Goal: Task Accomplishment & Management: Use online tool/utility

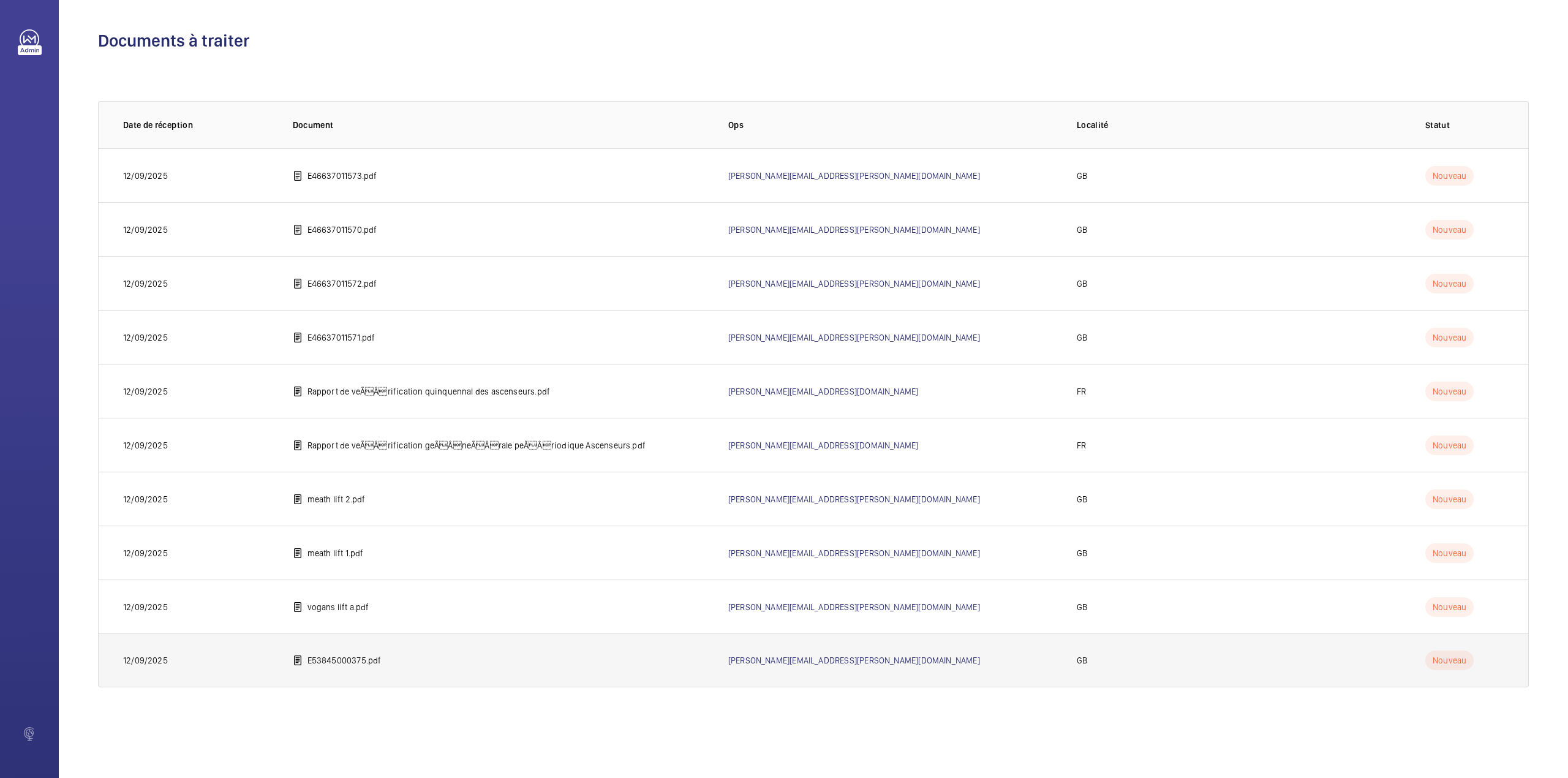
click at [376, 650] on td "E53845000375.pdf" at bounding box center [491, 660] width 436 height 54
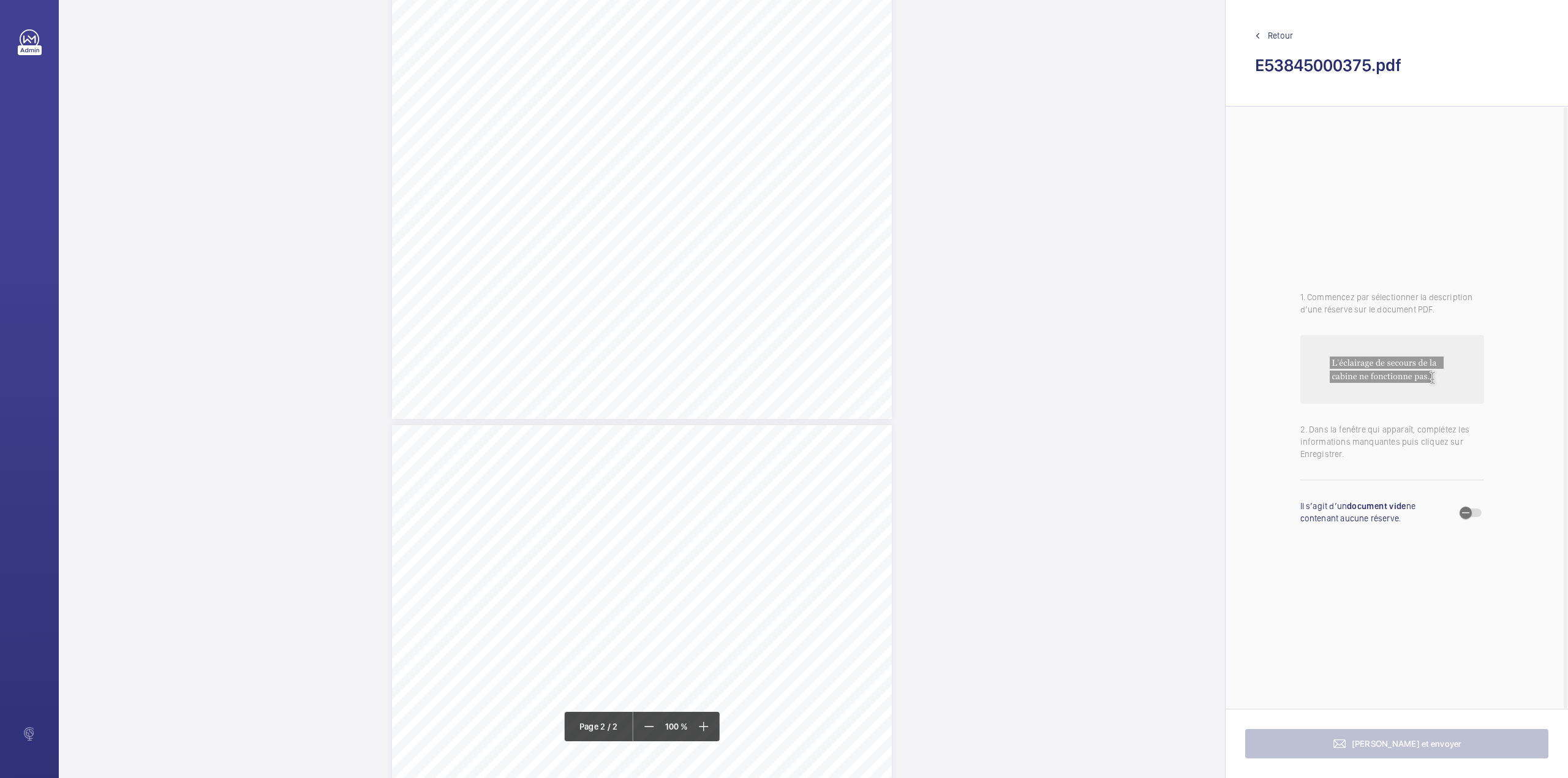
scroll to position [408, 0]
click at [752, 434] on div "TS TS TS" at bounding box center [642, 589] width 500 height 647
click at [763, 206] on textarea at bounding box center [800, 201] width 209 height 55
type textarea "p"
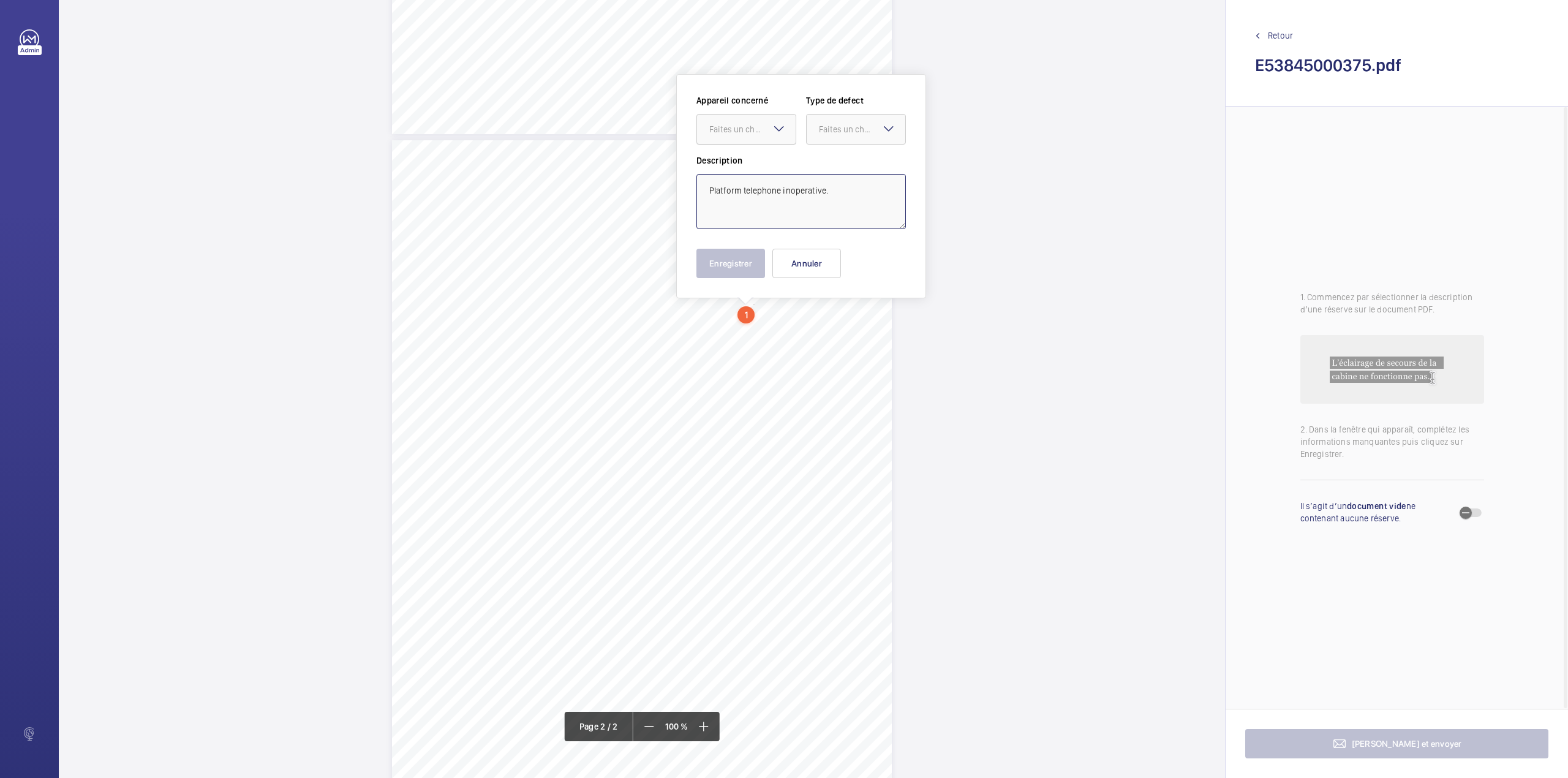
click at [753, 134] on div "Faites un choix" at bounding box center [752, 129] width 86 height 12
click at [753, 165] on span "E53845000375" at bounding box center [746, 166] width 74 height 12
click at [814, 129] on div at bounding box center [856, 129] width 99 height 29
click at [824, 167] on span "Standard" at bounding box center [856, 166] width 74 height 12
type textarea "Platform telephone inoperative."
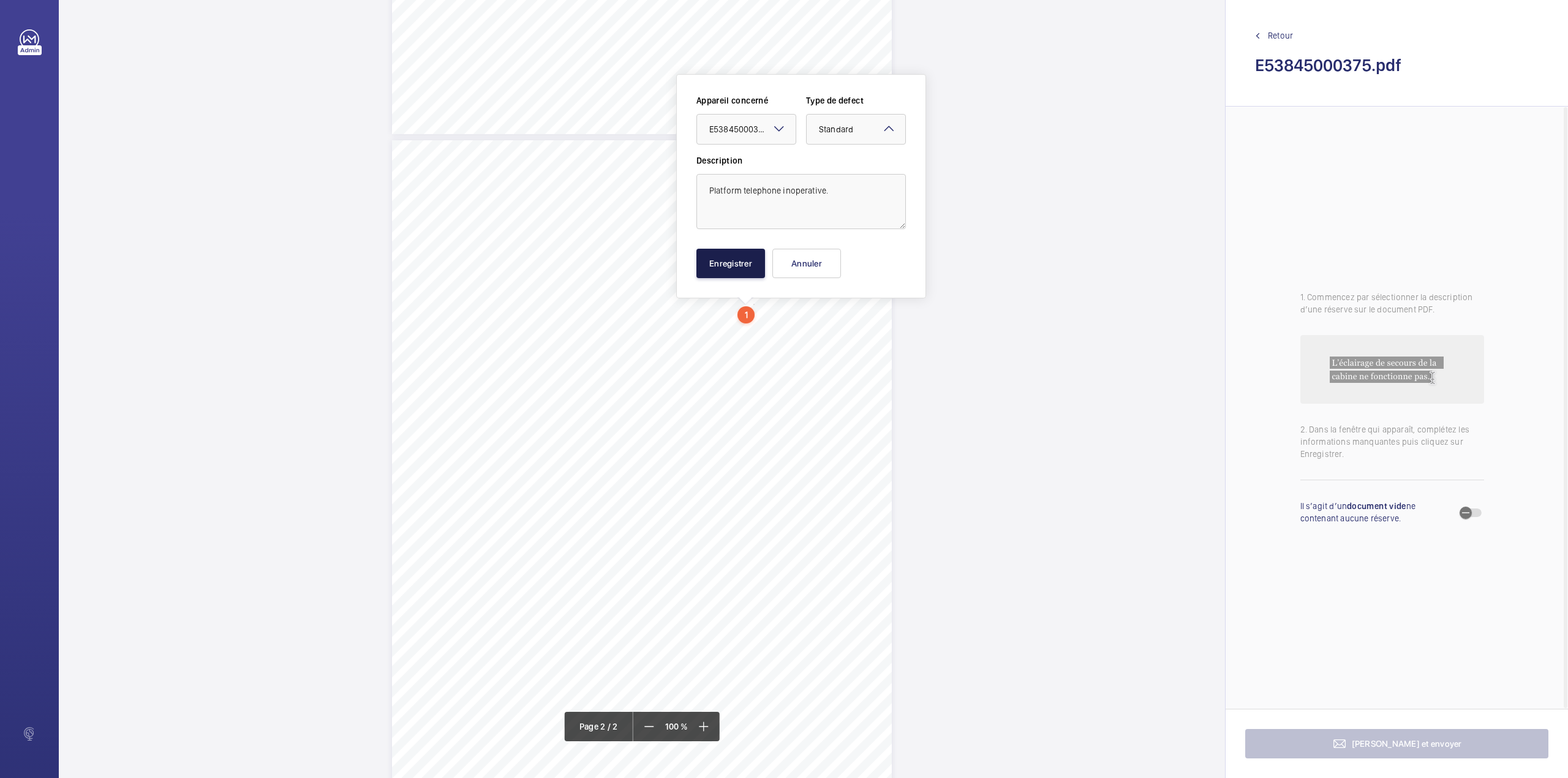
click at [753, 265] on button "Enregistrer" at bounding box center [730, 263] width 69 height 29
click at [827, 321] on div "TS TS TS" at bounding box center [642, 464] width 500 height 647
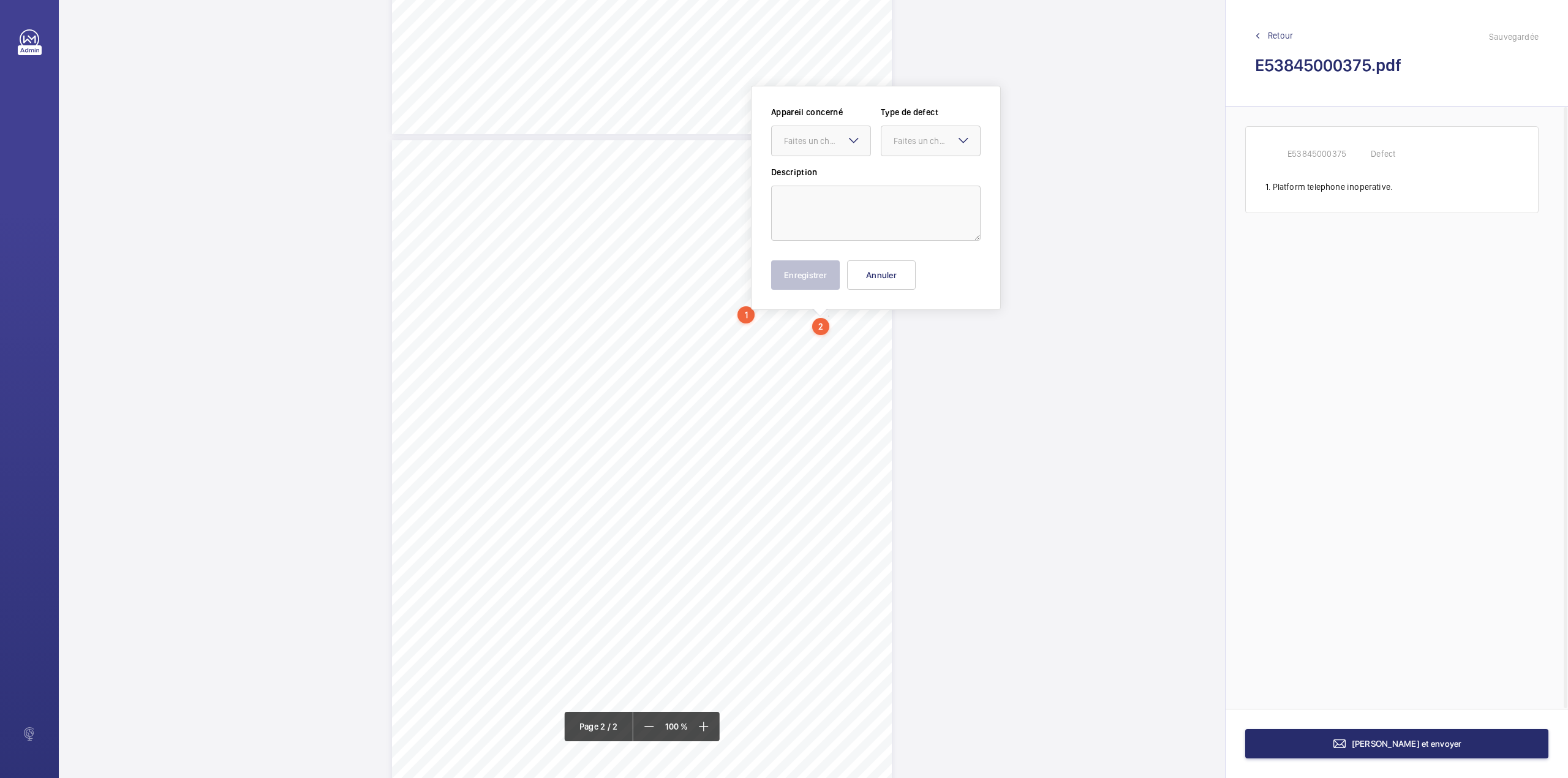
scroll to position [544, 0]
click at [838, 209] on textarea at bounding box center [875, 201] width 209 height 55
type textarea "p"
click at [835, 139] on div at bounding box center [821, 129] width 99 height 29
type textarea "Platform lower left-hand inner pannel not fully secure."
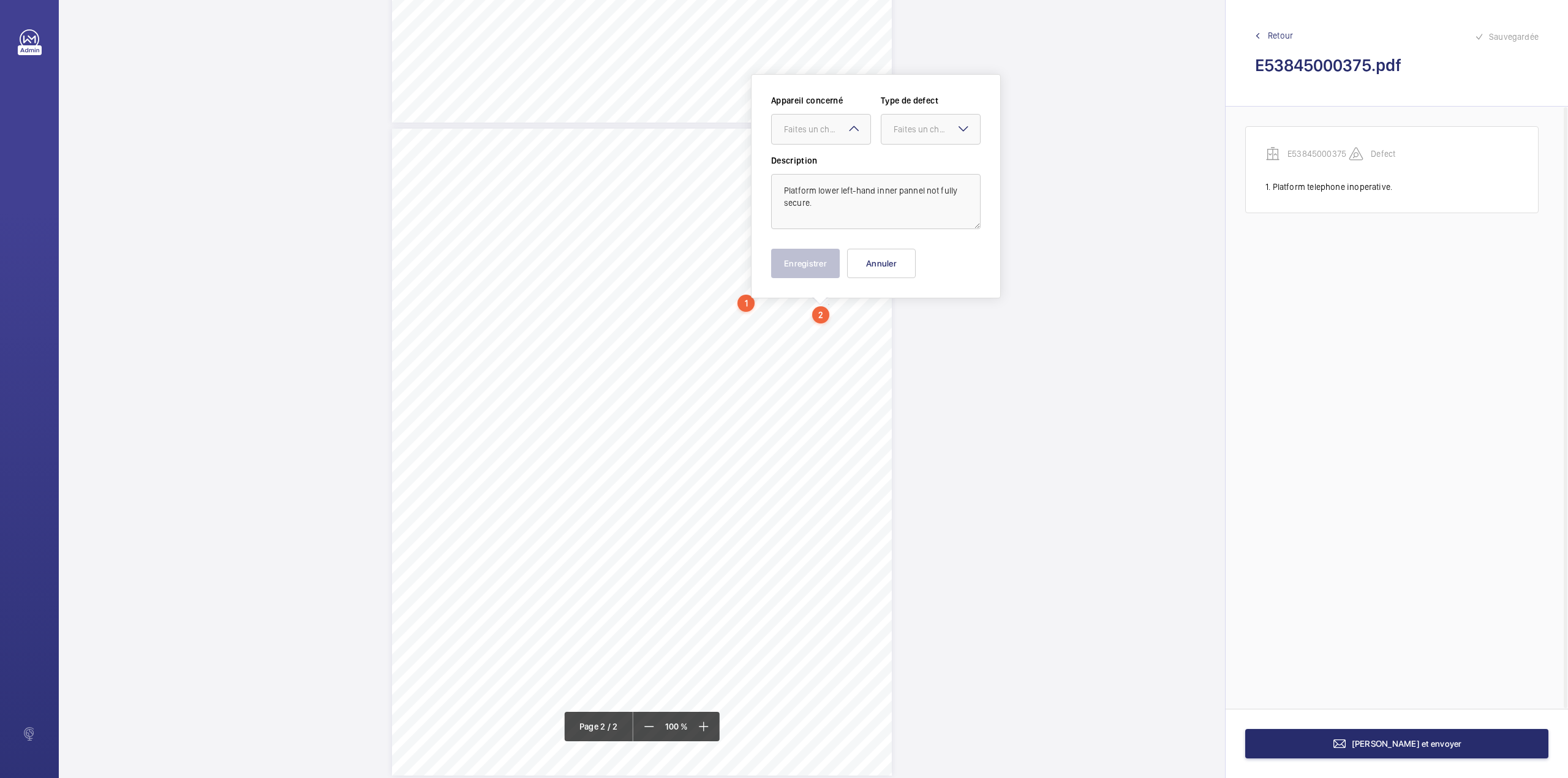
click at [835, 149] on div "Appareil concerné Faites un choix Type de defect Faites un choix" at bounding box center [875, 124] width 209 height 60
click at [860, 139] on div at bounding box center [821, 129] width 99 height 29
click at [849, 159] on div "E53845000375" at bounding box center [821, 166] width 99 height 29
click at [905, 134] on div "Faites un choix" at bounding box center [936, 129] width 86 height 12
click at [902, 161] on span "Standard" at bounding box center [930, 166] width 74 height 12
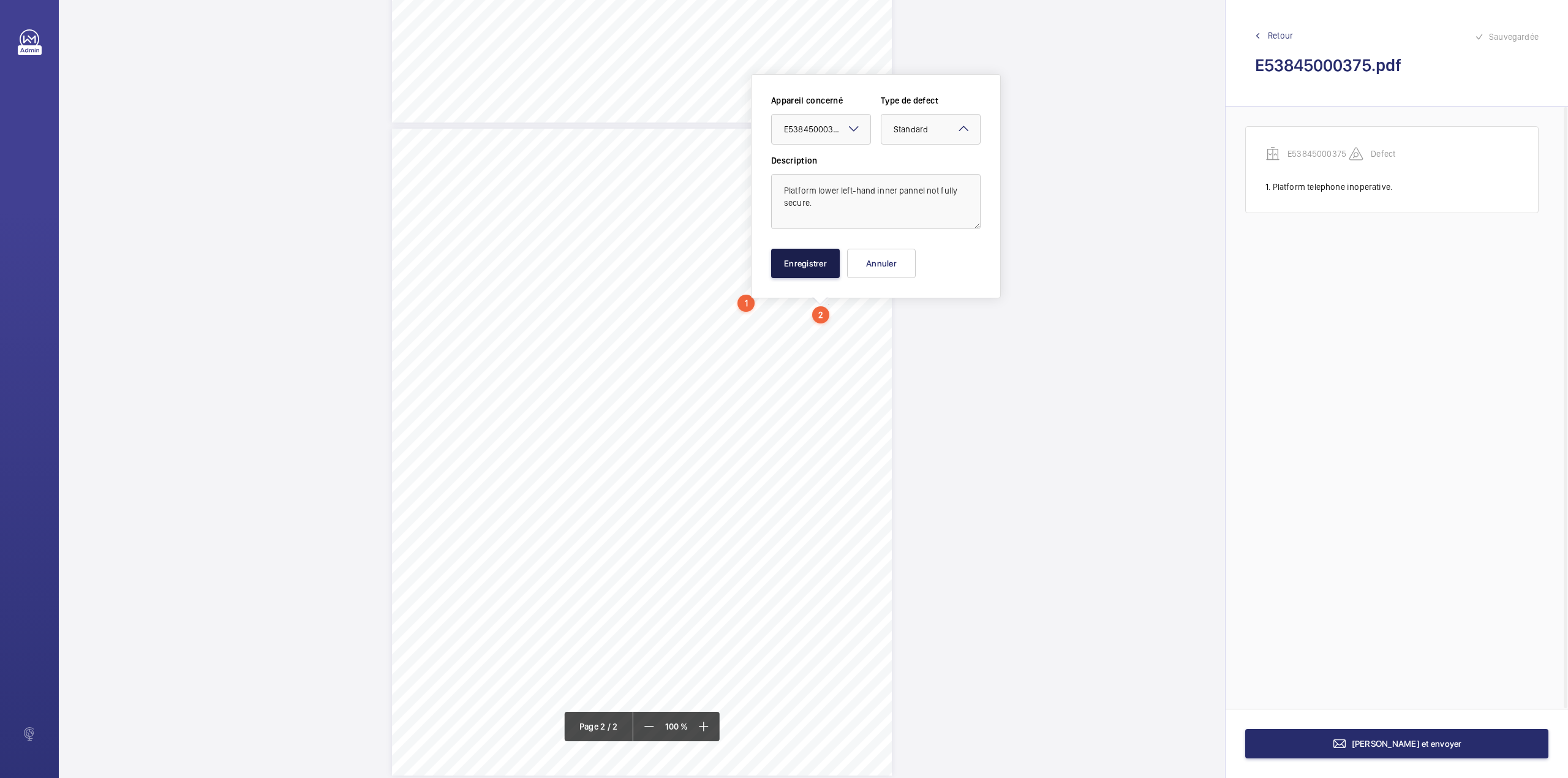
click at [818, 263] on button "Enregistrer" at bounding box center [805, 263] width 69 height 29
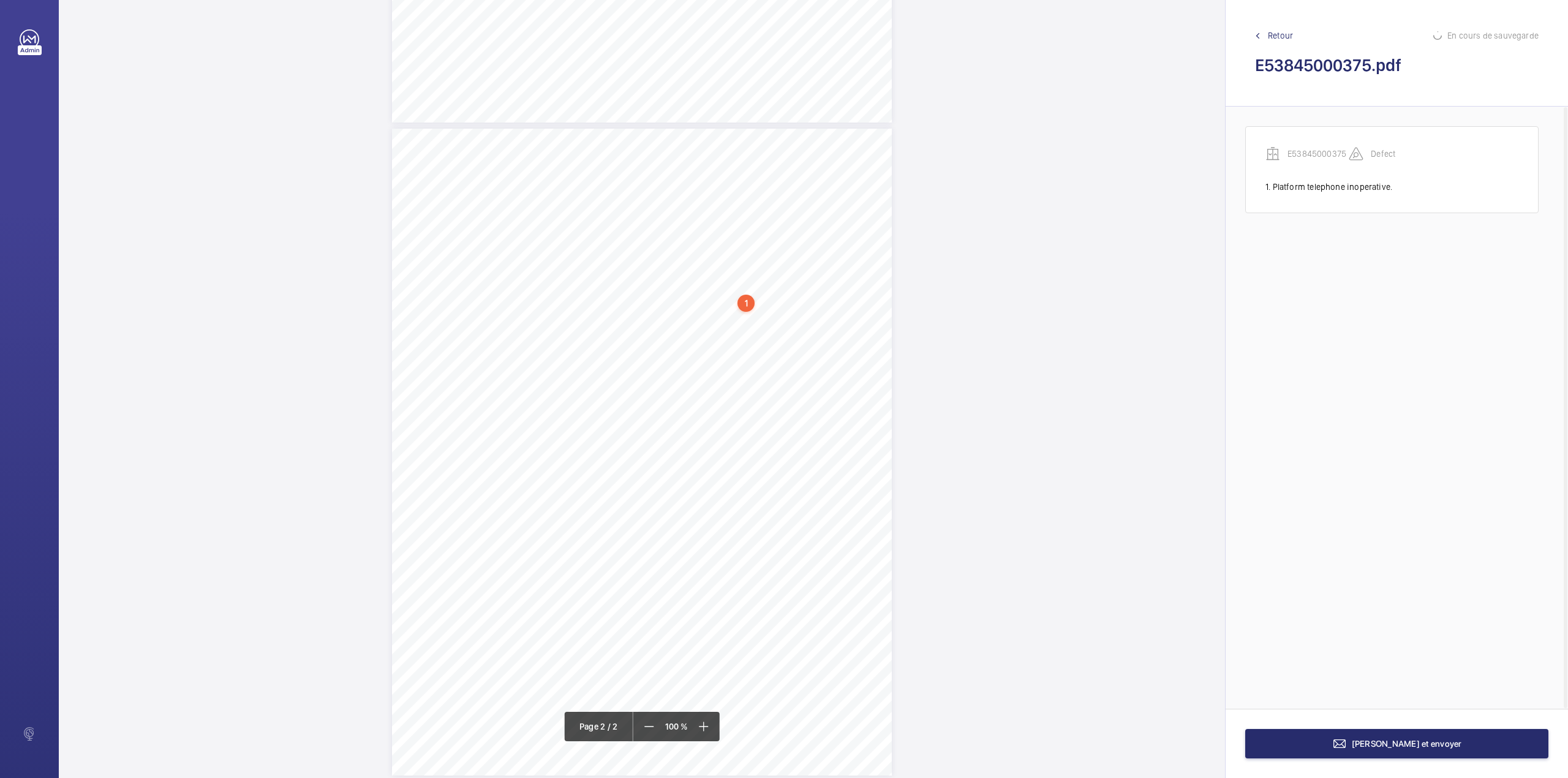
click at [775, 329] on div "TS TS TS" at bounding box center [642, 452] width 500 height 647
click at [803, 206] on textarea at bounding box center [823, 201] width 209 height 55
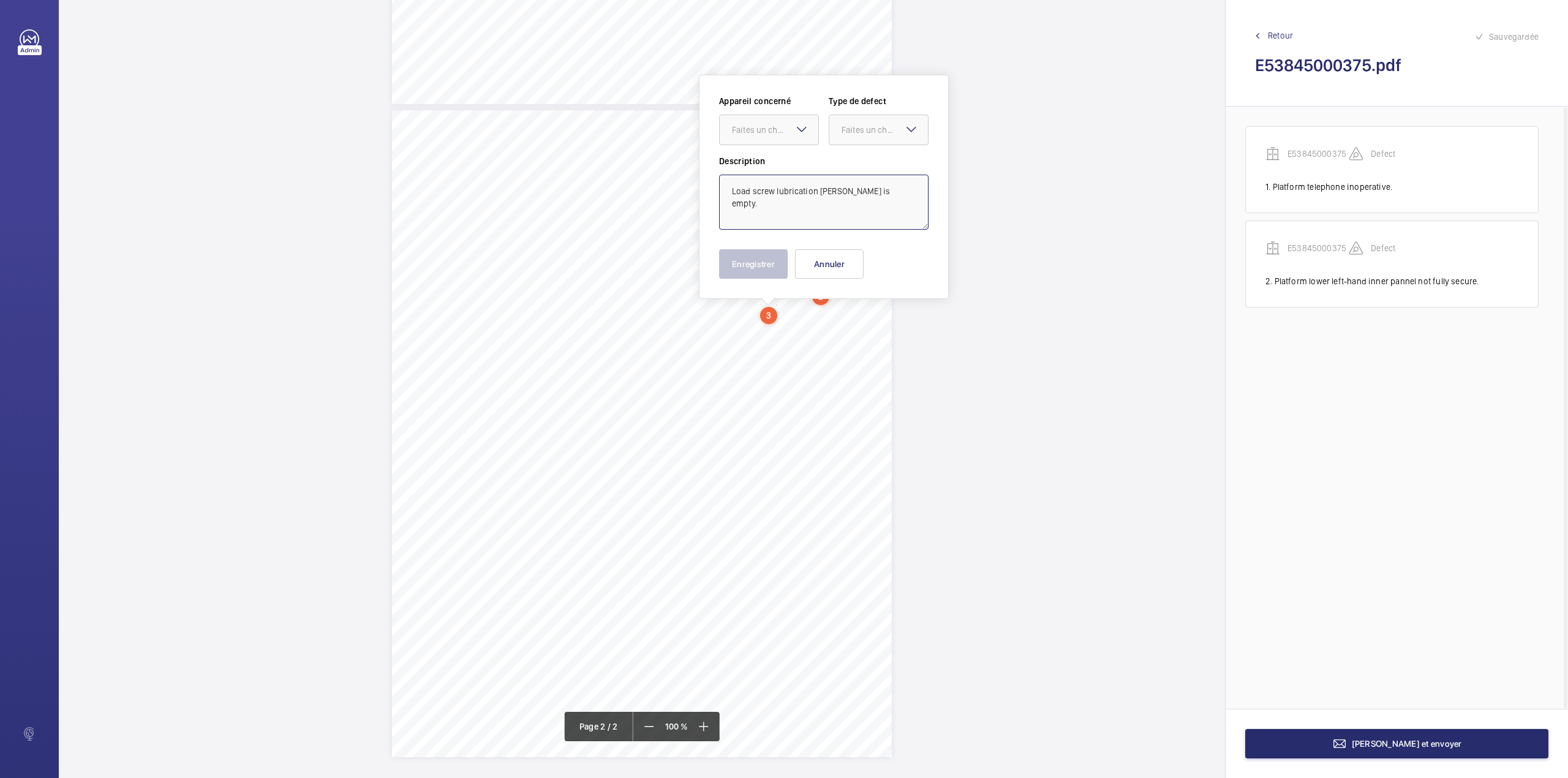
type textarea "Load screw lubrication [PERSON_NAME] is empty."
click at [801, 129] on mat-icon at bounding box center [801, 129] width 15 height 15
click at [801, 156] on div "E53845000375" at bounding box center [769, 167] width 99 height 29
click at [870, 131] on div "Faites un choix" at bounding box center [884, 129] width 86 height 12
click at [865, 157] on div "Standard" at bounding box center [878, 168] width 99 height 30
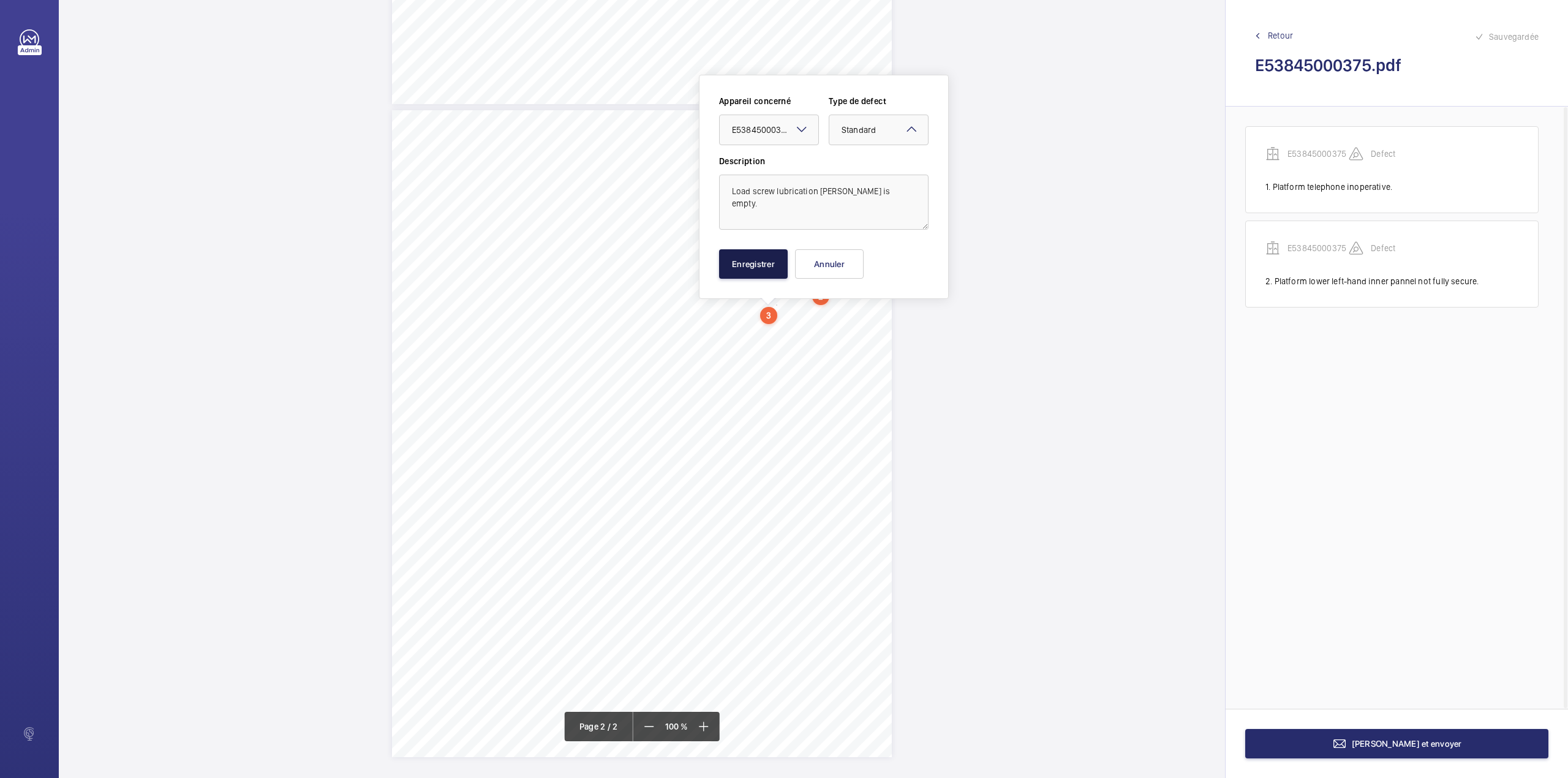
click at [770, 265] on button "Enregistrer" at bounding box center [753, 264] width 69 height 29
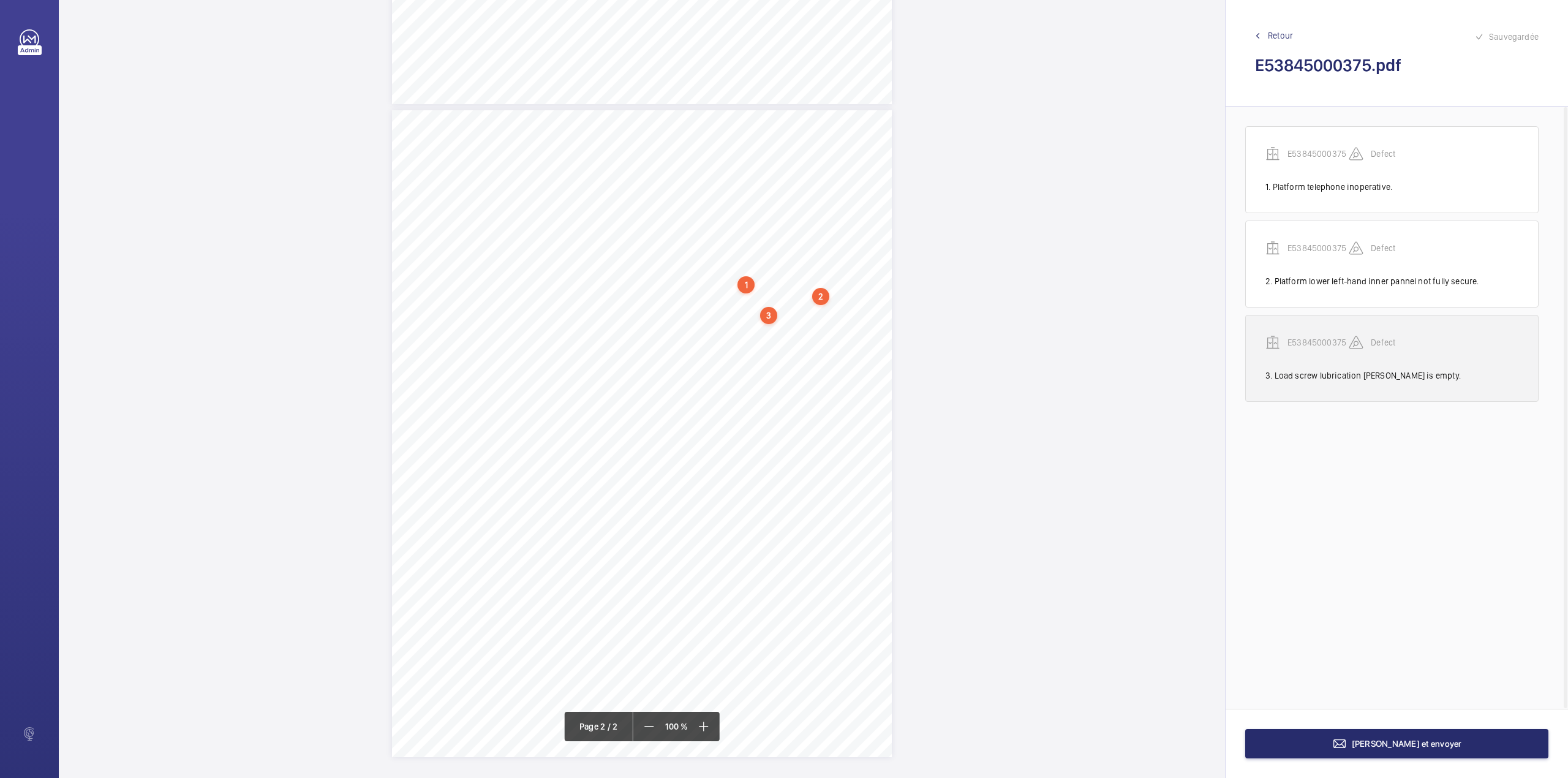
click at [1318, 342] on p "E53845000375" at bounding box center [1318, 342] width 61 height 12
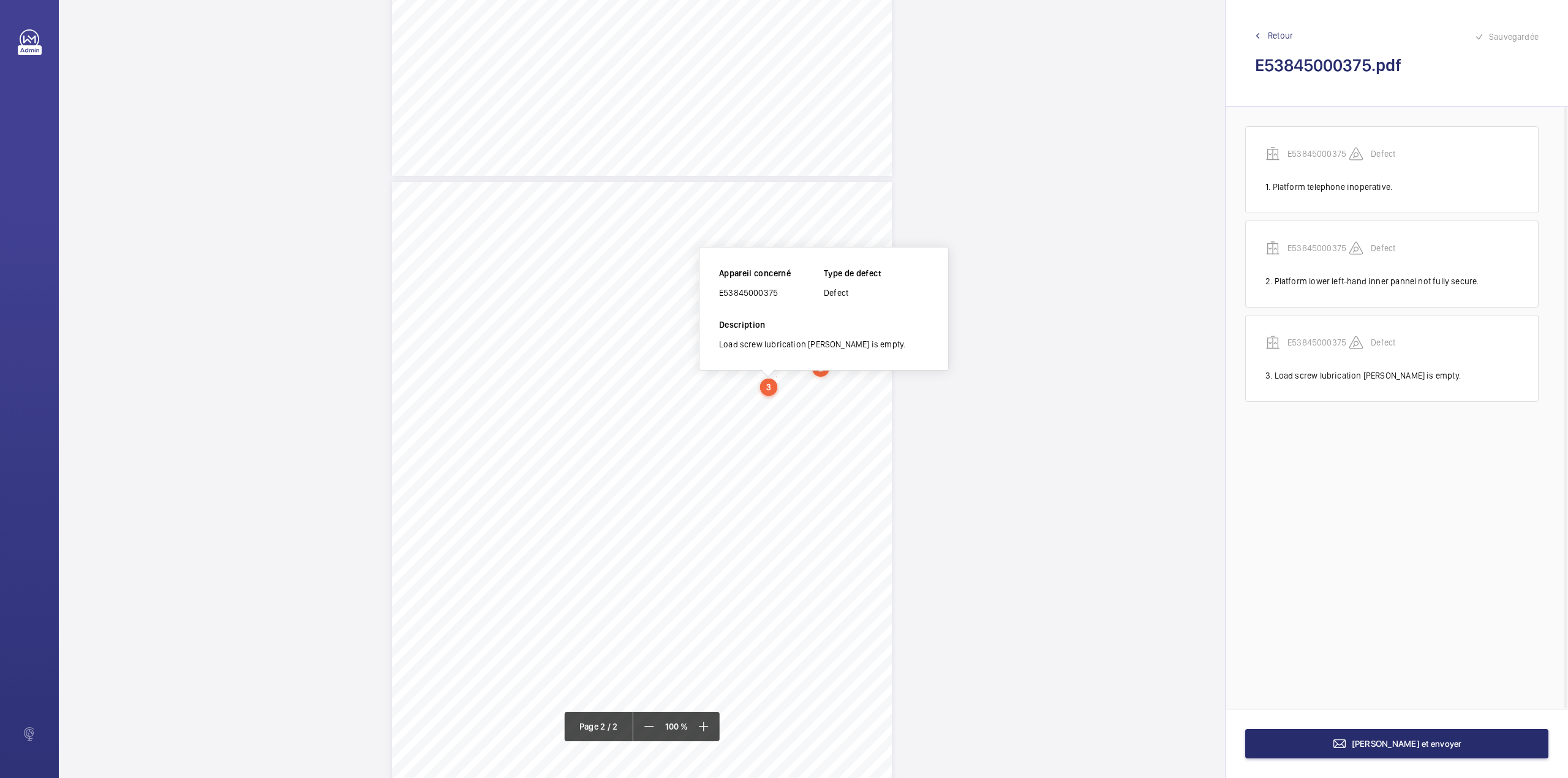
scroll to position [489, 0]
drag, startPoint x: 719, startPoint y: 298, endPoint x: 780, endPoint y: 295, distance: 61.1
click at [780, 295] on div "E53845000375" at bounding box center [771, 295] width 105 height 12
copy div "E53845000375"
click at [1394, 738] on button "[PERSON_NAME] et envoyer" at bounding box center [1397, 744] width 303 height 29
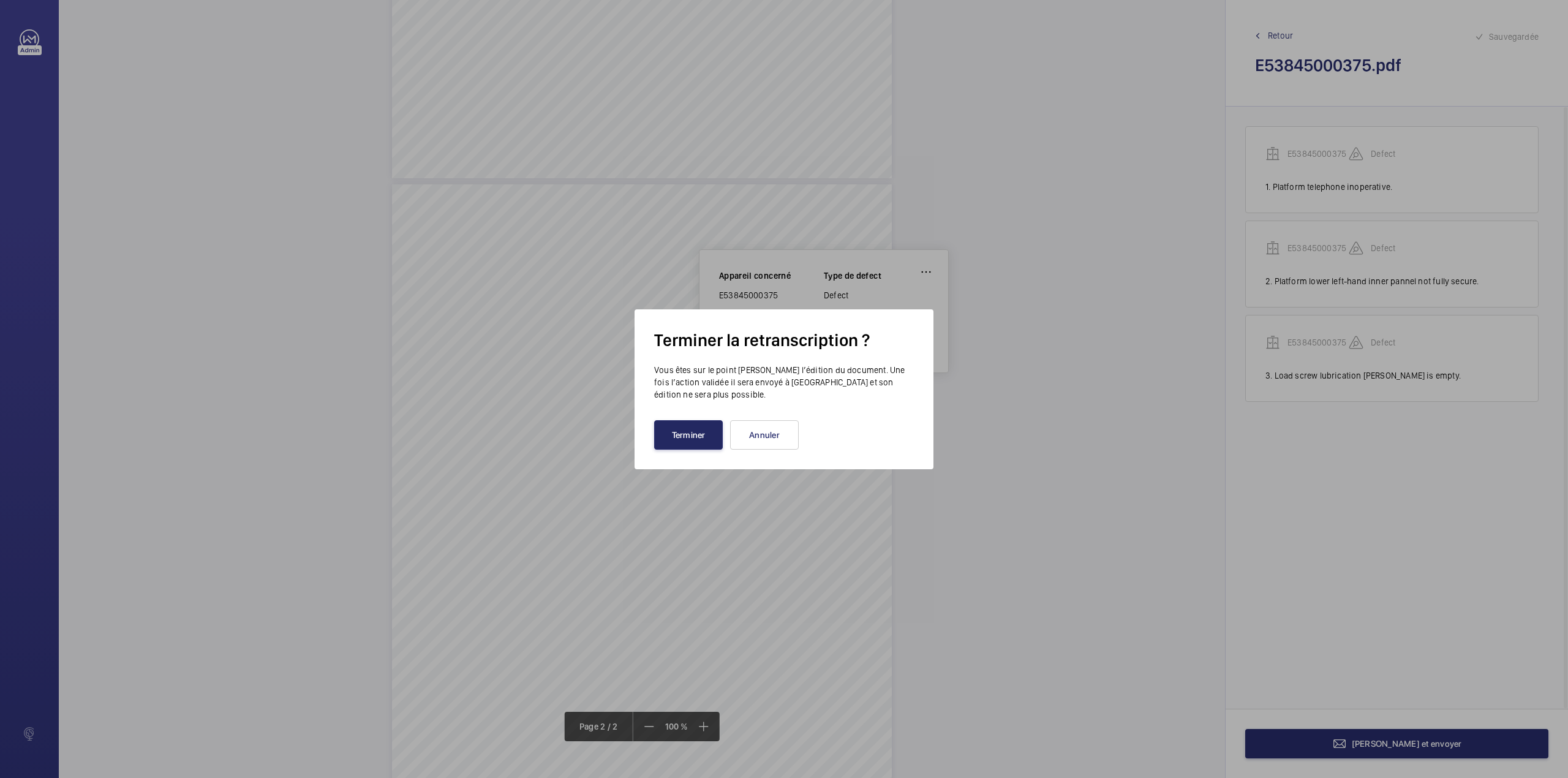
click at [697, 439] on button "Terminer" at bounding box center [688, 434] width 69 height 29
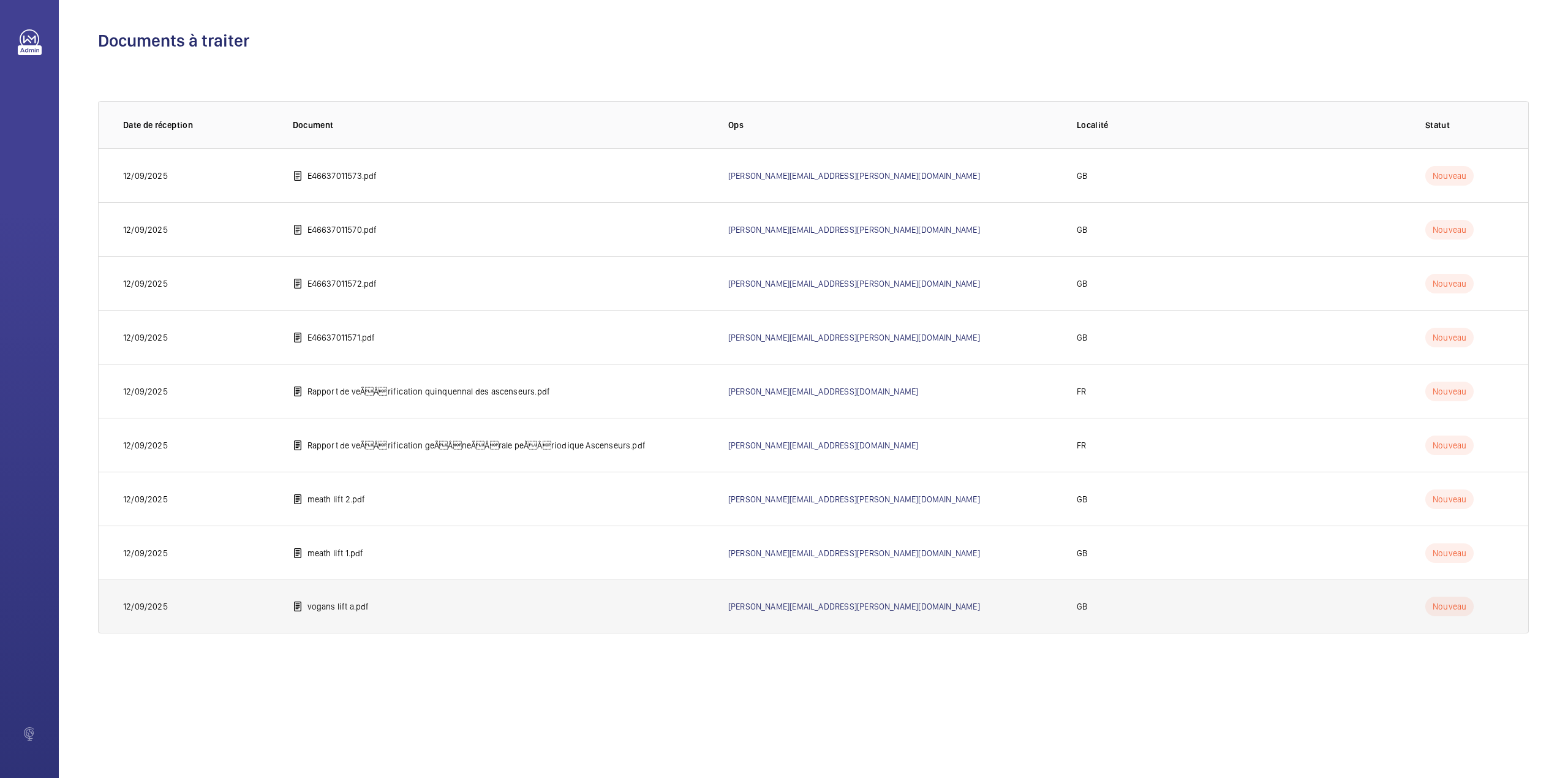
click at [282, 605] on td "vogans lift a.pdf" at bounding box center [491, 606] width 436 height 54
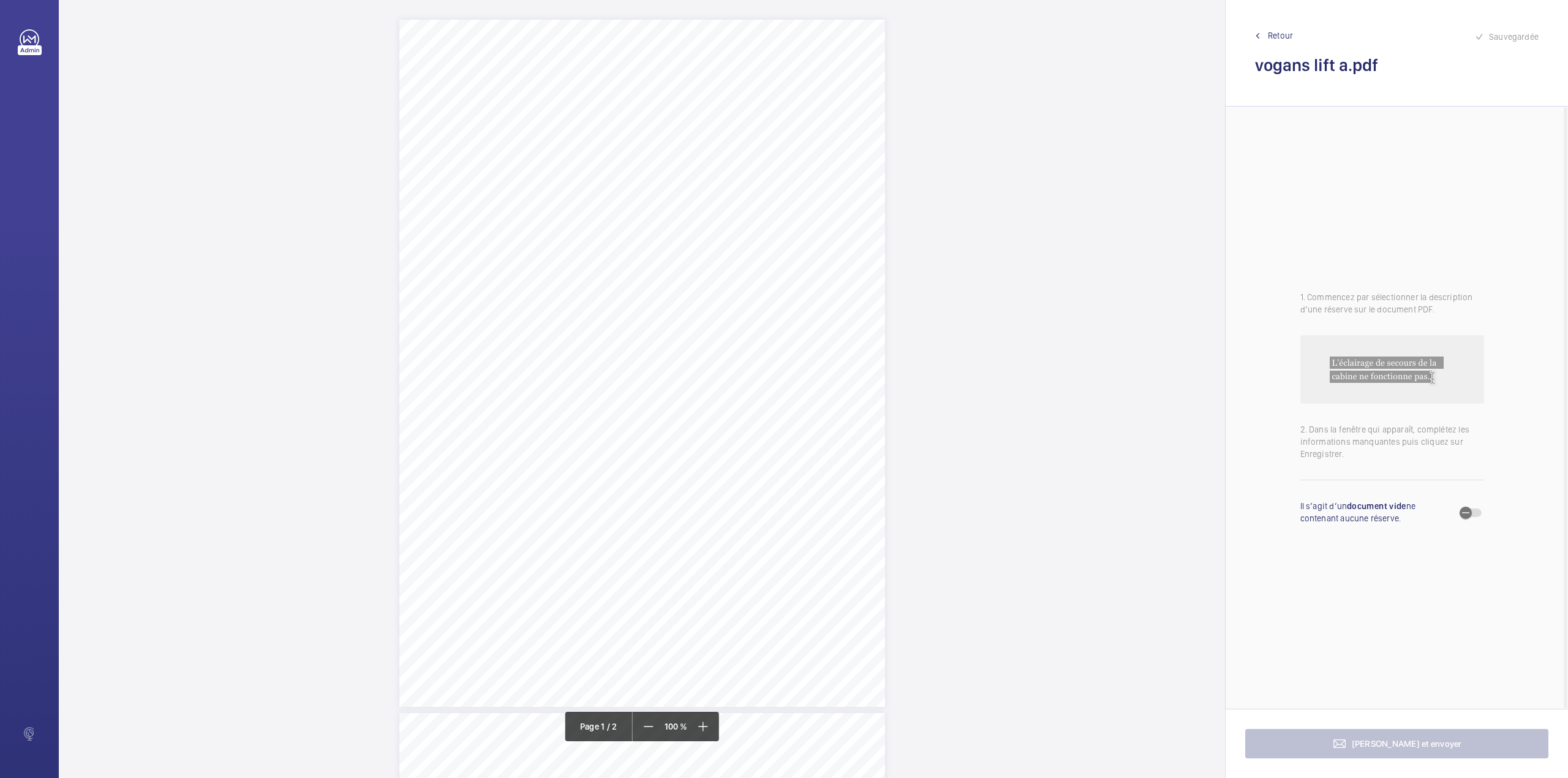
scroll to position [326, 0]
click at [748, 184] on div "Lift Report Lifting Operations & Lifting Equipment Regulation 1998 Provision & …" at bounding box center [642, 36] width 486 height 687
click at [748, 199] on textarea at bounding box center [796, 201] width 209 height 55
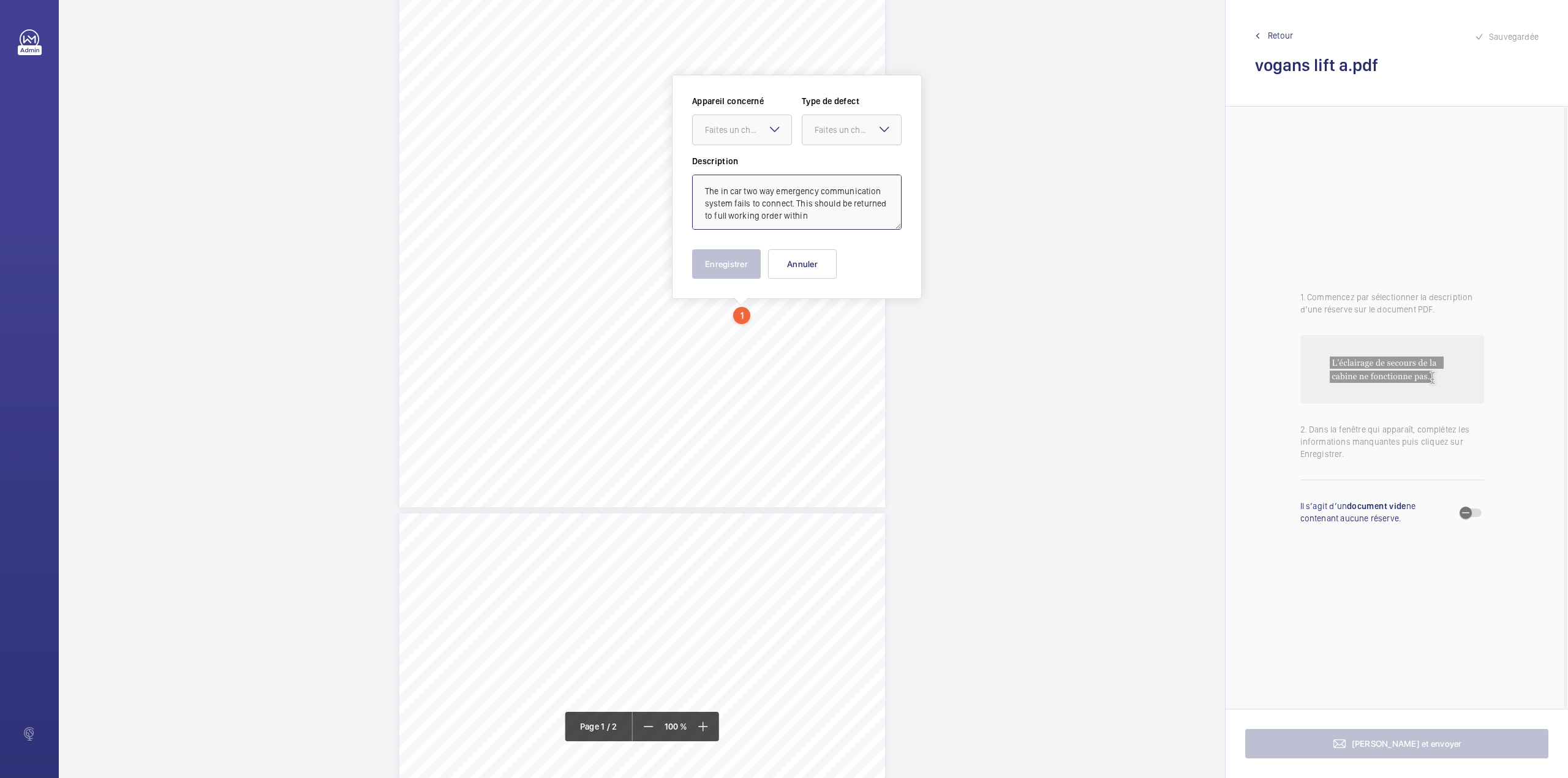
scroll to position [5, 0]
type textarea "The in car two way emergency communication system fails to connect. This should…"
click at [772, 125] on mat-icon at bounding box center [775, 129] width 15 height 15
click at [763, 161] on span "E52329001789" at bounding box center [742, 167] width 74 height 12
click at [834, 140] on div at bounding box center [852, 129] width 99 height 29
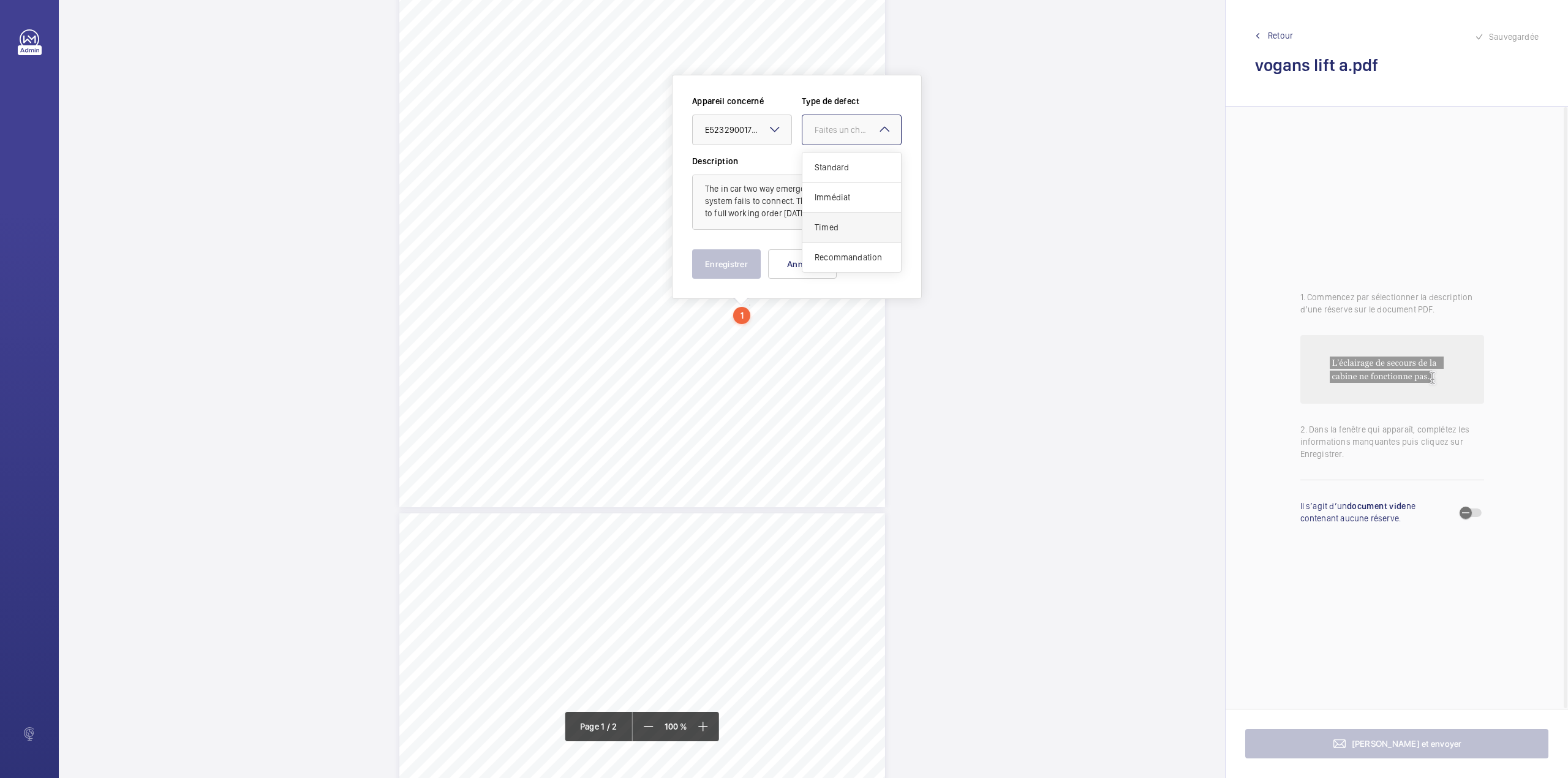
click at [826, 219] on div "Timed" at bounding box center [852, 228] width 99 height 30
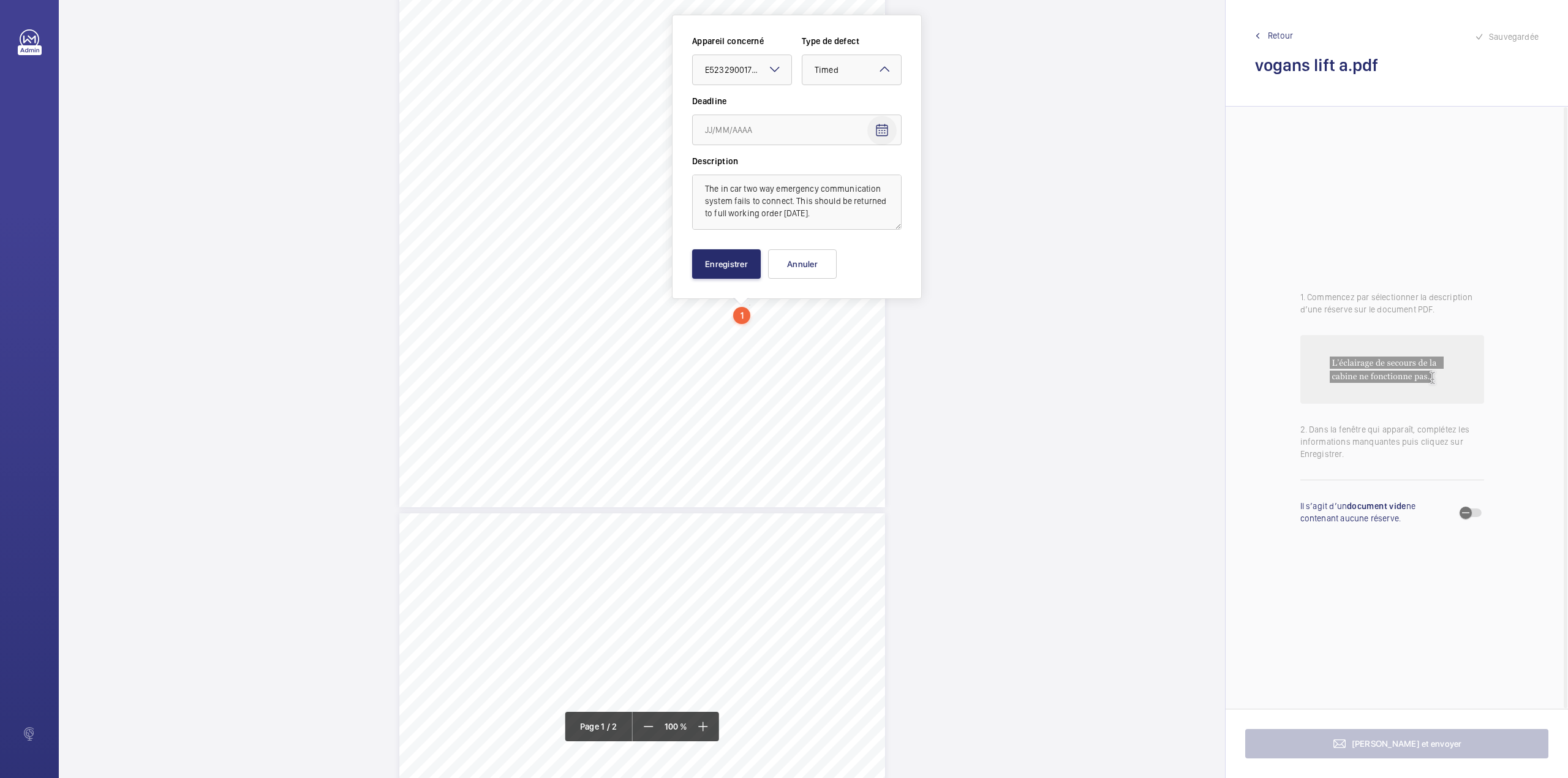
click at [888, 123] on mat-icon "Open calendar" at bounding box center [882, 130] width 15 height 15
click at [835, 181] on span "Previous month" at bounding box center [834, 179] width 24 height 24
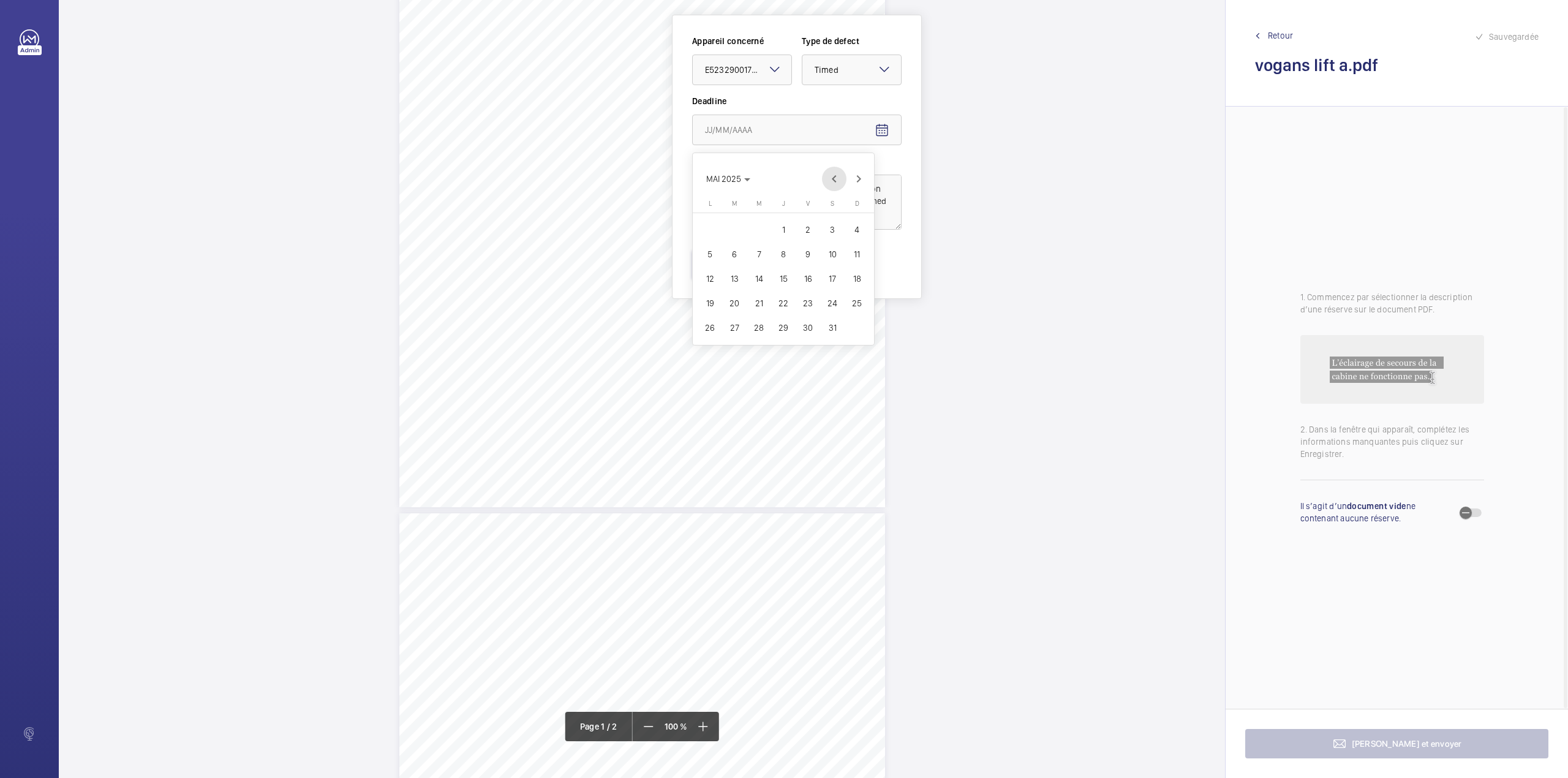
click at [835, 181] on span "Previous month" at bounding box center [834, 179] width 24 height 24
click at [858, 182] on span "Next month" at bounding box center [858, 179] width 24 height 24
click at [787, 324] on span "29" at bounding box center [783, 327] width 22 height 22
type input "[DATE]"
click at [740, 265] on button "Enregistrer" at bounding box center [726, 264] width 69 height 29
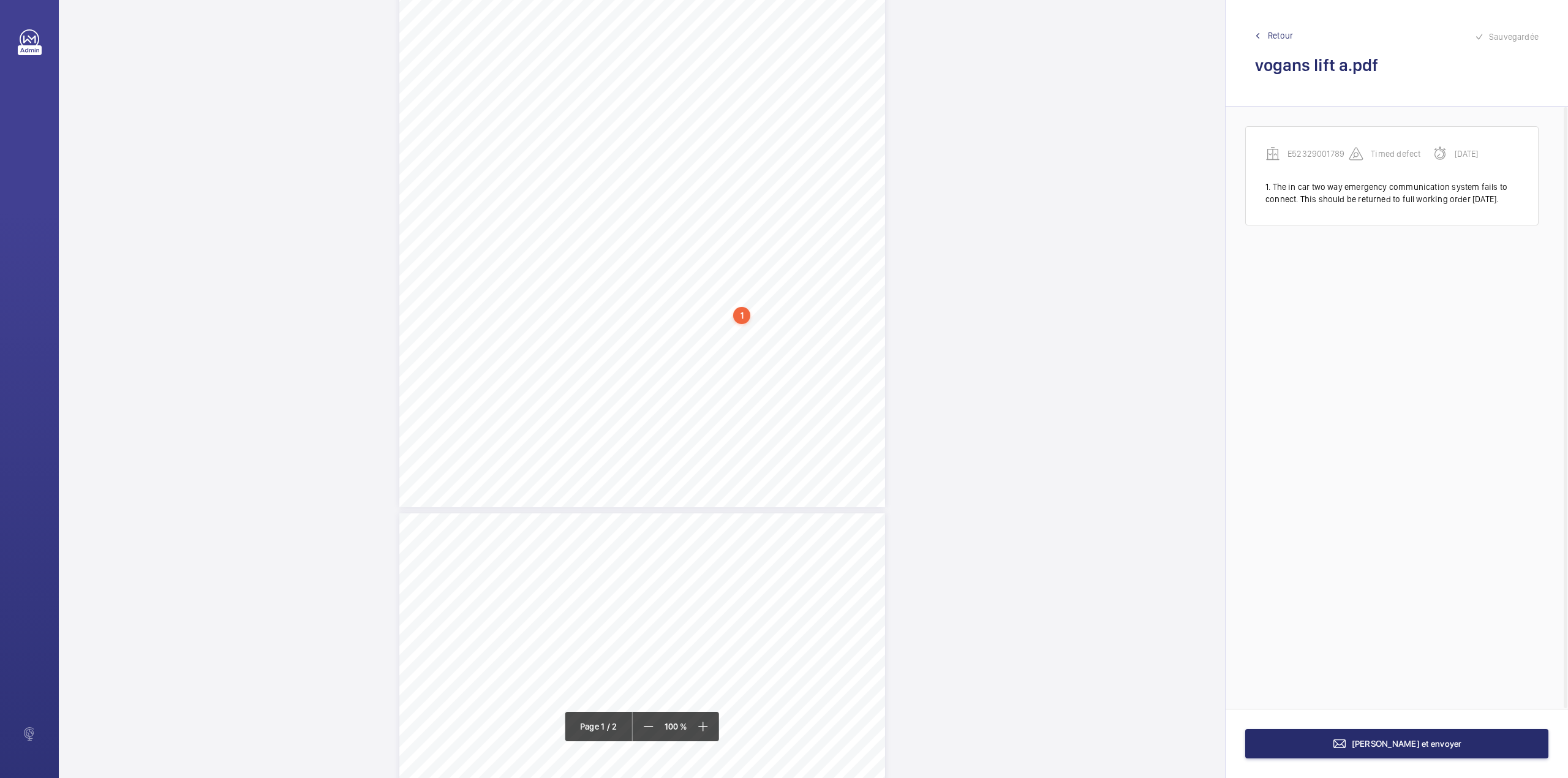
scroll to position [282, 0]
click at [709, 380] on div "Lift Report Lifting Operations & Lifting Equipment Regulation 1998 Provision & …" at bounding box center [642, 81] width 486 height 687
click at [755, 204] on textarea at bounding box center [758, 201] width 209 height 55
click at [724, 129] on div "Faites un choix" at bounding box center [709, 129] width 86 height 12
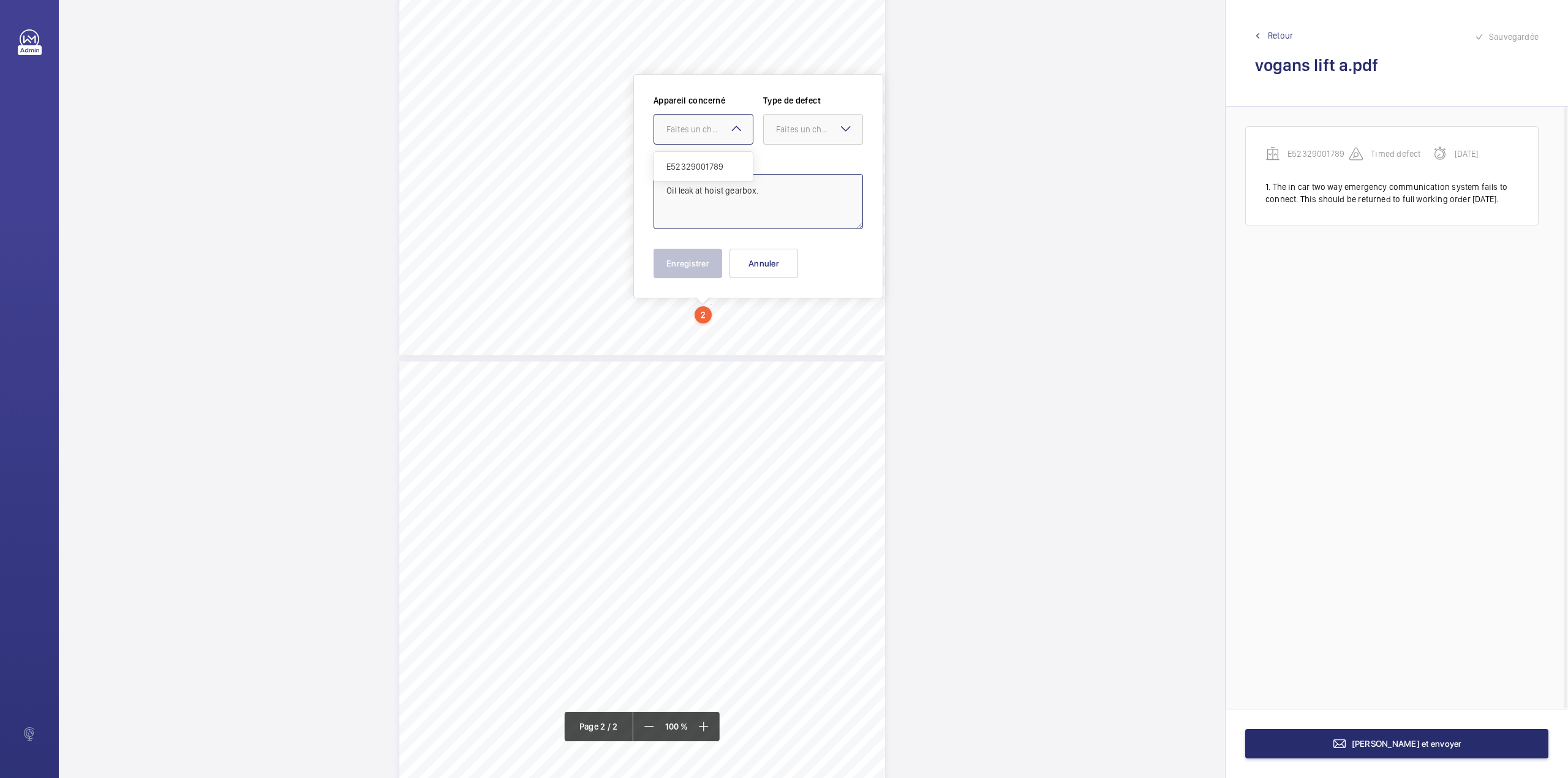
drag, startPoint x: 725, startPoint y: 147, endPoint x: 794, endPoint y: 137, distance: 69.7
click at [728, 169] on span "E52329001789" at bounding box center [703, 166] width 74 height 12
click at [796, 136] on div at bounding box center [813, 129] width 99 height 29
drag, startPoint x: 794, startPoint y: 148, endPoint x: 790, endPoint y: 157, distance: 9.8
click at [790, 157] on div "Standard" at bounding box center [813, 167] width 99 height 30
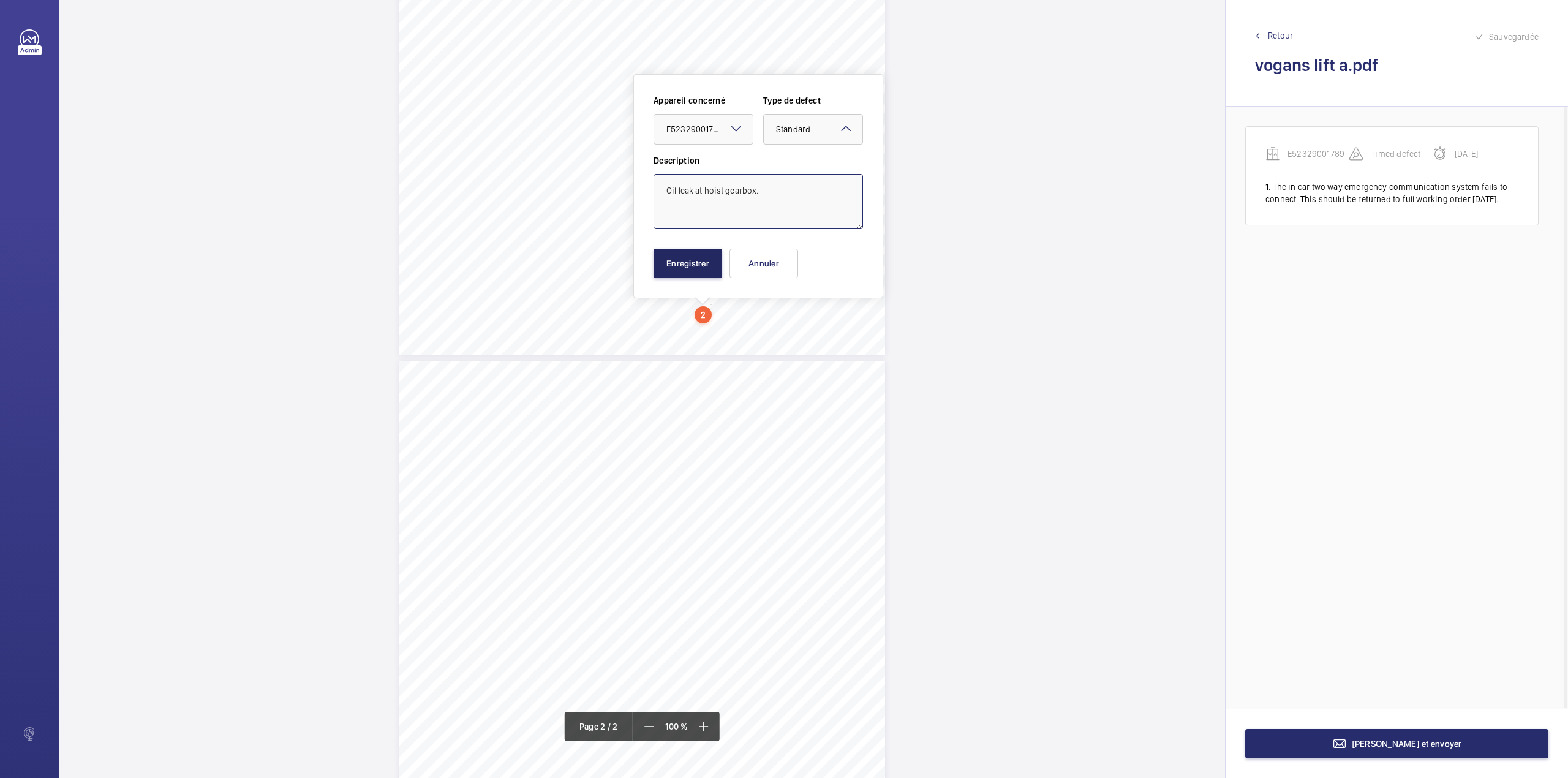
type textarea "Oil leak at hoist gearbox."
click at [679, 258] on button "Enregistrer" at bounding box center [688, 263] width 69 height 29
click at [840, 398] on div "that require rectification. 5 Observations and Recommendations (Issues relating…" at bounding box center [642, 705] width 486 height 687
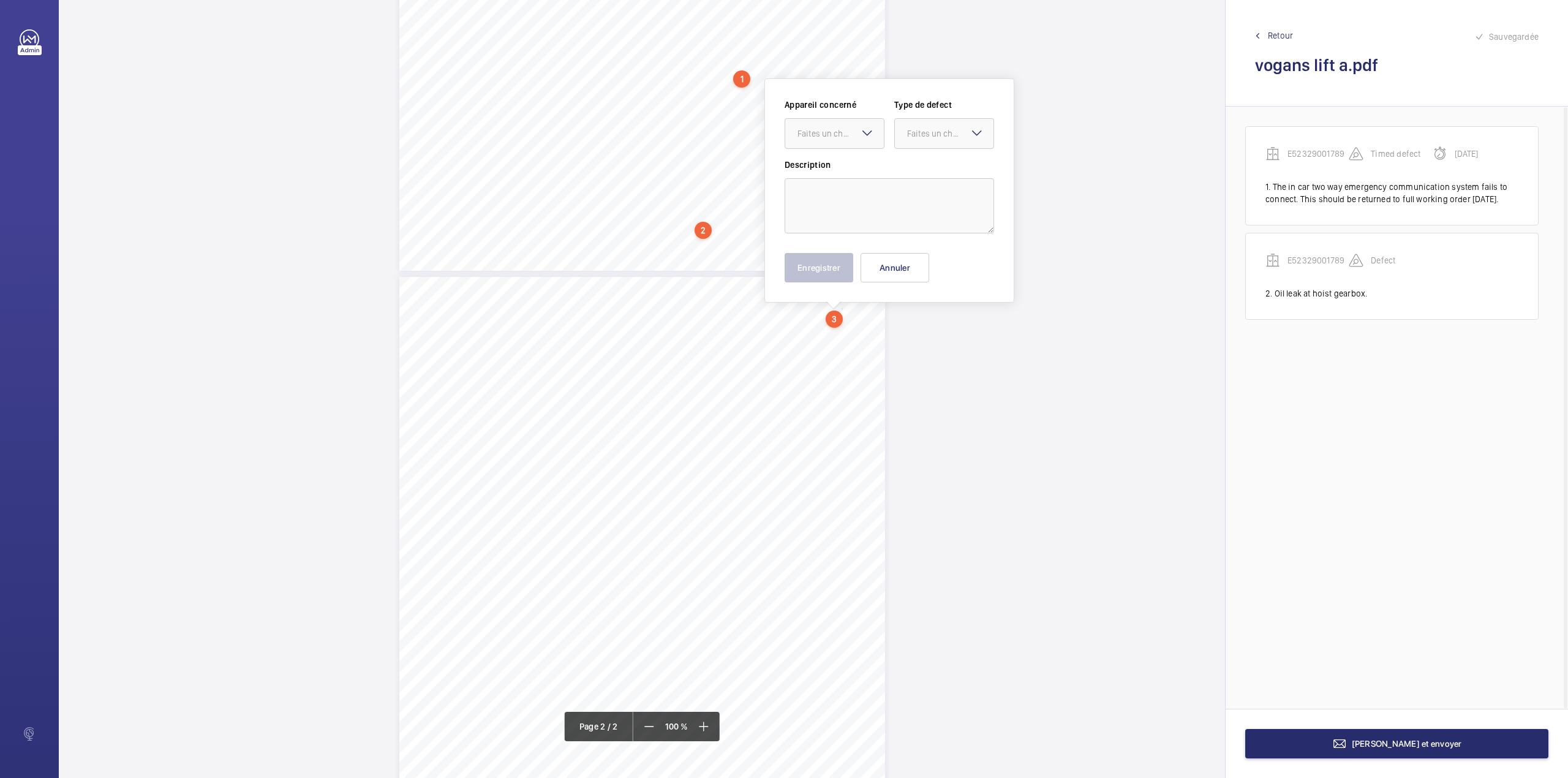
scroll to position [440, 0]
click at [873, 212] on textarea at bounding box center [889, 201] width 209 height 55
click at [841, 141] on div at bounding box center [835, 129] width 99 height 29
click at [844, 164] on span "E52329001789" at bounding box center [835, 167] width 74 height 12
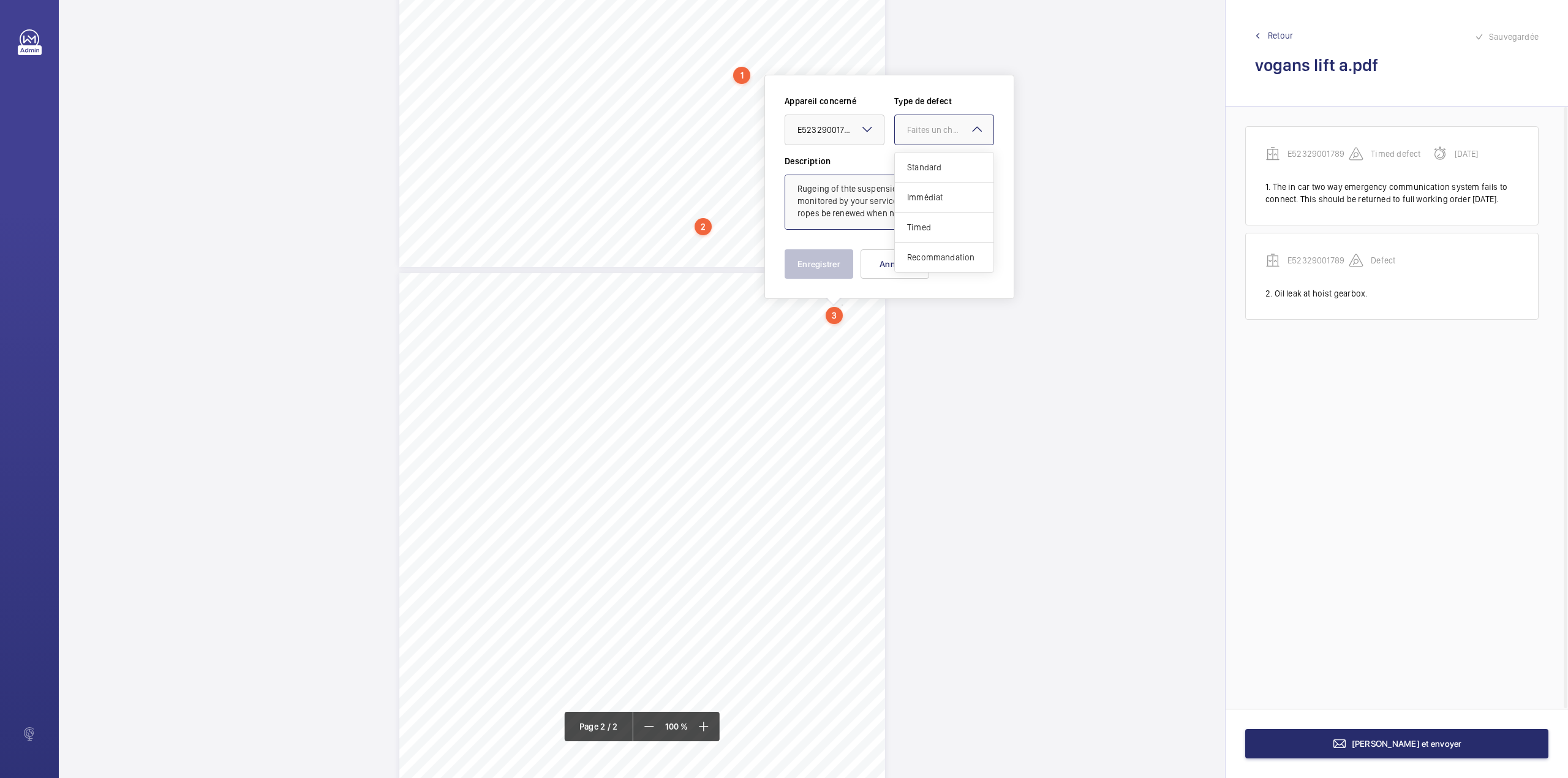
click at [909, 131] on div "Faites un choix" at bounding box center [950, 129] width 86 height 12
click at [910, 161] on span "Standard" at bounding box center [944, 167] width 74 height 12
click at [922, 131] on span "Standard" at bounding box center [924, 130] width 34 height 10
click at [920, 246] on div "Recommandation" at bounding box center [944, 257] width 99 height 29
type textarea "Rugeing of thte suspension ropes be closely monitored by your service provider.…"
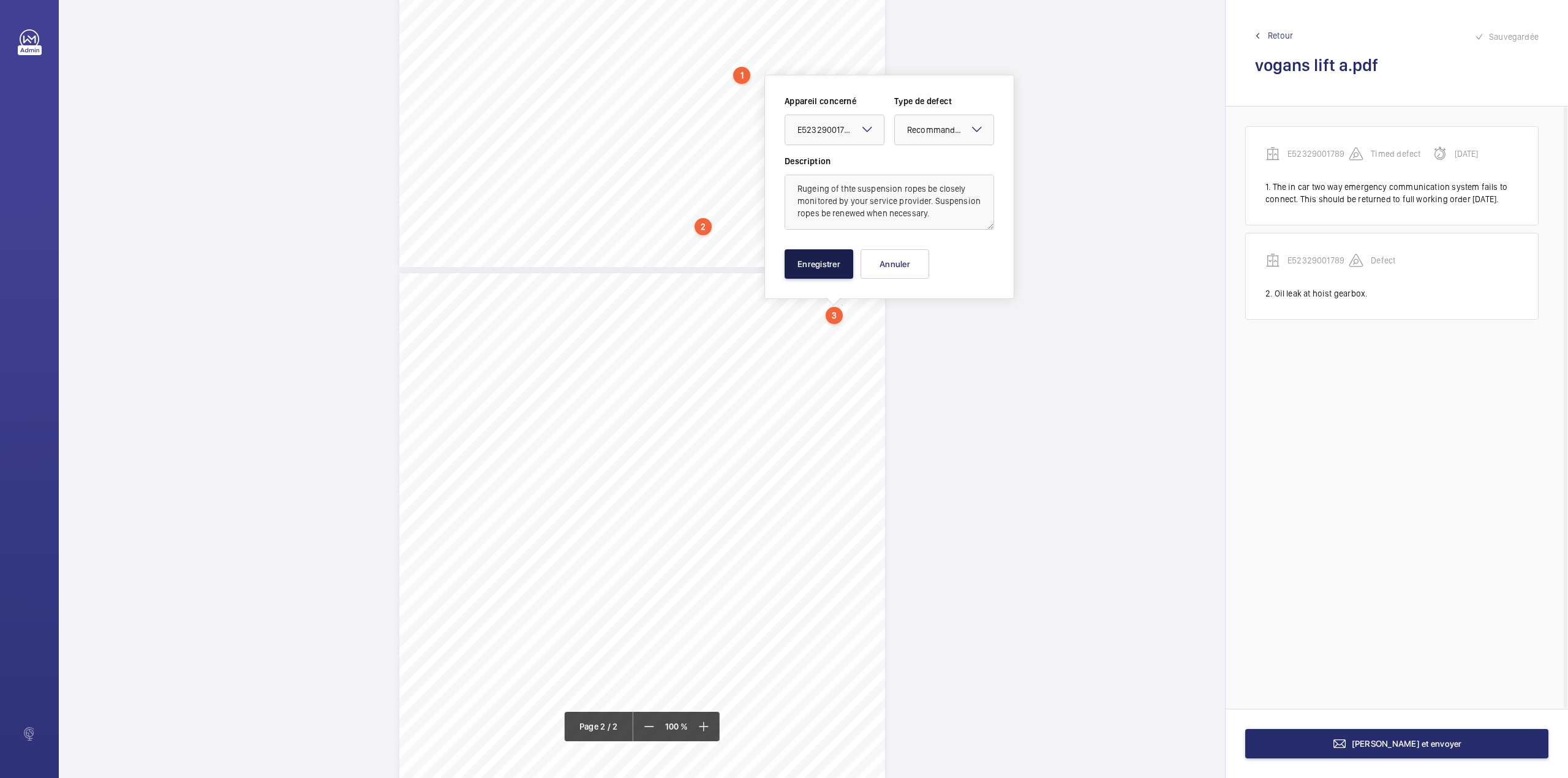
click at [834, 268] on button "Enregistrer" at bounding box center [819, 264] width 69 height 29
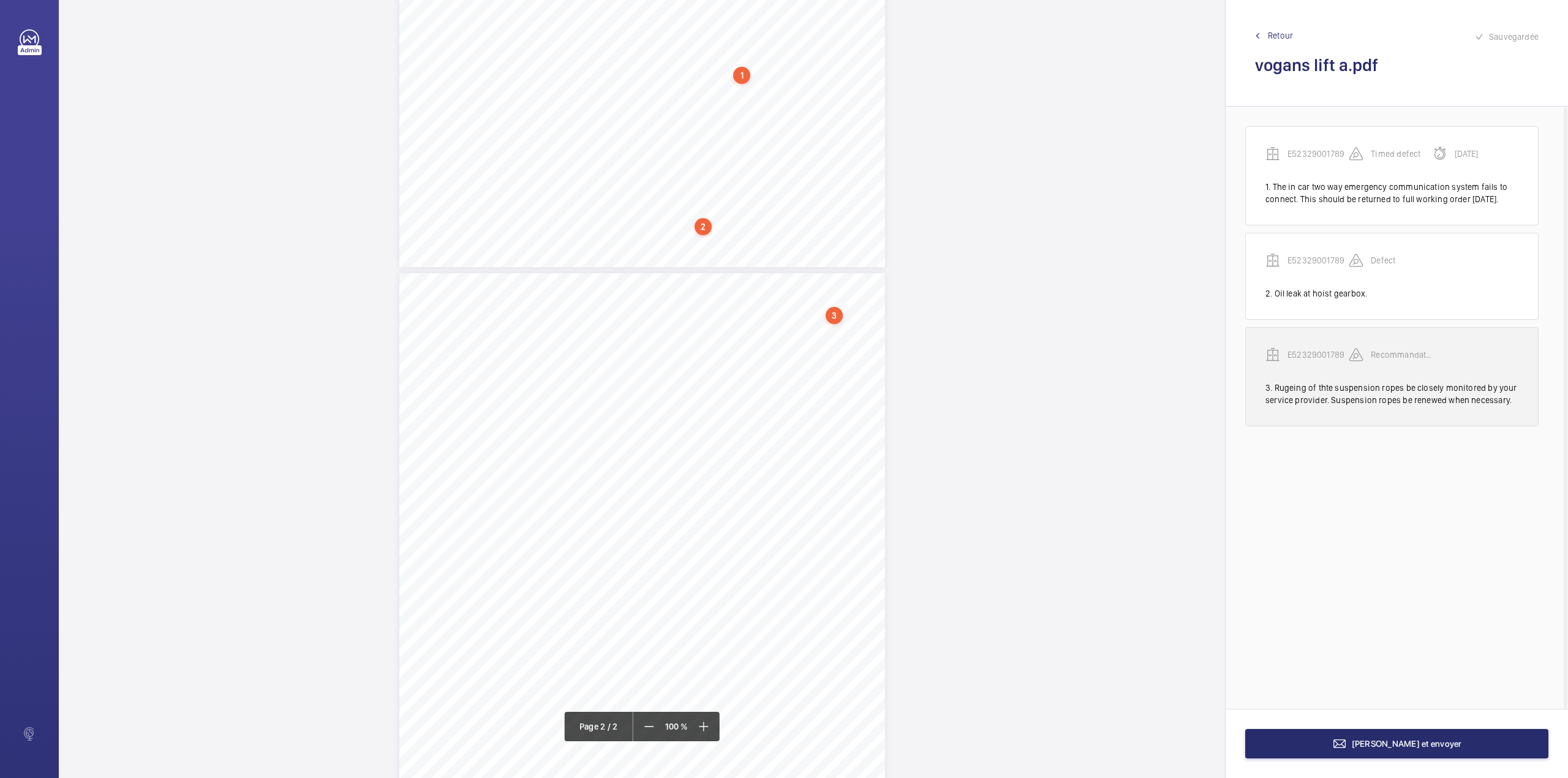
click at [1310, 361] on p "E52329001789" at bounding box center [1318, 354] width 61 height 12
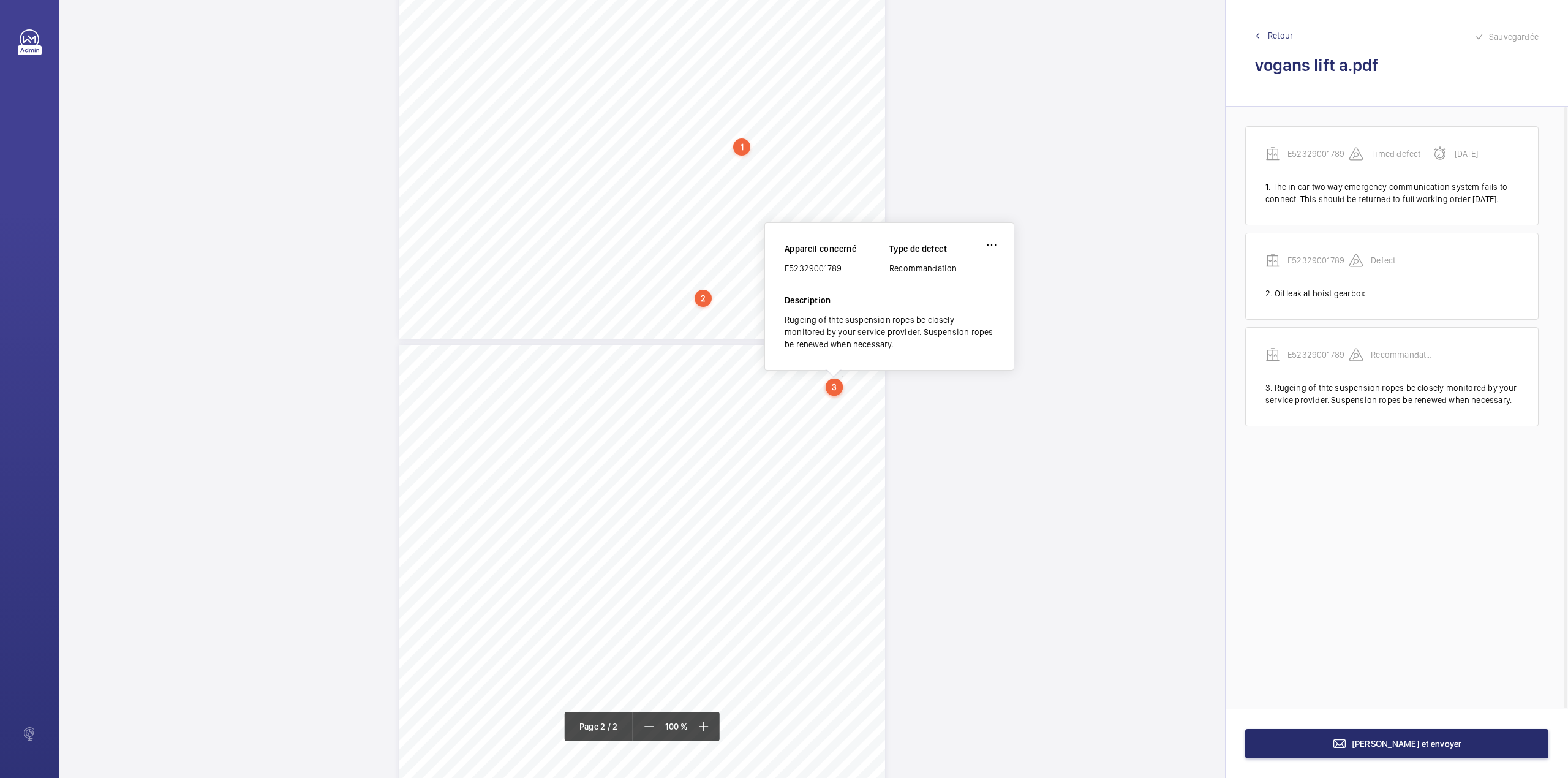
scroll to position [366, 0]
drag, startPoint x: 785, startPoint y: 269, endPoint x: 853, endPoint y: 270, distance: 68.0
click at [853, 270] on div "E52329001789" at bounding box center [837, 271] width 105 height 12
copy div "E52329001789"
click at [1462, 747] on button "[PERSON_NAME] et envoyer" at bounding box center [1397, 744] width 303 height 29
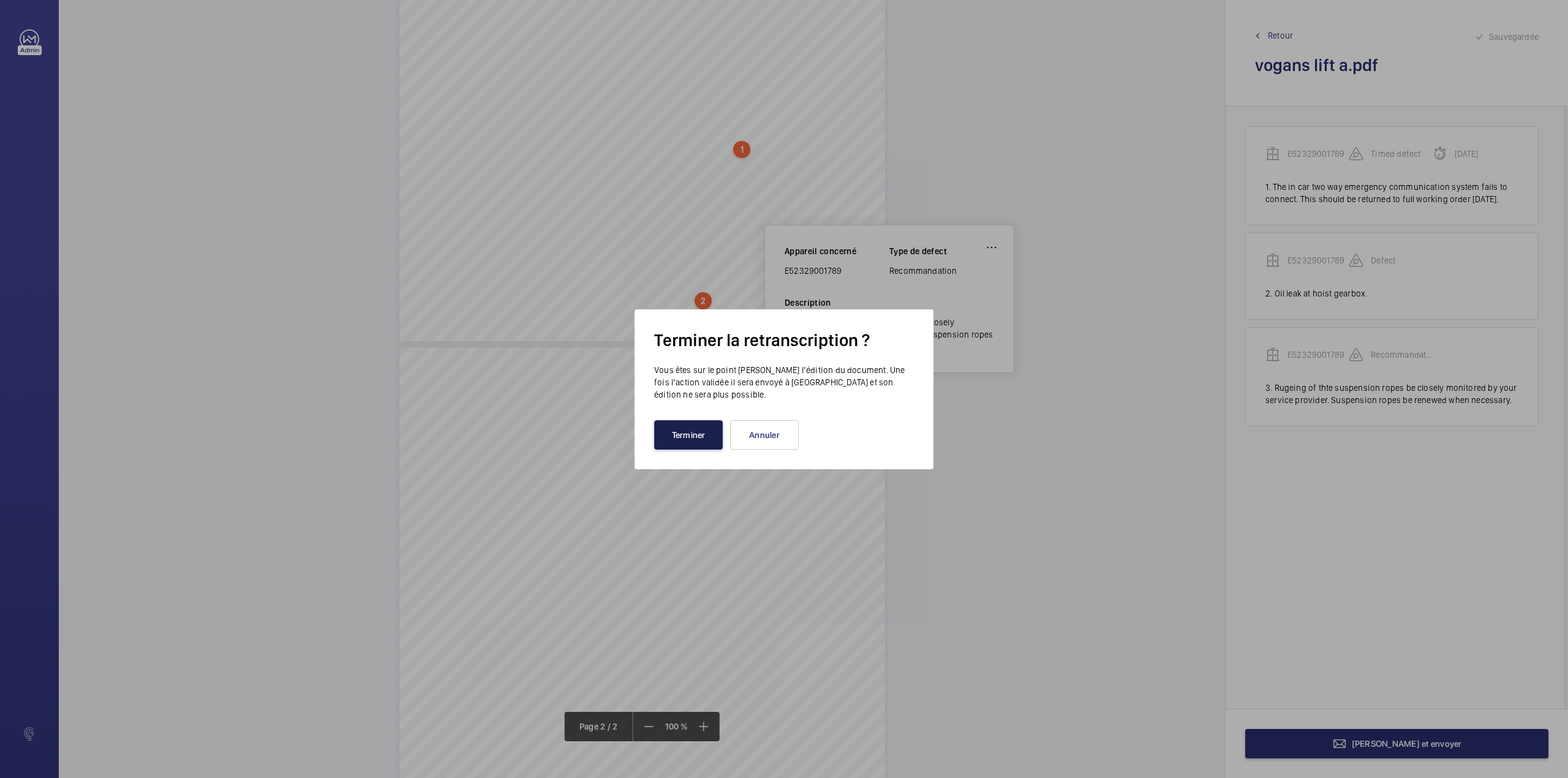
click at [678, 432] on button "Terminer" at bounding box center [688, 434] width 69 height 29
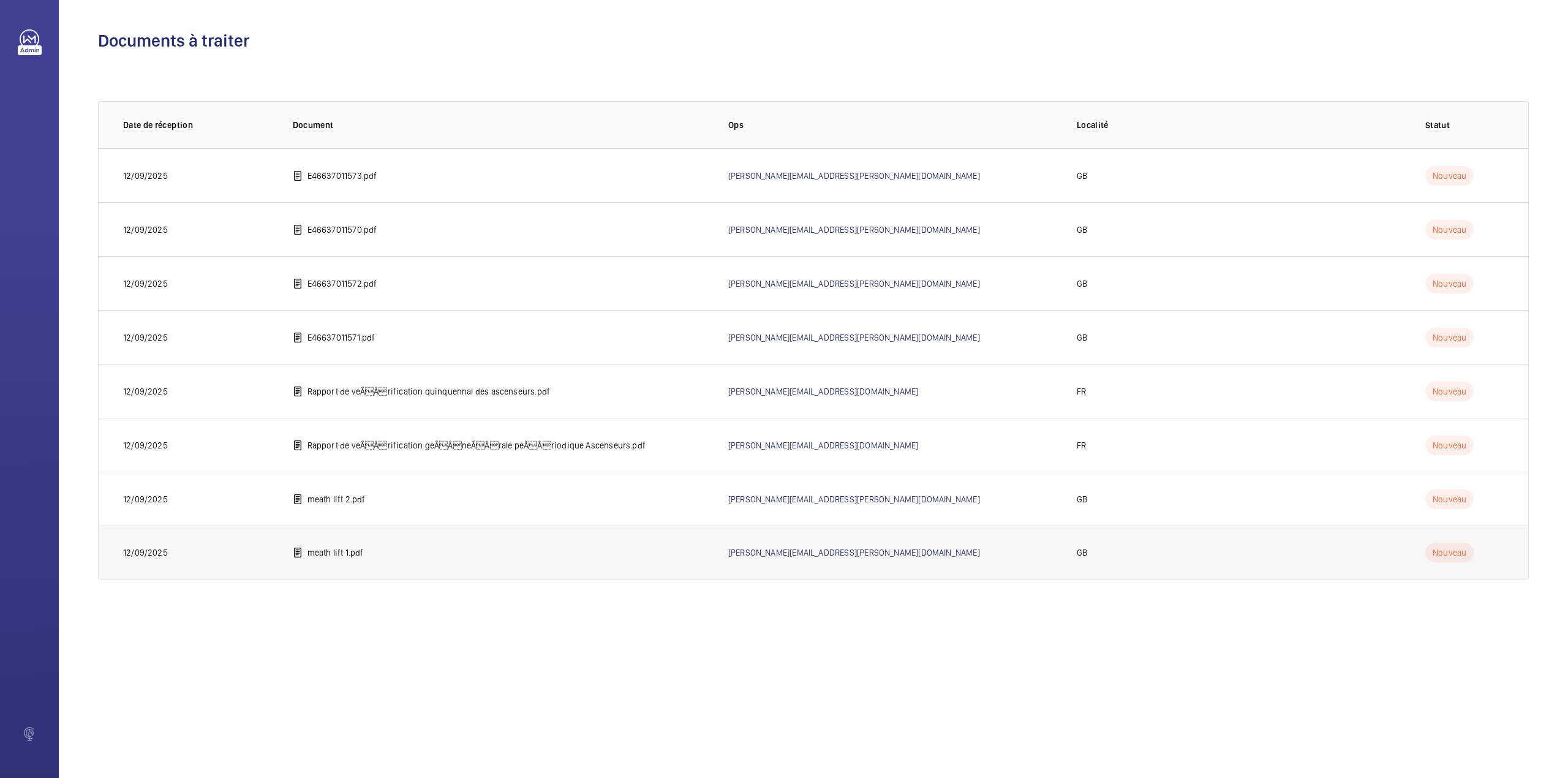
click at [348, 550] on p "meath lift 1.pdf" at bounding box center [336, 552] width 56 height 12
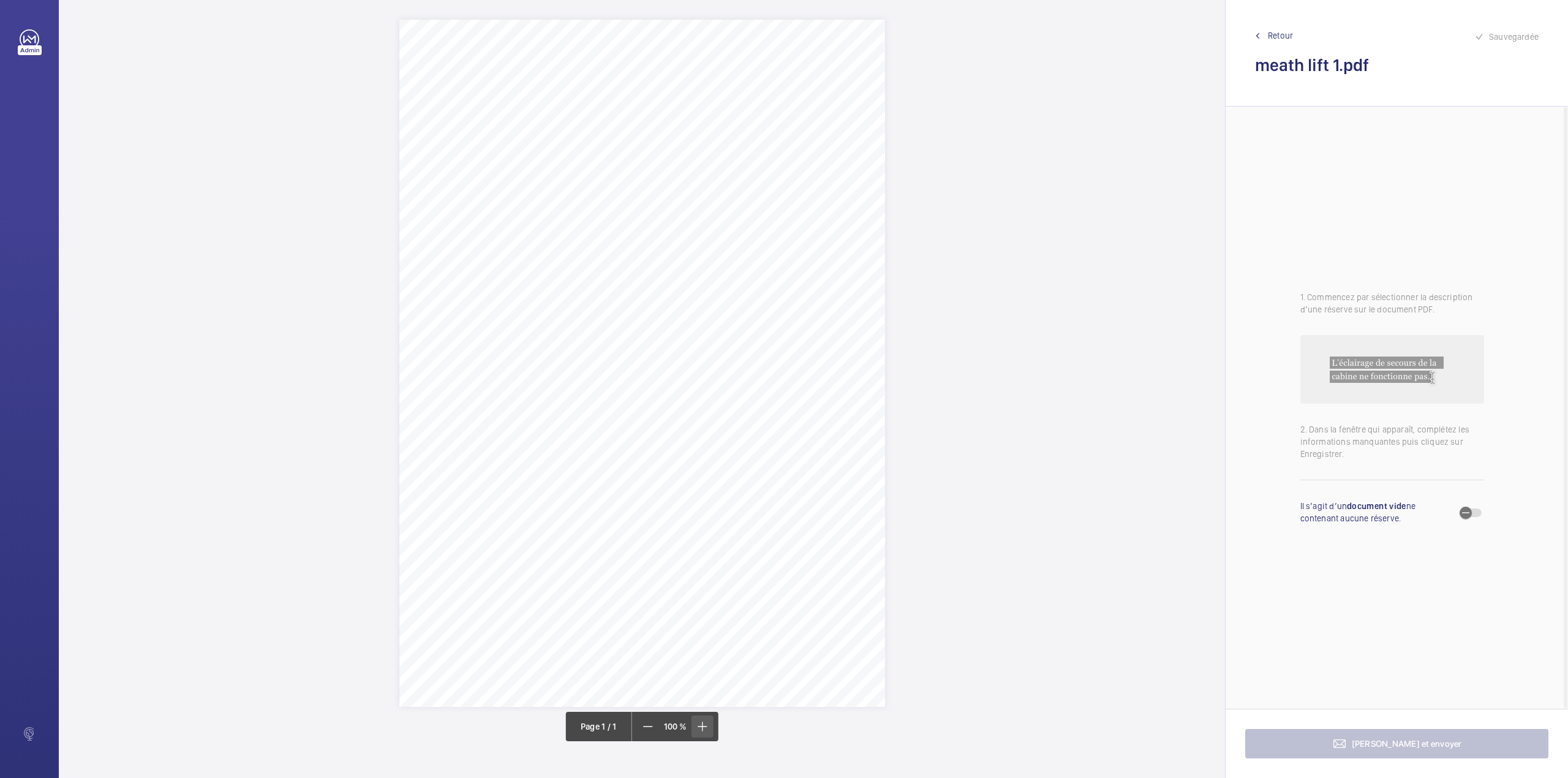
click at [707, 726] on mat-icon at bounding box center [702, 727] width 15 height 15
click at [707, 726] on mat-icon at bounding box center [701, 727] width 15 height 15
click at [707, 726] on mat-icon at bounding box center [702, 727] width 15 height 15
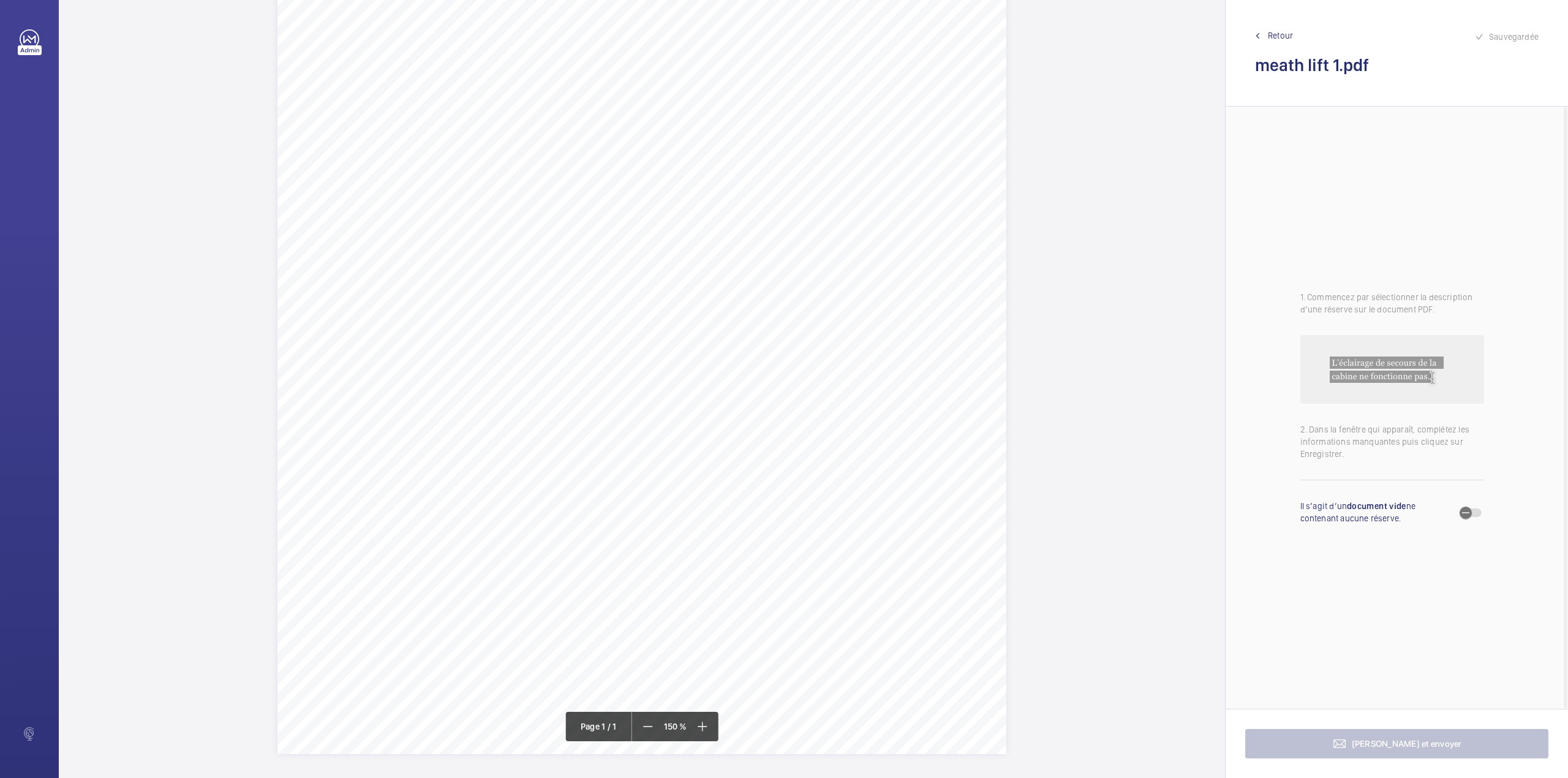
scroll to position [298, 0]
click at [654, 725] on mat-icon at bounding box center [648, 727] width 15 height 15
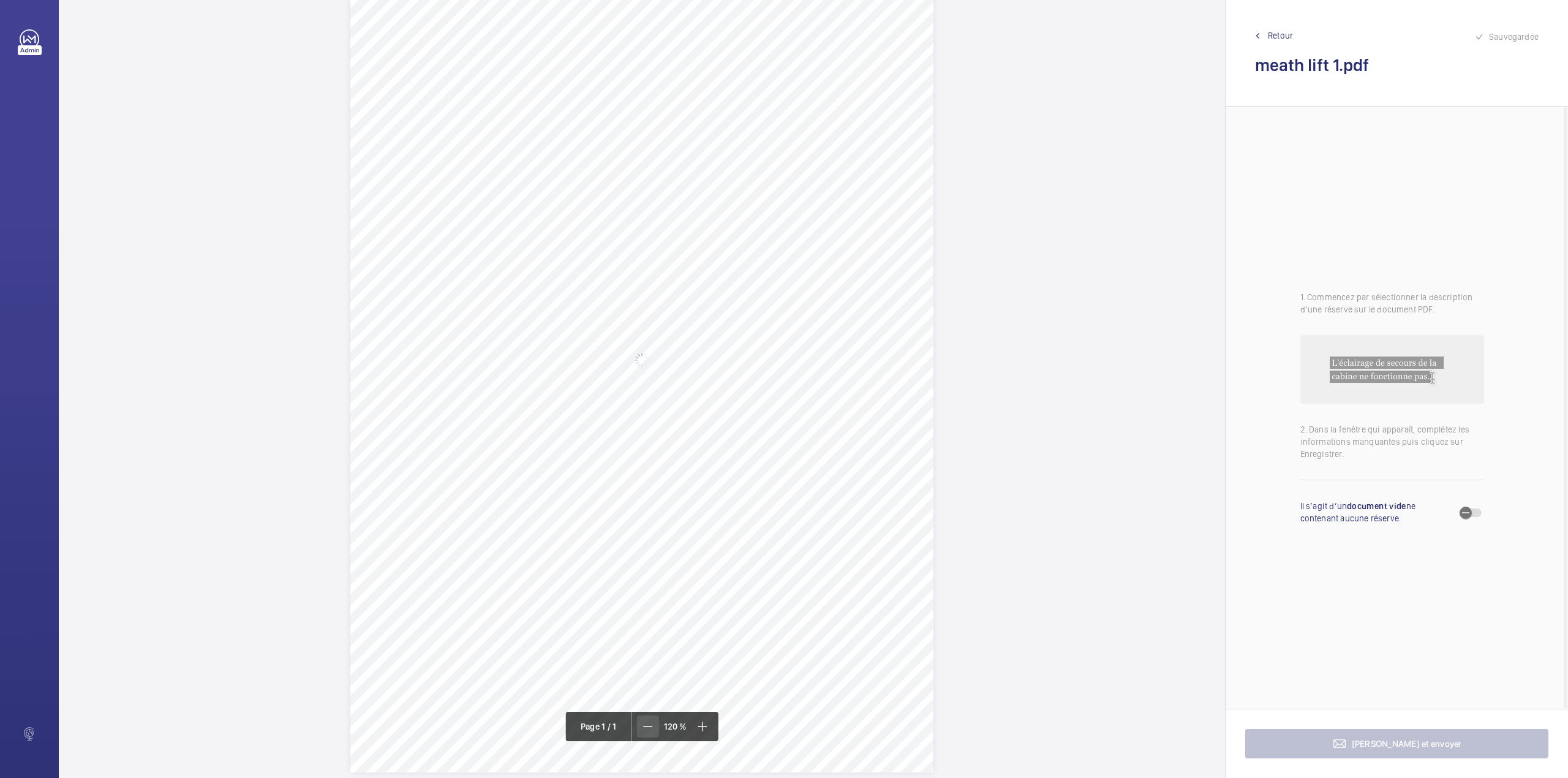
click at [654, 725] on mat-icon at bounding box center [648, 727] width 15 height 15
click at [785, 416] on div "Page 1" at bounding box center [642, 363] width 486 height 687
click at [773, 301] on div "Appareil concerné Faites un choix Type de defect Faites un choix Description En…" at bounding box center [833, 291] width 250 height 224
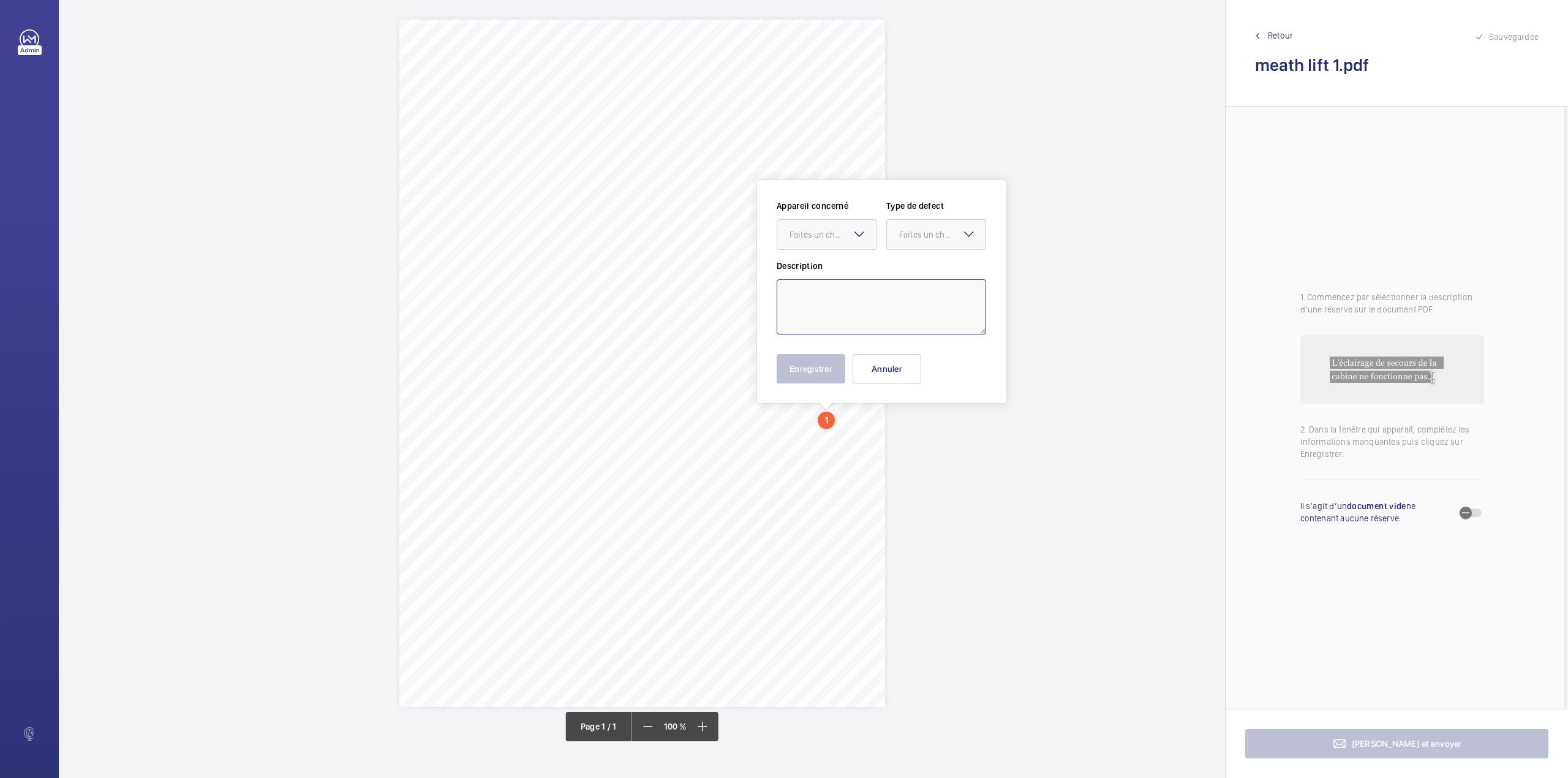
paste textarea "Internal Lock Examination ( BV [GEOGRAPHIC_DATA]). all locks [DATE].Subject to …"
click at [807, 241] on div at bounding box center [826, 234] width 99 height 29
click at [808, 264] on div "[DATE]" at bounding box center [826, 271] width 99 height 29
click at [902, 241] on div at bounding box center [936, 234] width 99 height 29
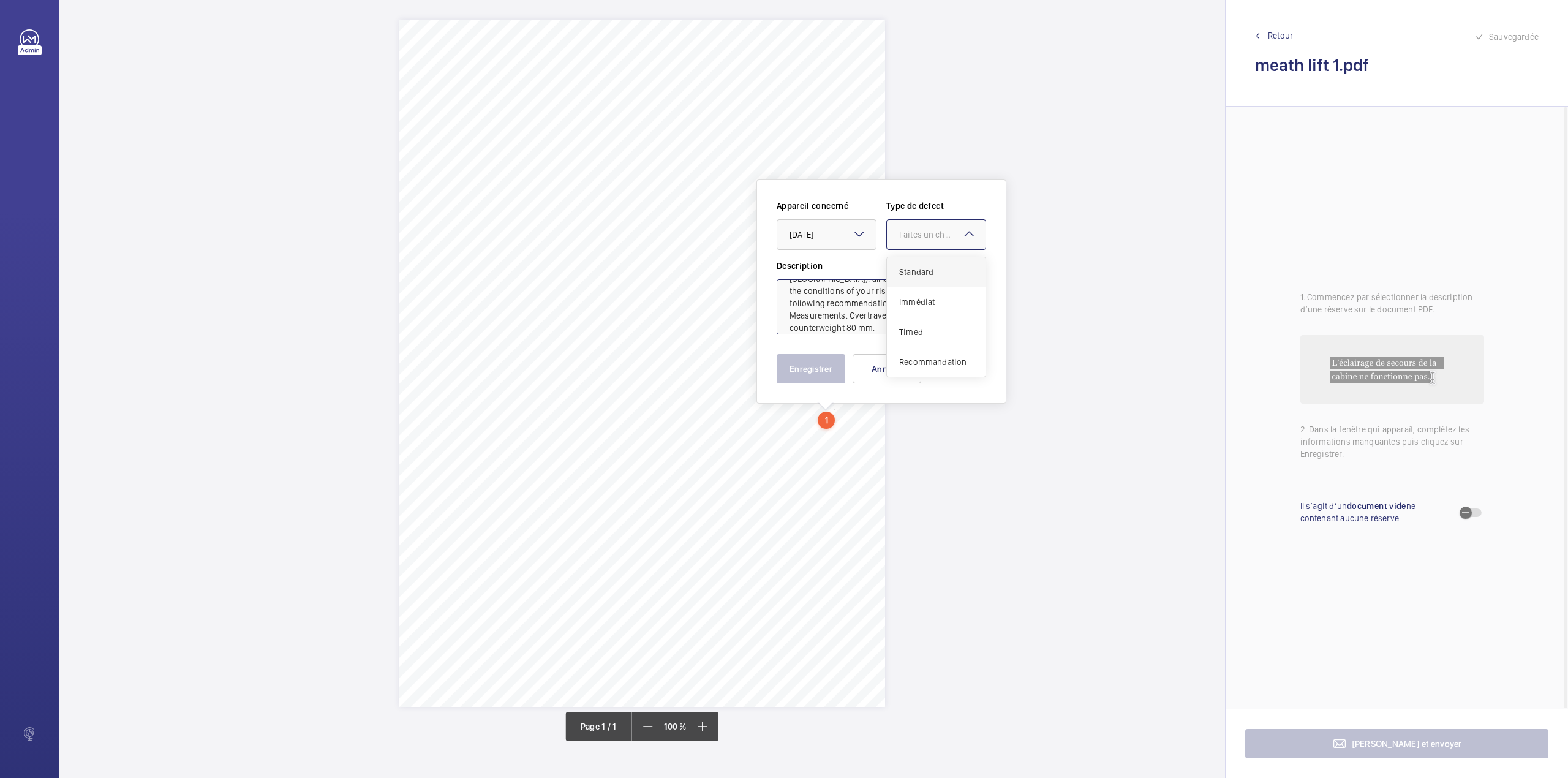
click at [907, 265] on div "Standard" at bounding box center [936, 272] width 99 height 30
type textarea "Internal Lock Examination ( BV [GEOGRAPHIC_DATA]). all locks [DATE].Subject to …"
click at [822, 364] on button "Enregistrer" at bounding box center [811, 369] width 69 height 29
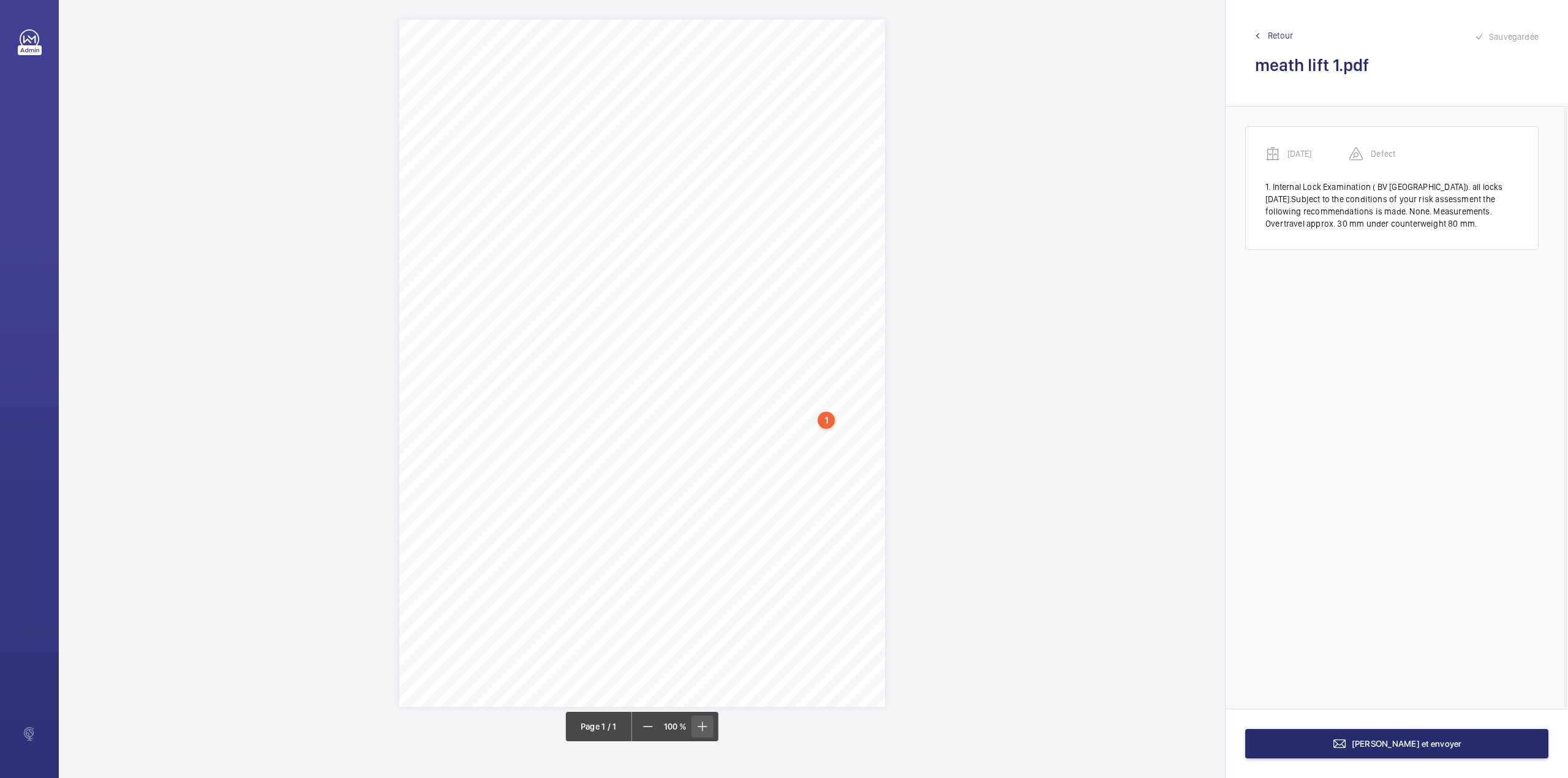
click at [700, 724] on mat-icon at bounding box center [702, 727] width 15 height 15
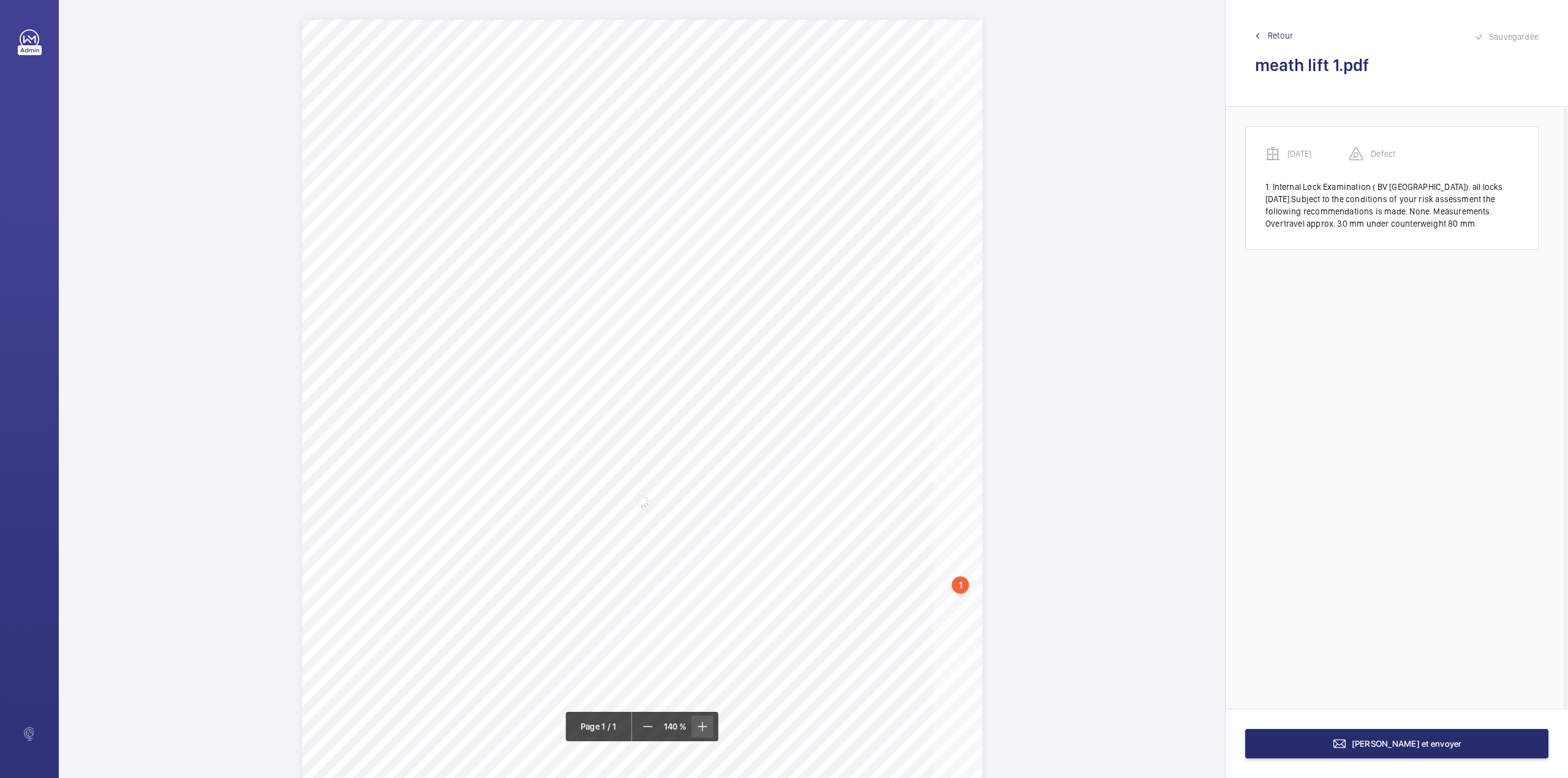
click at [700, 724] on mat-icon at bounding box center [702, 727] width 15 height 15
click at [650, 727] on mat-icon at bounding box center [648, 727] width 15 height 15
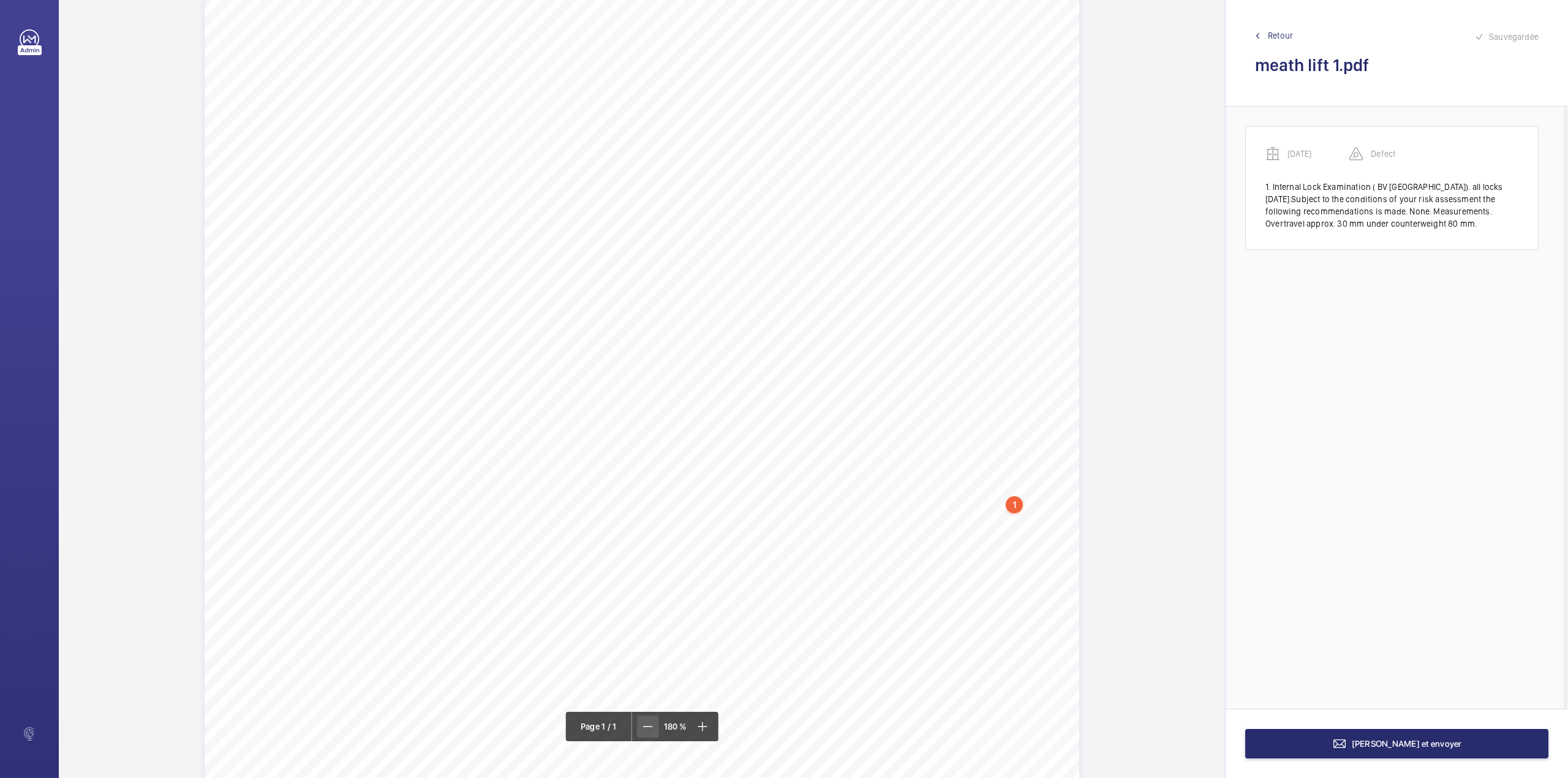
click at [650, 727] on mat-icon at bounding box center [648, 727] width 15 height 15
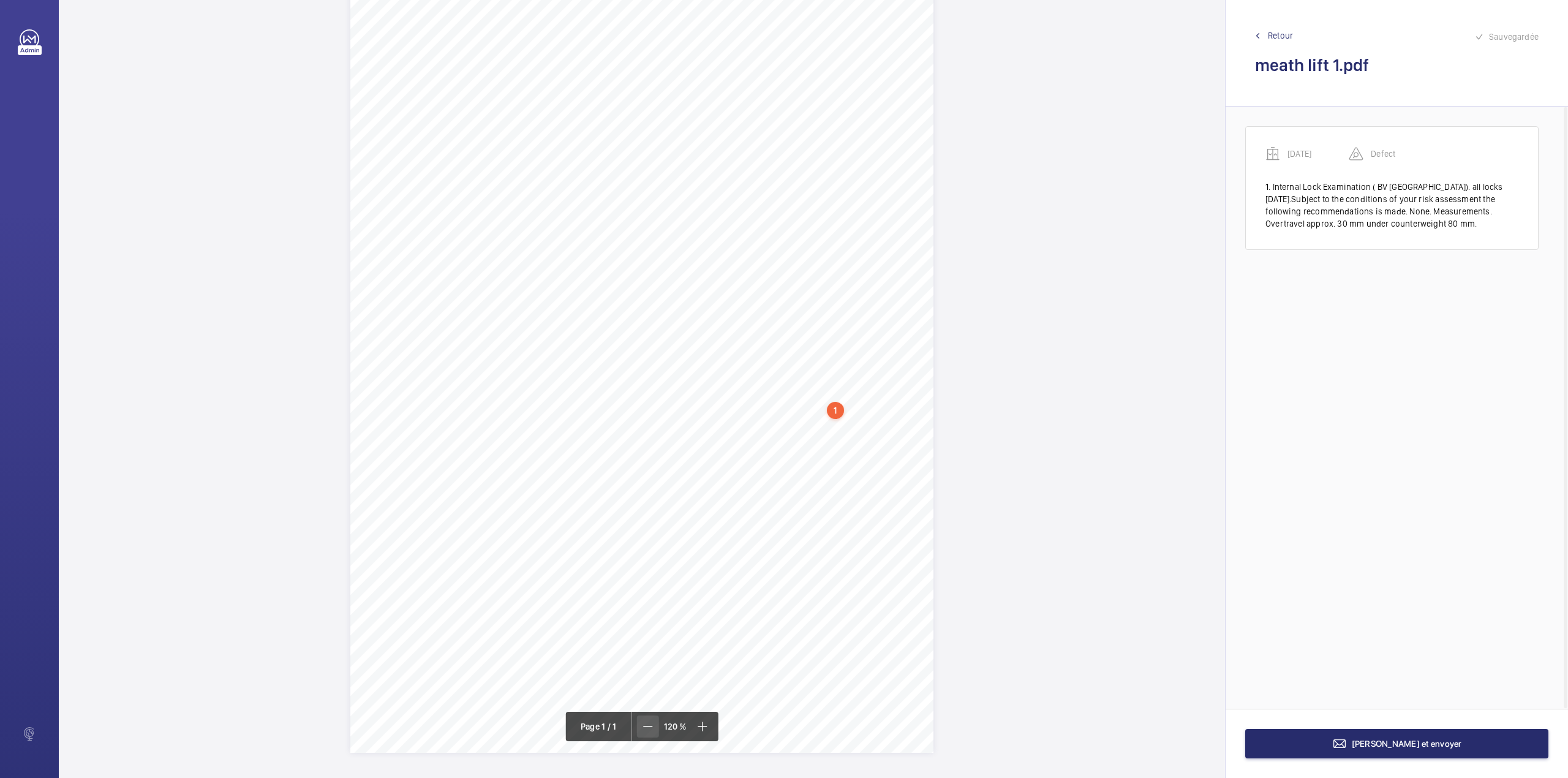
click at [650, 727] on mat-icon at bounding box center [648, 727] width 15 height 15
click at [650, 727] on mat-icon at bounding box center [648, 727] width 15 height 15
click at [706, 459] on div "Page 1" at bounding box center [642, 363] width 486 height 687
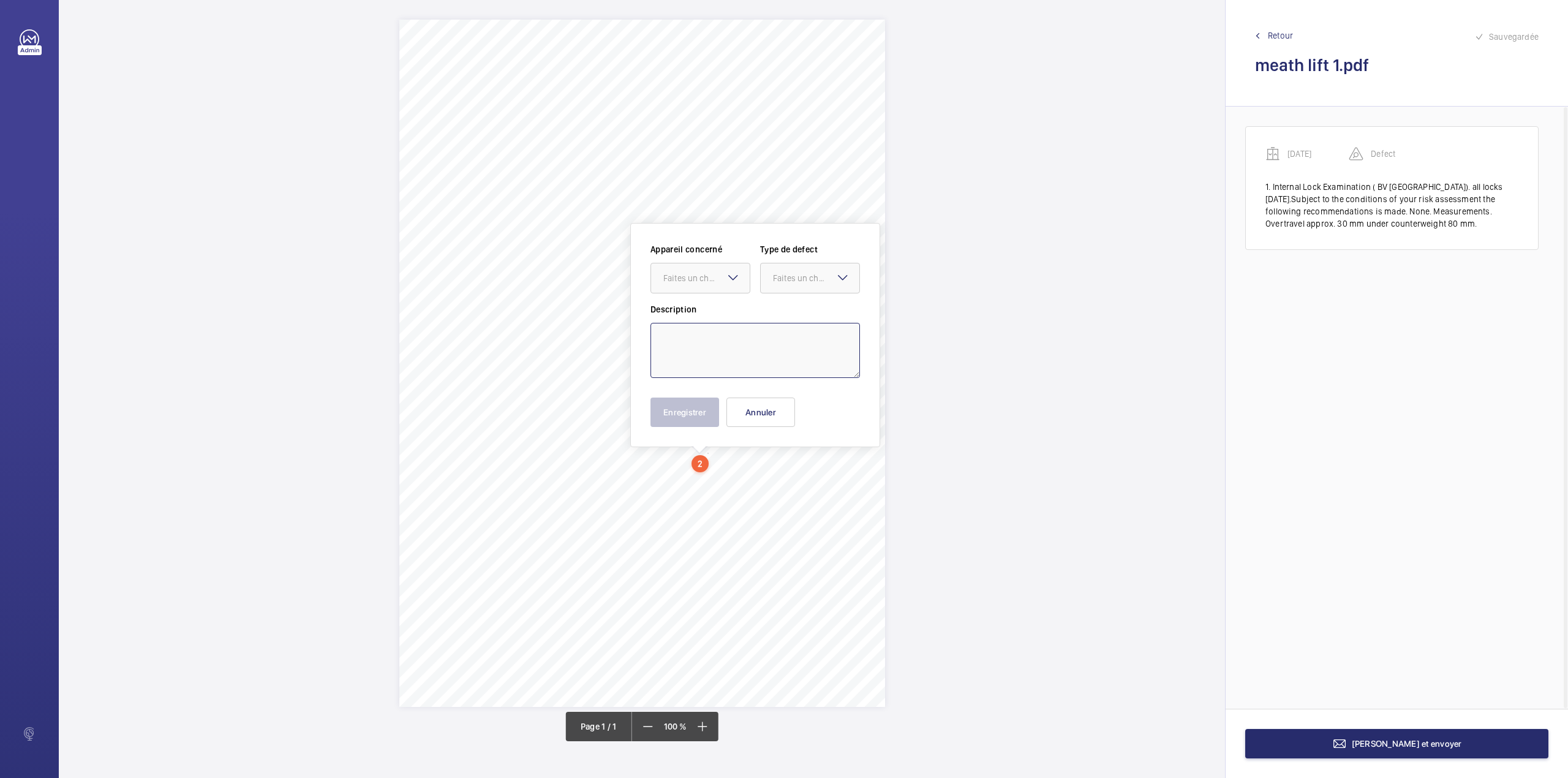
click at [755, 342] on textarea at bounding box center [755, 350] width 209 height 55
paste textarea "I confirm that the equipment was, thoroughly examined on the [DATE] and subject…"
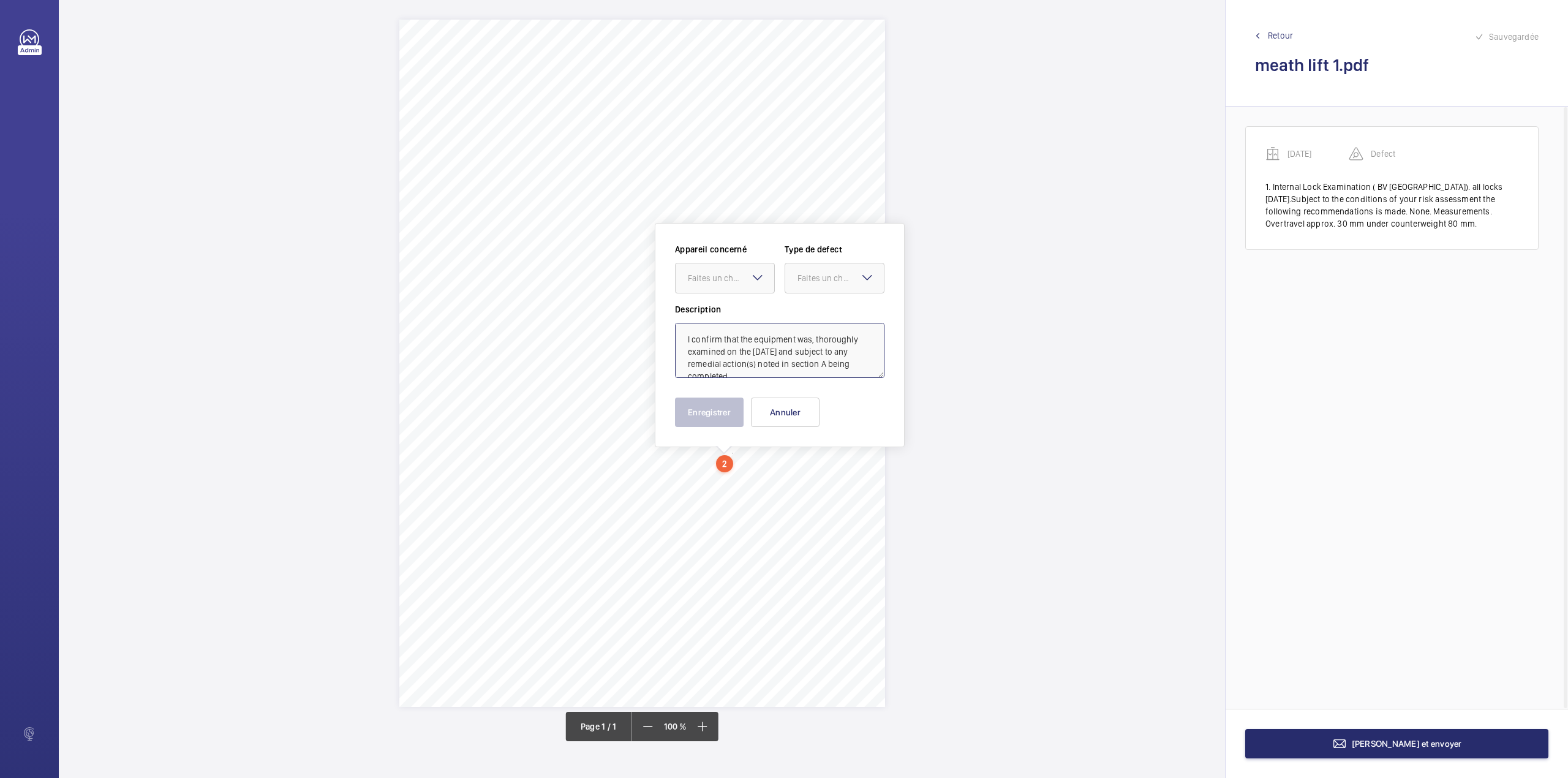
scroll to position [17, 0]
click at [745, 283] on div "Faites un choix" at bounding box center [730, 278] width 86 height 12
click at [745, 304] on div "[DATE]" at bounding box center [725, 315] width 99 height 29
click at [796, 284] on div at bounding box center [835, 278] width 99 height 29
click at [801, 306] on div "Standard" at bounding box center [835, 316] width 99 height 30
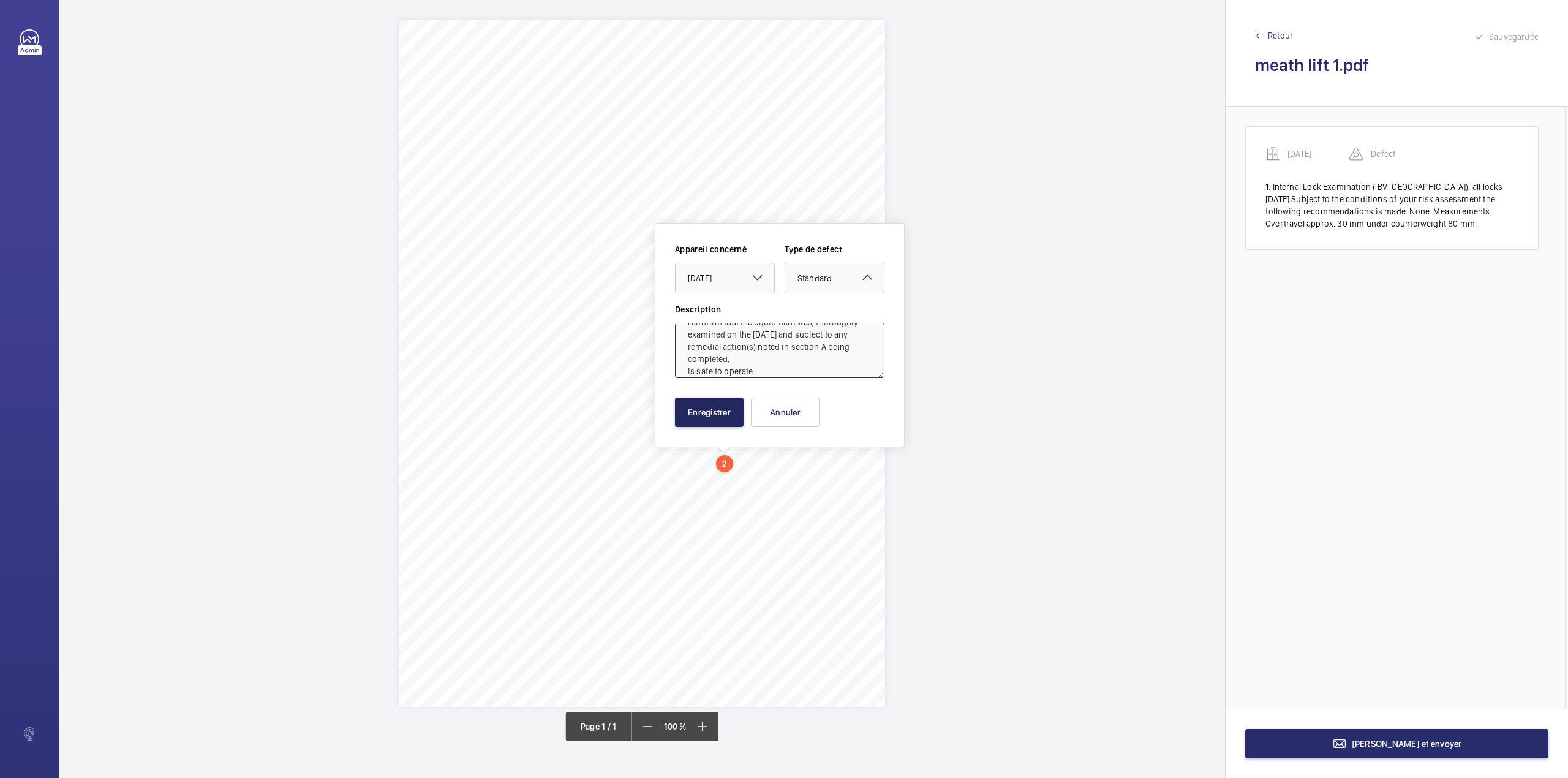
type textarea "I confirm that the equipment was, thoroughly examined on the [DATE] and subject…"
click at [705, 417] on button "Enregistrer" at bounding box center [709, 412] width 69 height 29
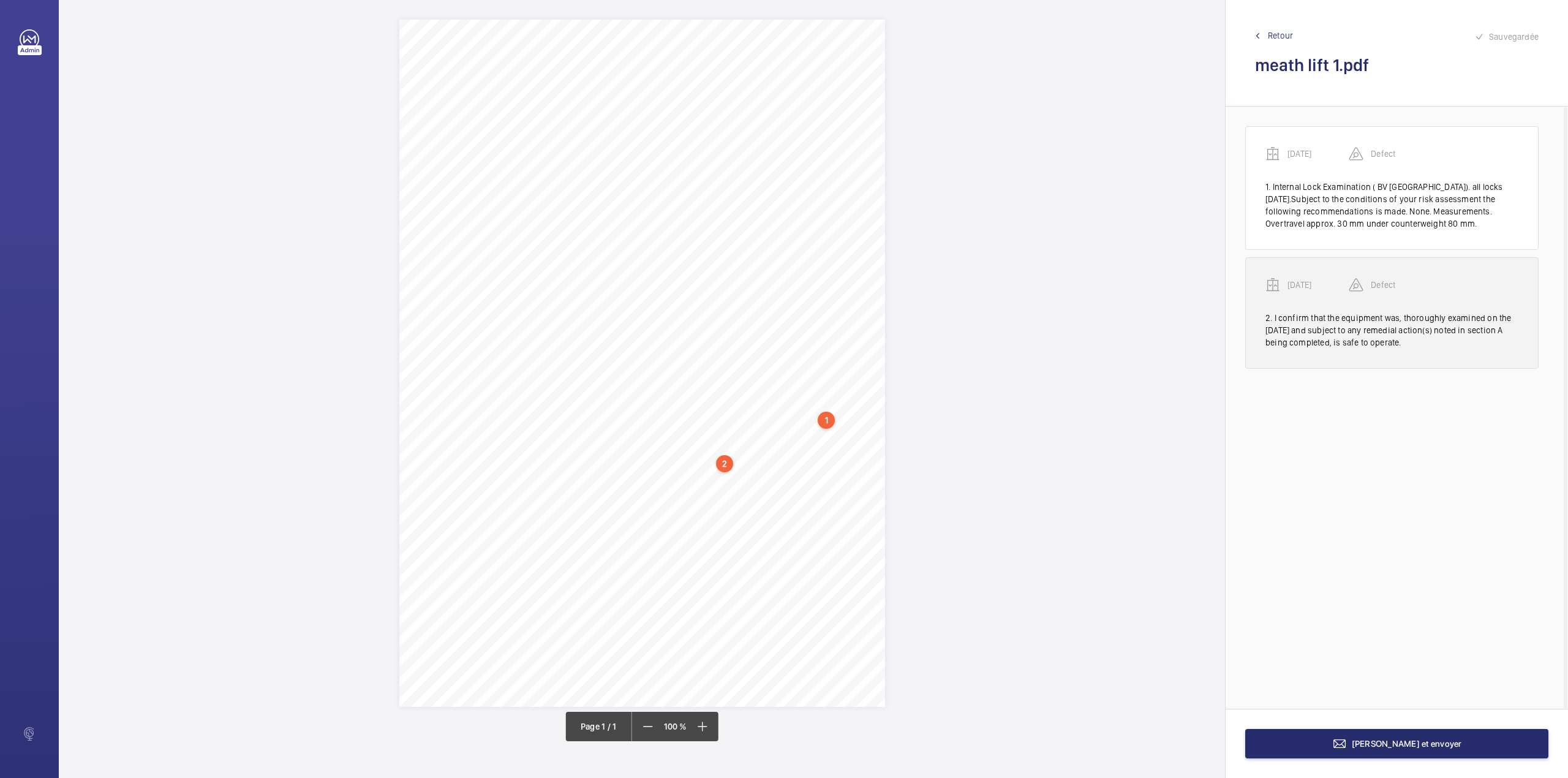
click at [1319, 278] on div "[DATE]" at bounding box center [1307, 285] width 84 height 15
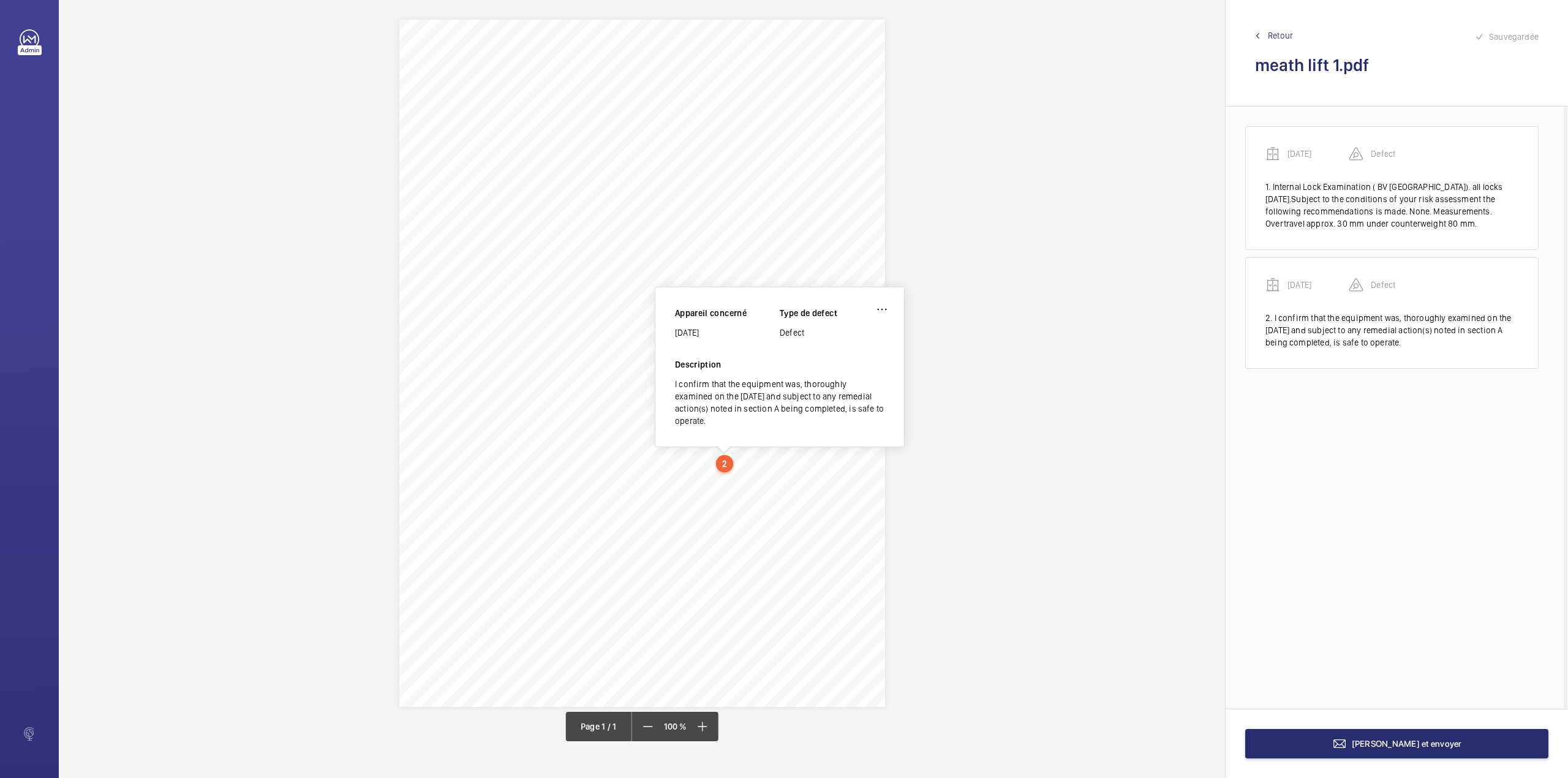
drag, startPoint x: 677, startPoint y: 331, endPoint x: 709, endPoint y: 334, distance: 32.1
click at [709, 334] on div "[DATE]" at bounding box center [727, 332] width 105 height 12
copy div "[DATE]"
click at [1306, 742] on button "[PERSON_NAME] et envoyer" at bounding box center [1397, 744] width 303 height 29
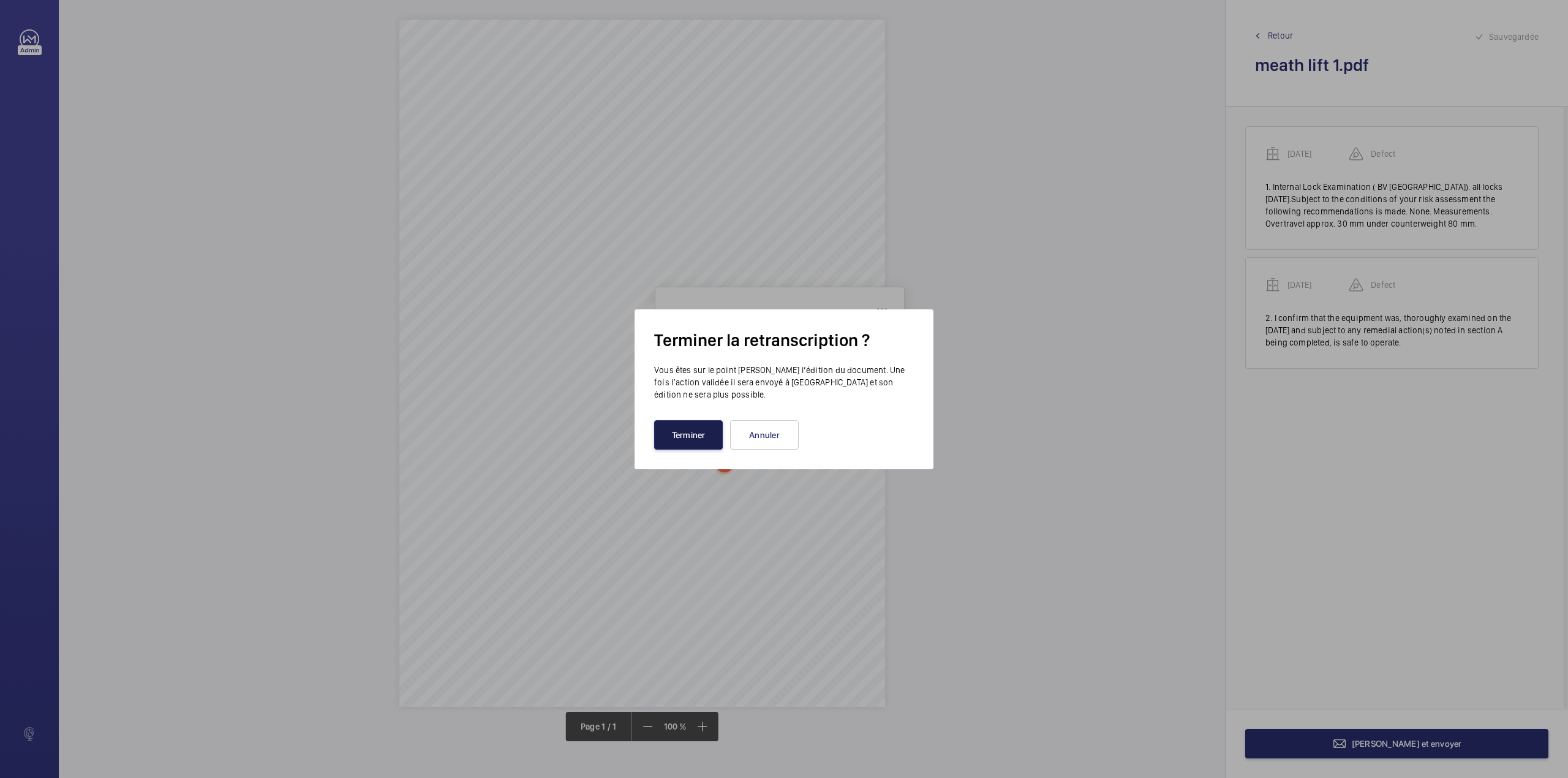
click at [693, 427] on button "Terminer" at bounding box center [688, 434] width 69 height 29
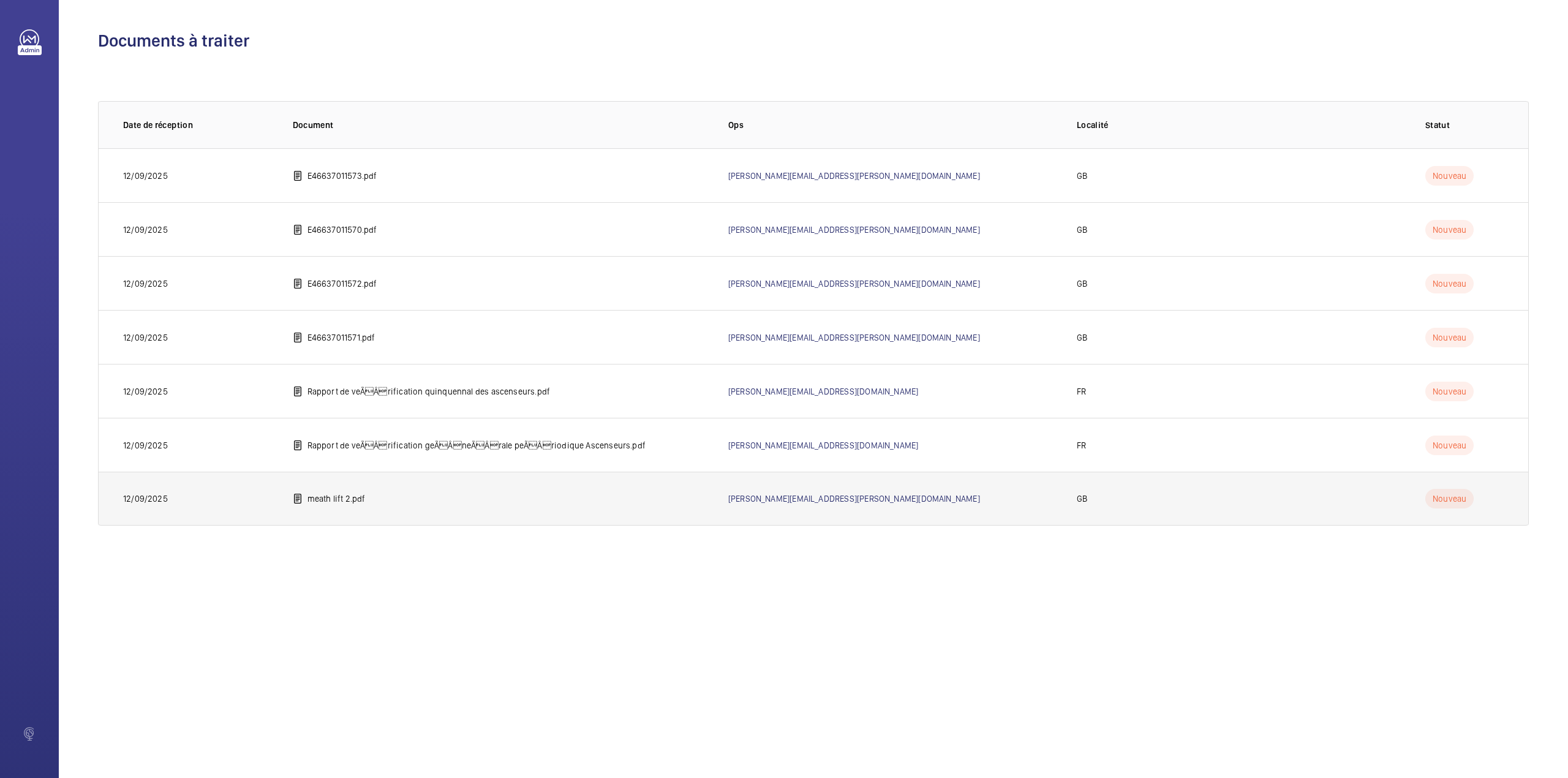
click at [290, 497] on td "meath lift 2.pdf" at bounding box center [491, 498] width 436 height 54
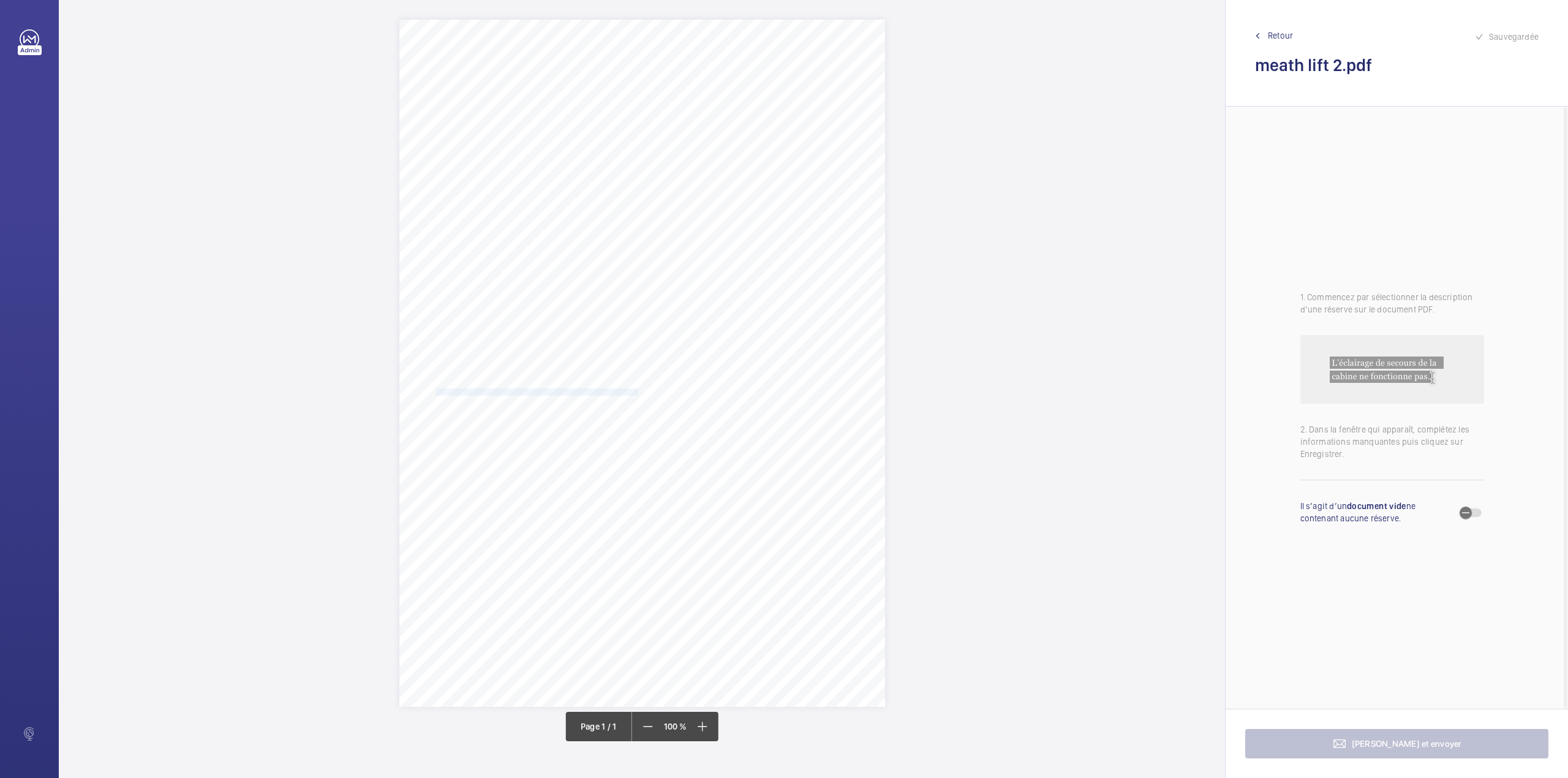
drag, startPoint x: 435, startPoint y: 389, endPoint x: 635, endPoint y: 394, distance: 200.1
click at [635, 394] on span "1. The lift car emergency lighting is inoperative and should be reinstated. 2. …" at bounding box center [640, 392] width 425 height 6
click at [643, 124] on div "Faites un choix" at bounding box center [635, 129] width 86 height 12
click at [643, 161] on span "1-20399324918" at bounding box center [628, 166] width 74 height 12
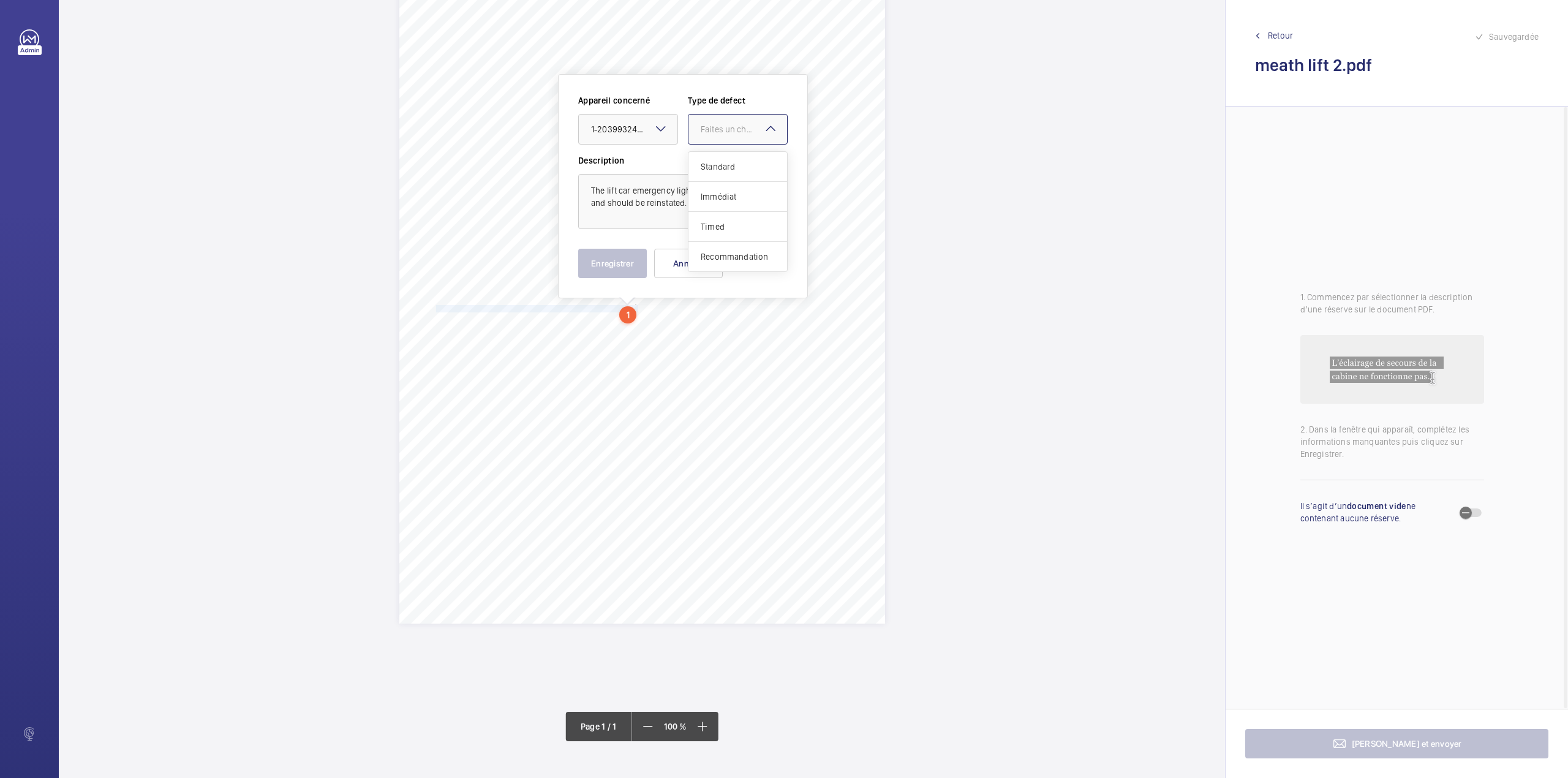
click at [723, 131] on div "Faites un choix" at bounding box center [743, 129] width 86 height 12
click at [719, 153] on div "Standard" at bounding box center [738, 167] width 99 height 30
click at [627, 261] on button "Enregistrer" at bounding box center [613, 263] width 69 height 29
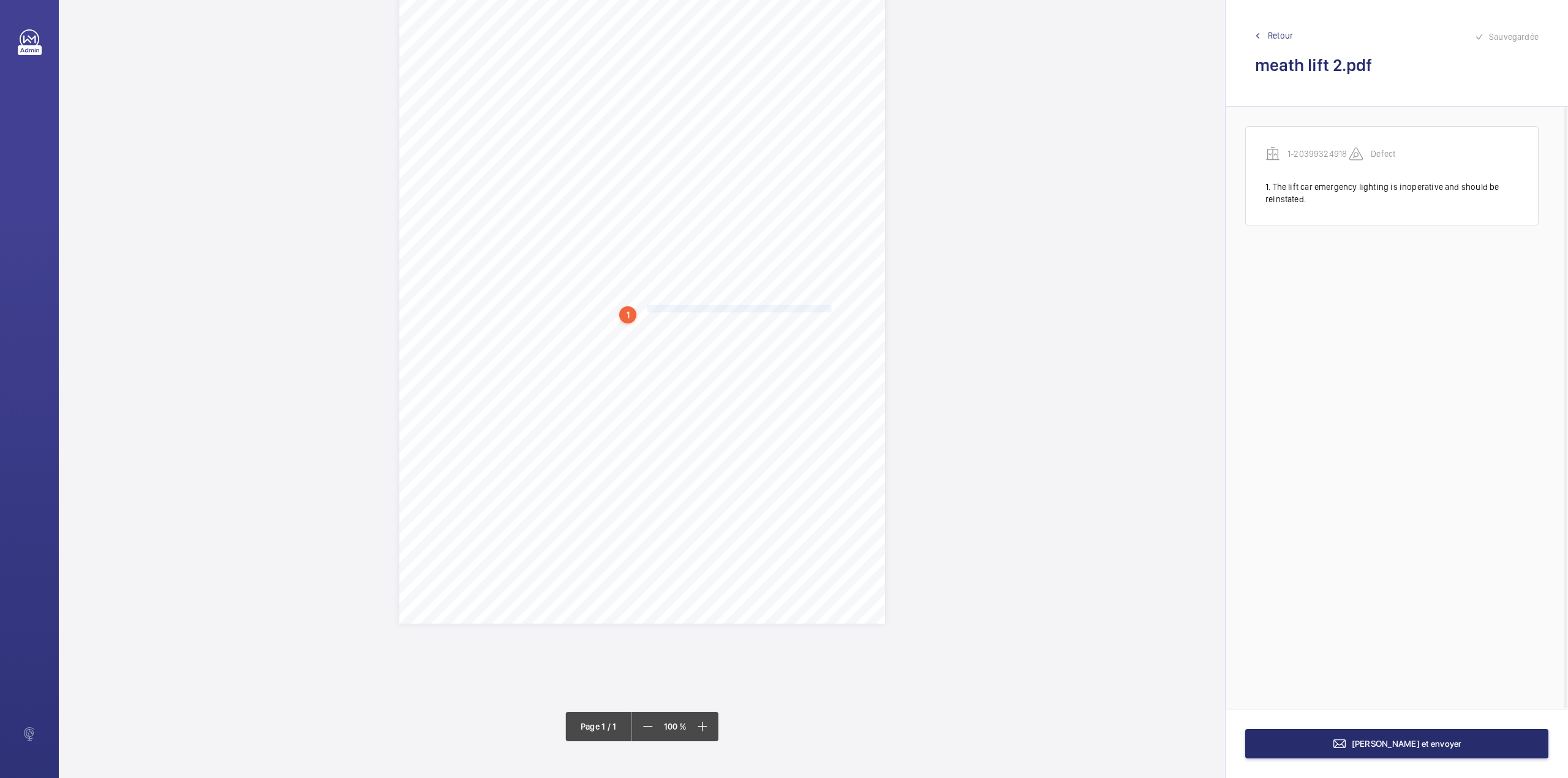
drag, startPoint x: 645, startPoint y: 305, endPoint x: 830, endPoint y: 305, distance: 185.0
click at [830, 306] on span "1. The lift car emergency lighting is inoperative and should be reinstated. 2. …" at bounding box center [640, 309] width 425 height 6
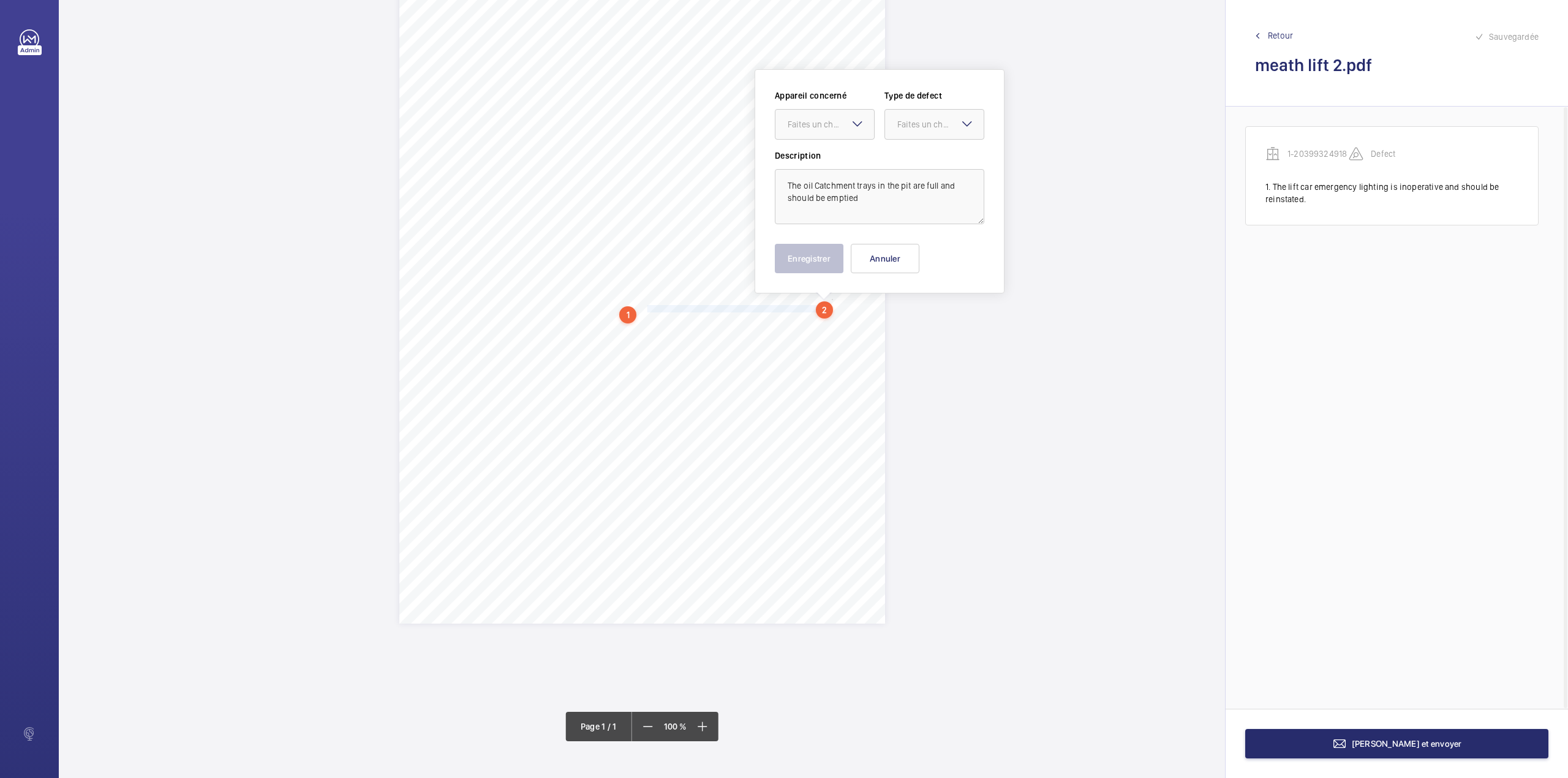
scroll to position [79, 0]
click at [818, 131] on div "Faites un choix" at bounding box center [830, 129] width 86 height 12
click at [817, 161] on span "1-20399324918" at bounding box center [825, 166] width 74 height 12
click at [893, 131] on div at bounding box center [934, 129] width 99 height 29
click at [894, 147] on div "Appareil concerné Faites un choix × 1-20399324918 × Type de defect Faites un ch…" at bounding box center [879, 124] width 209 height 60
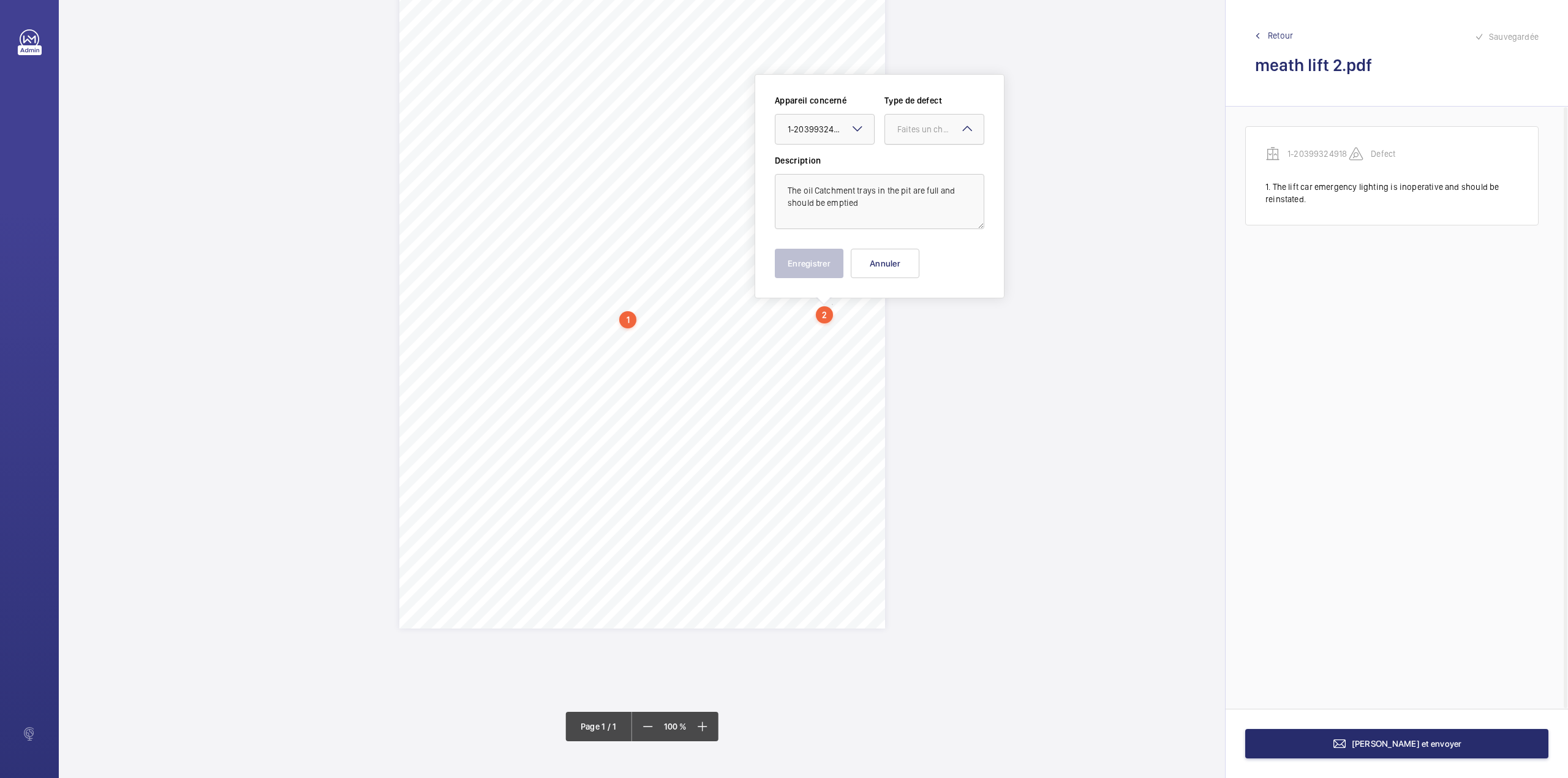
click at [917, 143] on div at bounding box center [934, 129] width 99 height 29
click at [914, 157] on div "Standard" at bounding box center [934, 167] width 99 height 30
click at [868, 211] on textarea "The oil Catchment trays in the pit are full and should be emptied" at bounding box center [879, 201] width 209 height 55
type textarea "The oil Catchment trays in the pit are full and should be emptied."
click at [811, 274] on button "Enregistrer" at bounding box center [809, 263] width 69 height 29
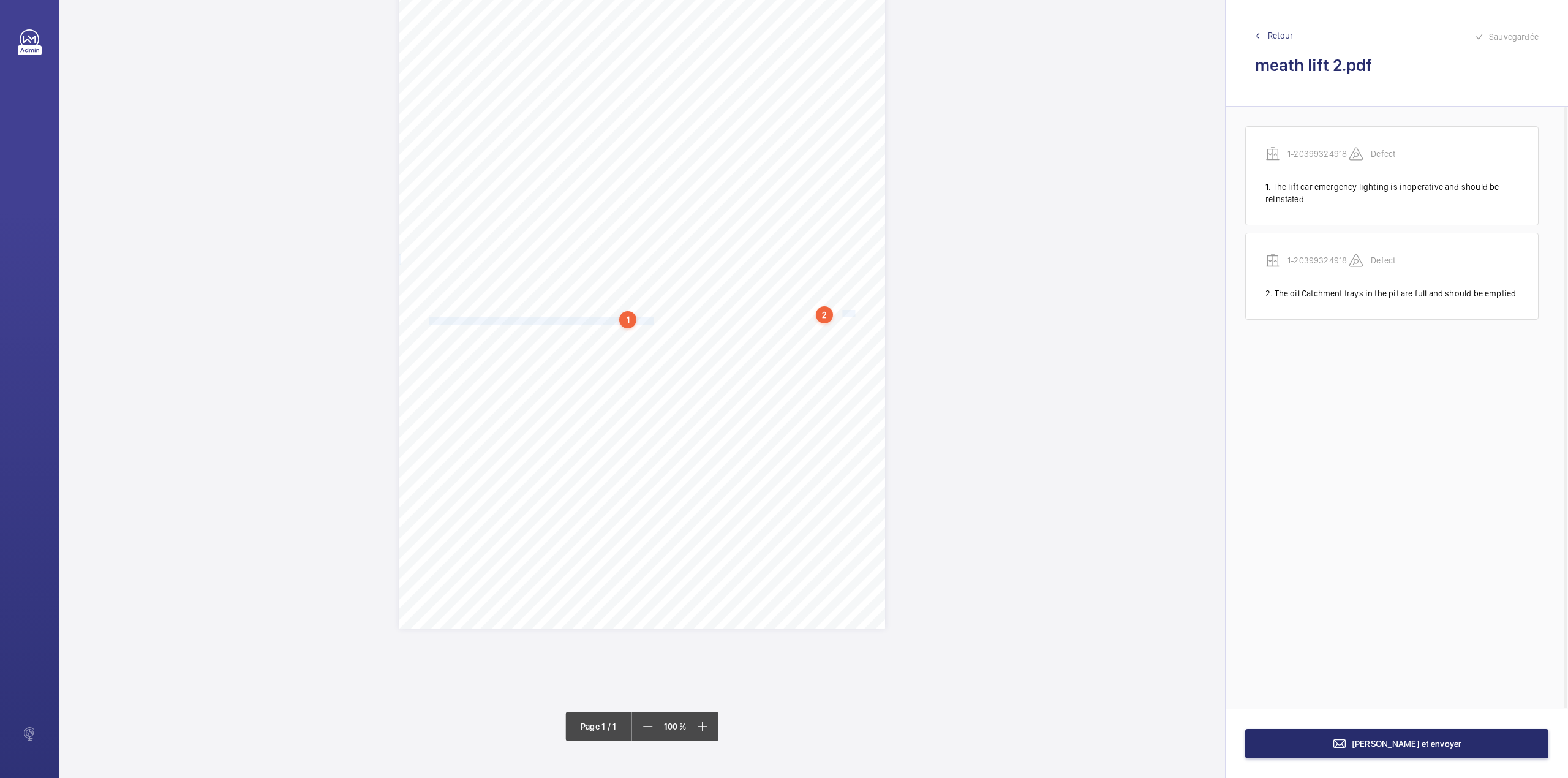
drag, startPoint x: 840, startPoint y: 312, endPoint x: 653, endPoint y: 321, distance: 187.2
click at [653, 321] on div "Report Id 4251813_Rathnew Court_Lift 1_1-9JR6SRS 100801067ENG REPORT OF THOROUG…" at bounding box center [642, 285] width 486 height 687
click at [659, 137] on div at bounding box center [647, 129] width 99 height 29
click at [660, 163] on span "1-20399324918" at bounding box center [647, 167] width 74 height 12
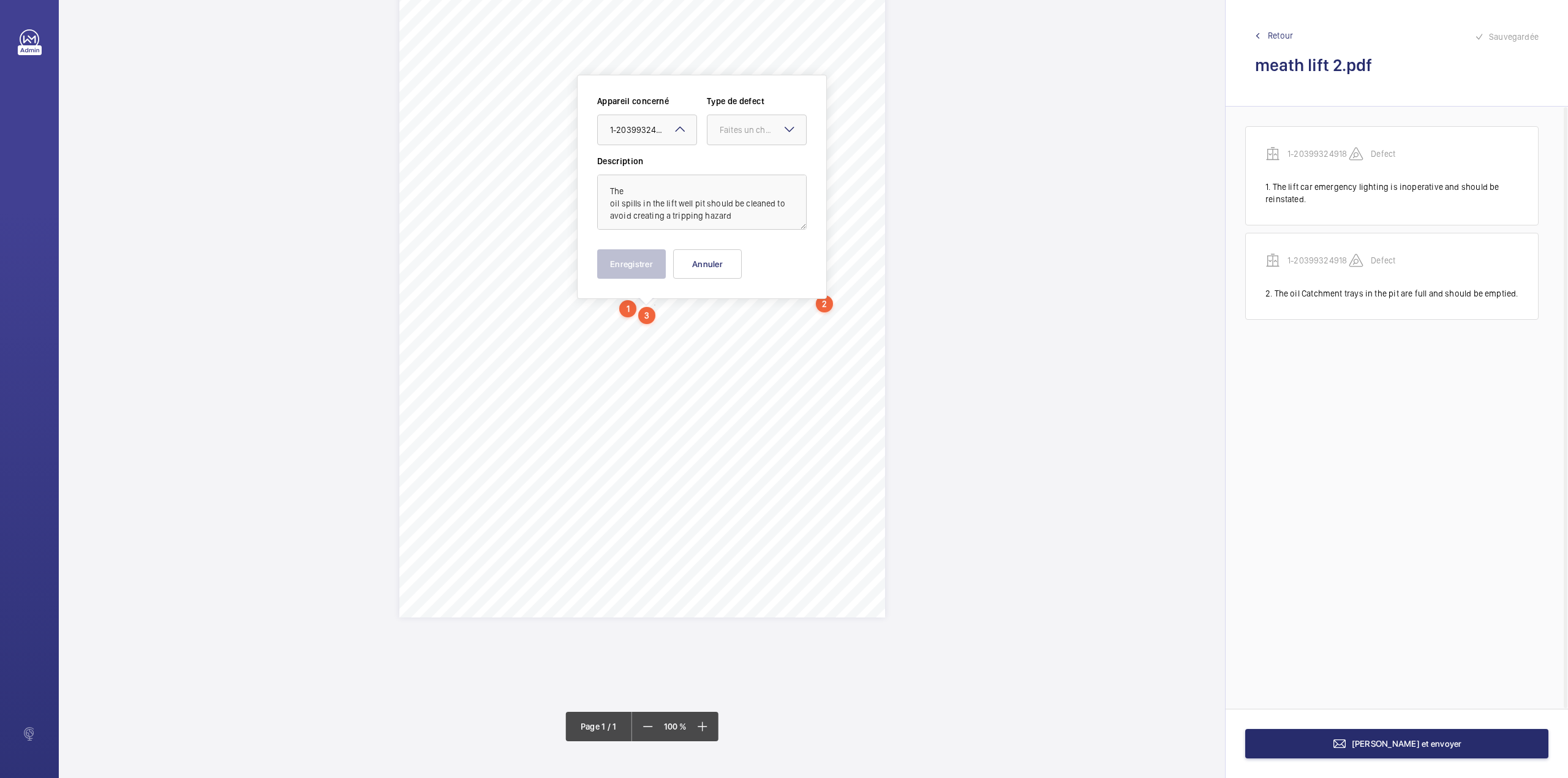
click at [705, 131] on div "Appareil concerné Faites un choix × 1-20399324918 × Type de defect Faites un ch…" at bounding box center [701, 125] width 209 height 60
click at [718, 153] on div "Appareil concerné Faites un choix × 1-20399324918 × Type de defect Faites un ch…" at bounding box center [701, 125] width 209 height 60
click at [733, 130] on div "Faites un choix" at bounding box center [763, 129] width 86 height 12
click at [733, 157] on div "Standard" at bounding box center [757, 168] width 99 height 30
click at [741, 219] on textarea "The oil spills in the lift well pit should be cleaned to avoid creating a tripp…" at bounding box center [701, 201] width 209 height 55
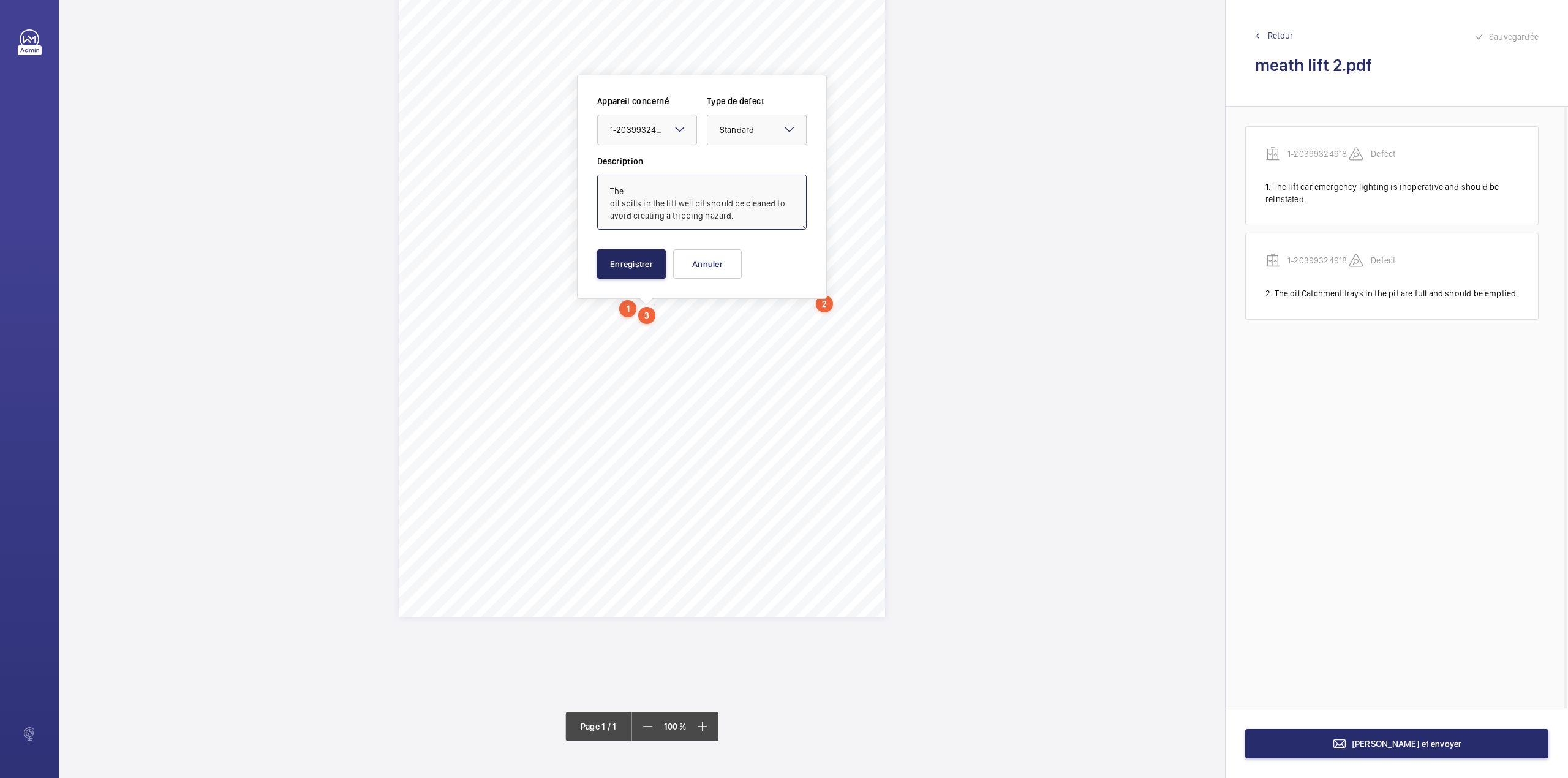
type textarea "The oil spills in the lift well pit should be cleaned to avoid creating a tripp…"
click at [628, 267] on button "Enregistrer" at bounding box center [631, 264] width 69 height 29
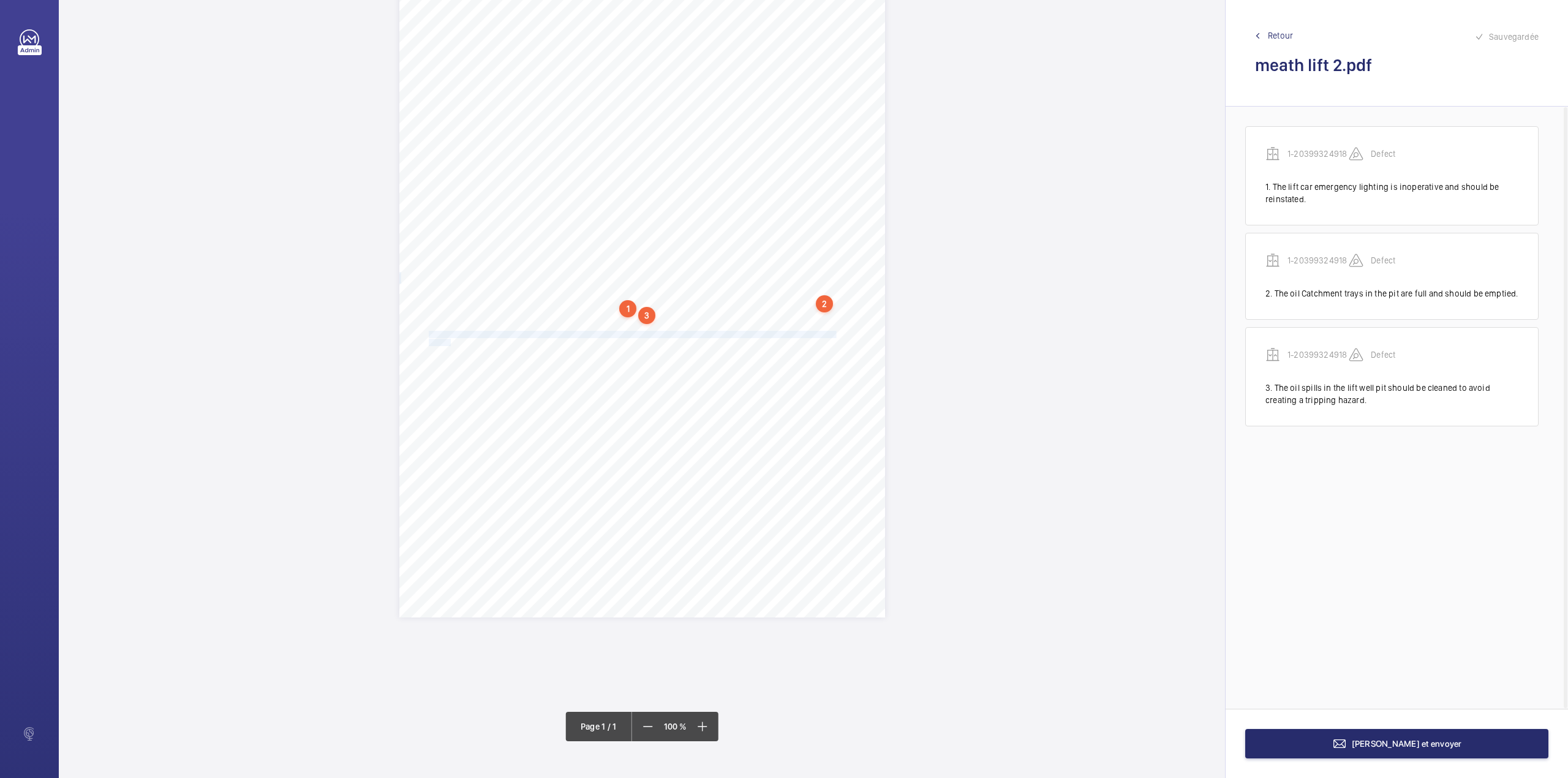
drag, startPoint x: 428, startPoint y: 334, endPoint x: 448, endPoint y: 338, distance: 20.4
click at [448, 338] on div "Report Id 4251813_Rathnew Court_Lift 1_1-9JR6SRS 100801067ENG REPORT OF THOROUG…" at bounding box center [642, 274] width 486 height 687
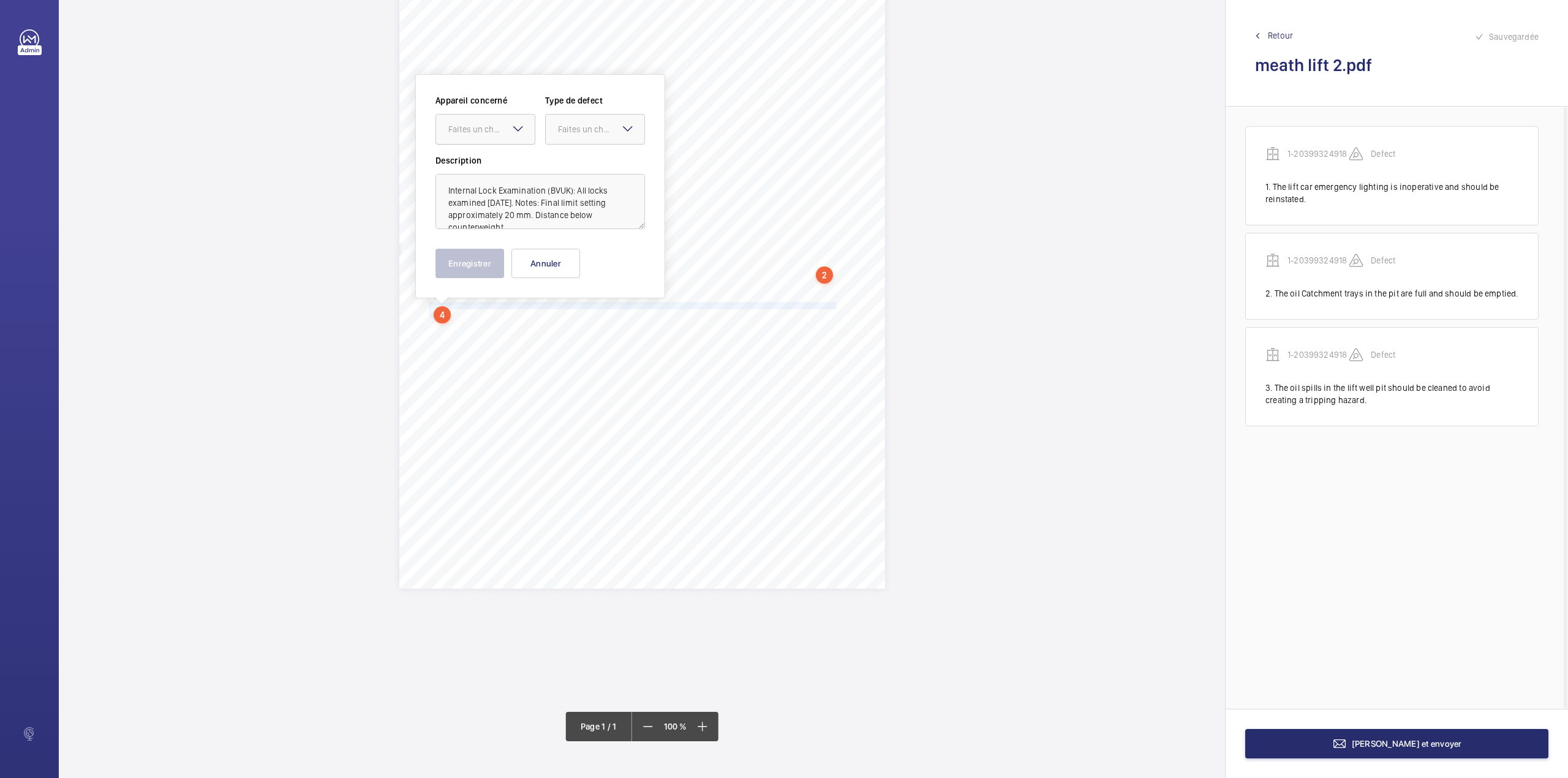
click at [488, 140] on div at bounding box center [486, 129] width 99 height 29
click at [488, 152] on div "1-20399324918" at bounding box center [486, 166] width 99 height 29
click at [569, 131] on div "Faites un choix" at bounding box center [600, 129] width 86 height 12
click at [571, 157] on div "Standard" at bounding box center [595, 167] width 99 height 30
click at [476, 256] on button "Enregistrer" at bounding box center [470, 263] width 69 height 29
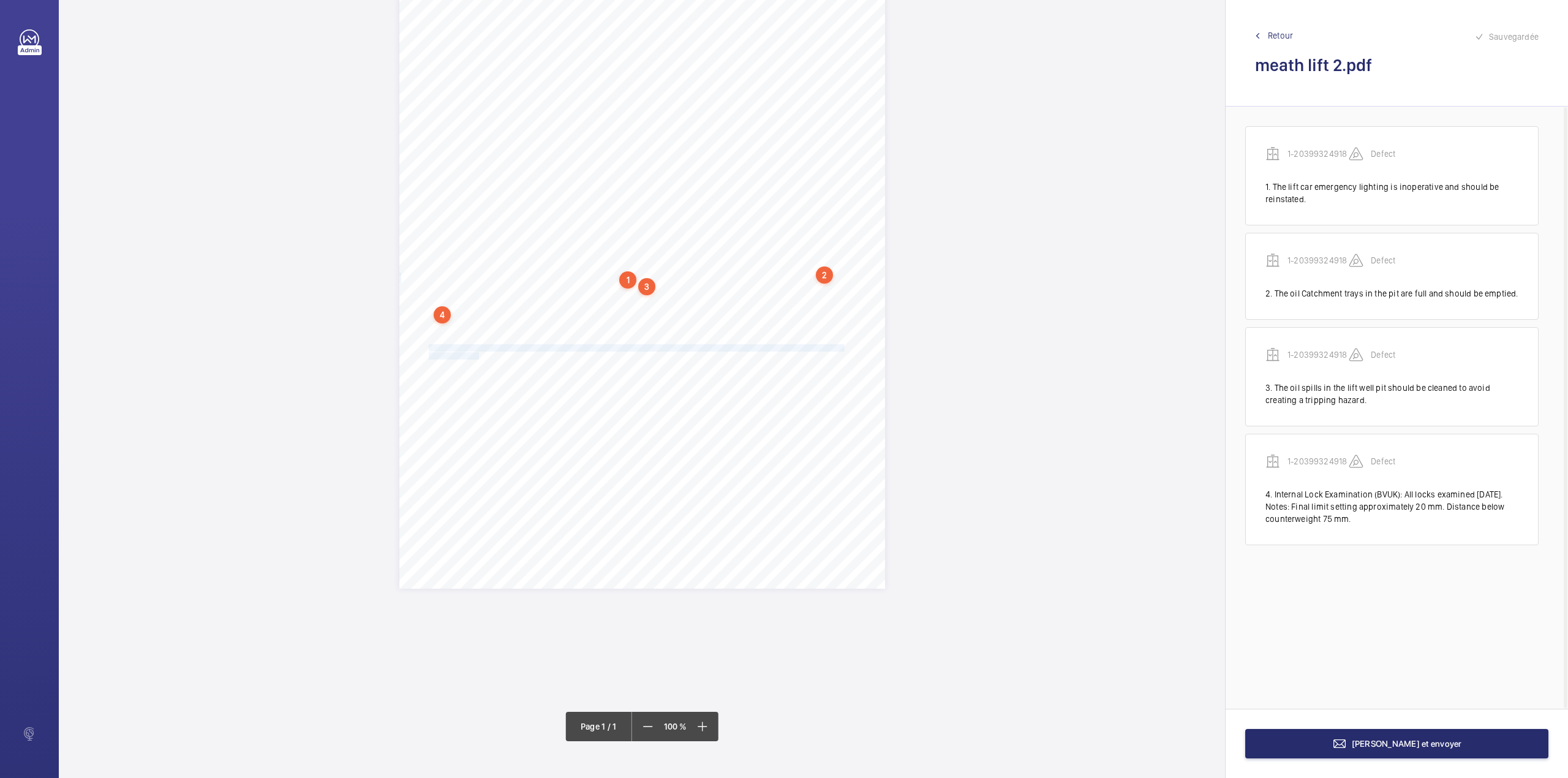
drag, startPoint x: 428, startPoint y: 346, endPoint x: 478, endPoint y: 355, distance: 50.8
click at [478, 355] on div "Report Id 4251813_Rathnew Court_Lift 1_1-9JR6SRS 100801067ENG REPORT OF THOROUG…" at bounding box center [642, 245] width 486 height 687
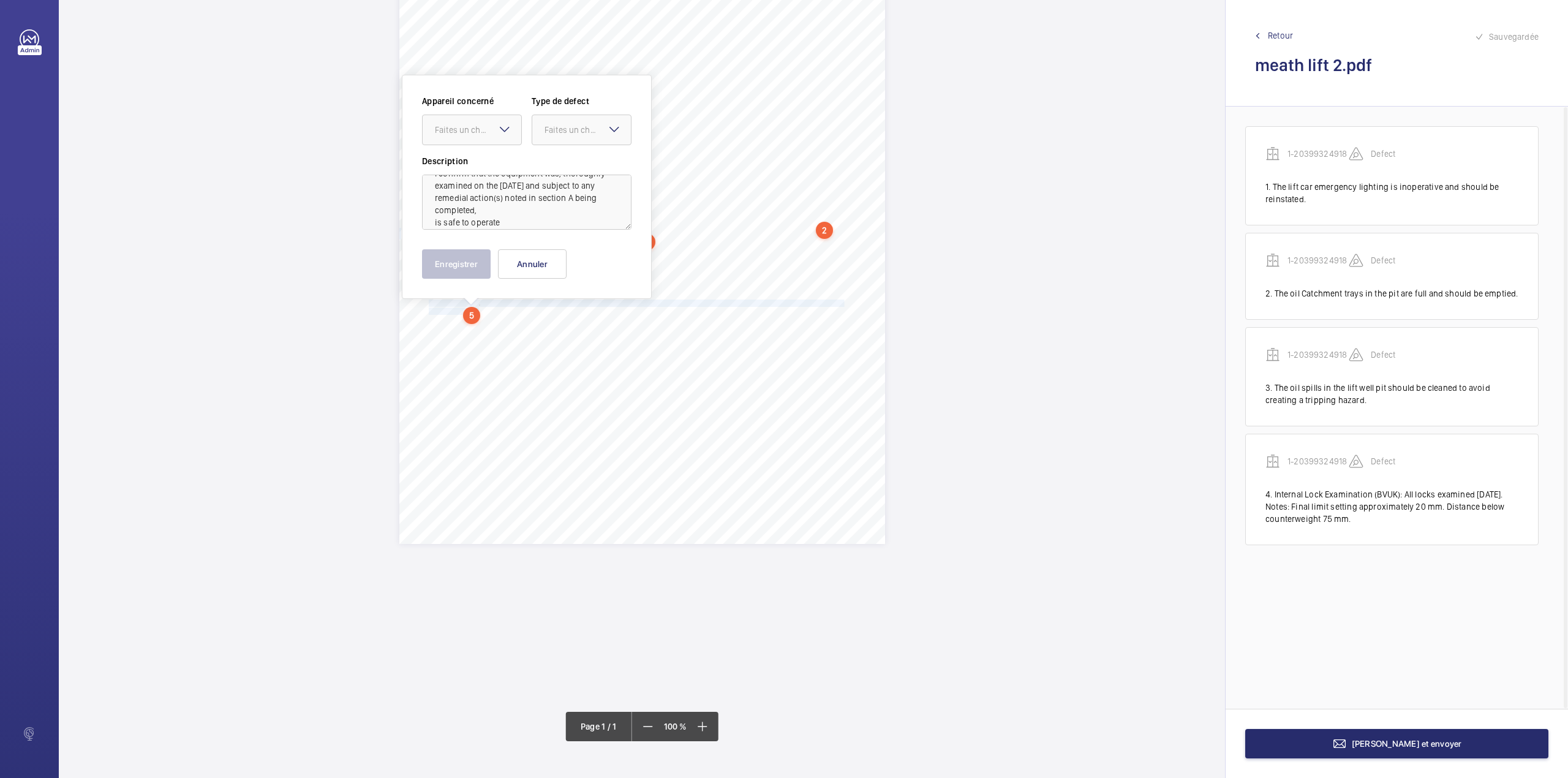
scroll to position [27, 0]
click at [516, 214] on textarea "I confirm that the equipment was, thoroughly examined on the [DATE] and subject…" at bounding box center [526, 201] width 209 height 55
drag, startPoint x: 496, startPoint y: 135, endPoint x: 496, endPoint y: 149, distance: 14.0
click at [496, 136] on div "Faites un choix" at bounding box center [472, 129] width 99 height 12
type textarea "I confirm that the equipment was, thoroughly examined on the [DATE] and subject…"
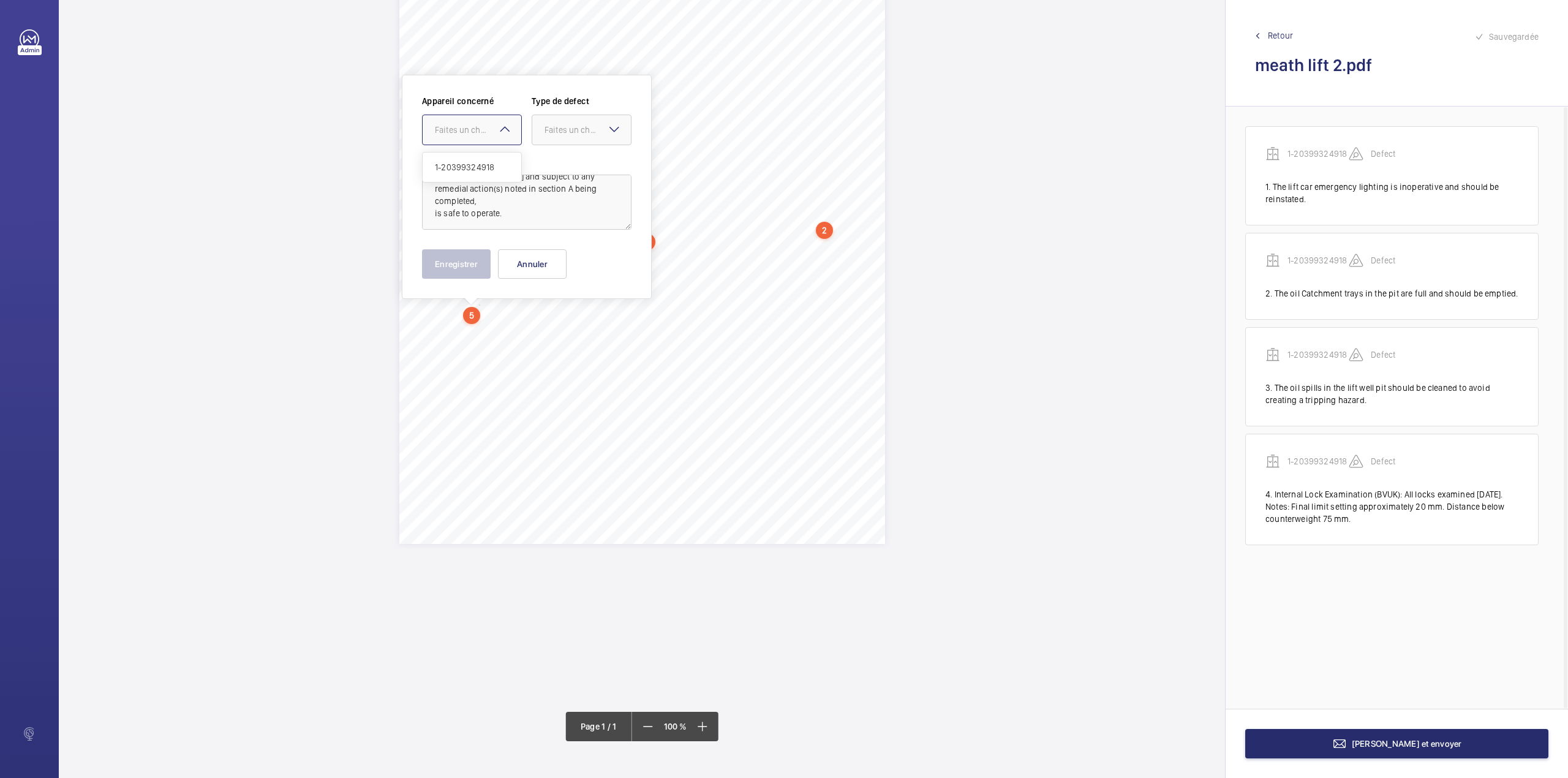
click at [496, 149] on div "Appareil concerné Faites un choix 1-20399324918 Type de defect Faites un choix" at bounding box center [526, 125] width 209 height 60
click at [542, 128] on div at bounding box center [581, 129] width 99 height 29
click at [541, 149] on div "Appareil concerné Faites un choix Type de defect Faites un choix Standard Imméd…" at bounding box center [526, 125] width 209 height 60
click at [544, 133] on div "Faites un choix" at bounding box center [587, 129] width 86 height 12
click at [546, 166] on span "Standard" at bounding box center [581, 167] width 74 height 12
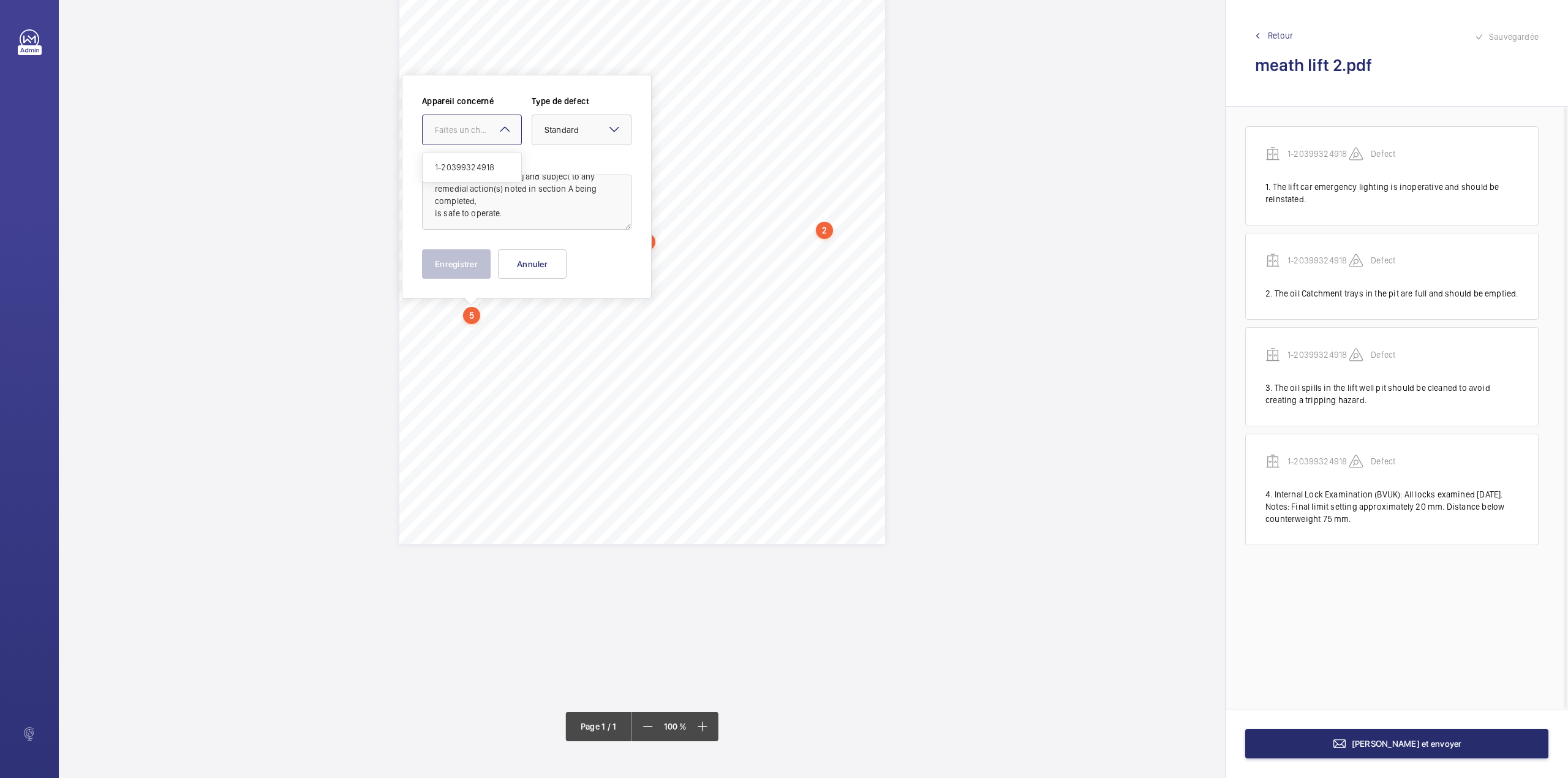
click at [480, 127] on div "Faites un choix" at bounding box center [478, 129] width 86 height 12
click at [479, 170] on span "1-20399324918" at bounding box center [472, 167] width 74 height 12
click at [471, 269] on button "Enregistrer" at bounding box center [456, 264] width 69 height 29
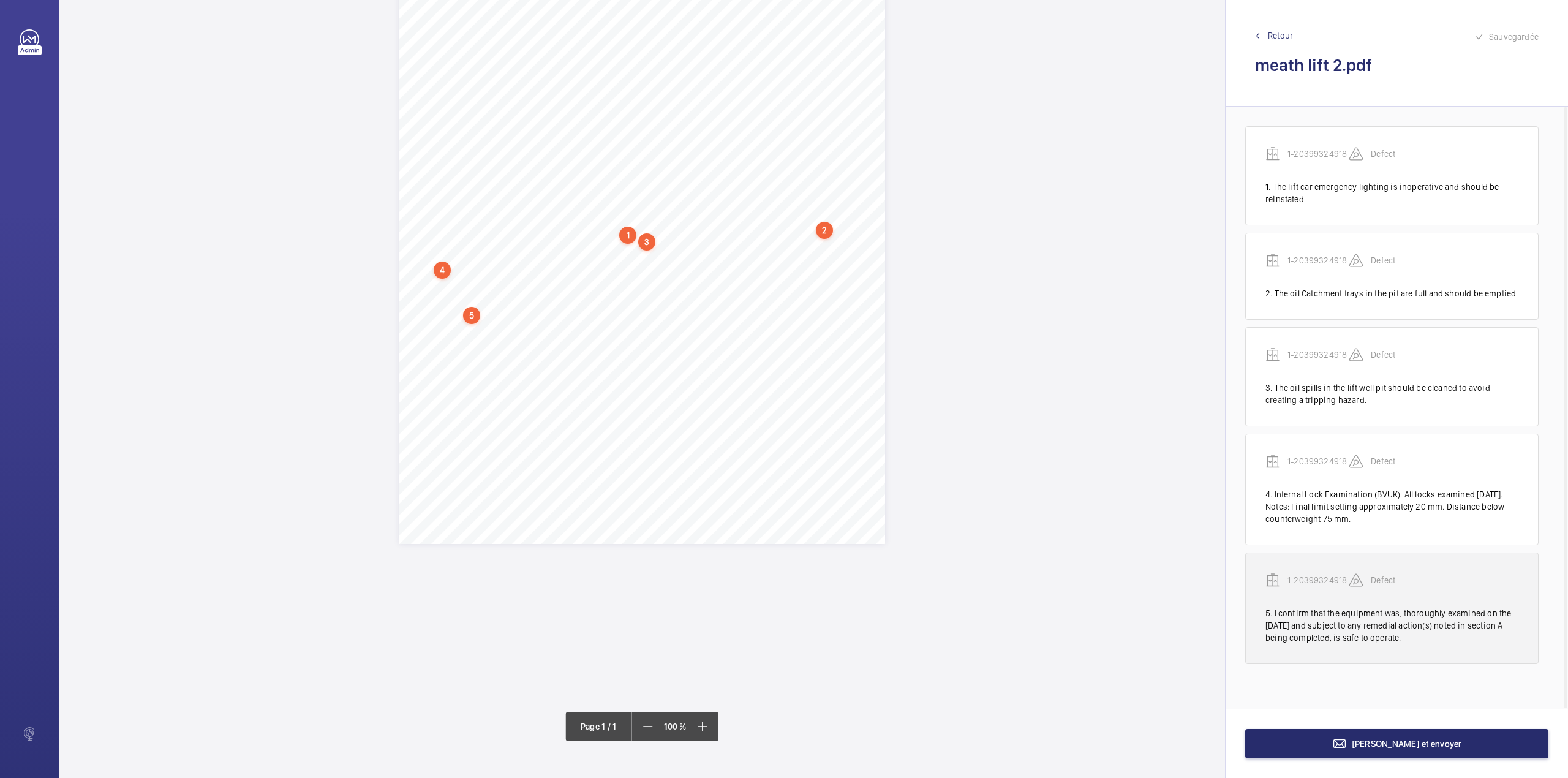
click at [1307, 577] on p "1-20399324918" at bounding box center [1318, 580] width 61 height 12
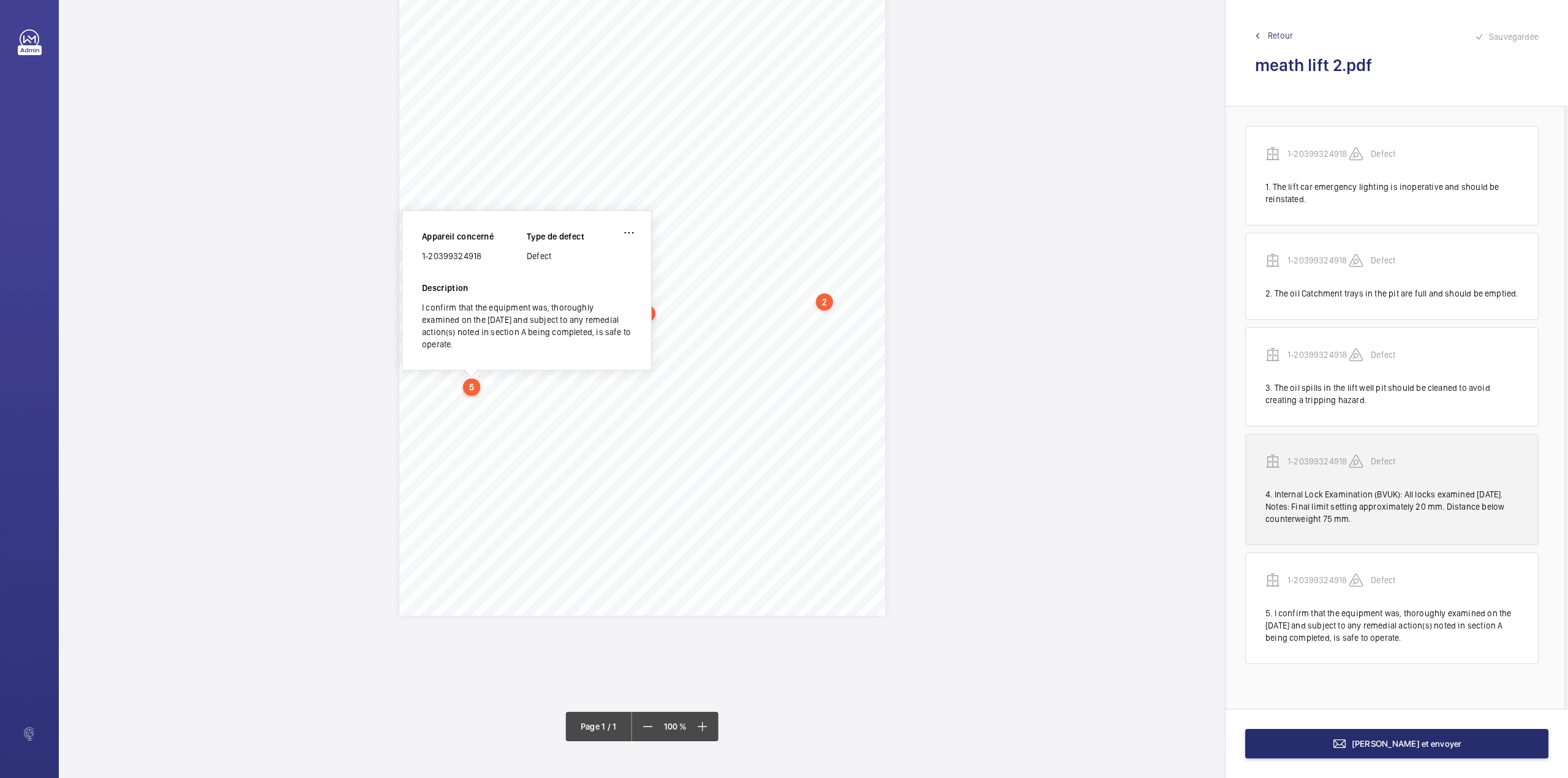
scroll to position [89, 0]
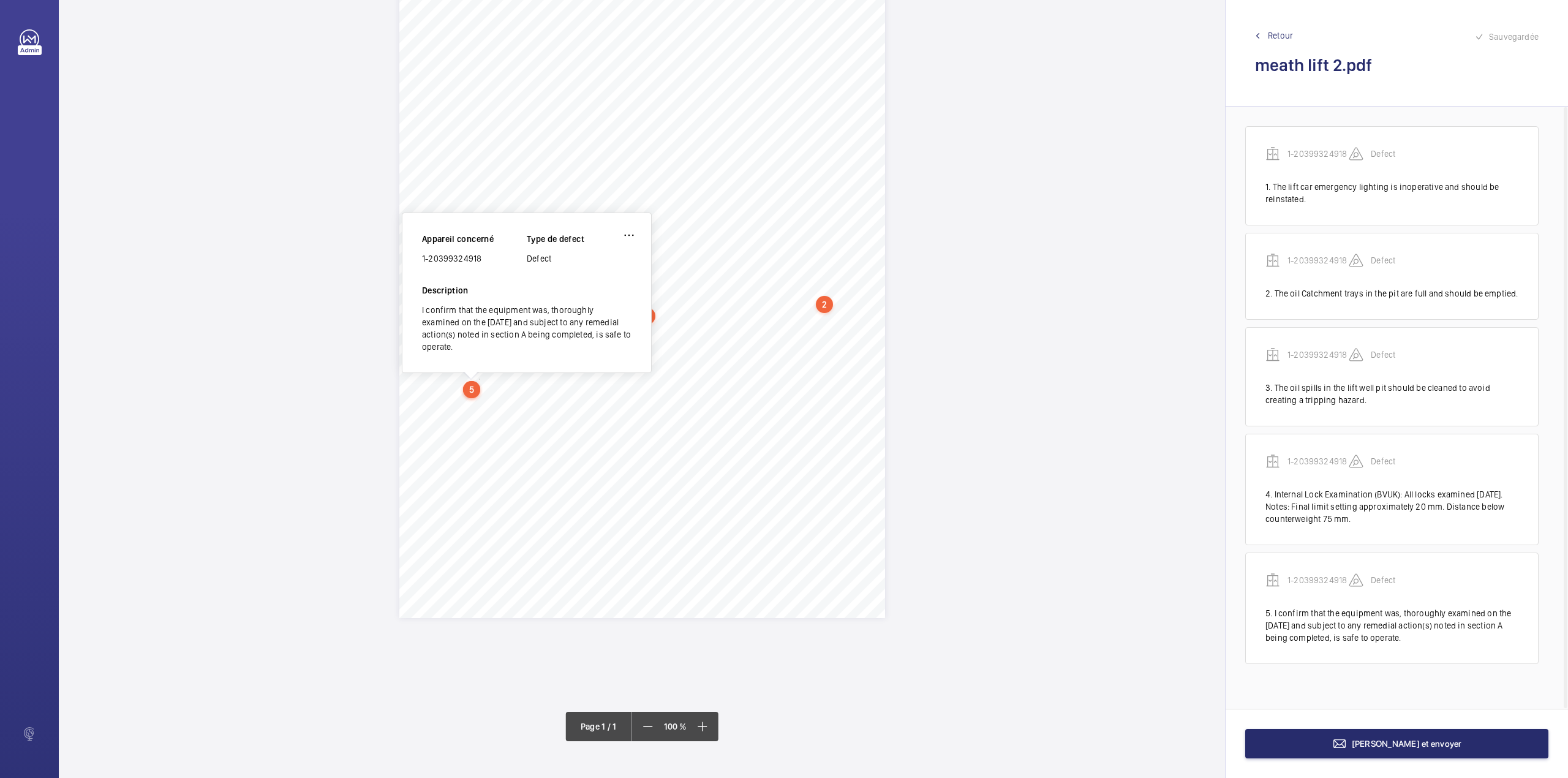
drag, startPoint x: 422, startPoint y: 261, endPoint x: 484, endPoint y: 260, distance: 62.0
click at [484, 260] on div "1-20399324918" at bounding box center [474, 258] width 105 height 12
copy div "1-20399324918"
click at [1382, 754] on button "[PERSON_NAME] et envoyer" at bounding box center [1397, 744] width 303 height 29
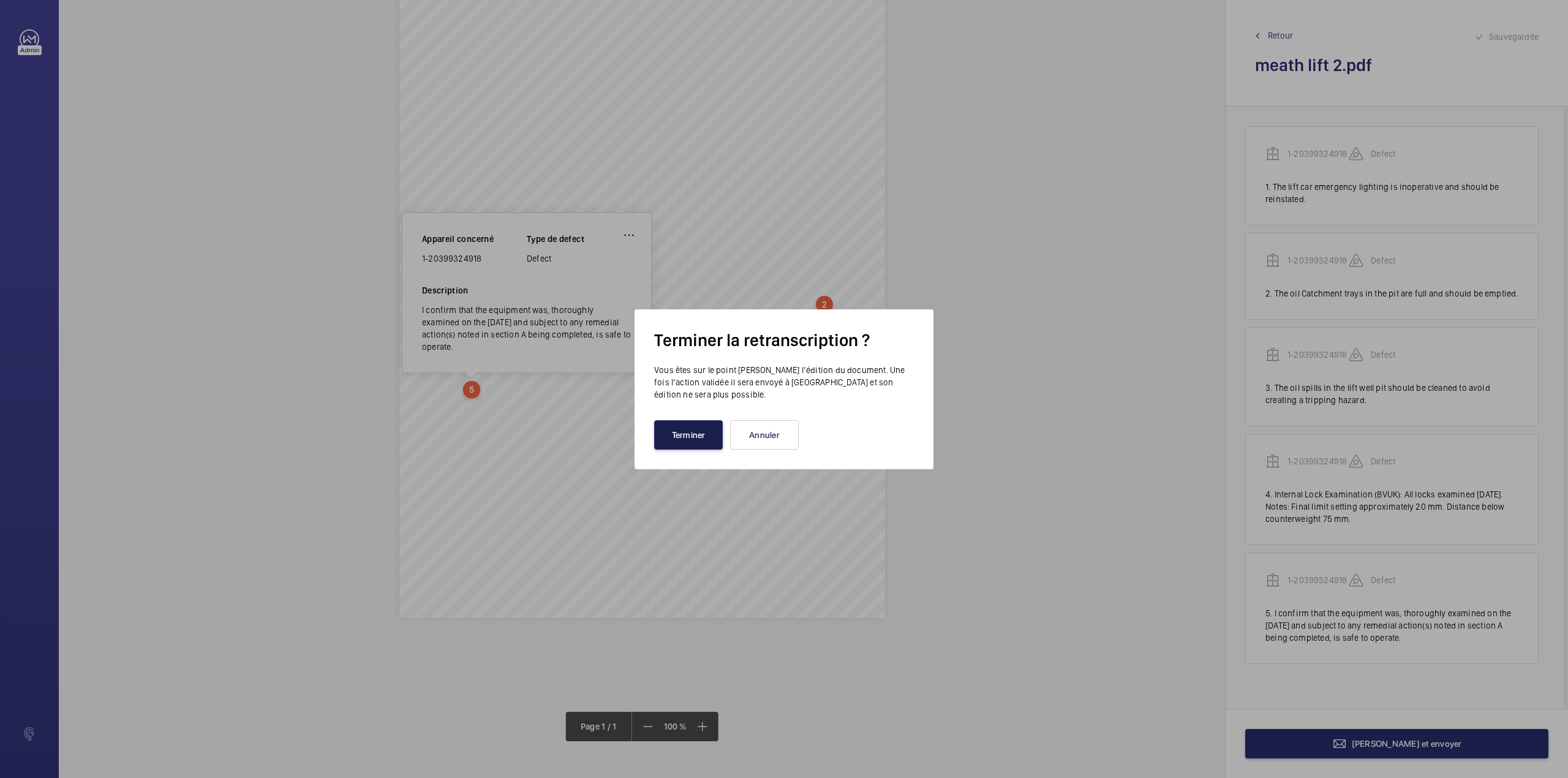
click at [683, 437] on button "Terminer" at bounding box center [688, 434] width 69 height 29
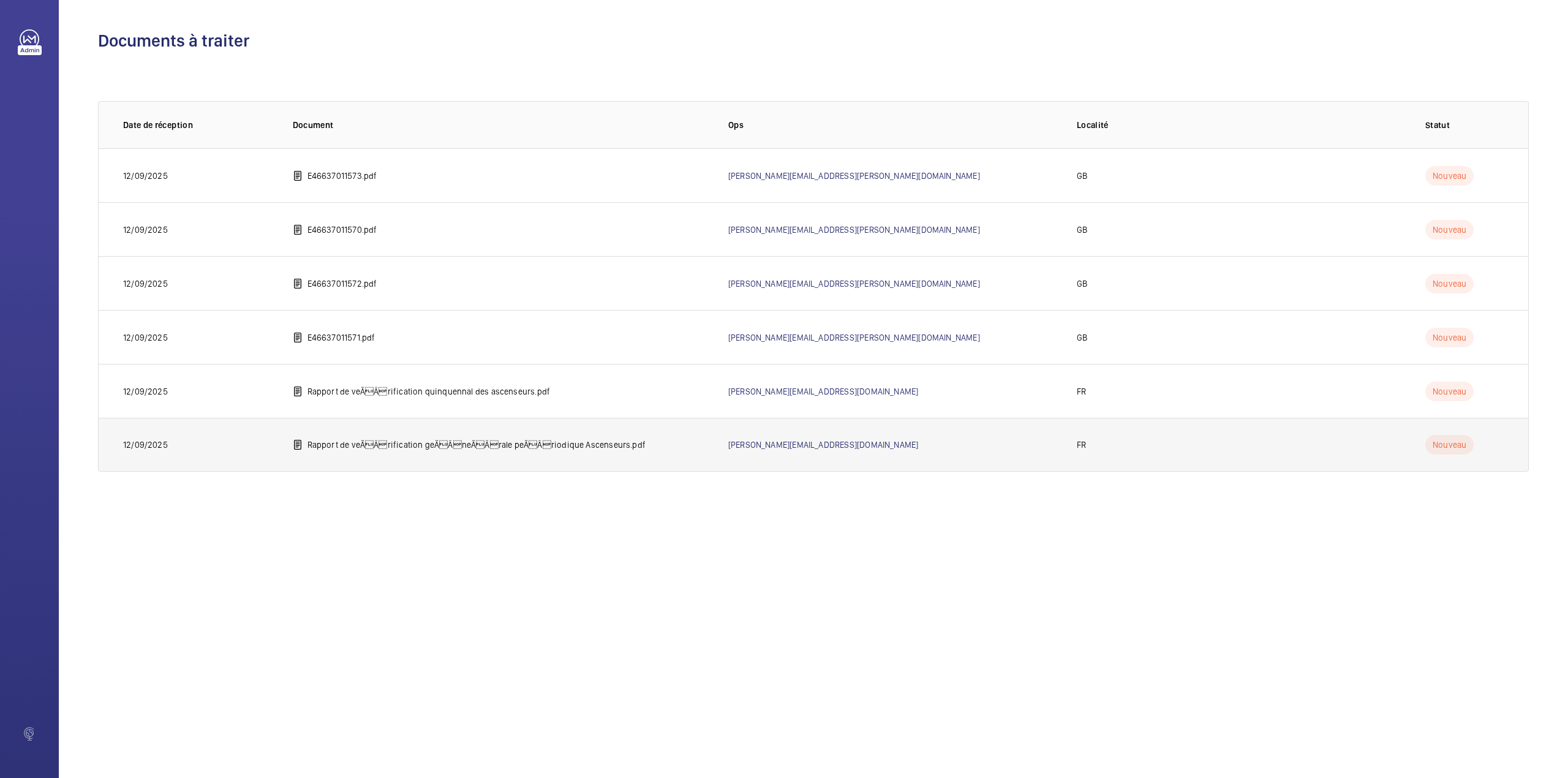
click at [346, 444] on p "Rapport de veÃÂrification geÃÂneÃÂrale peÃÂriodique Ascenseurs.pdf" at bounding box center [476, 444] width 338 height 12
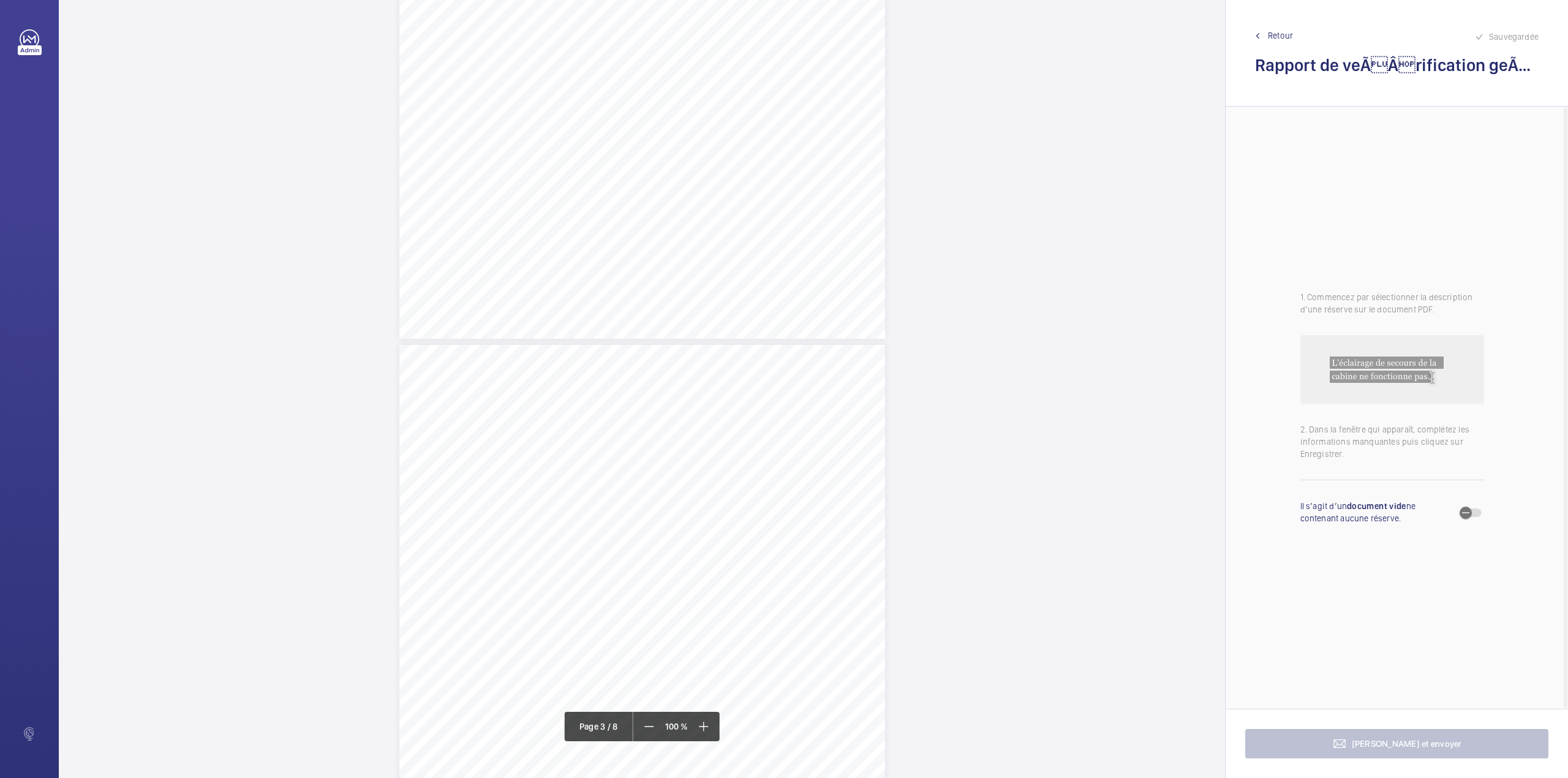
click at [736, 131] on div "Faites un choix" at bounding box center [758, 129] width 86 height 12
click at [820, 269] on button "Annuler" at bounding box center [812, 263] width 69 height 29
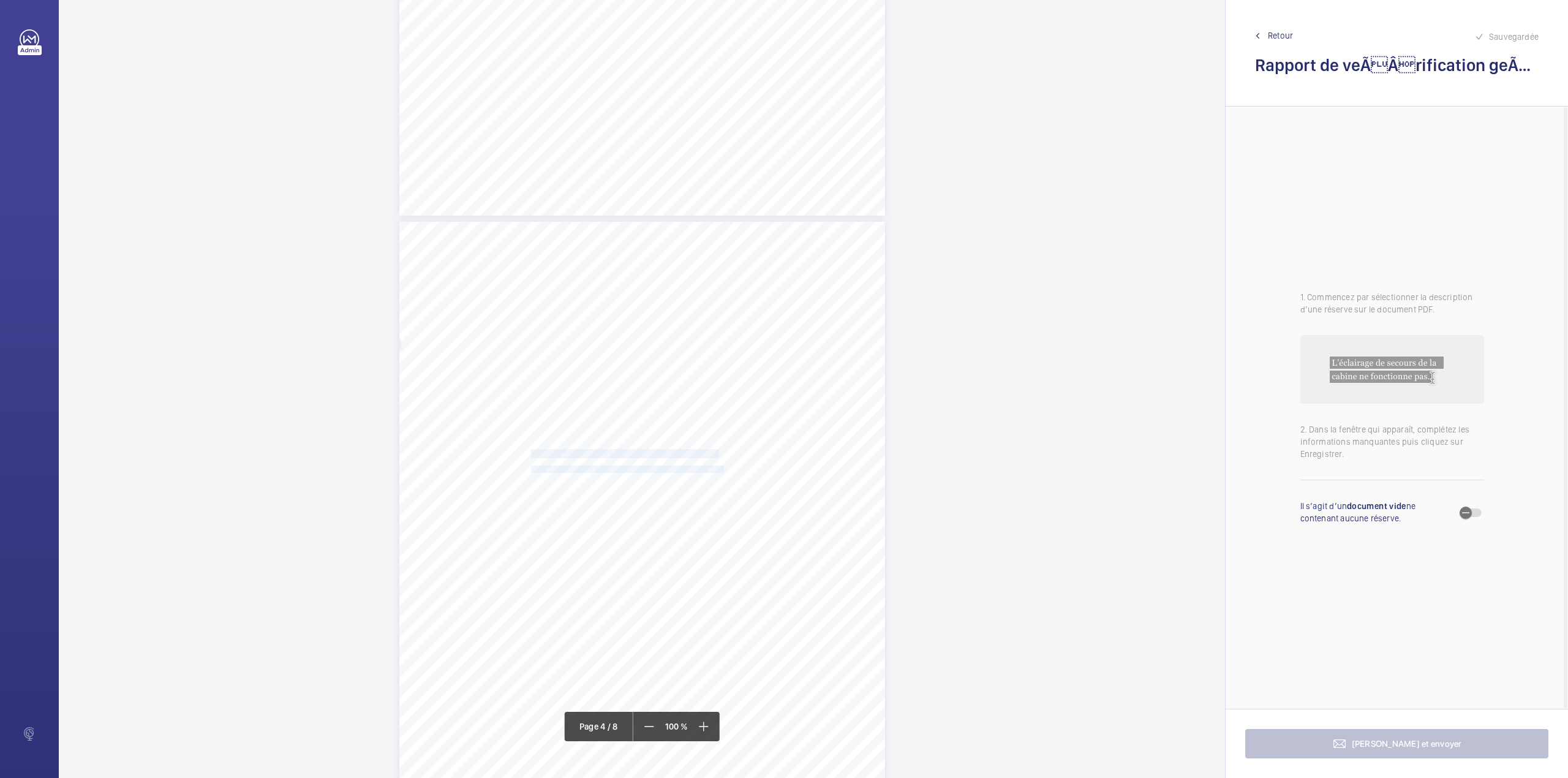
drag, startPoint x: 530, startPoint y: 456, endPoint x: 721, endPoint y: 468, distance: 191.4
click at [721, 468] on div "Périmètre vérifié dans le rapport | RIE ALPHABET ÉQUIPEMENT(S) VÉRIFIÉ(S) Fiche…" at bounding box center [642, 565] width 486 height 687
click at [724, 126] on div "Faites un choix" at bounding box center [721, 129] width 86 height 12
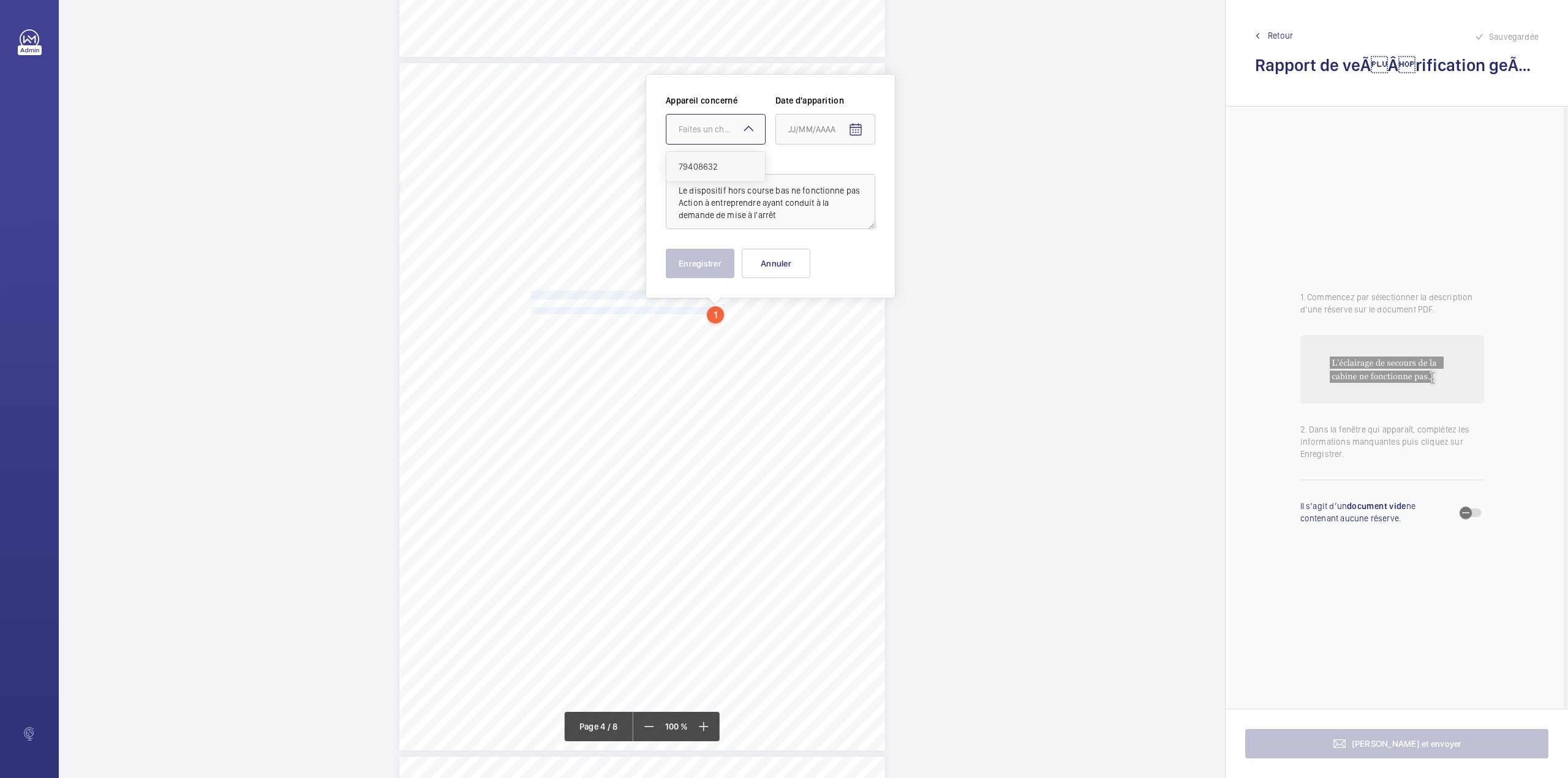
click at [723, 159] on div "79408632" at bounding box center [715, 166] width 99 height 29
click at [855, 136] on mat-icon "Open calendar" at bounding box center [855, 130] width 15 height 15
click at [915, 175] on span "Previous month" at bounding box center [918, 178] width 24 height 24
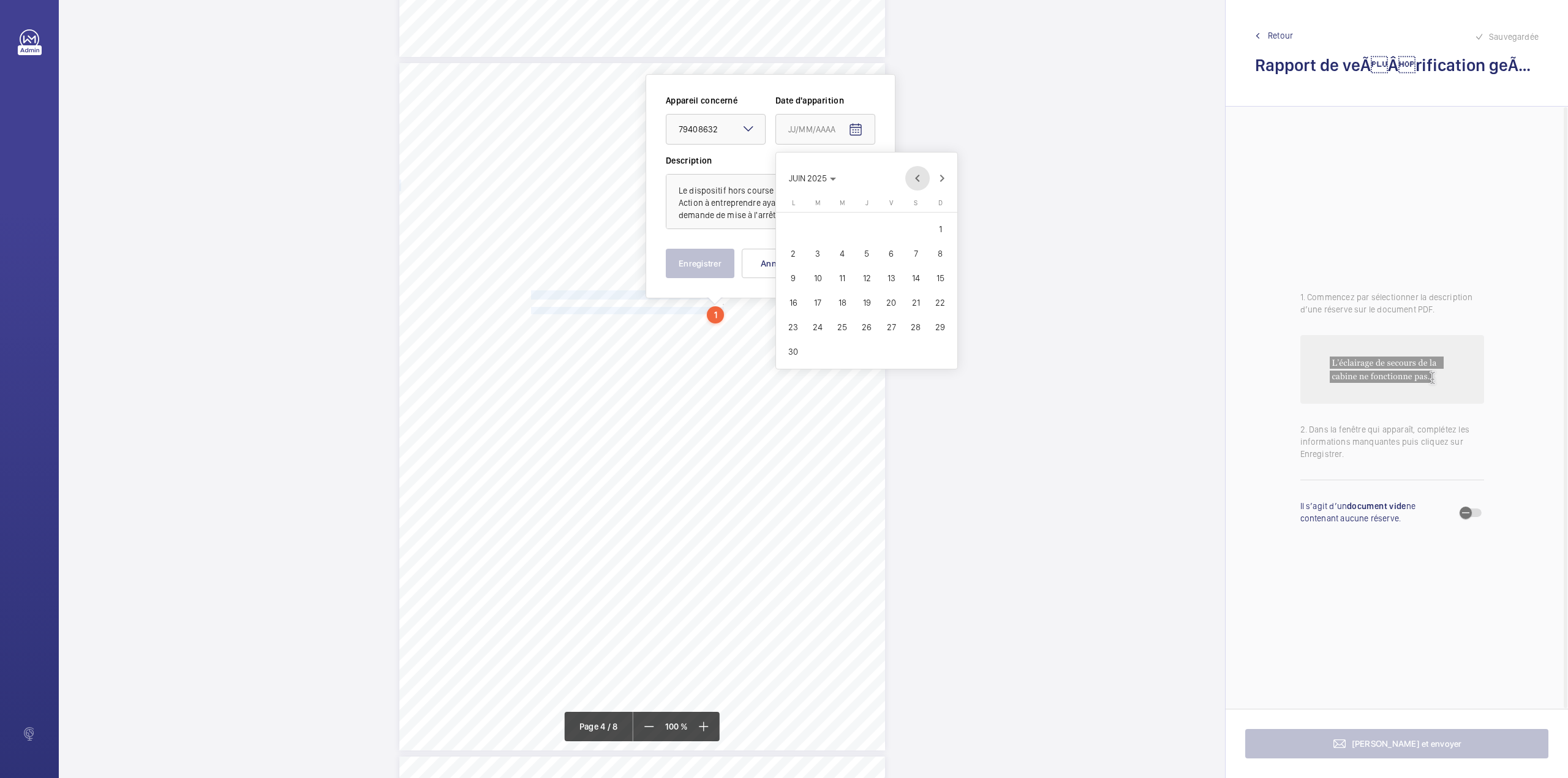
click at [915, 175] on span "Previous month" at bounding box center [918, 178] width 24 height 24
click at [945, 299] on span "25" at bounding box center [940, 302] width 22 height 22
type input "[DATE]"
click at [703, 262] on button "Enregistrer" at bounding box center [700, 263] width 69 height 29
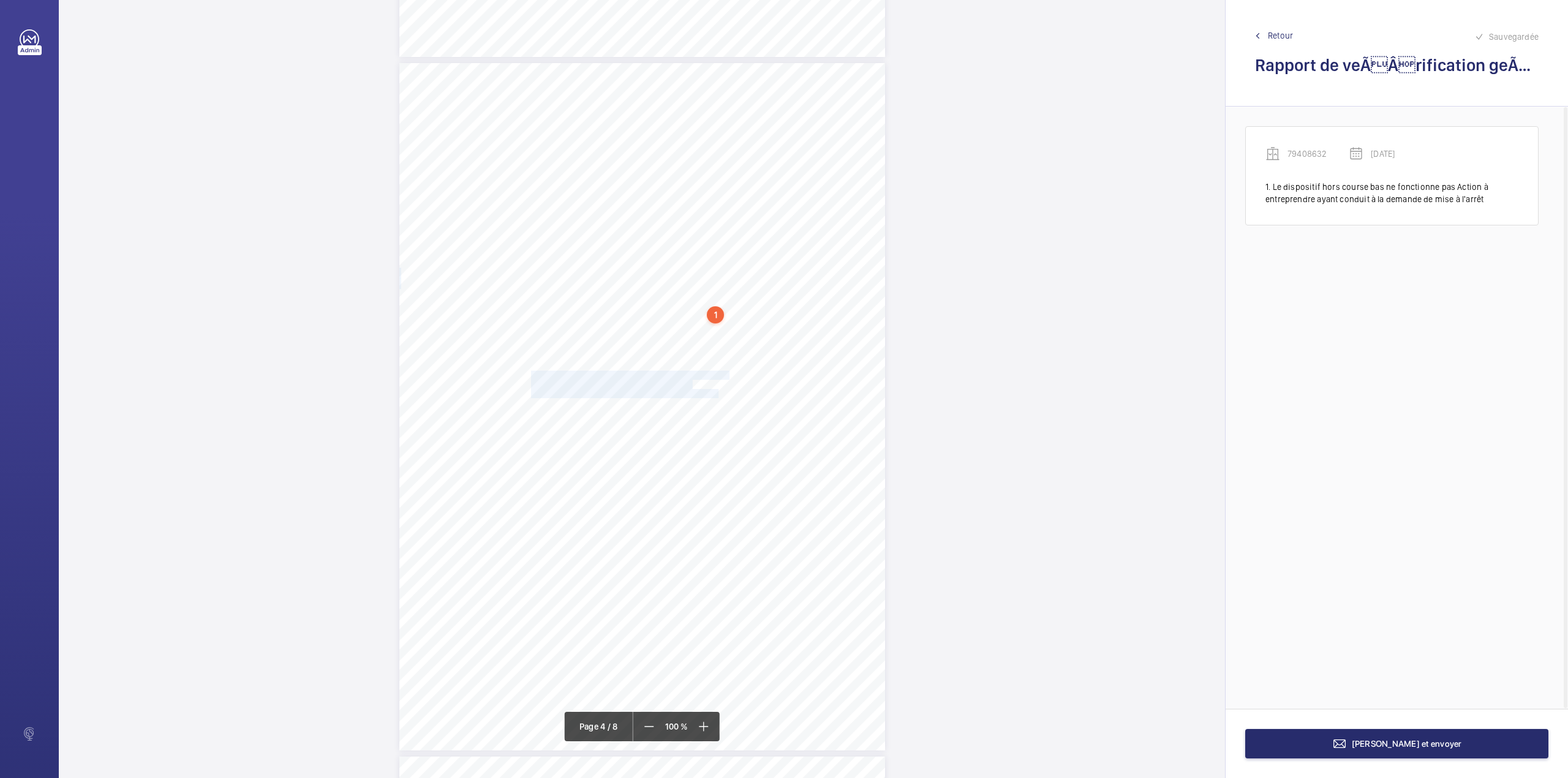
drag, startPoint x: 529, startPoint y: 375, endPoint x: 716, endPoint y: 392, distance: 187.8
click at [716, 392] on div "Périmètre vérifié dans le rapport | RIE ALPHABET ÉQUIPEMENT(S) VÉRIFIÉ(S) Fiche…" at bounding box center [642, 407] width 486 height 687
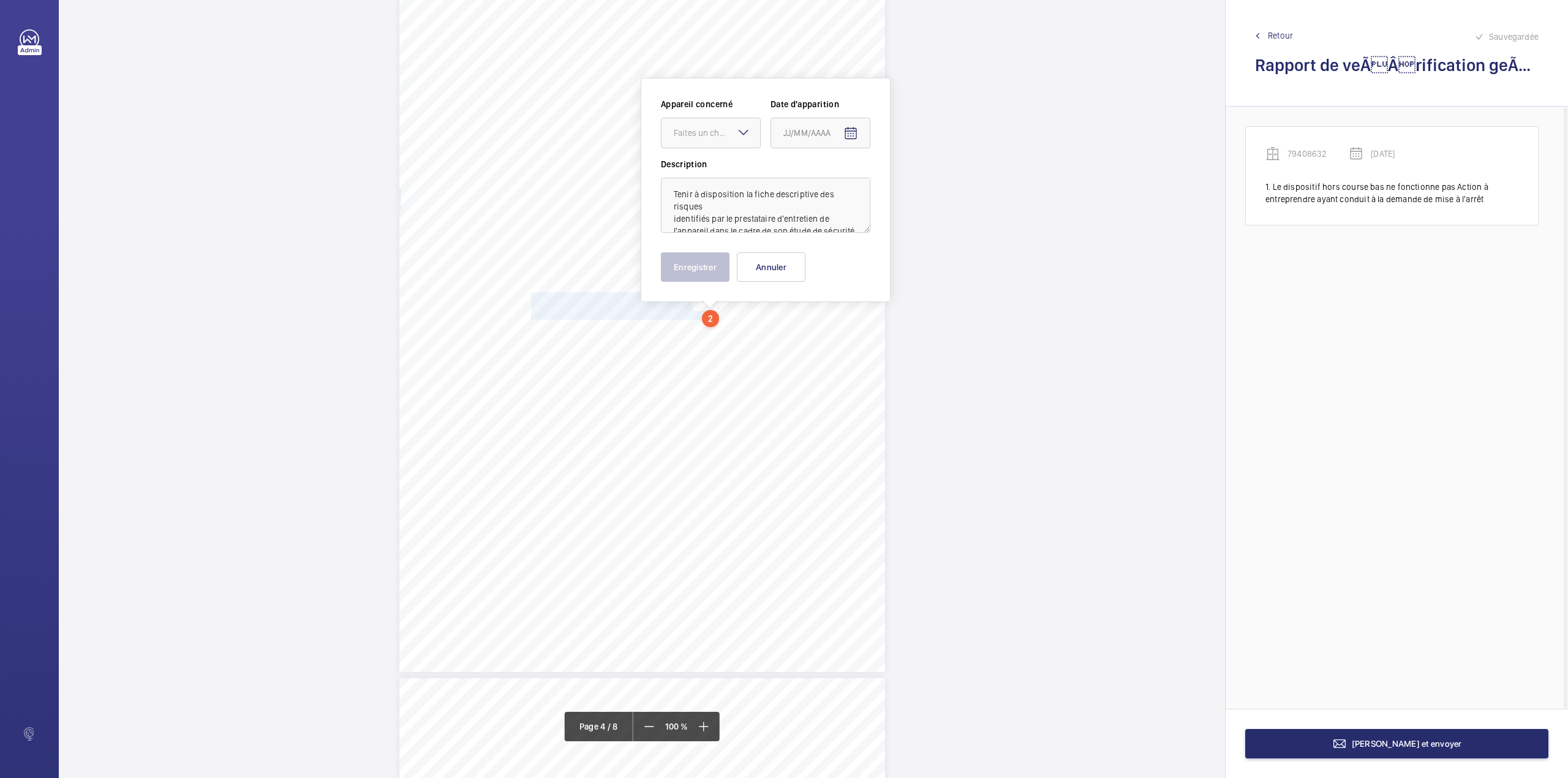
scroll to position [2119, 0]
click at [730, 131] on div "Faites un choix" at bounding box center [716, 129] width 86 height 12
click at [728, 164] on span "79408632" at bounding box center [710, 167] width 74 height 12
click at [855, 126] on mat-icon "Open calendar" at bounding box center [850, 130] width 15 height 15
click at [914, 178] on span "Previous month" at bounding box center [913, 179] width 24 height 24
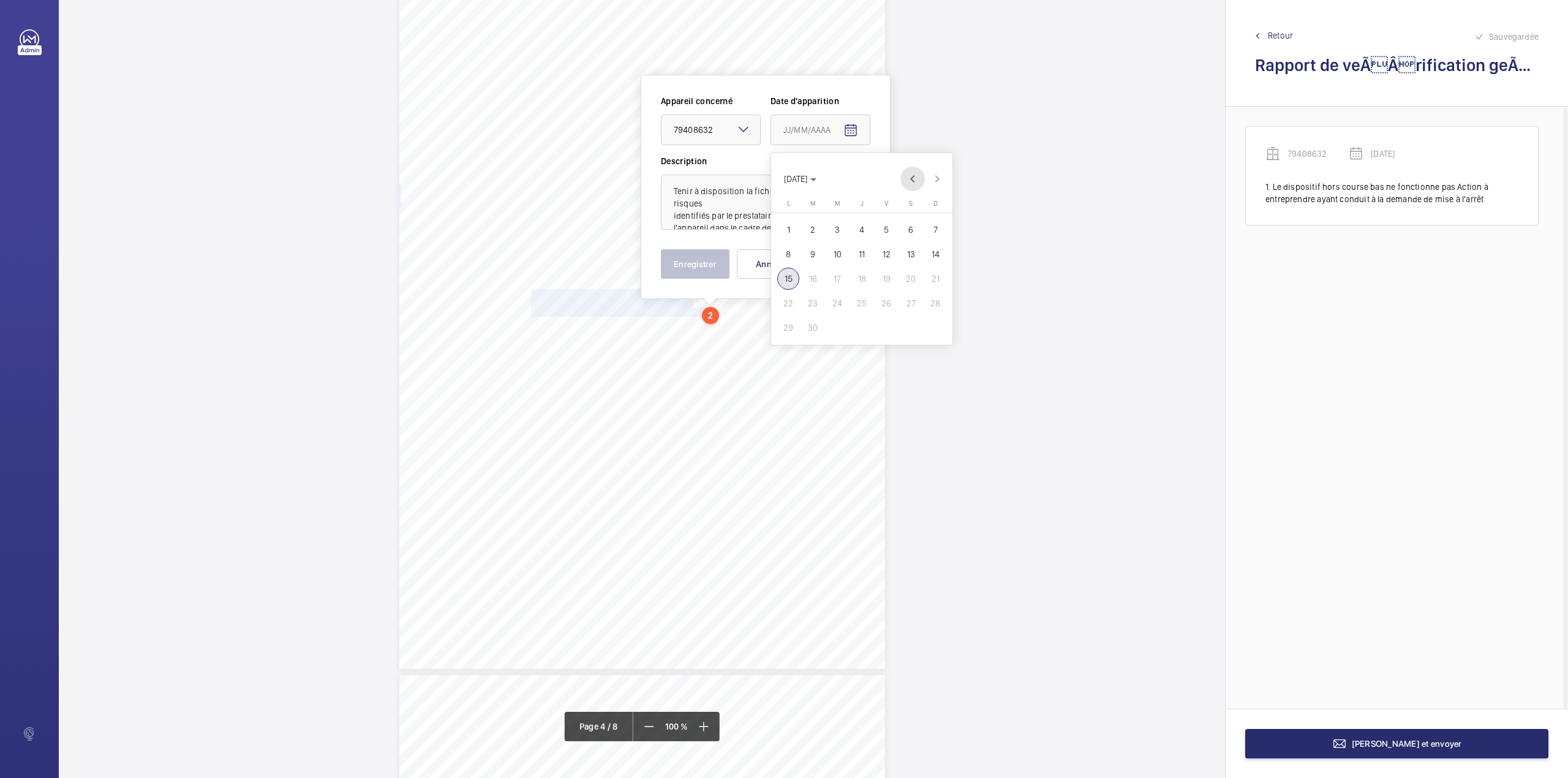
click at [914, 178] on span "Previous month" at bounding box center [913, 179] width 24 height 24
click at [933, 179] on span "Next month" at bounding box center [937, 179] width 24 height 24
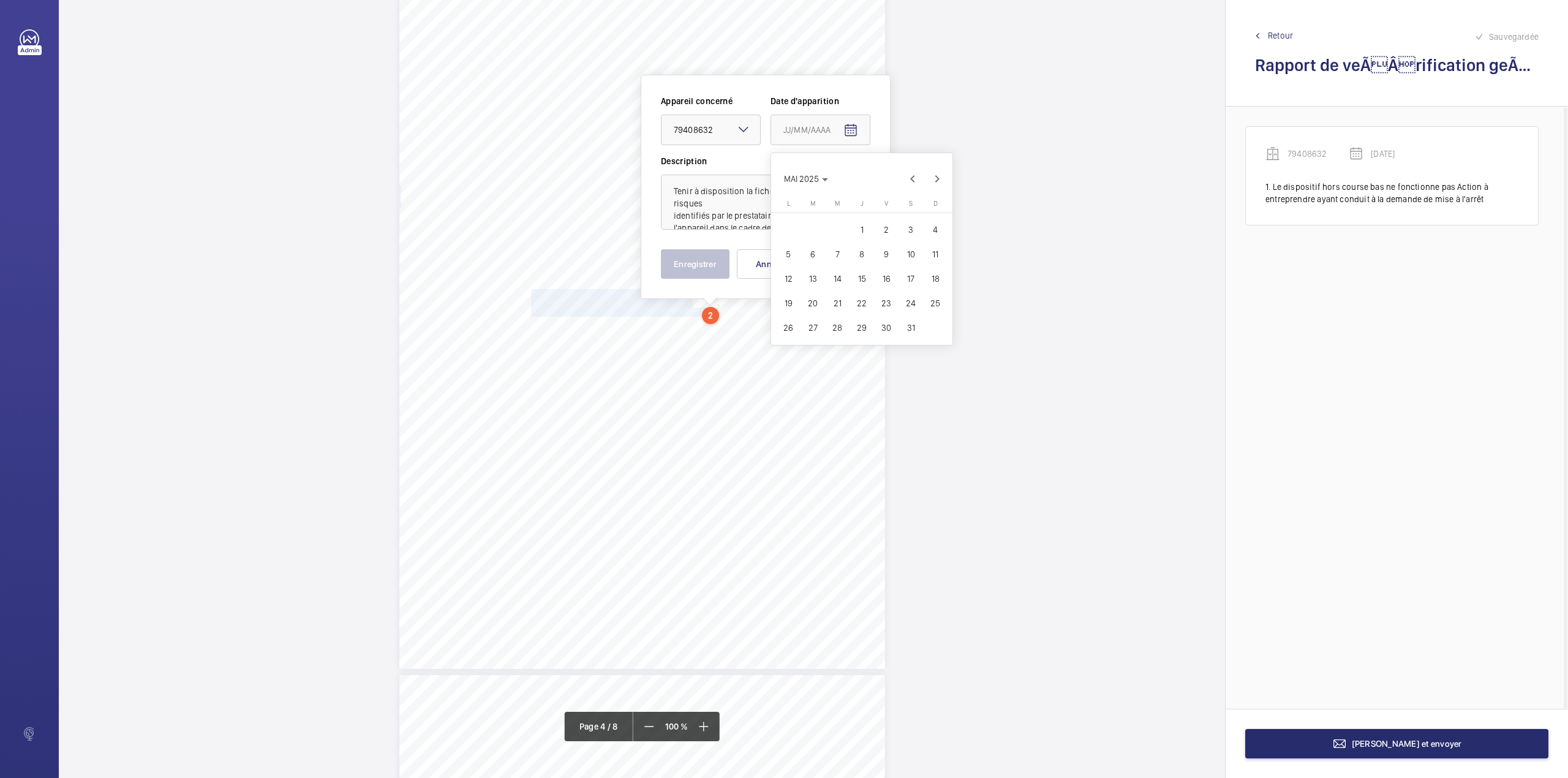
click at [939, 302] on span "25" at bounding box center [935, 303] width 22 height 22
type input "[DATE]"
click at [711, 268] on button "Enregistrer" at bounding box center [695, 264] width 69 height 29
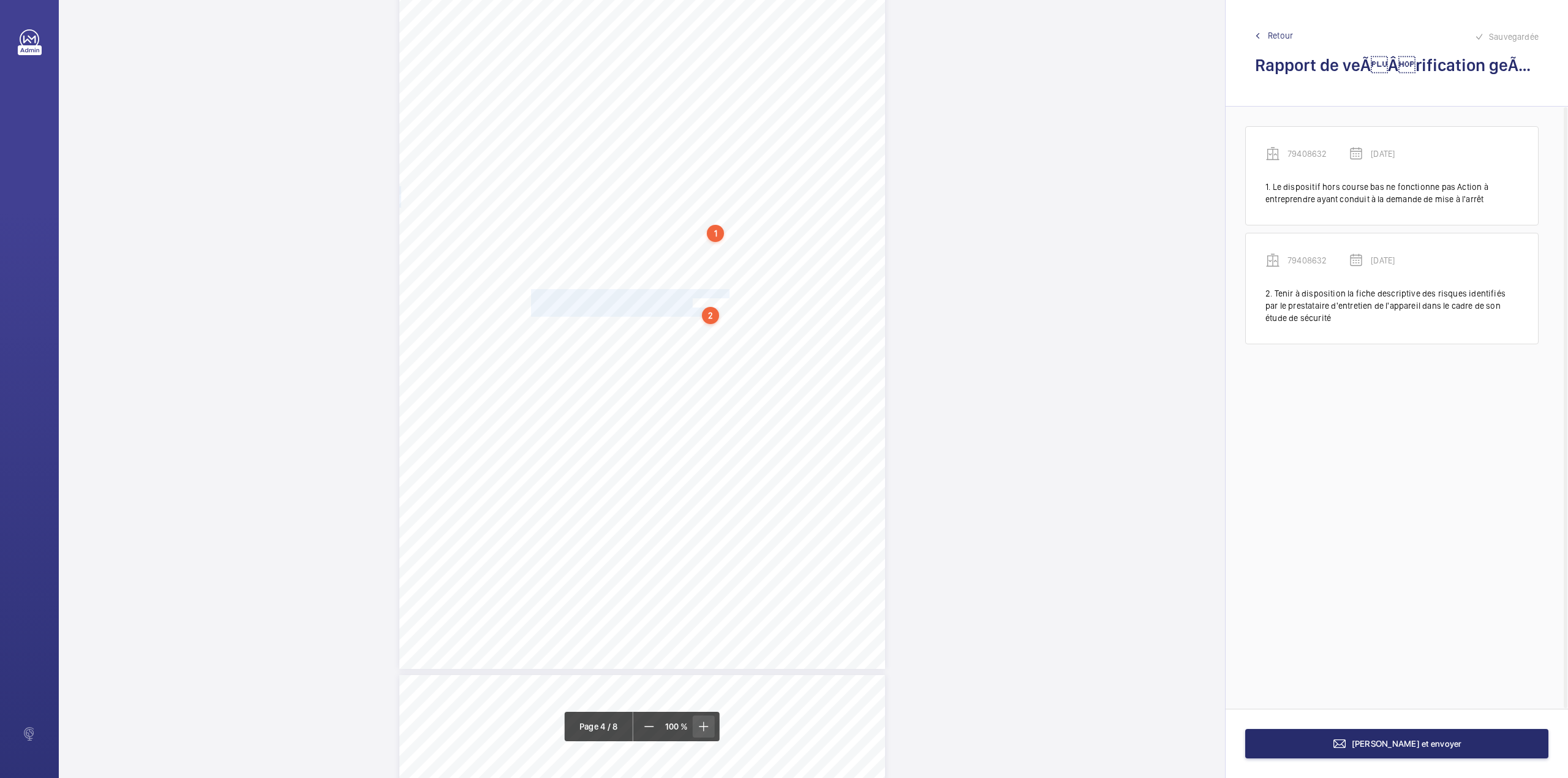
click at [700, 729] on mat-icon at bounding box center [703, 727] width 15 height 15
click at [701, 729] on mat-icon at bounding box center [703, 727] width 15 height 15
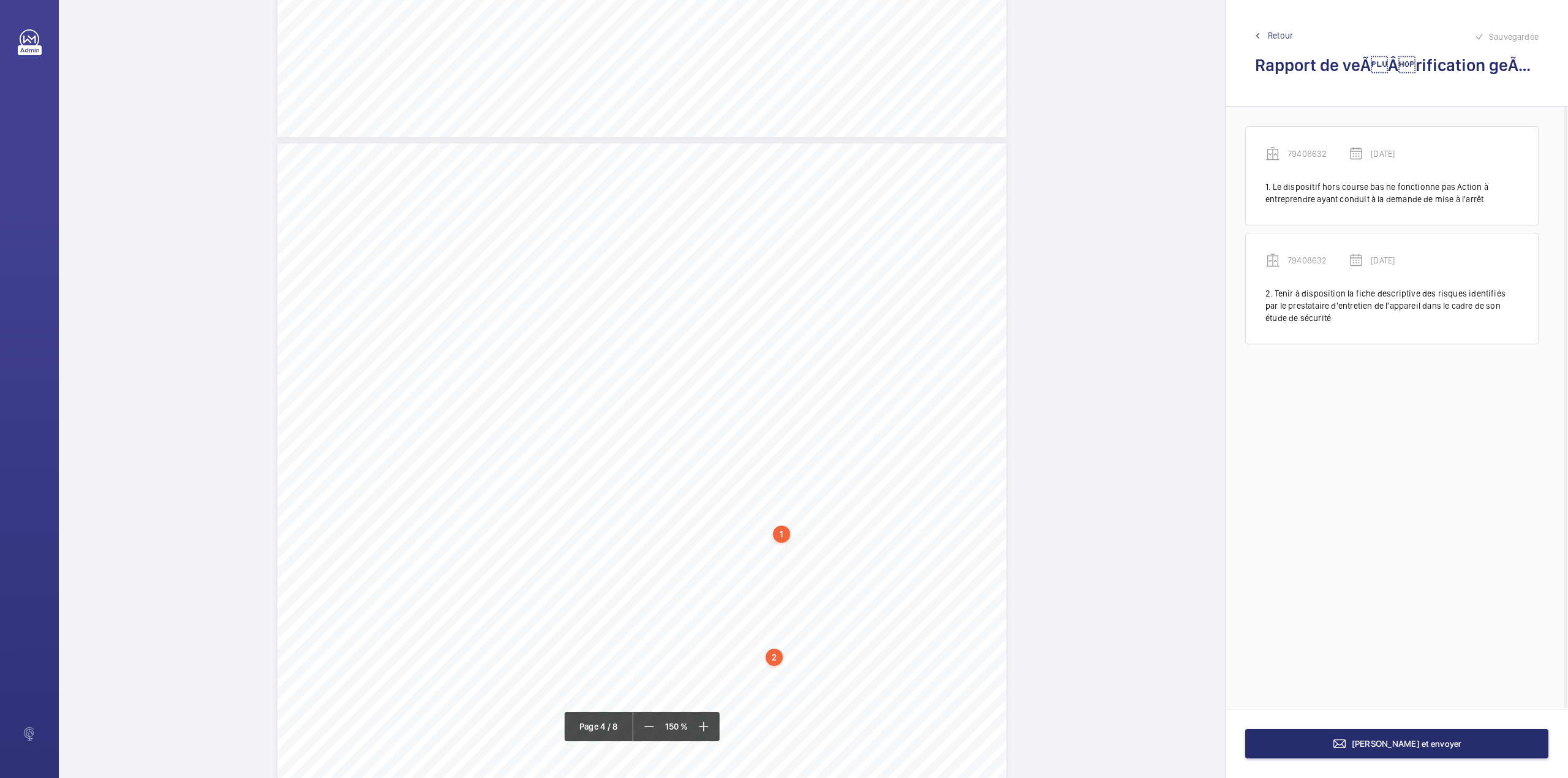
scroll to position [3181, 0]
click at [648, 721] on mat-icon at bounding box center [649, 727] width 15 height 15
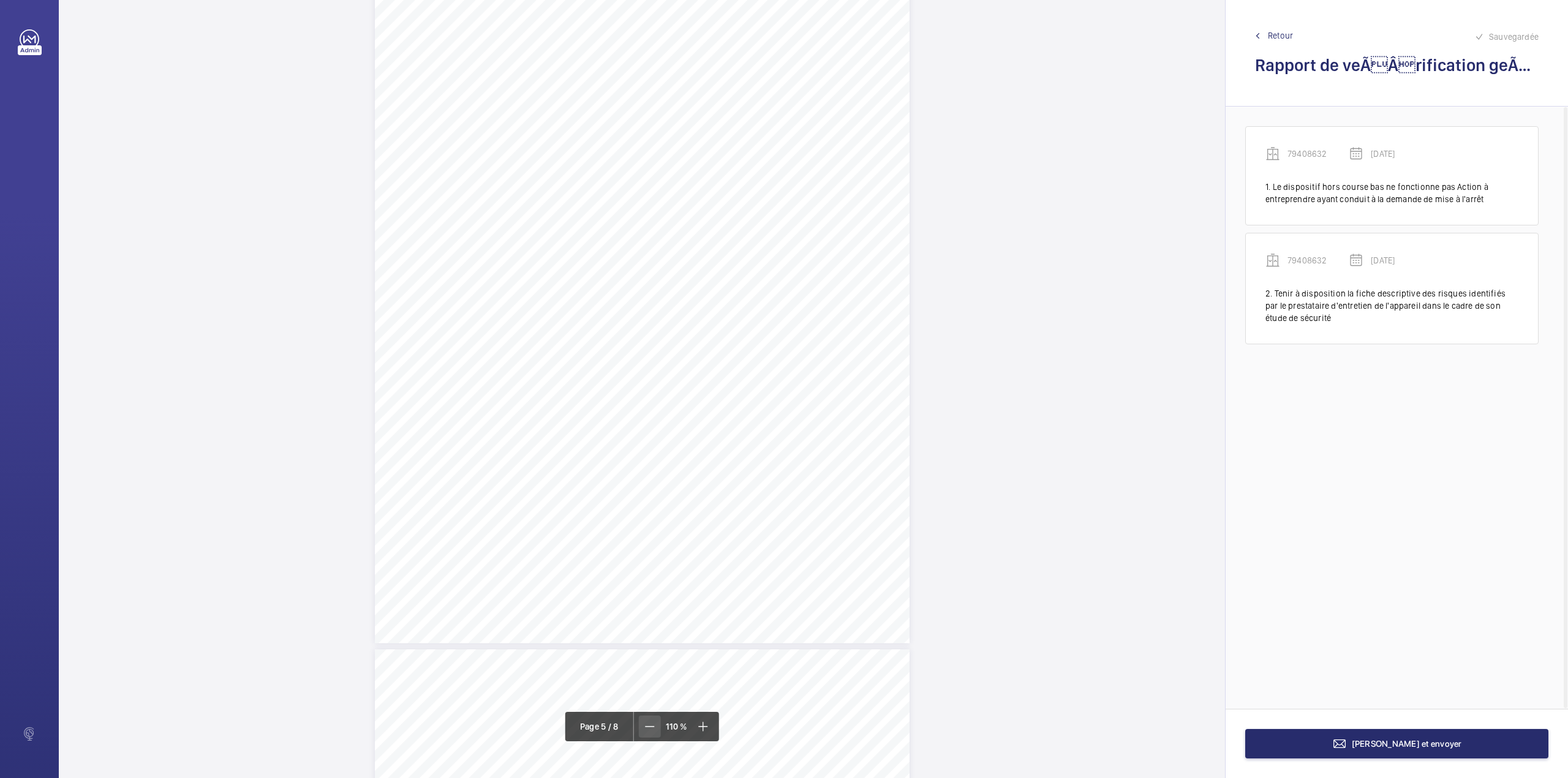
click at [648, 721] on mat-icon at bounding box center [650, 727] width 15 height 15
click at [695, 394] on div "1" at bounding box center [690, 397] width 17 height 17
click at [858, 244] on wm-front-icon-button at bounding box center [848, 246] width 29 height 29
click at [831, 280] on div "Modifier" at bounding box center [838, 283] width 97 height 22
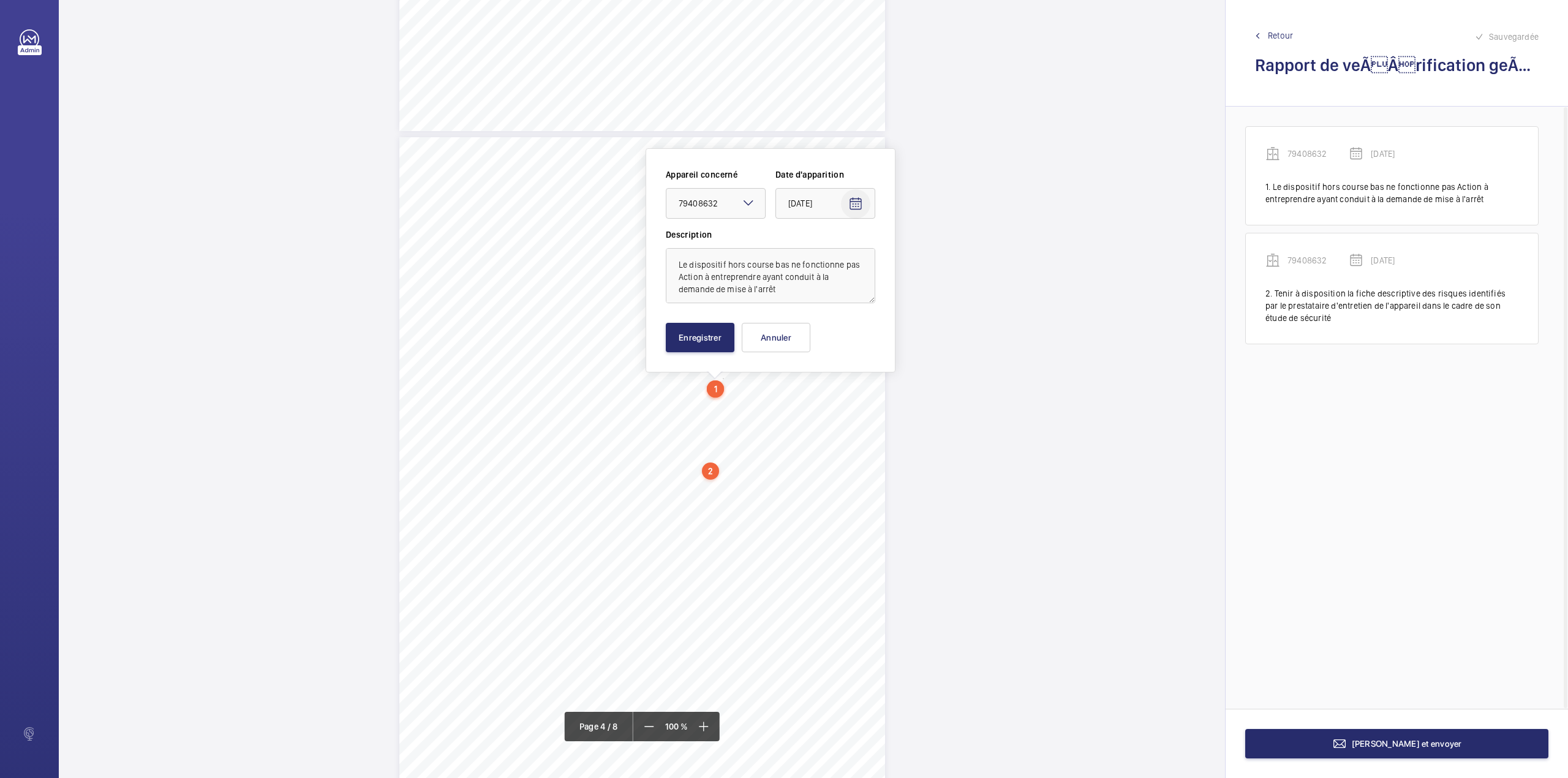
click at [856, 204] on mat-icon "Open calendar" at bounding box center [855, 204] width 15 height 15
click at [941, 249] on span "Next month" at bounding box center [942, 252] width 24 height 24
click at [793, 400] on span "25" at bounding box center [793, 401] width 22 height 22
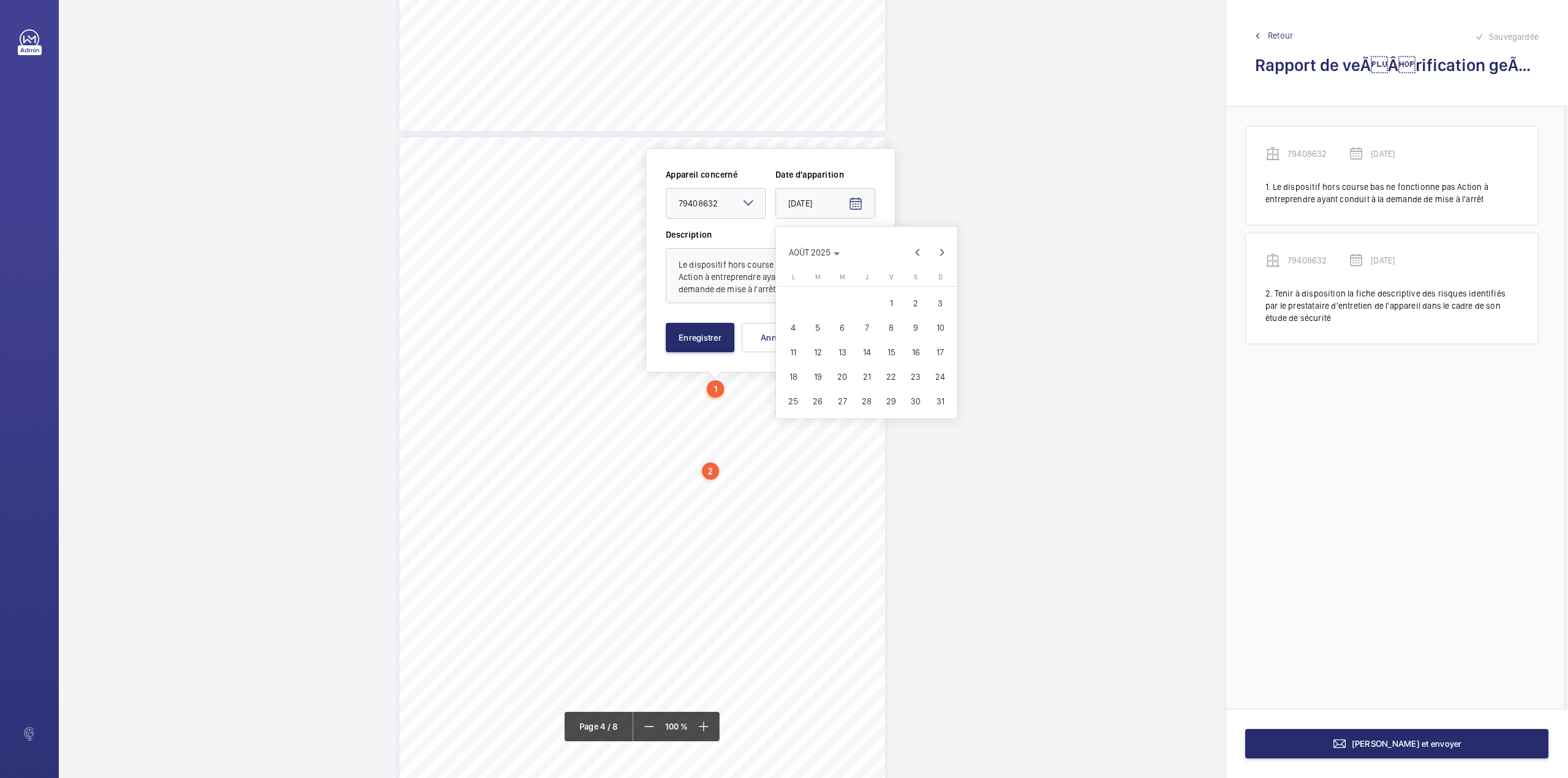
type input "[DATE]"
click at [719, 334] on button "Enregistrer" at bounding box center [700, 337] width 69 height 29
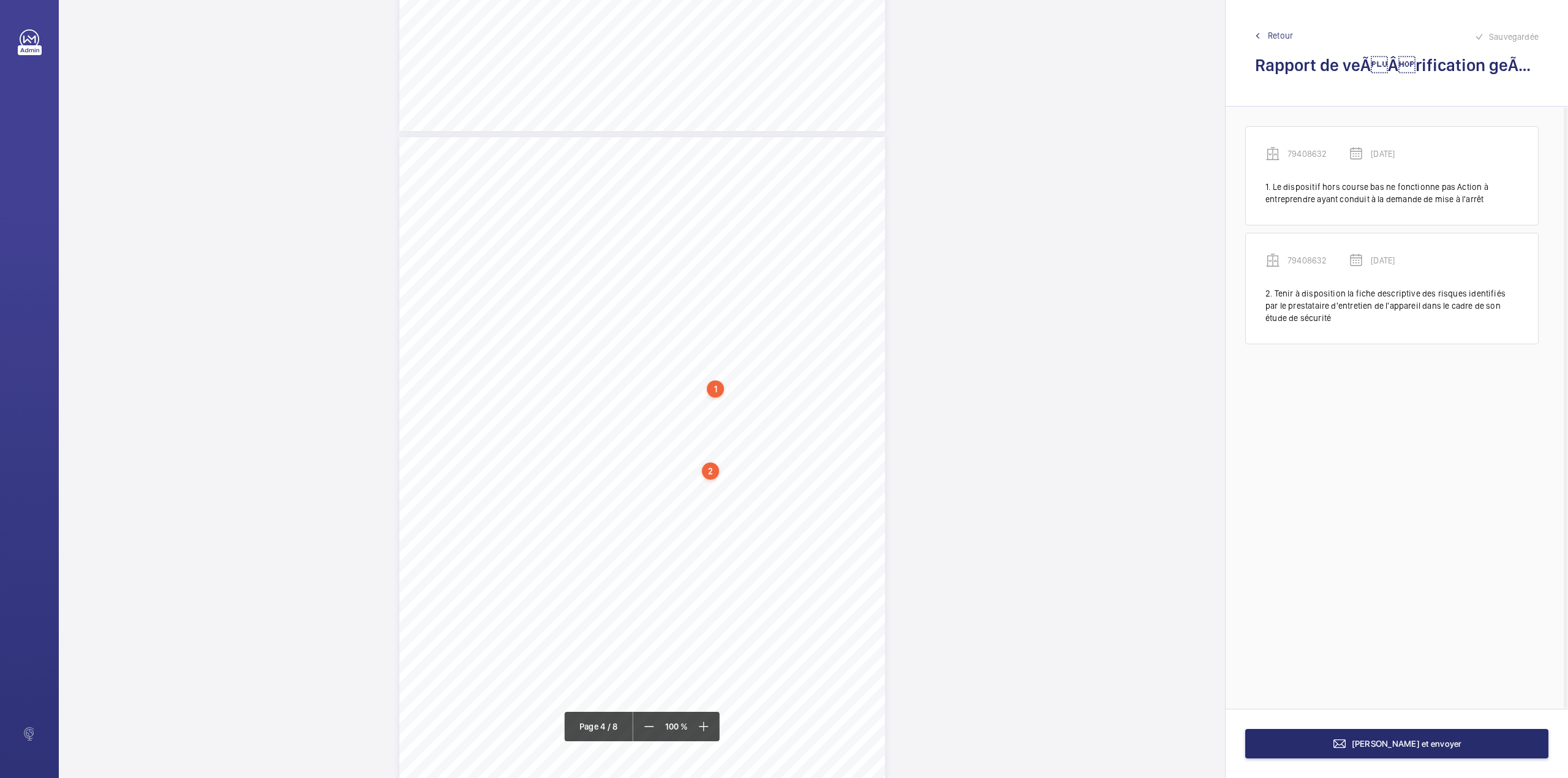
click at [713, 472] on div "2" at bounding box center [710, 472] width 17 height 17
click at [880, 244] on wm-front-icon-button at bounding box center [868, 247] width 29 height 29
click at [845, 282] on div "Modifier" at bounding box center [834, 284] width 97 height 22
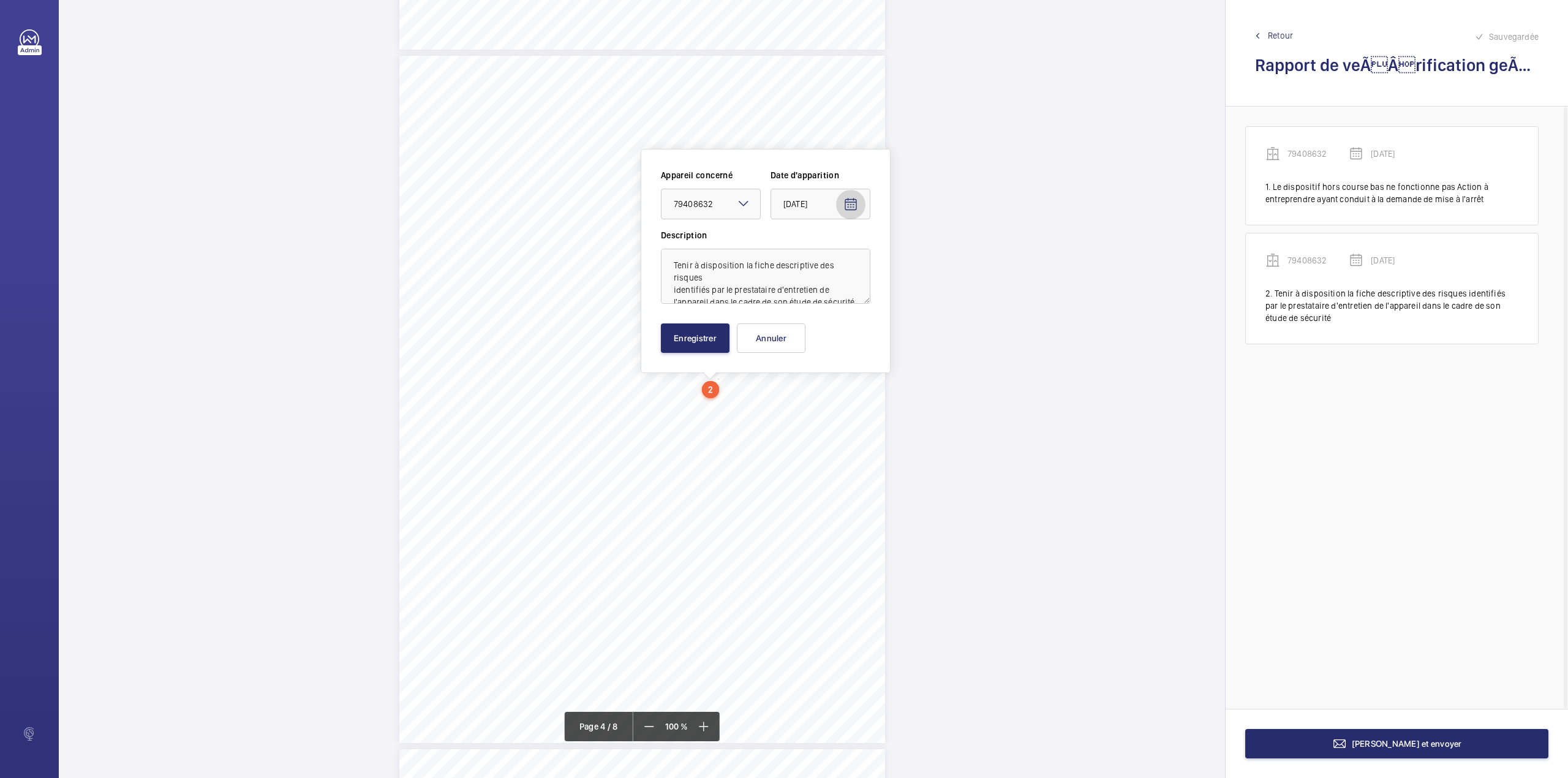
click at [848, 204] on mat-icon "Open calendar" at bounding box center [850, 204] width 15 height 15
click at [934, 251] on span "Next month" at bounding box center [937, 253] width 24 height 24
click at [788, 402] on span "25" at bounding box center [788, 402] width 22 height 22
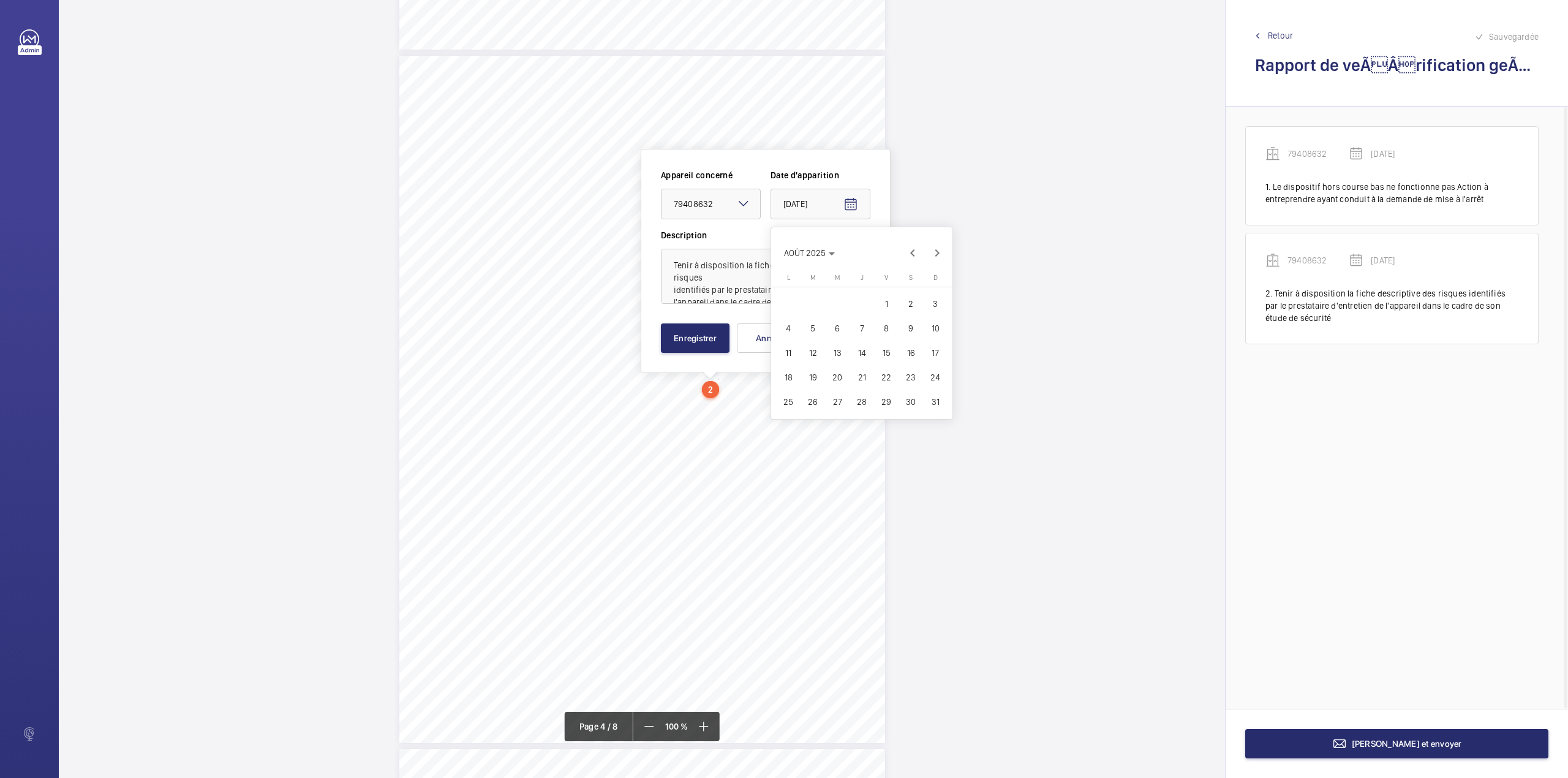
type input "[DATE]"
click at [666, 344] on button "Enregistrer" at bounding box center [695, 338] width 69 height 29
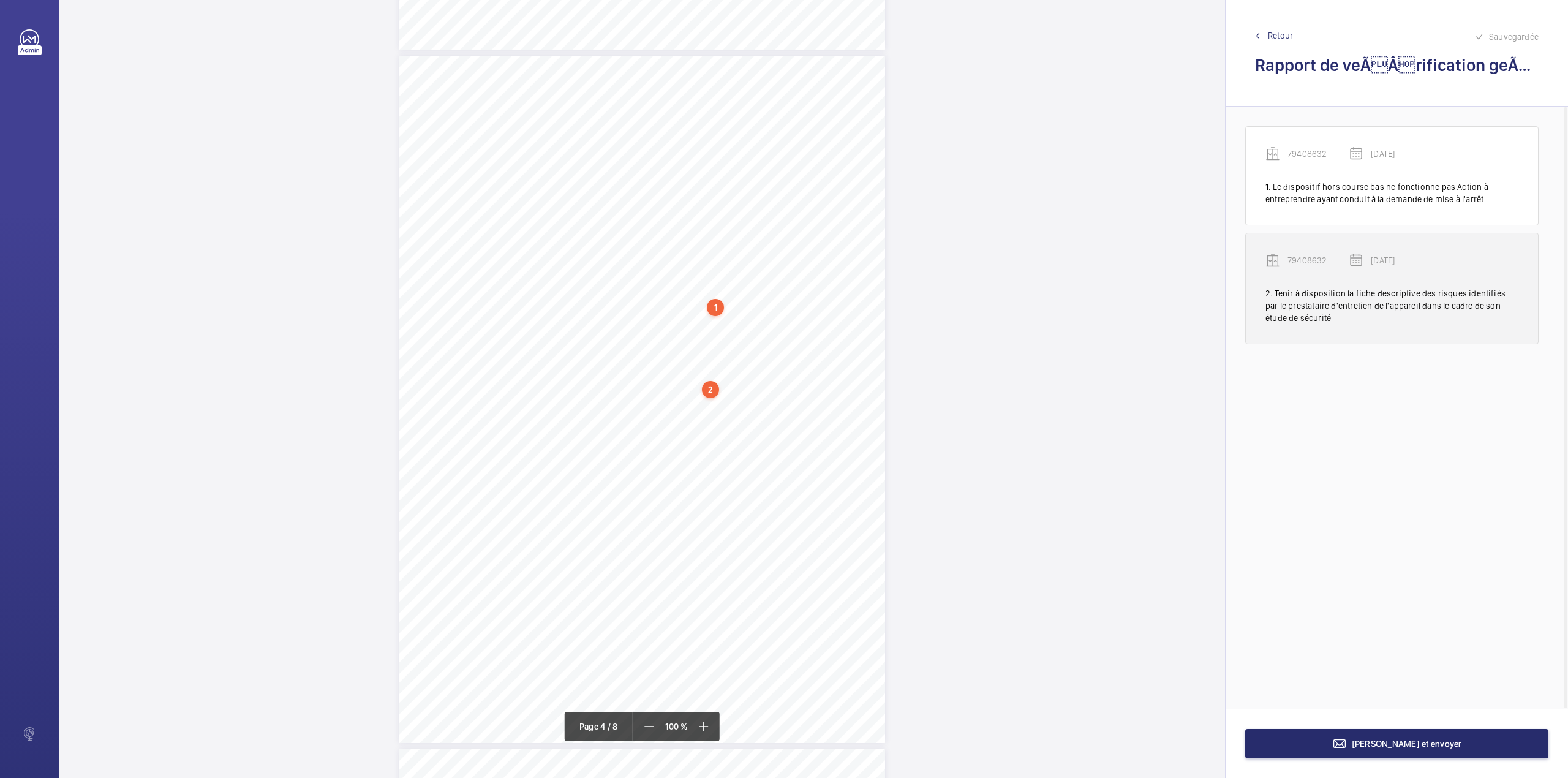
click at [1312, 257] on p "79408632" at bounding box center [1318, 260] width 61 height 12
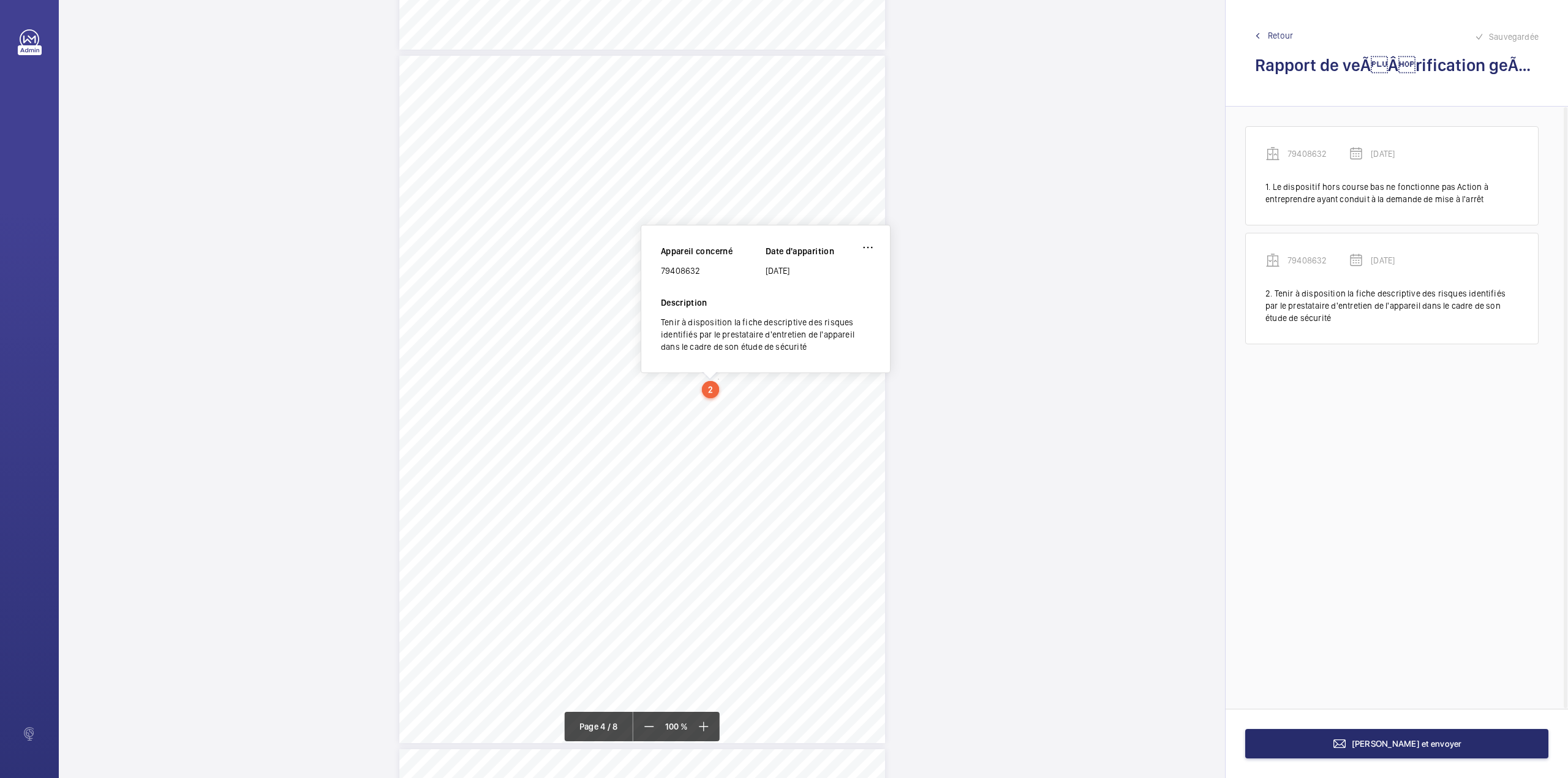
drag, startPoint x: 661, startPoint y: 274, endPoint x: 701, endPoint y: 274, distance: 40.0
click at [701, 274] on div "79408632" at bounding box center [713, 271] width 105 height 12
copy div "79408632"
click at [1347, 743] on mat-icon at bounding box center [1339, 744] width 15 height 15
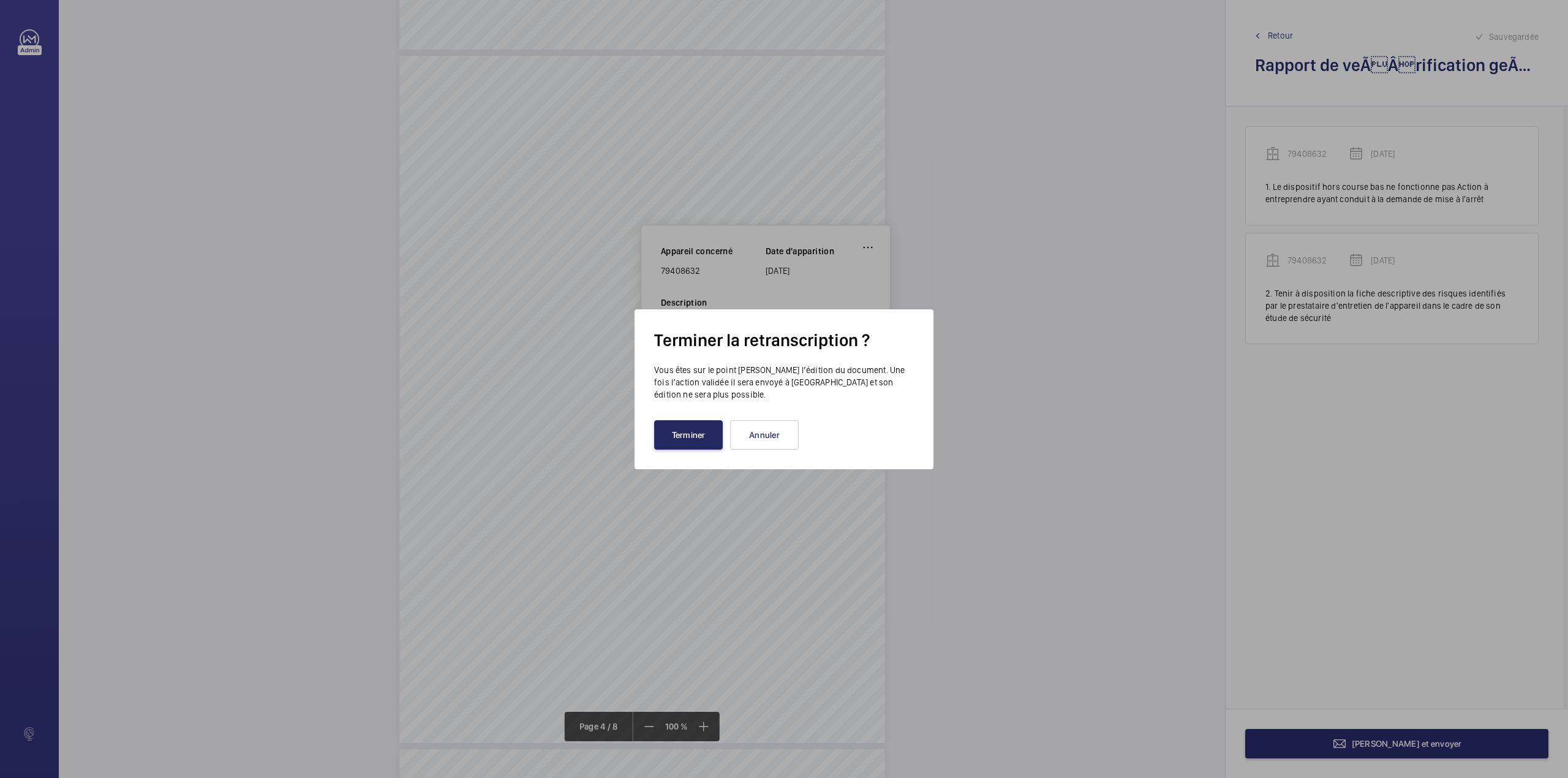
click at [688, 442] on button "Terminer" at bounding box center [688, 434] width 69 height 29
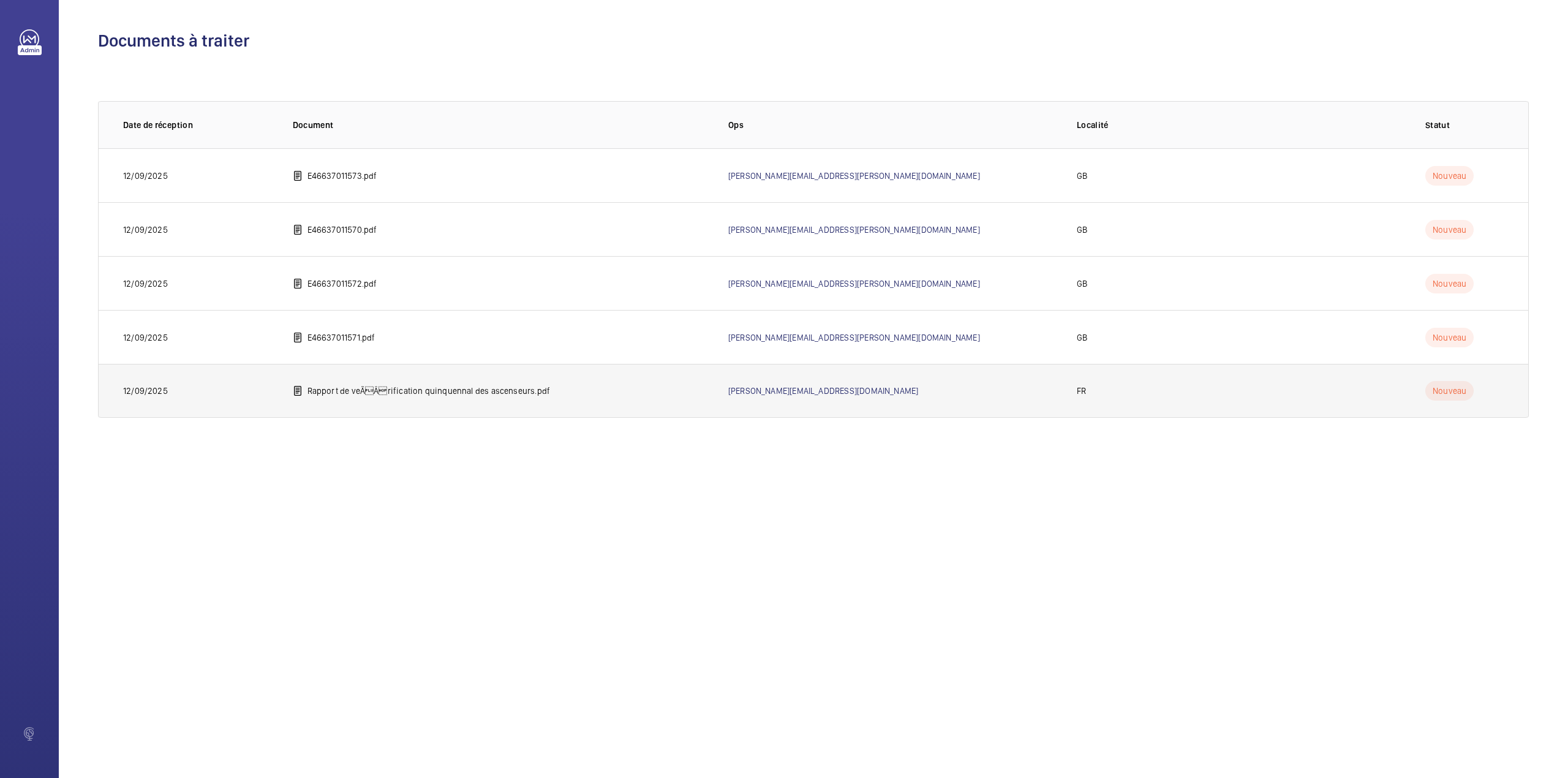
click at [356, 393] on p "Rapport de veÃÂrification quinquennal des ascenseurs.pdf" at bounding box center [429, 391] width 243 height 12
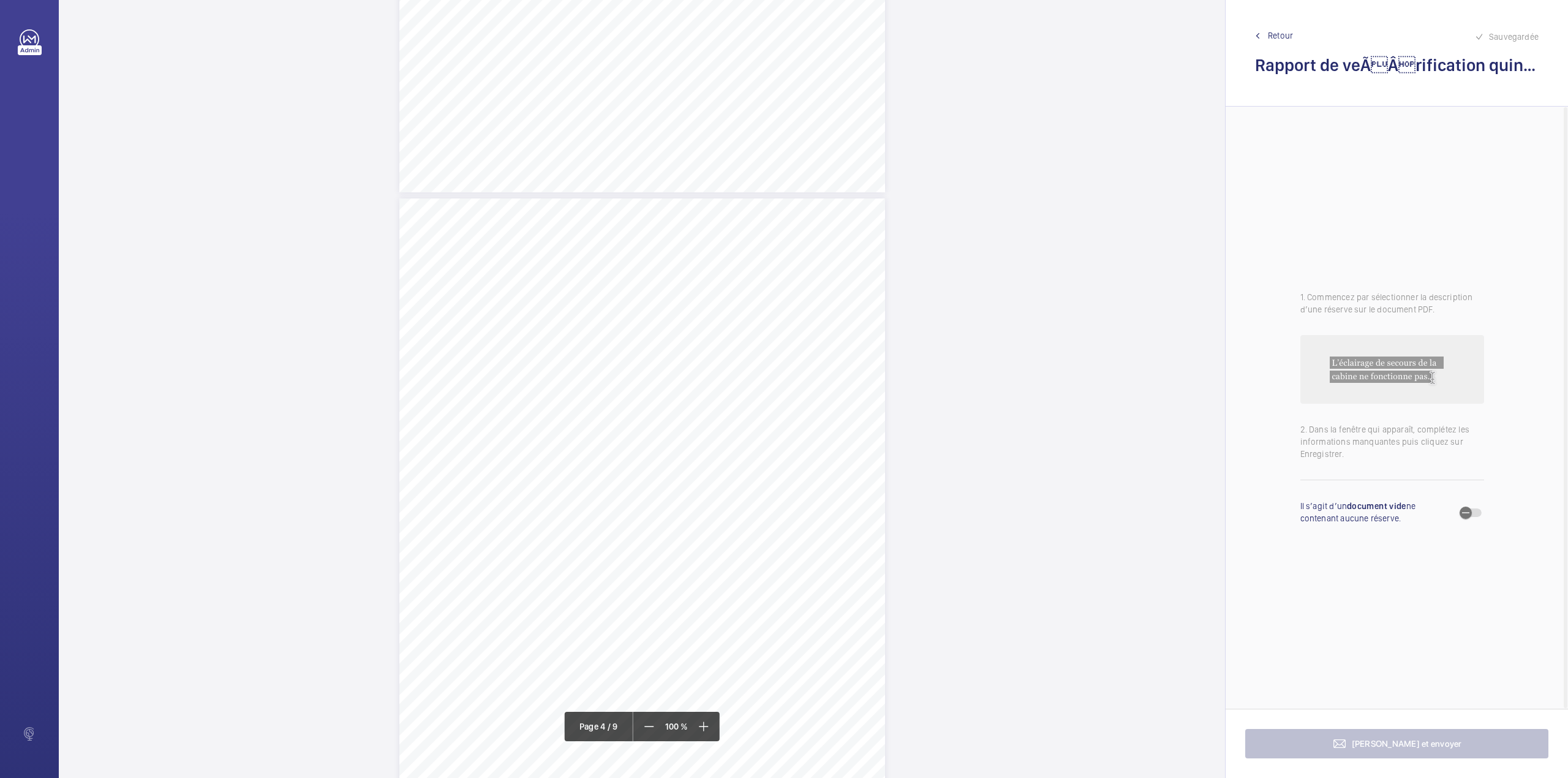
scroll to position [2043, 0]
click at [699, 734] on span at bounding box center [703, 727] width 22 height 22
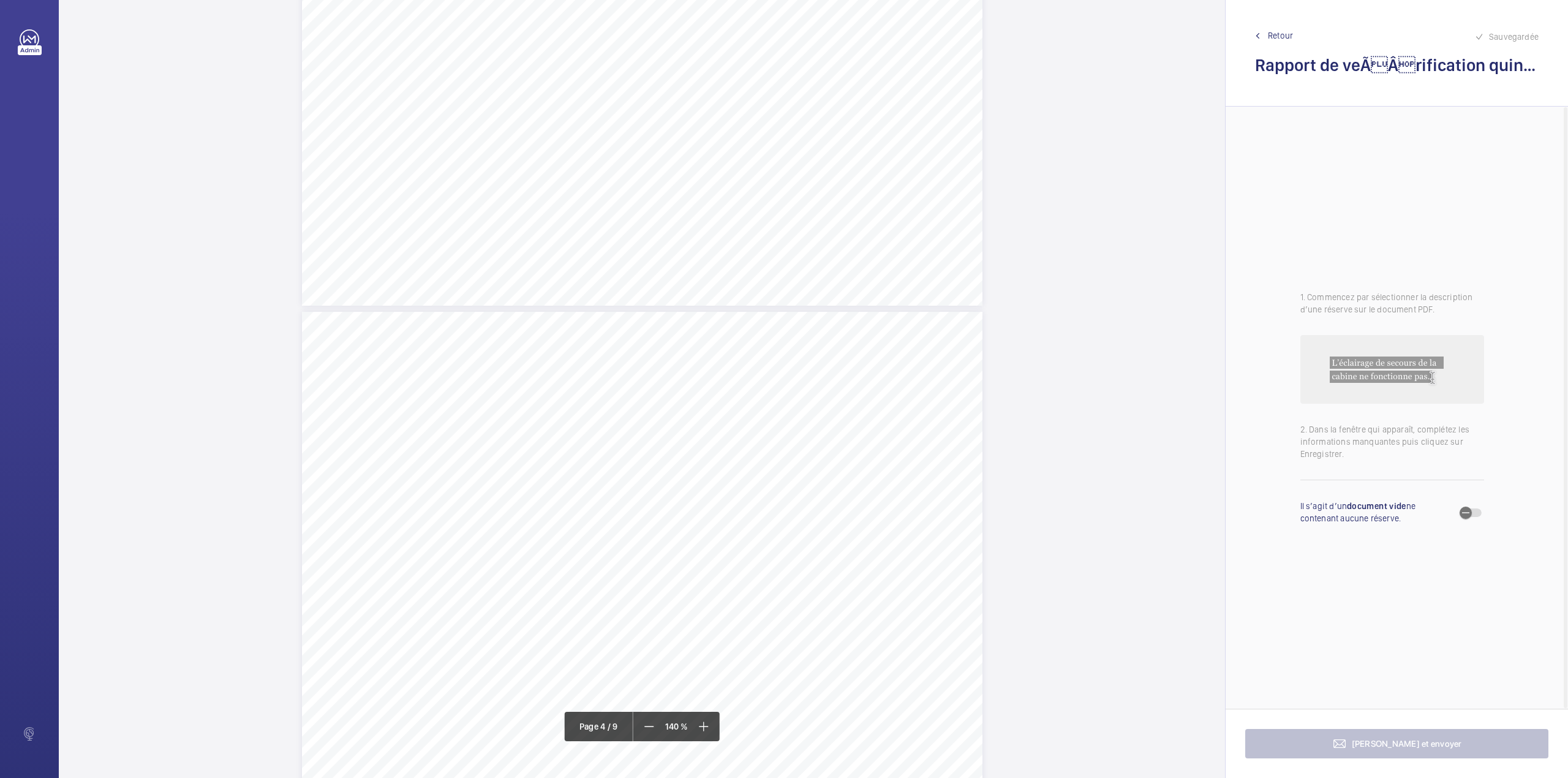
scroll to position [3023, 0]
click at [643, 726] on mat-icon at bounding box center [649, 727] width 15 height 15
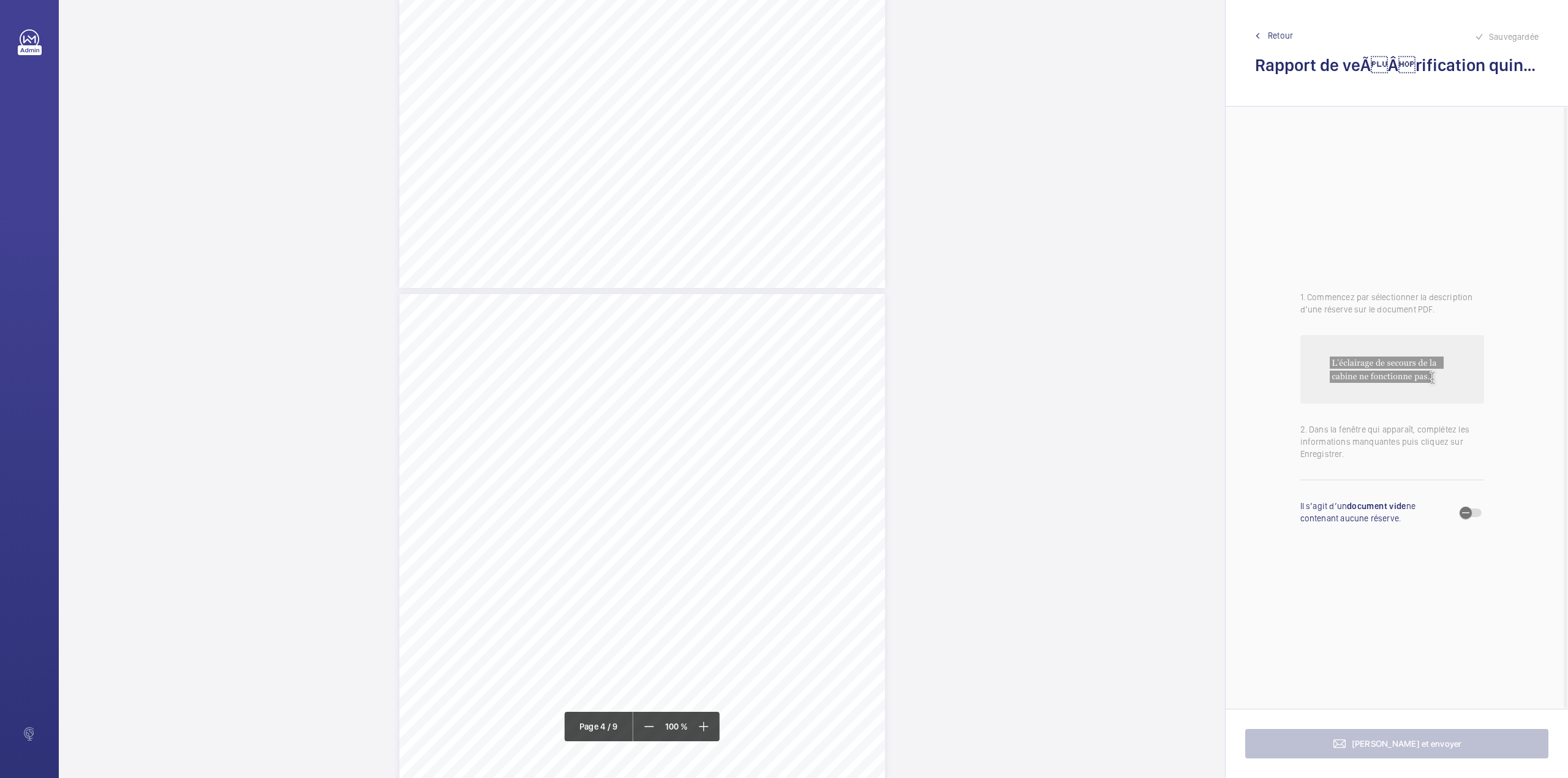
scroll to position [1797, 0]
drag, startPoint x: 530, startPoint y: 536, endPoint x: 721, endPoint y: 552, distance: 191.7
click at [721, 552] on div "Périmètre vérifié dans le rapport | RIE ALPHABET ÉQUIPEMENT(S) VÉRIFIÉ(S) Fiche…" at bounding box center [642, 647] width 486 height 687
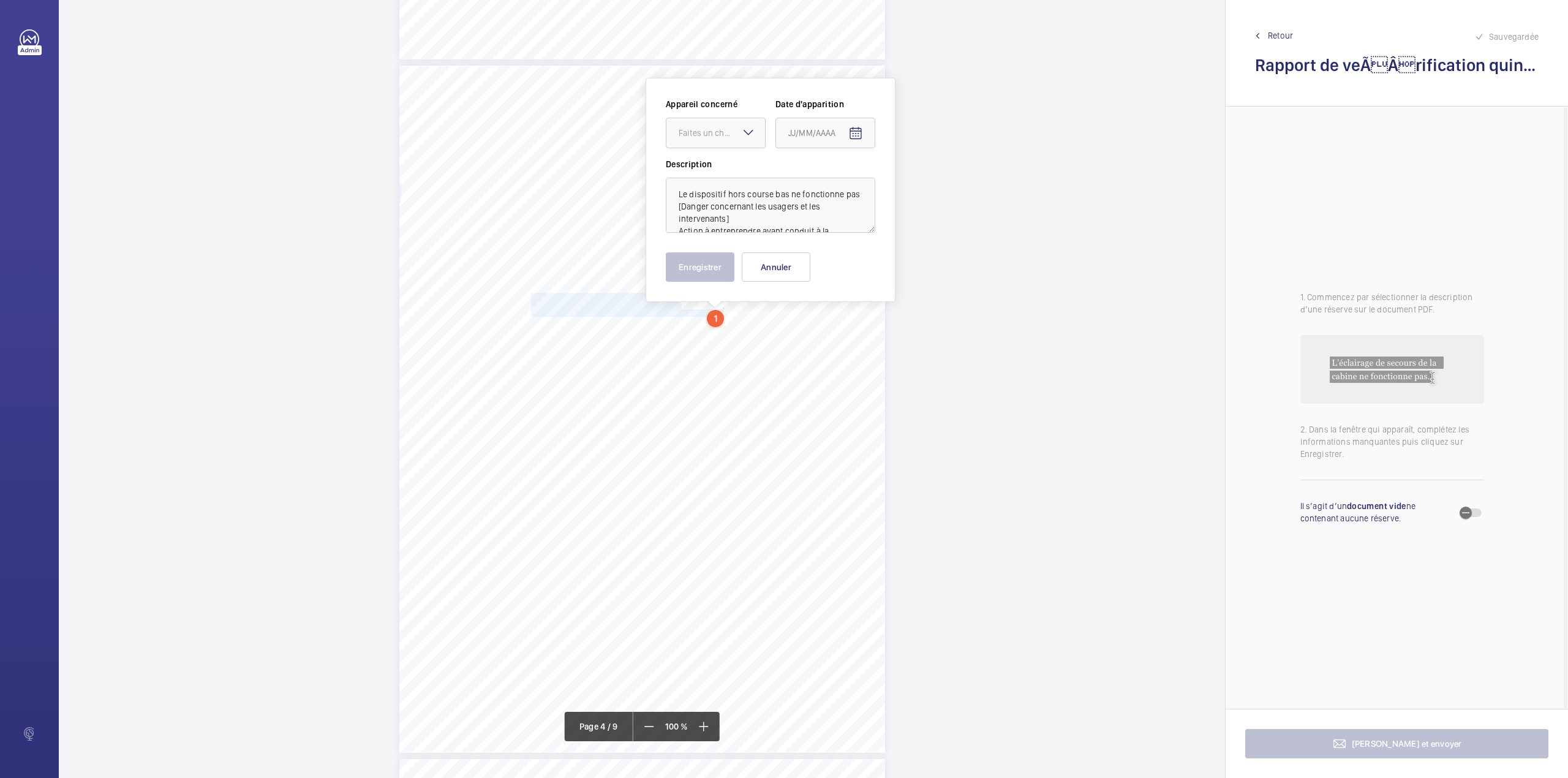
scroll to position [2038, 0]
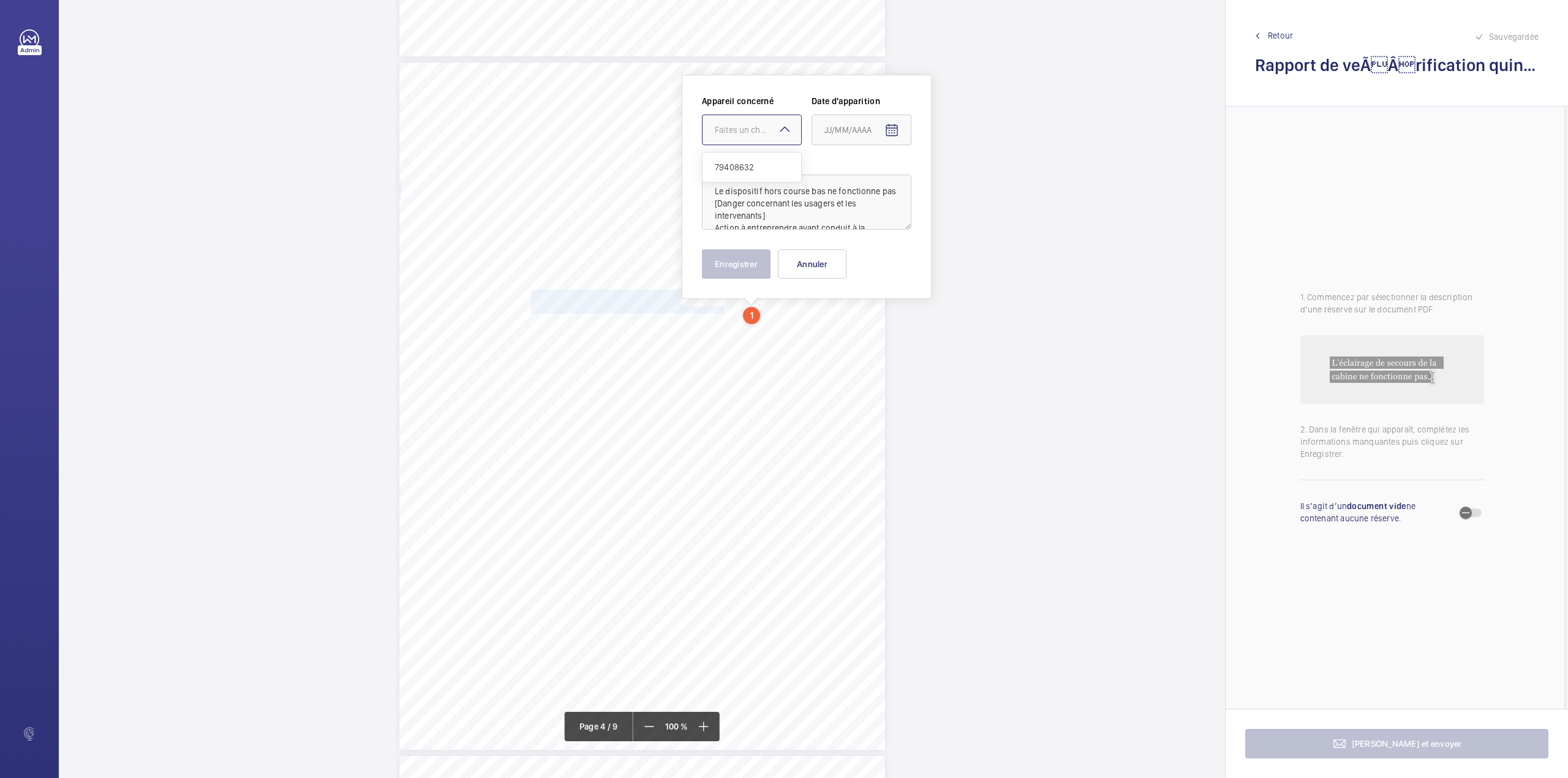
click at [718, 134] on div "Faites un choix" at bounding box center [758, 129] width 86 height 12
click at [728, 166] on span "79408632" at bounding box center [752, 167] width 74 height 12
click at [893, 130] on mat-icon "Open calendar" at bounding box center [891, 130] width 15 height 15
click at [956, 181] on span "Previous month" at bounding box center [953, 179] width 24 height 24
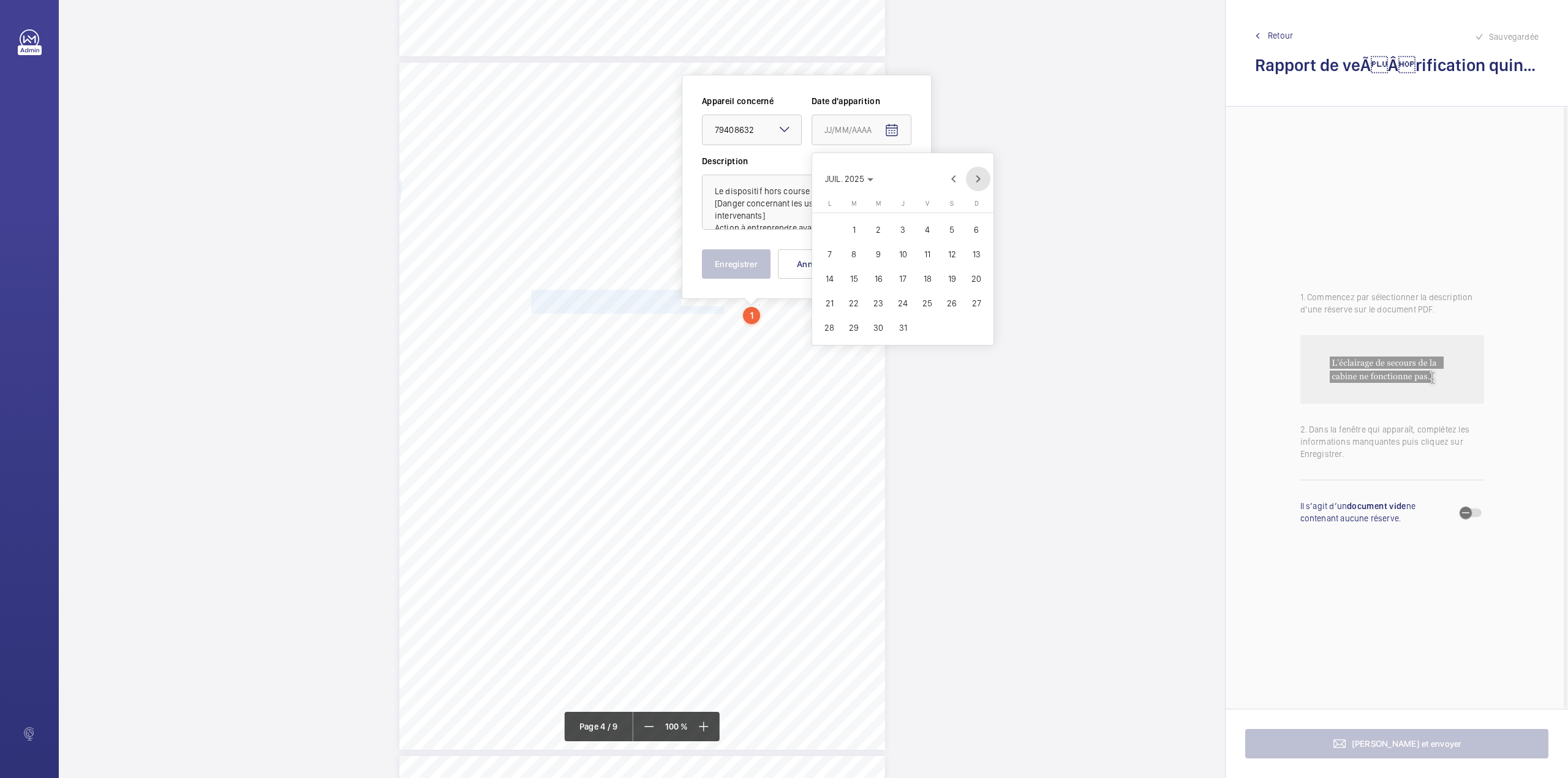
click at [975, 180] on span "Next month" at bounding box center [978, 179] width 24 height 24
click at [834, 329] on span "25" at bounding box center [829, 327] width 22 height 22
type input "[DATE]"
click at [720, 264] on button "Enregistrer" at bounding box center [736, 264] width 69 height 29
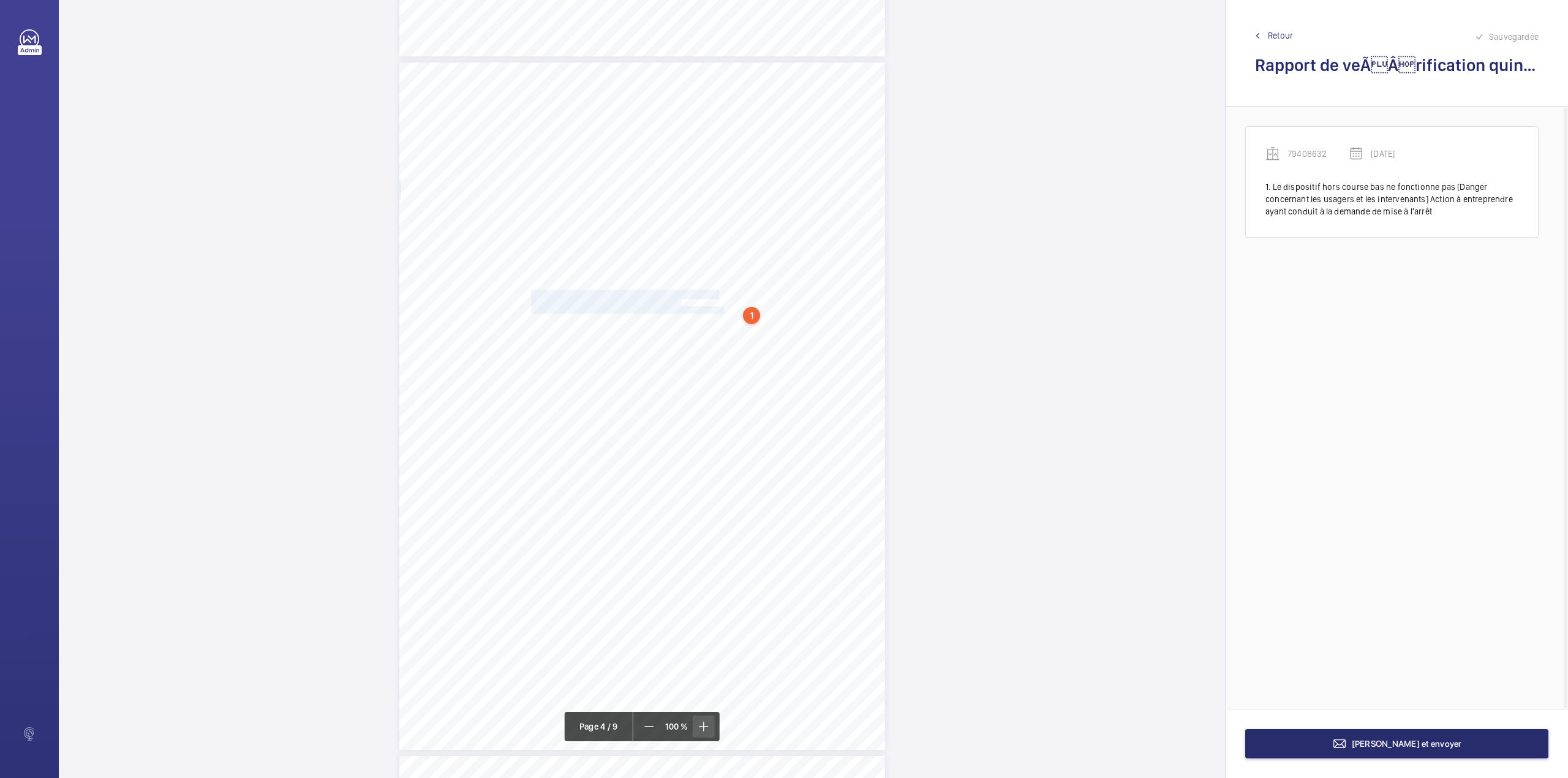
click at [706, 726] on mat-icon at bounding box center [703, 727] width 15 height 15
click at [706, 725] on mat-icon at bounding box center [702, 727] width 15 height 15
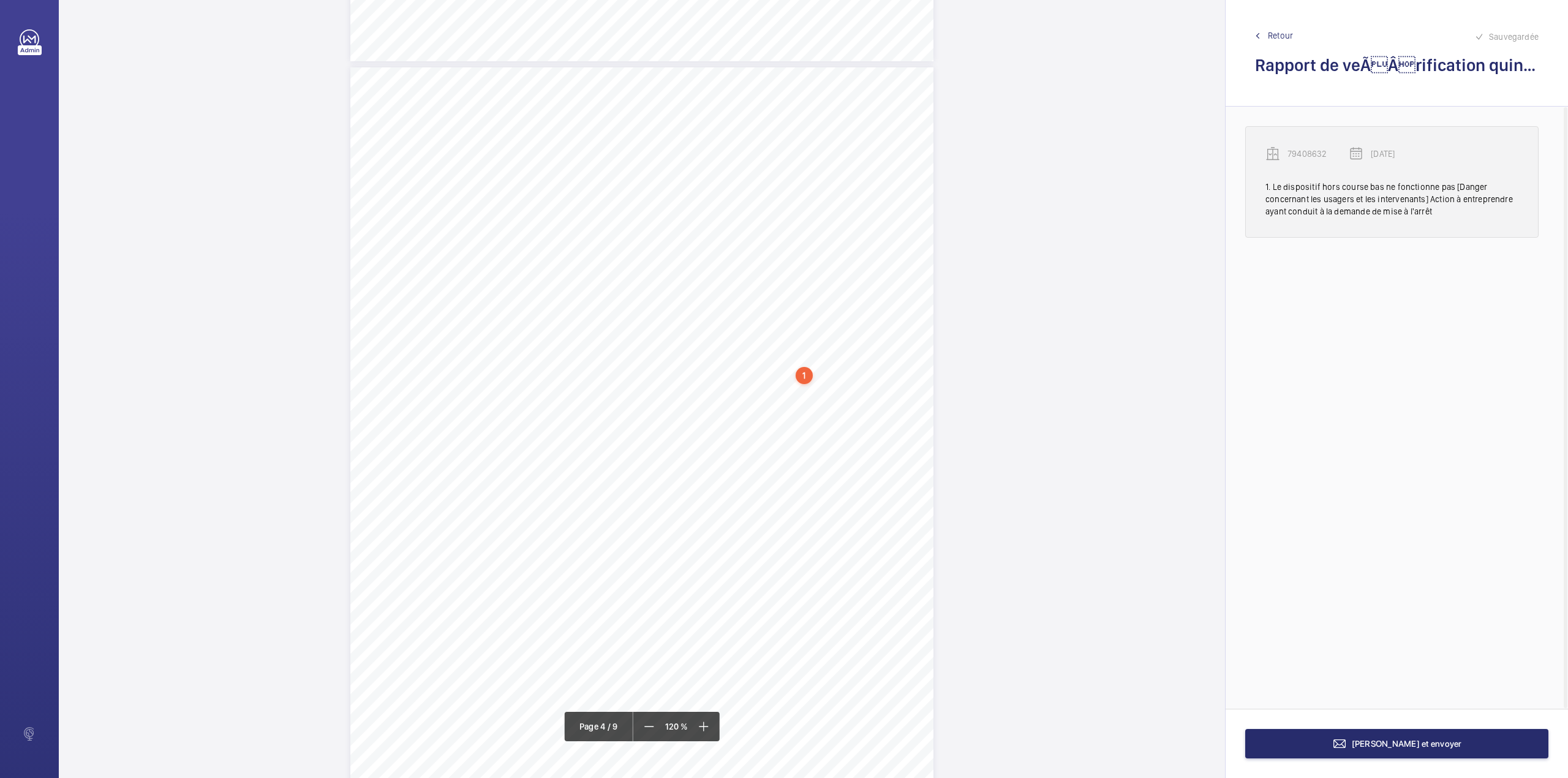
click at [1312, 157] on p "79408632" at bounding box center [1318, 154] width 61 height 12
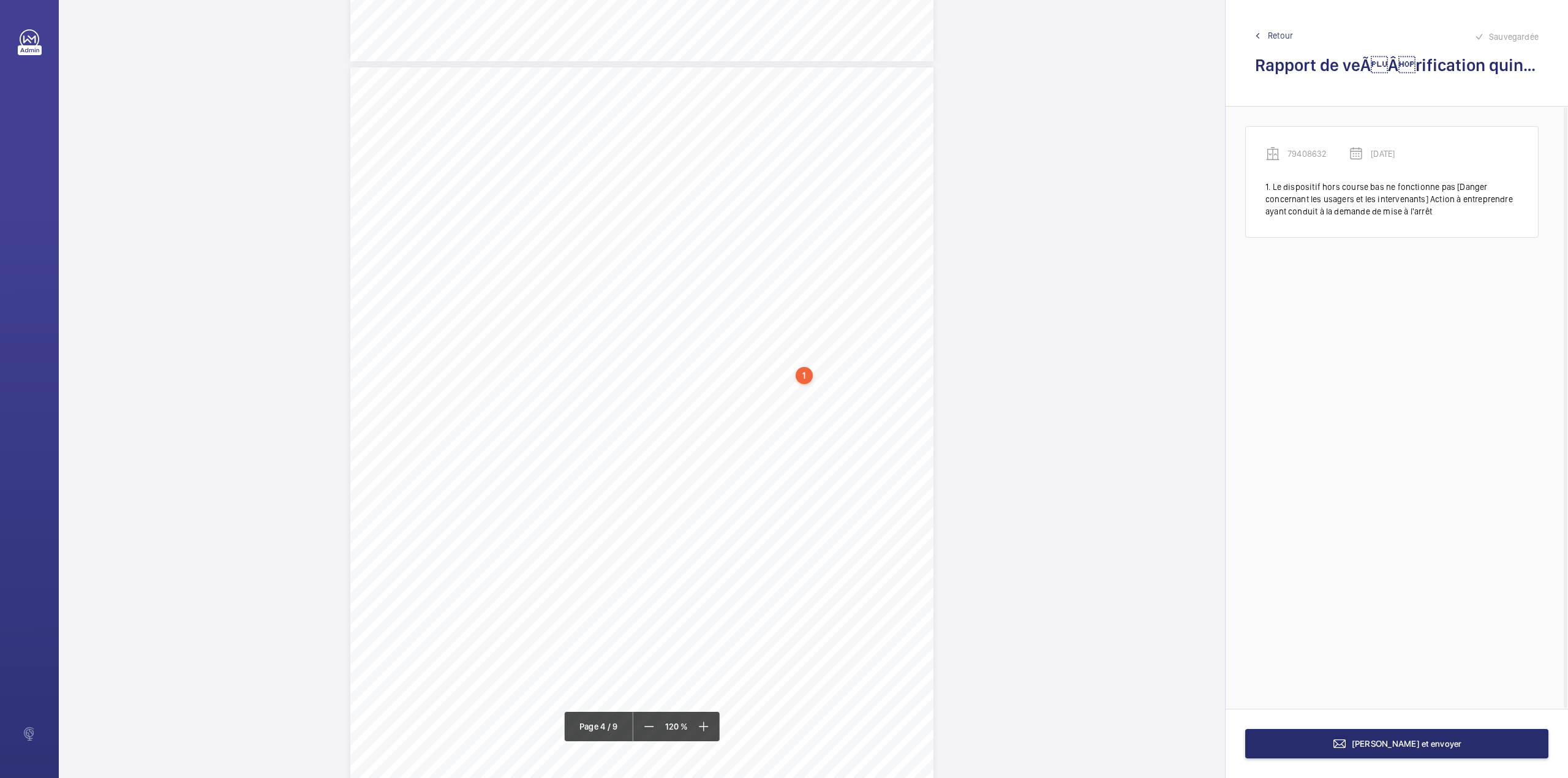
scroll to position [2433, 0]
click at [652, 735] on span at bounding box center [649, 727] width 22 height 22
drag, startPoint x: 703, startPoint y: 439, endPoint x: 740, endPoint y: 439, distance: 37.0
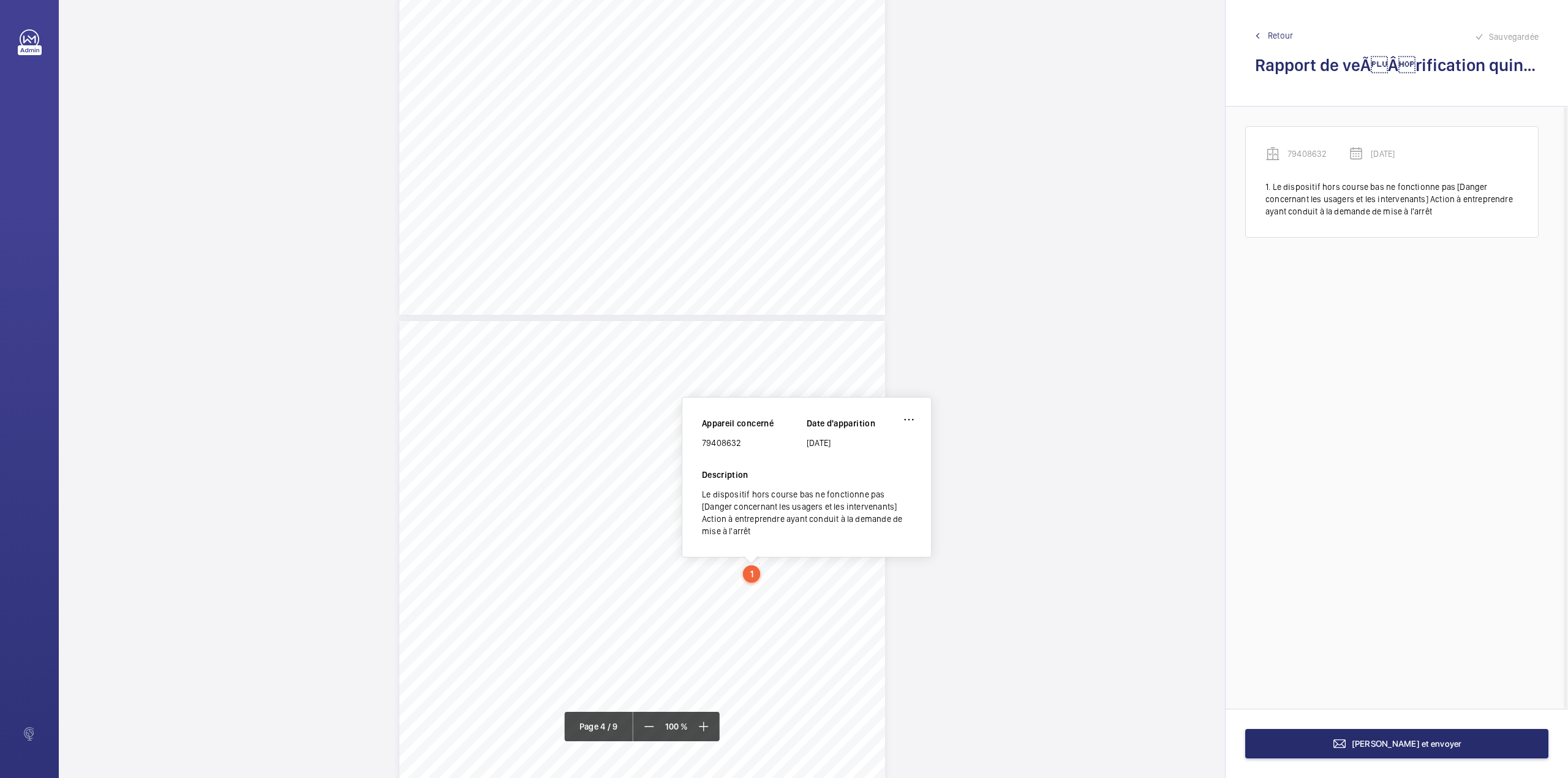
click at [740, 439] on div "79408632" at bounding box center [754, 443] width 105 height 12
copy div "79408632"
click at [1336, 745] on button "[PERSON_NAME] et envoyer" at bounding box center [1397, 744] width 303 height 29
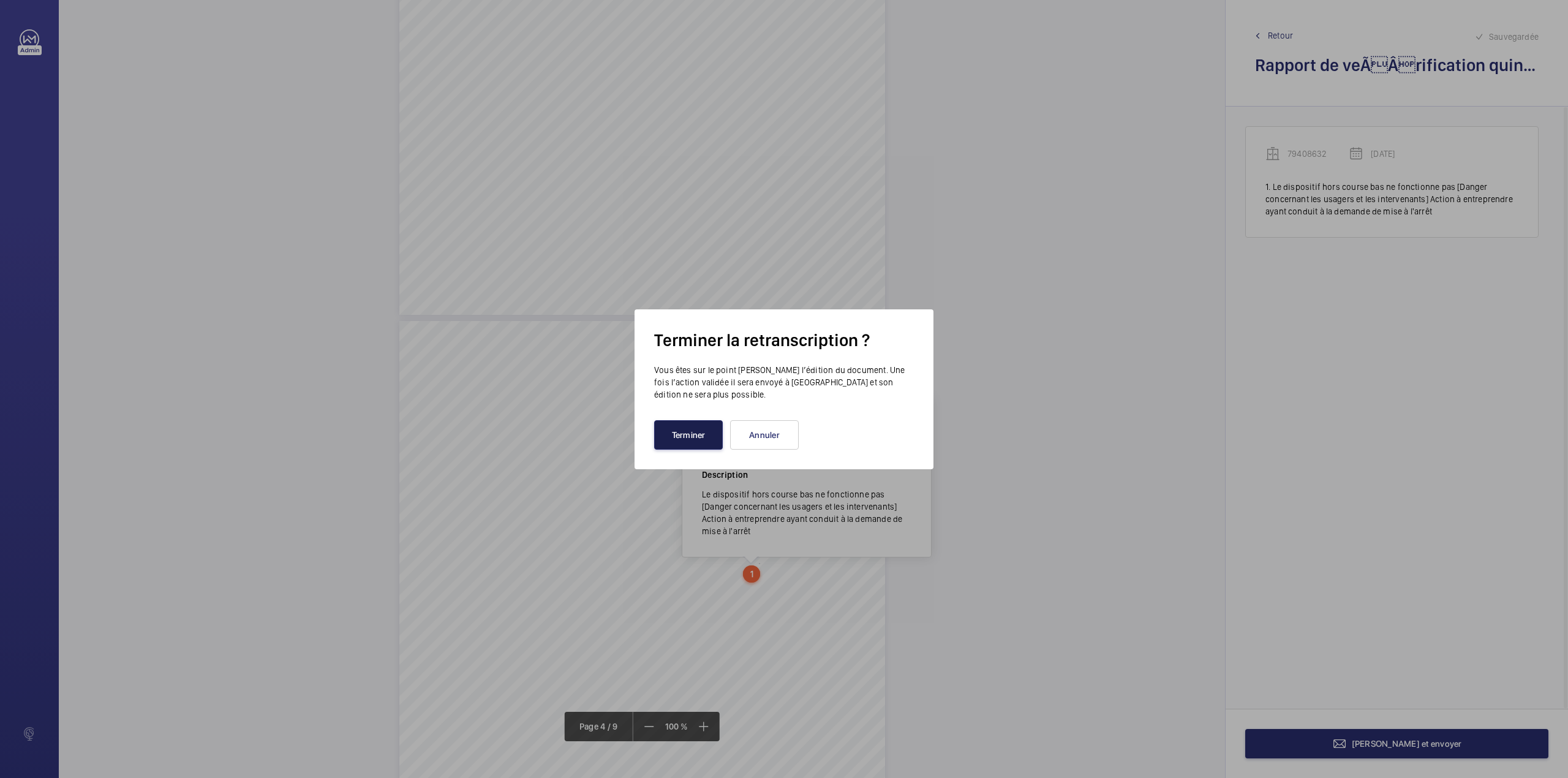
click at [680, 444] on button "Terminer" at bounding box center [688, 434] width 69 height 29
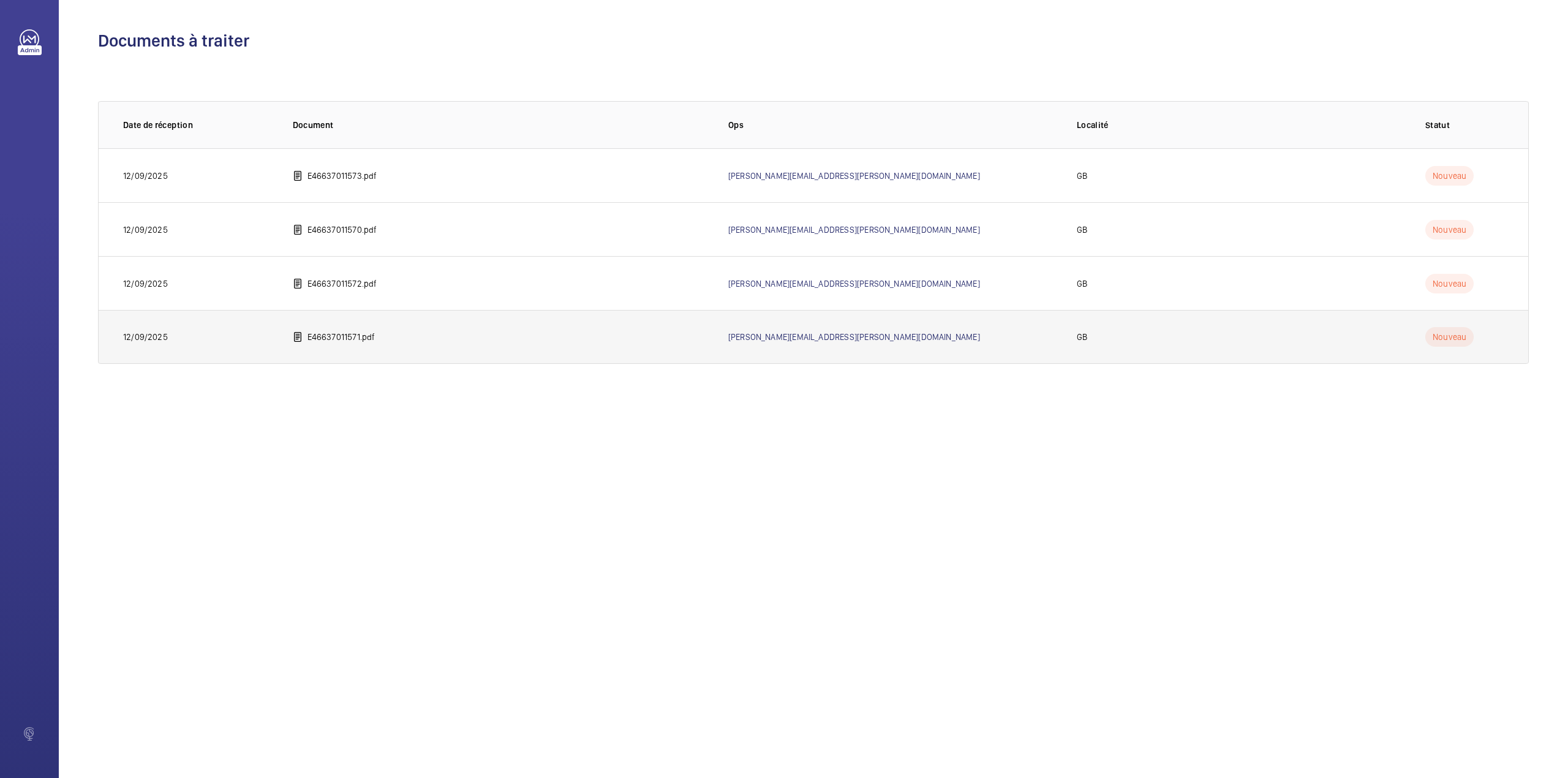
click at [353, 339] on p "E46637011571.pdf" at bounding box center [341, 336] width 68 height 12
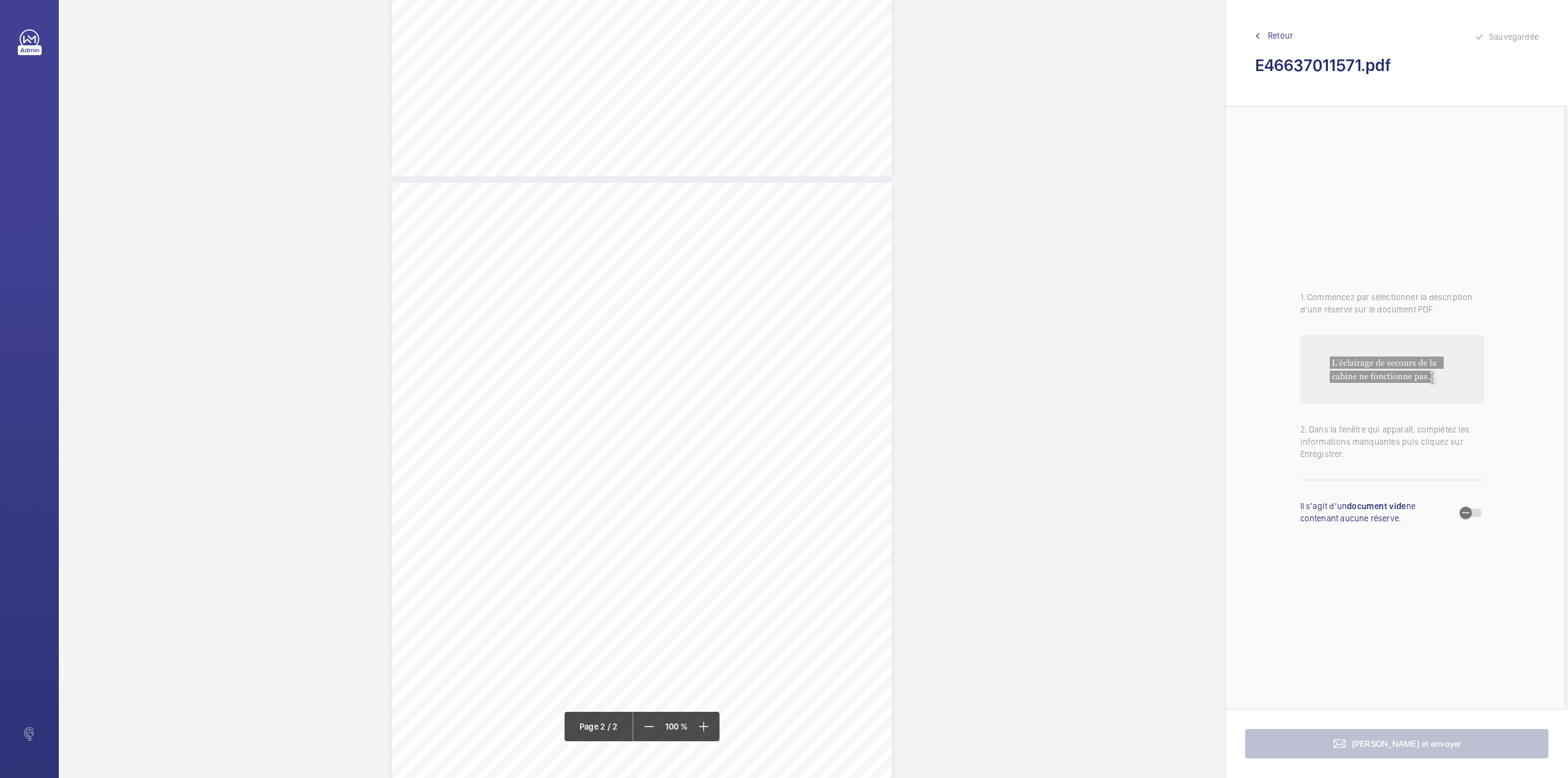
scroll to position [567, 0]
click at [734, 319] on div "N" at bounding box center [642, 429] width 500 height 647
click at [760, 219] on textarea at bounding box center [782, 210] width 209 height 55
click at [758, 127] on div at bounding box center [728, 138] width 99 height 29
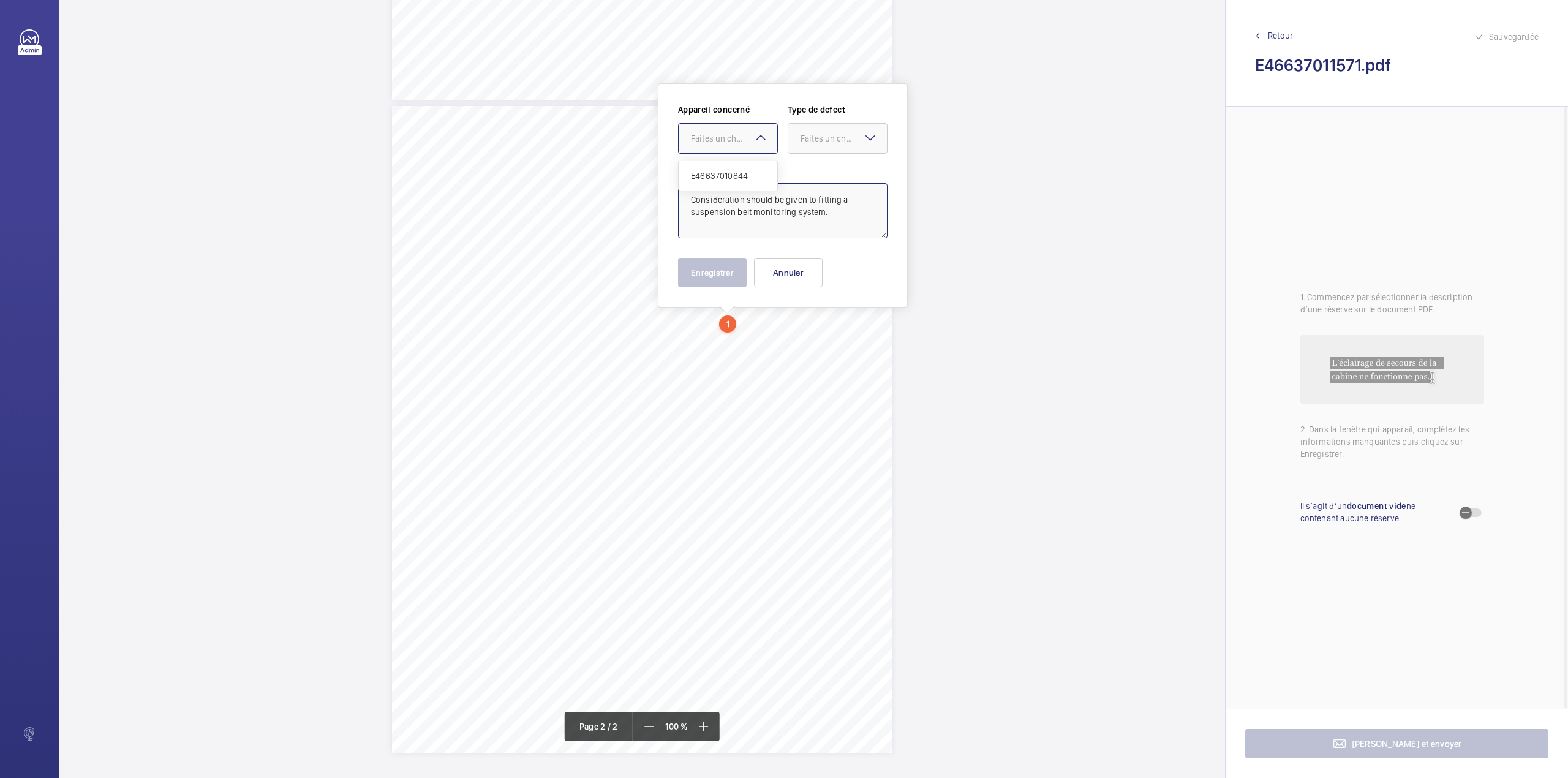
type textarea "Consideration should be given to fitting a suspension belt monitoring system."
click at [746, 155] on div "Appareil concerné Faites un choix E46637010844 Type de defect Faites un choix" at bounding box center [782, 134] width 209 height 60
click at [751, 142] on div "Faites un choix" at bounding box center [733, 138] width 86 height 12
click at [752, 172] on span "E46637010844" at bounding box center [728, 176] width 74 height 12
click at [806, 144] on div "Faites un choix" at bounding box center [843, 138] width 86 height 12
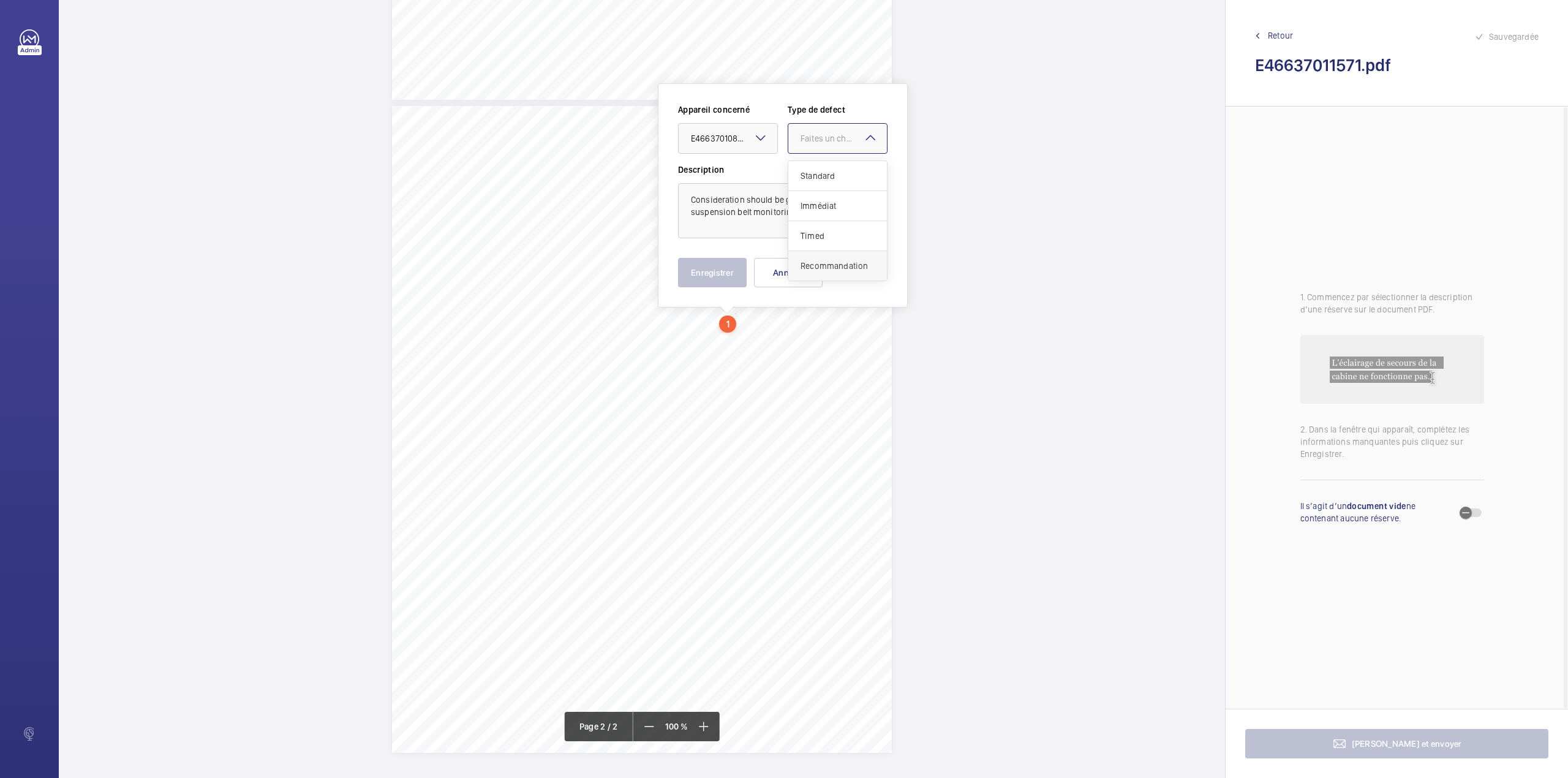
click at [813, 266] on span "Recommandation" at bounding box center [838, 266] width 74 height 12
click at [736, 276] on button "Enregistrer" at bounding box center [712, 272] width 69 height 29
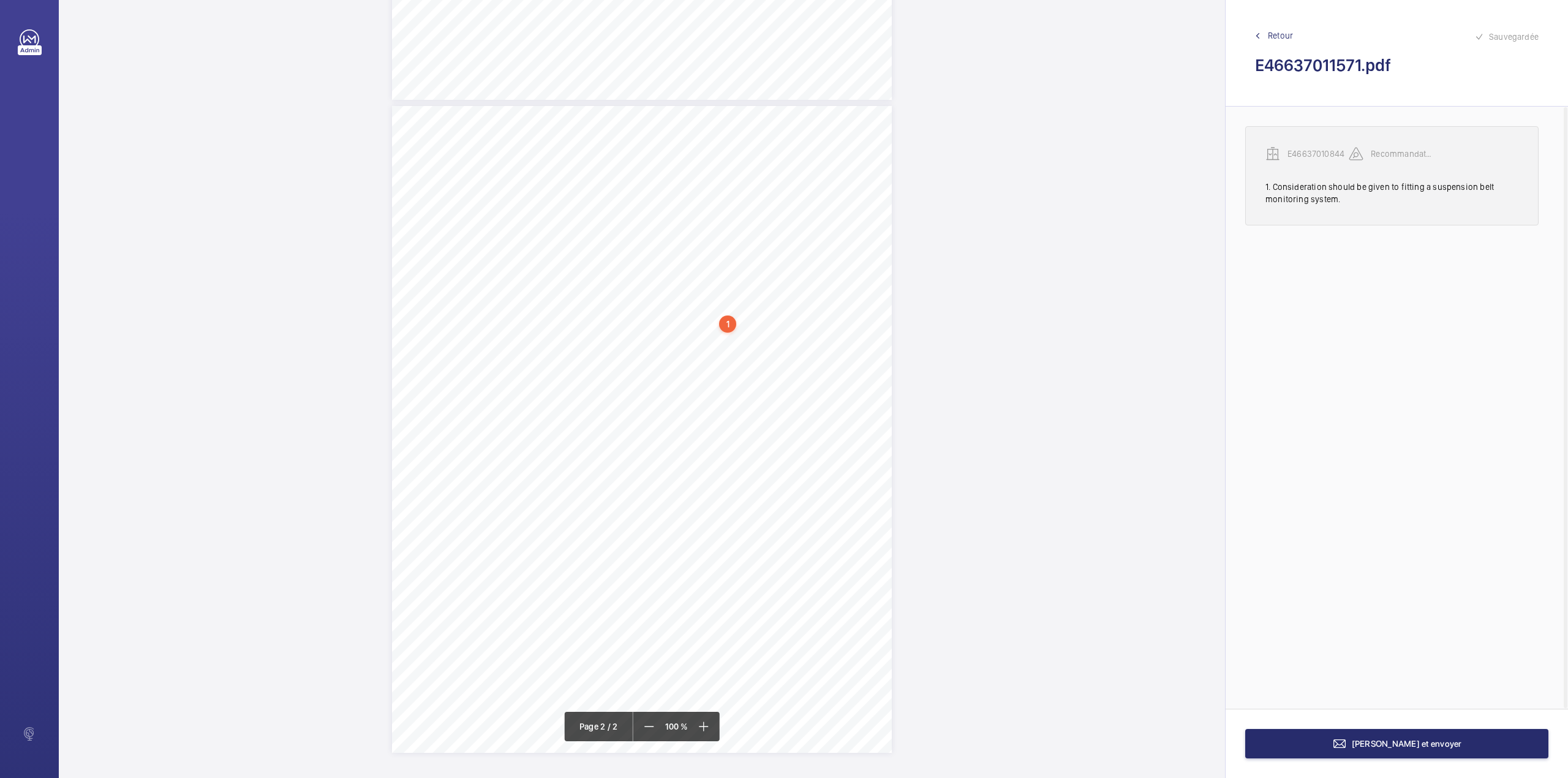
click at [1323, 148] on p "E46637010844" at bounding box center [1318, 154] width 61 height 12
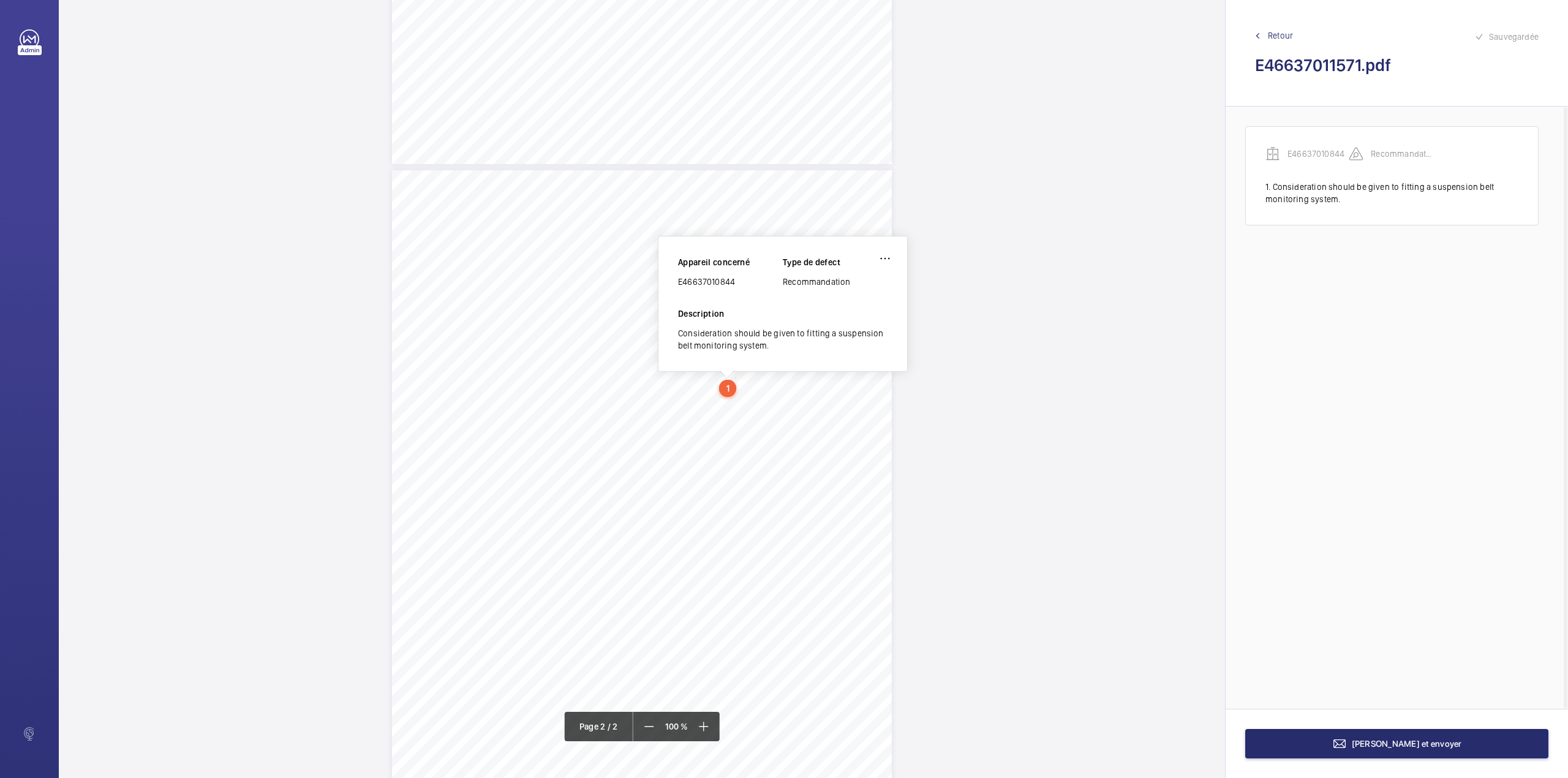
scroll to position [502, 0]
drag, startPoint x: 680, startPoint y: 284, endPoint x: 743, endPoint y: 284, distance: 63.0
click at [743, 284] on div "E46637010844" at bounding box center [730, 283] width 105 height 12
copy div "E46637010844"
click at [1406, 741] on span "[PERSON_NAME] et envoyer" at bounding box center [1407, 744] width 110 height 10
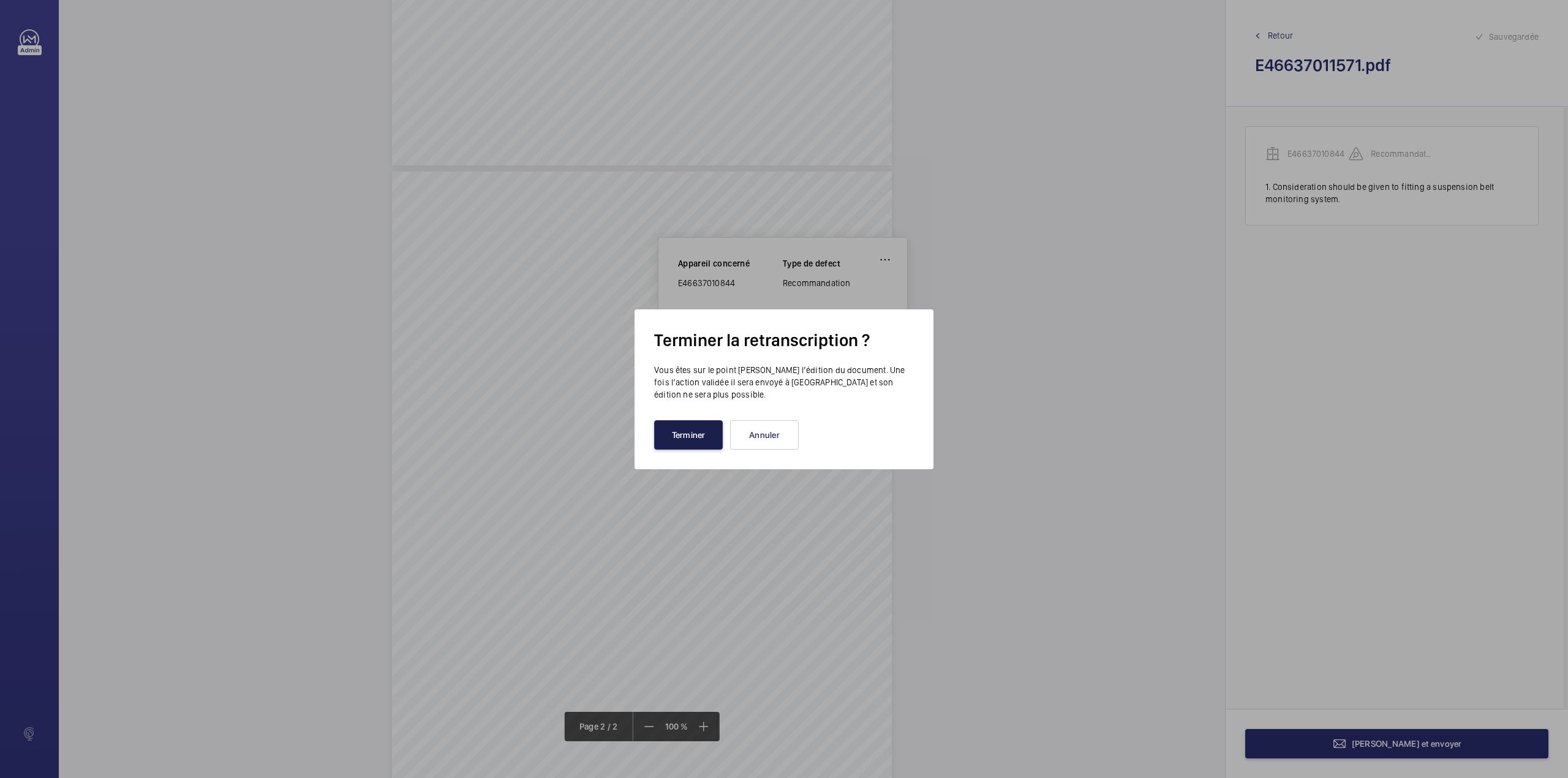
click at [682, 439] on button "Terminer" at bounding box center [688, 434] width 69 height 29
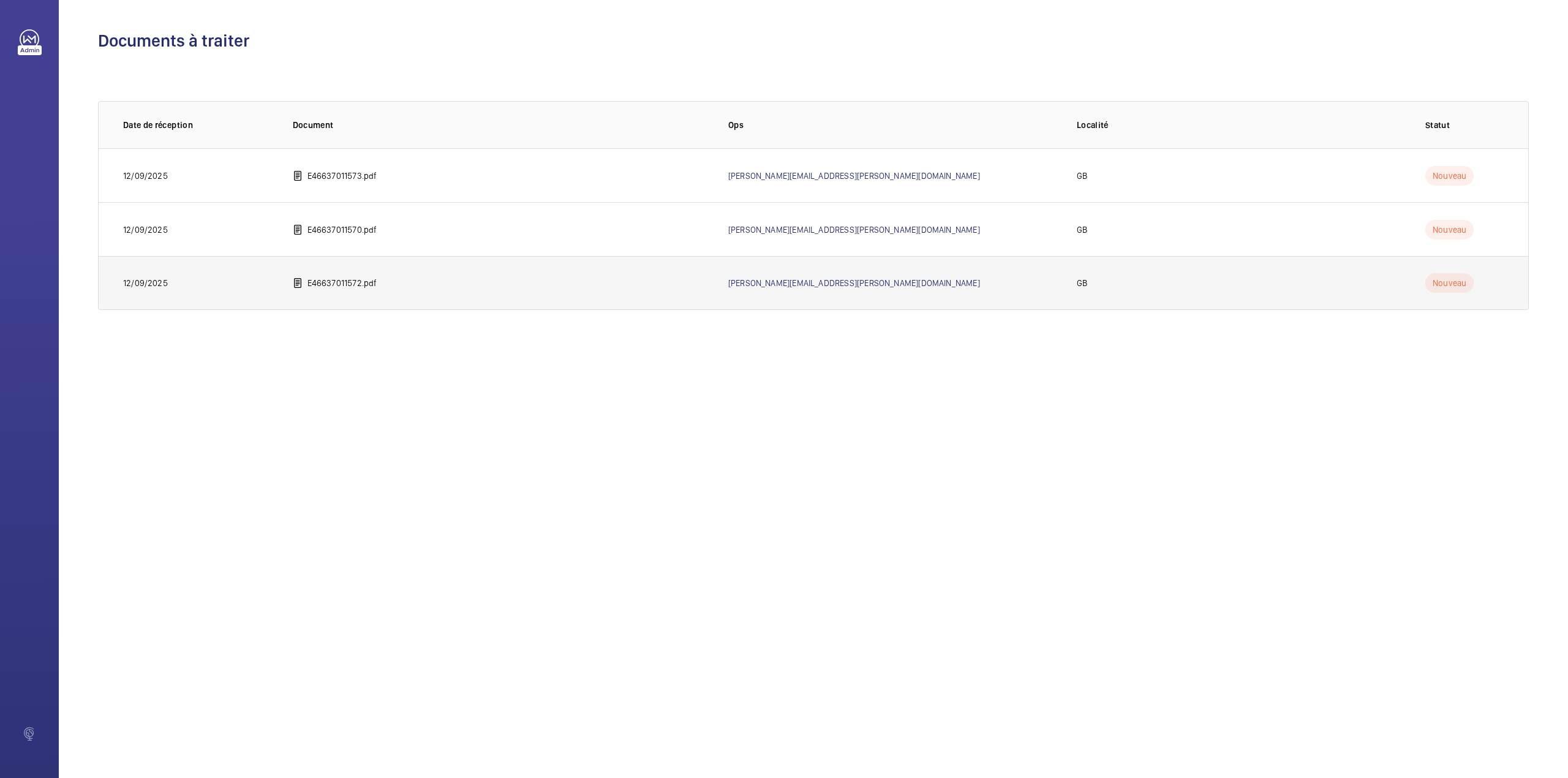
click at [351, 289] on p "E46637011572.pdf" at bounding box center [343, 283] width 70 height 12
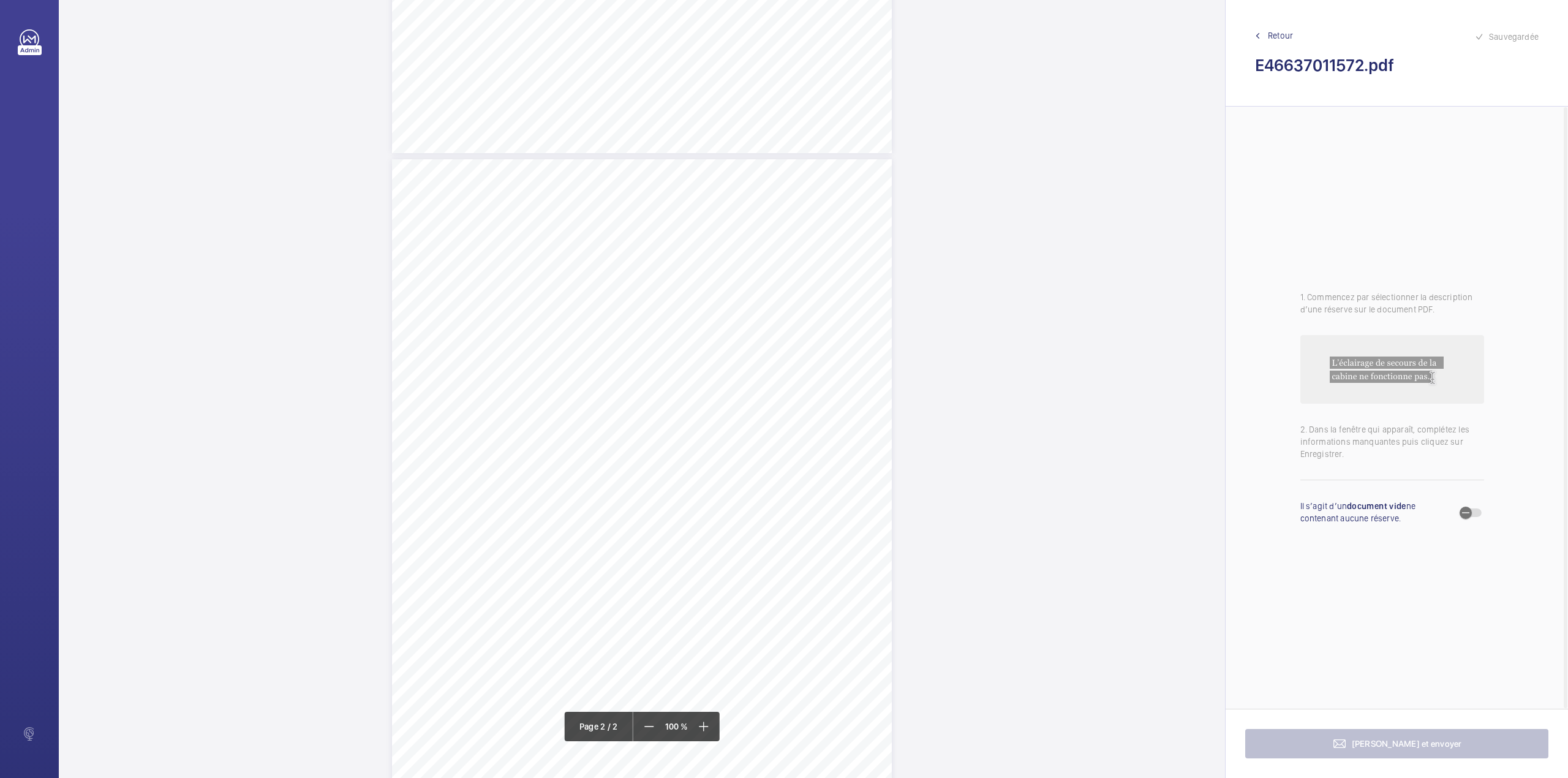
scroll to position [485, 0]
click at [793, 368] on div "N TS TS" at bounding box center [642, 511] width 500 height 647
click at [798, 211] on textarea at bounding box center [841, 201] width 209 height 55
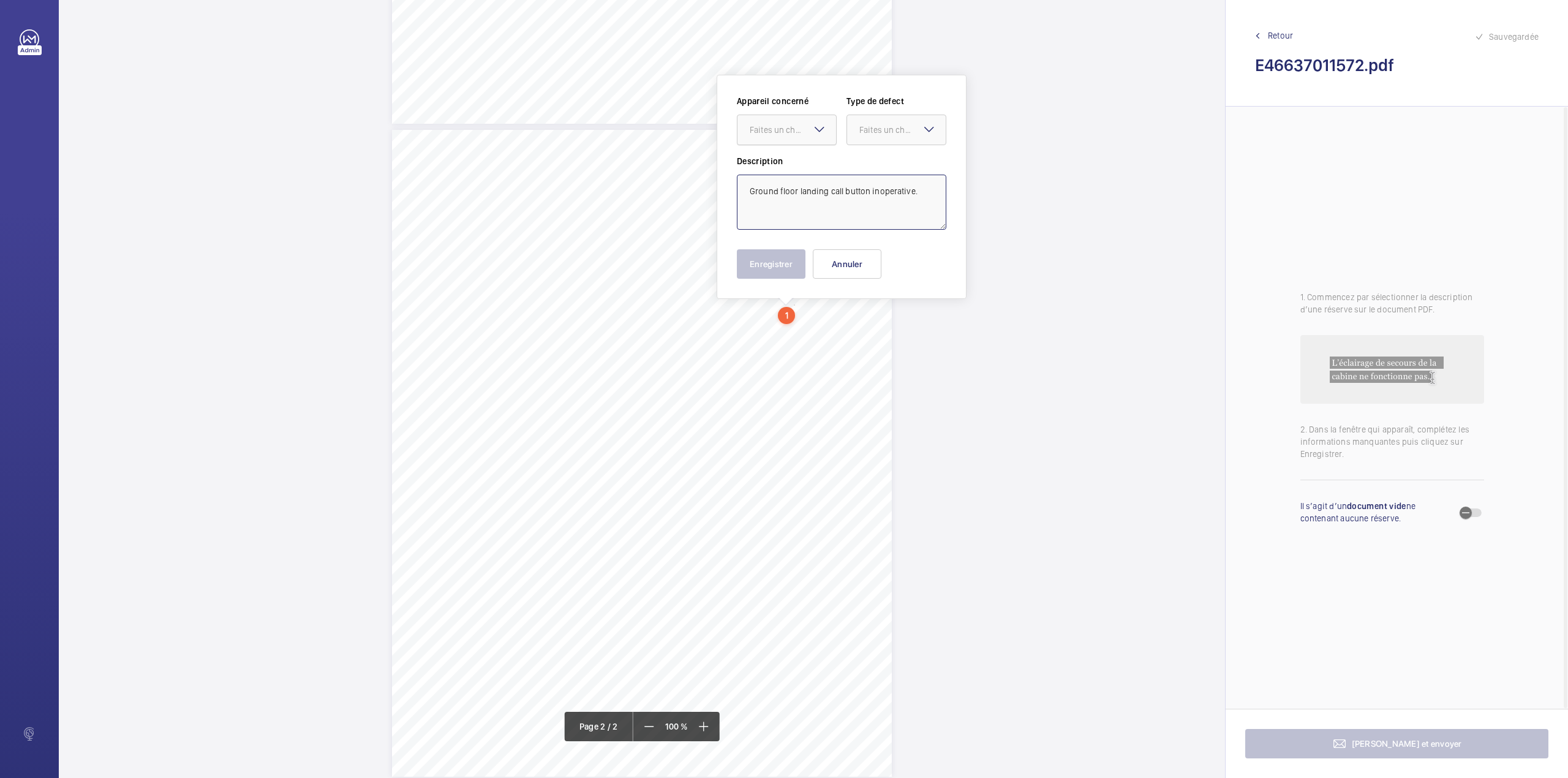
click at [788, 131] on div "Faites un choix" at bounding box center [793, 129] width 86 height 12
click at [790, 163] on span "E46637010845" at bounding box center [787, 167] width 74 height 12
click at [890, 139] on div at bounding box center [896, 129] width 99 height 29
click at [887, 164] on span "Standard" at bounding box center [896, 167] width 74 height 12
type textarea "Ground floor landing call button inoperative."
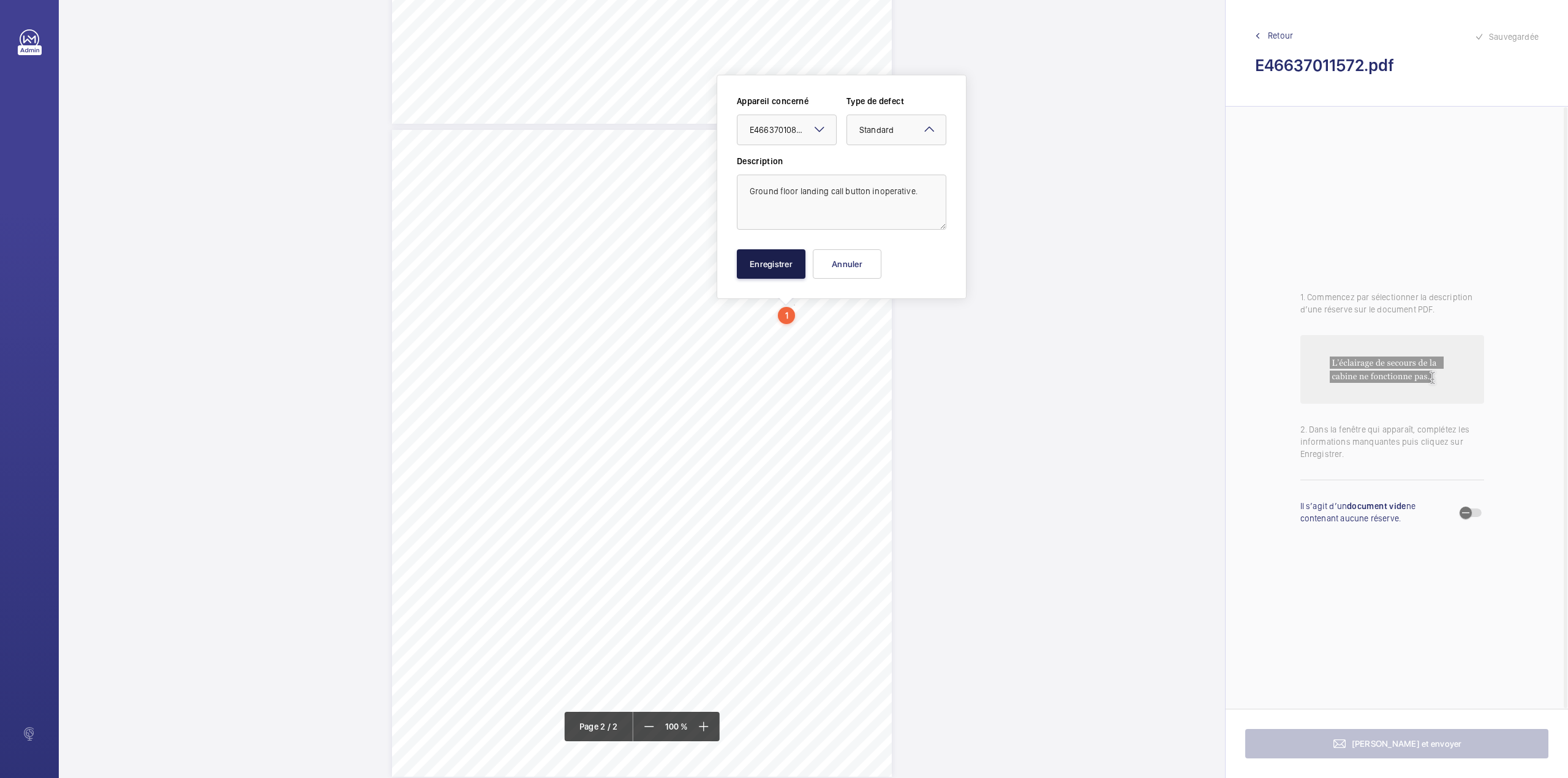
click at [775, 269] on button "Enregistrer" at bounding box center [771, 264] width 69 height 29
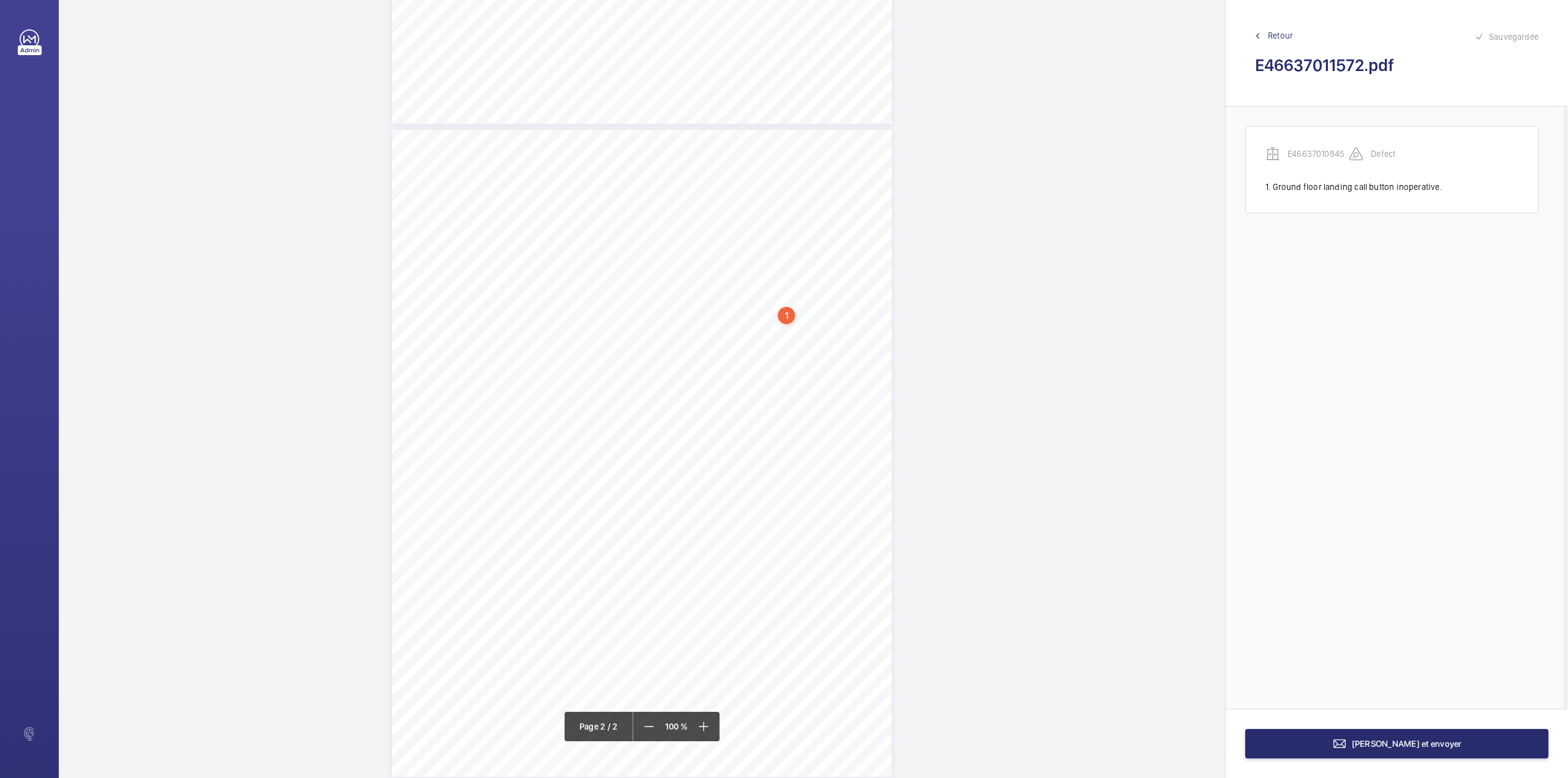
click at [738, 327] on div "N TS TS" at bounding box center [642, 454] width 500 height 647
click at [760, 191] on textarea at bounding box center [786, 201] width 209 height 55
type textarea "Lift car handrail missing."
click at [764, 127] on mat-icon at bounding box center [765, 129] width 15 height 15
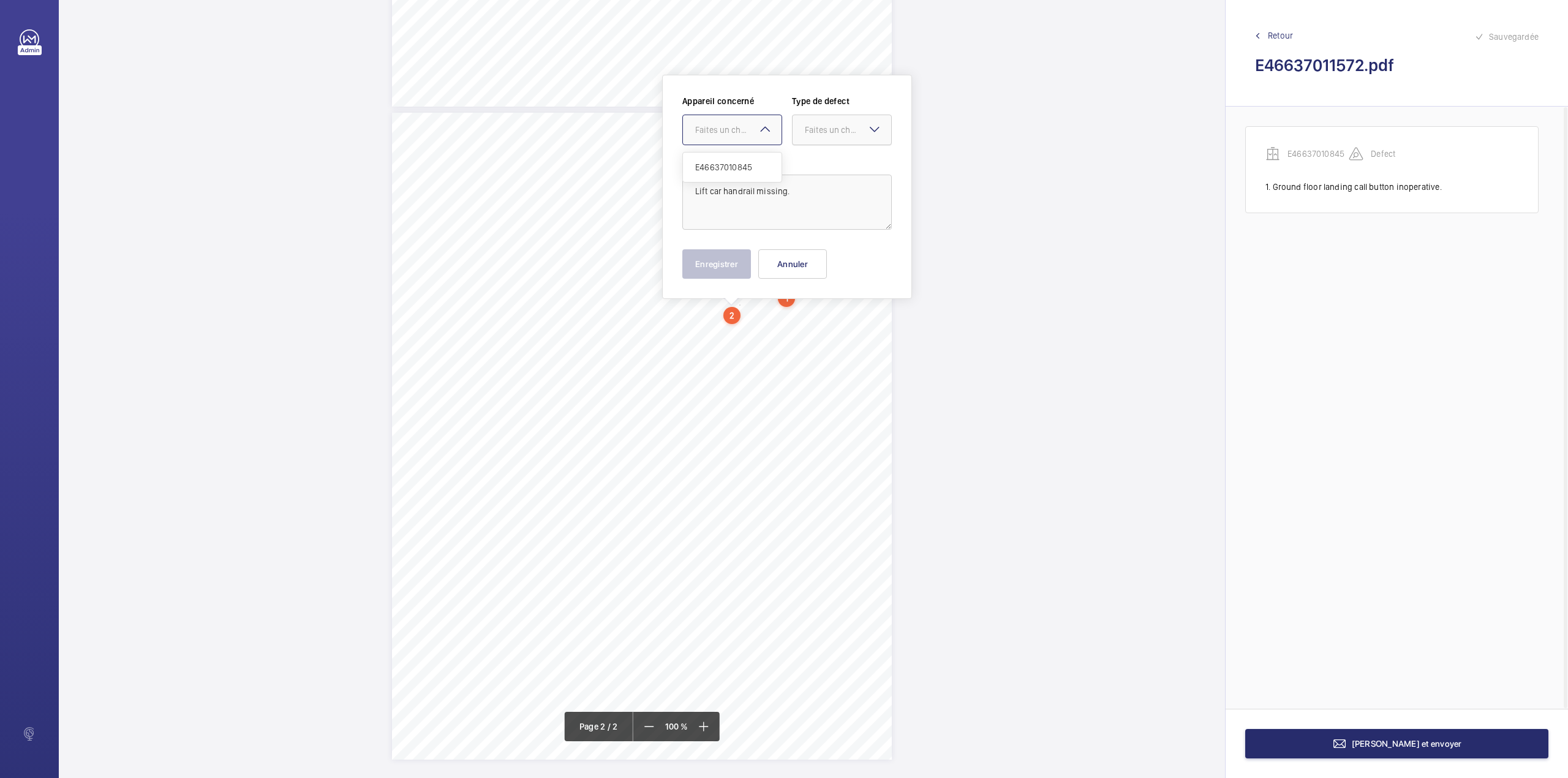
click at [815, 142] on div at bounding box center [842, 129] width 99 height 29
click at [812, 164] on span "Standard" at bounding box center [842, 167] width 74 height 12
click at [740, 134] on div "Faites un choix" at bounding box center [738, 129] width 86 height 12
click at [740, 173] on span "E46637010845" at bounding box center [732, 167] width 74 height 12
click at [703, 262] on button "Enregistrer" at bounding box center [716, 264] width 69 height 29
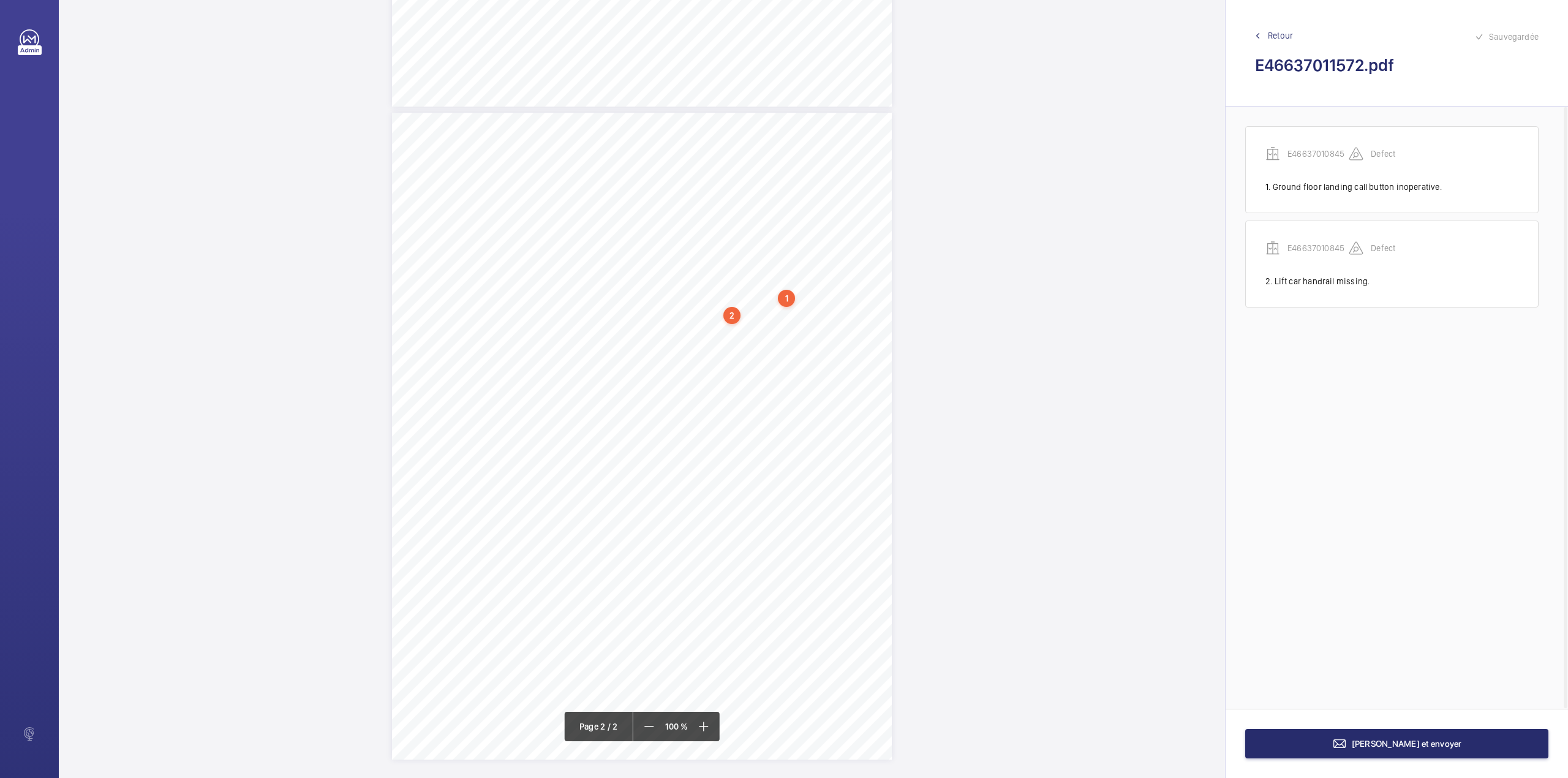
click at [875, 336] on div "N TS TS" at bounding box center [642, 437] width 500 height 647
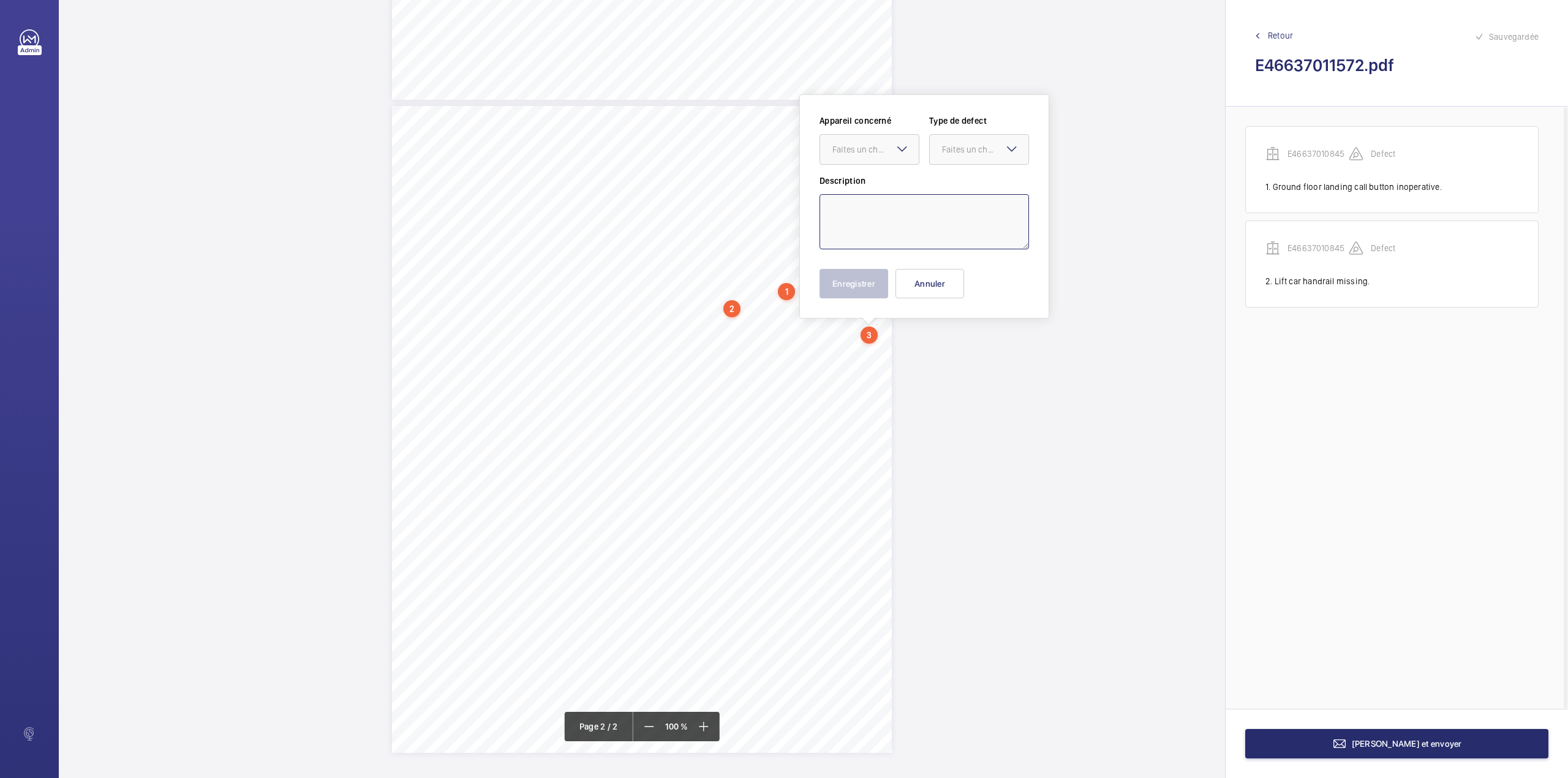
click at [858, 204] on textarea at bounding box center [924, 221] width 209 height 55
type textarea "Consideration should be given to fitting a suspension belt monitoring system."
click at [875, 187] on div "Description Consideration should be given to fitting a suspension belt monitori…" at bounding box center [924, 211] width 209 height 75
click at [889, 154] on div "Faites un choix" at bounding box center [875, 149] width 86 height 12
click at [889, 187] on span "E46637010845" at bounding box center [870, 186] width 74 height 12
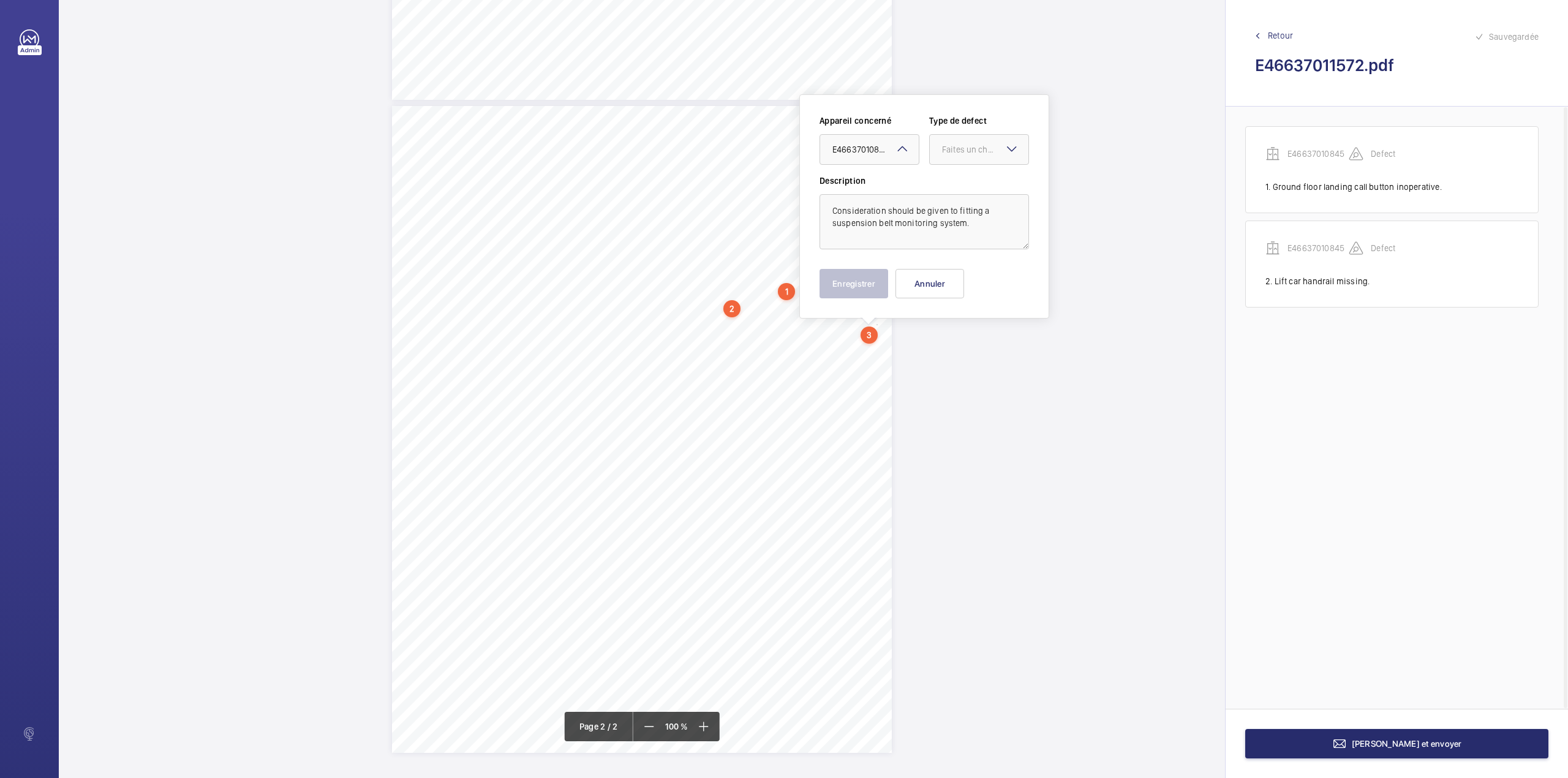
click at [889, 187] on div "Description Consideration should be given to fitting a suspension belt monitori…" at bounding box center [924, 211] width 209 height 75
click at [940, 162] on div at bounding box center [979, 149] width 99 height 29
click at [963, 270] on div "Recommandation" at bounding box center [979, 276] width 99 height 29
click at [858, 291] on button "Enregistrer" at bounding box center [854, 284] width 69 height 29
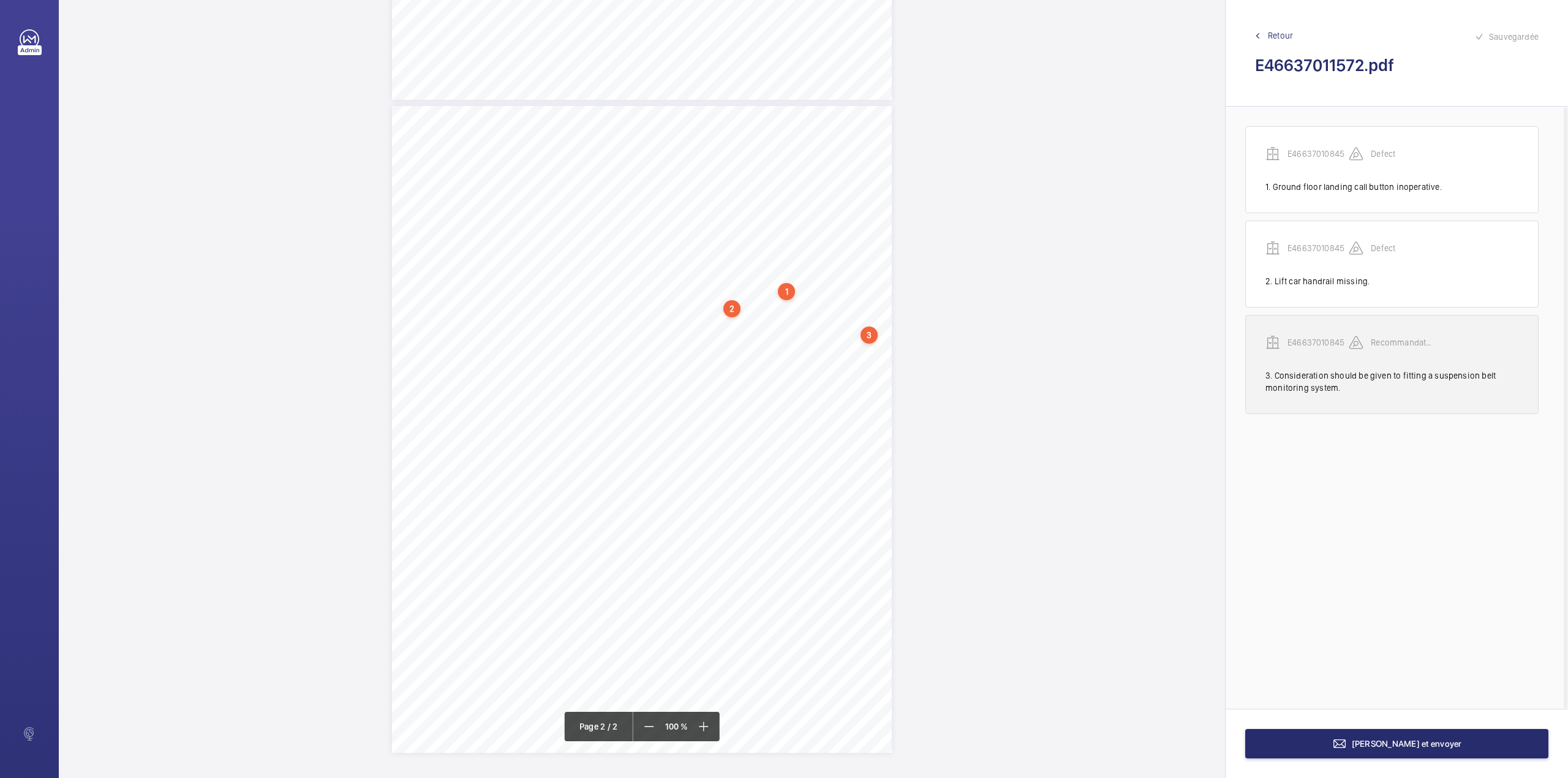
click at [1337, 341] on p "E46637010845" at bounding box center [1318, 342] width 61 height 12
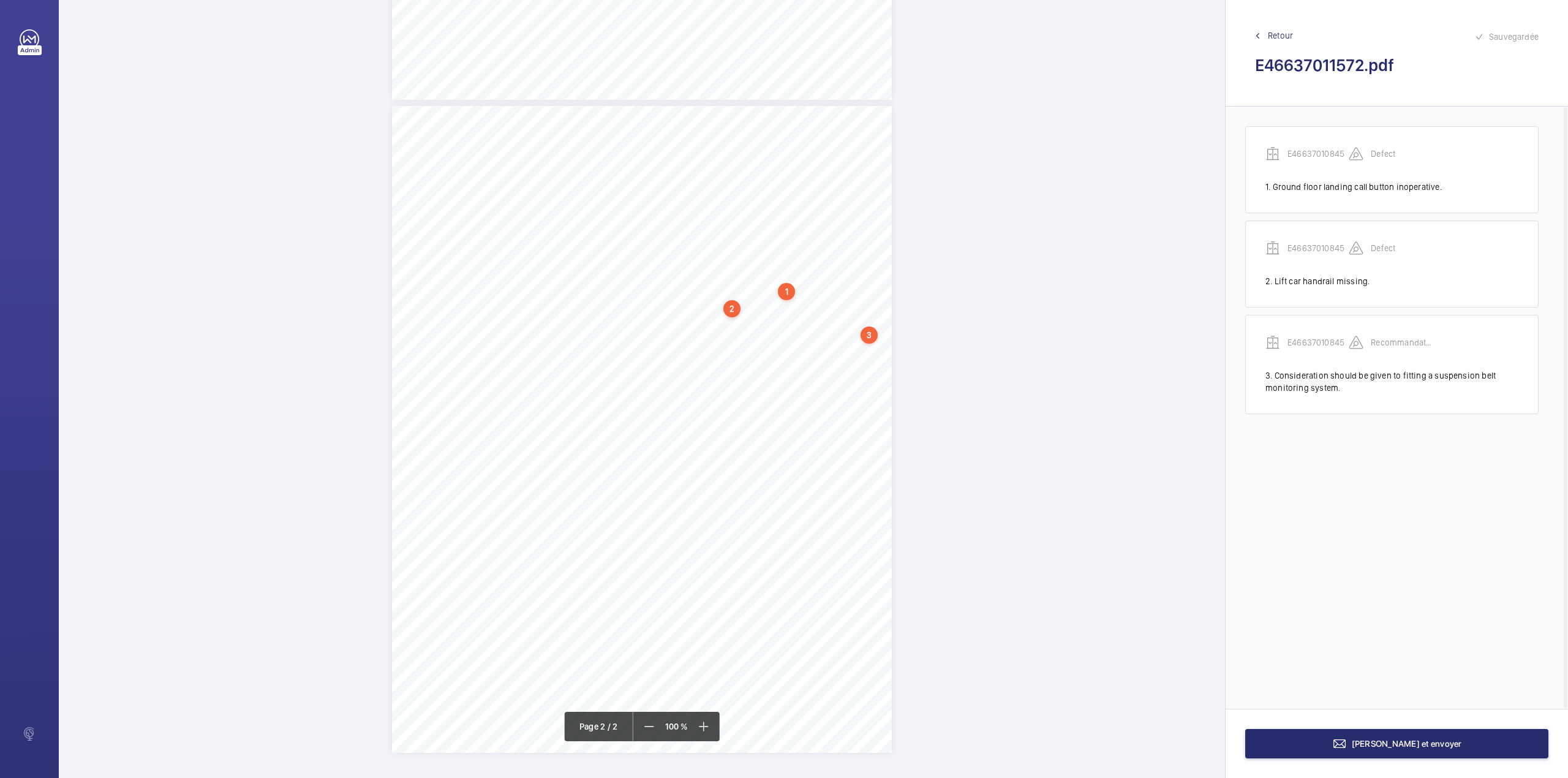
scroll to position [513, 0]
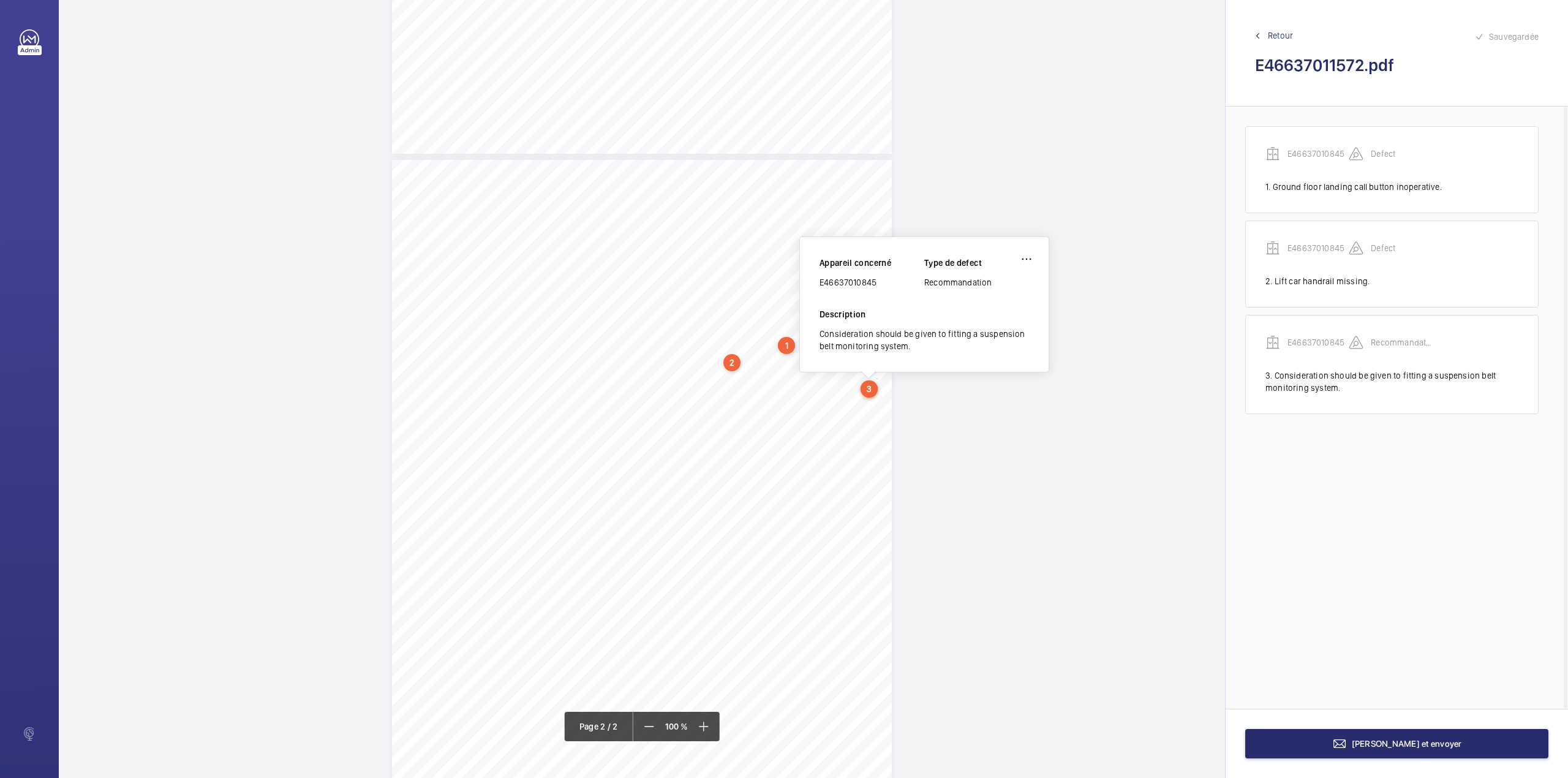
drag, startPoint x: 820, startPoint y: 282, endPoint x: 895, endPoint y: 278, distance: 75.1
click at [895, 278] on div "E46637010845" at bounding box center [872, 282] width 105 height 12
copy div "E46637010845"
click at [1429, 740] on span "[PERSON_NAME] et envoyer" at bounding box center [1407, 744] width 110 height 10
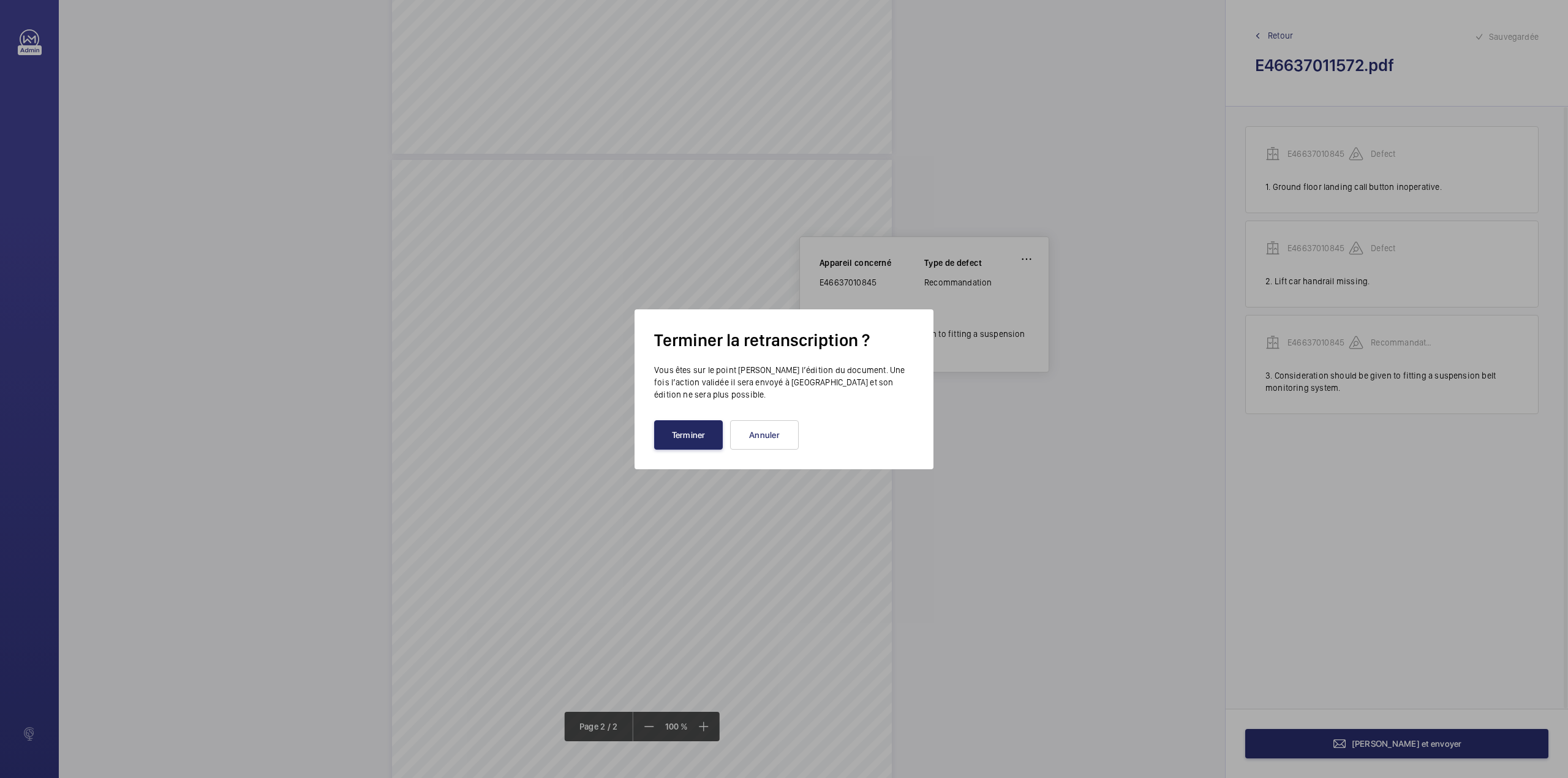
click at [682, 440] on button "Terminer" at bounding box center [688, 434] width 69 height 29
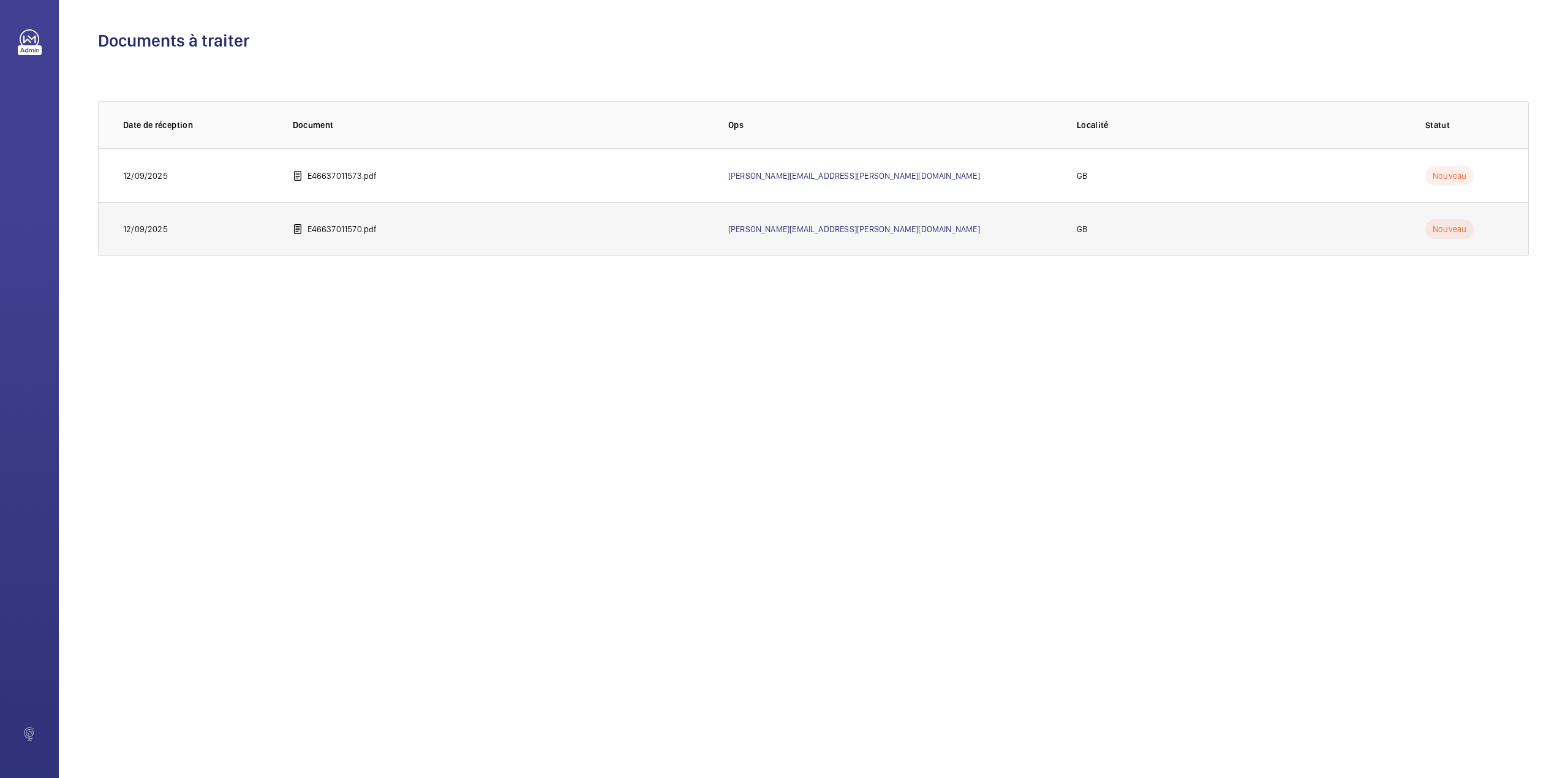
click at [325, 236] on td "E46637011570.pdf" at bounding box center [491, 229] width 436 height 54
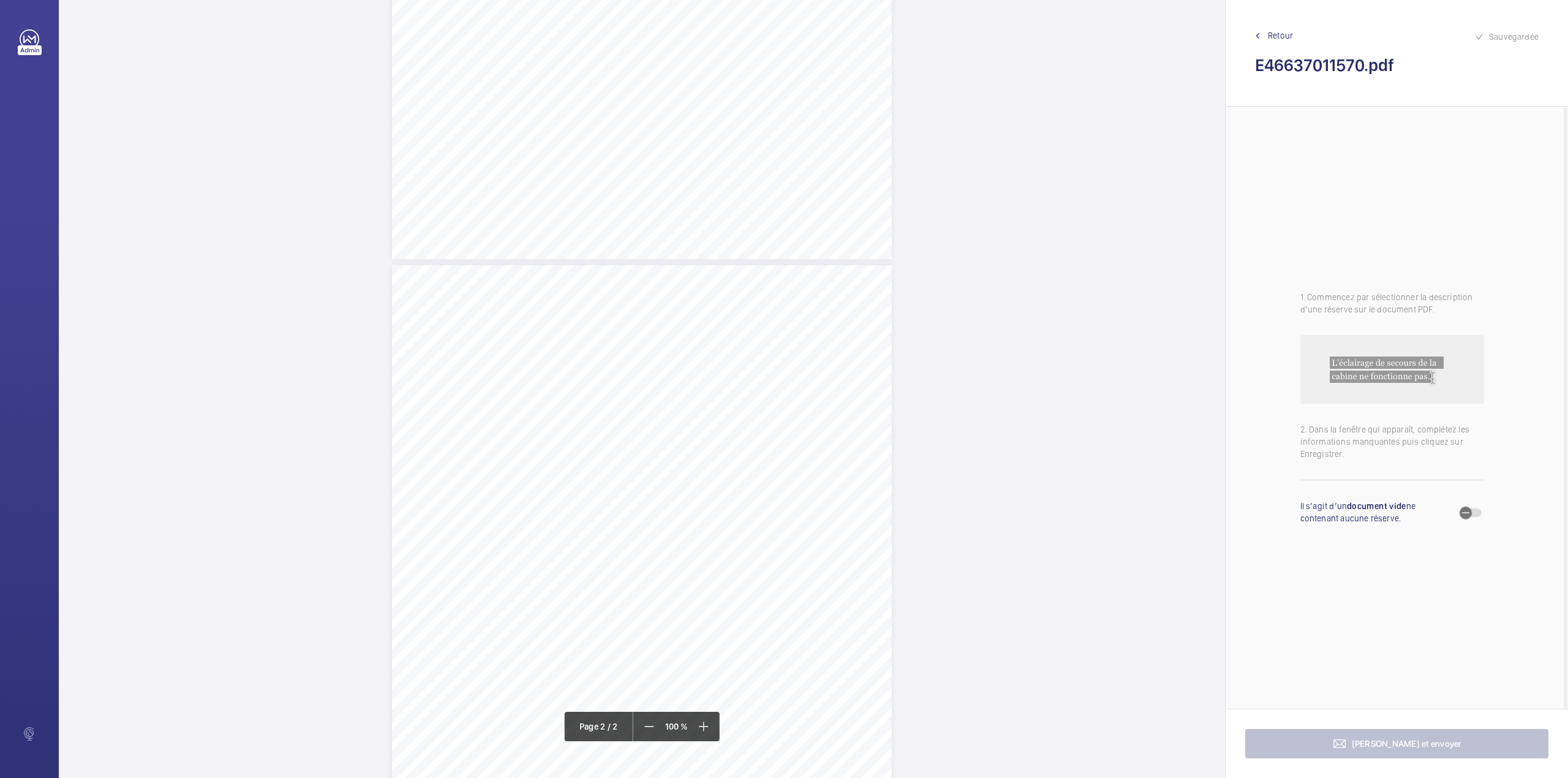
scroll to position [408, 0]
click at [700, 481] on div "N" at bounding box center [642, 589] width 500 height 647
click at [735, 228] on textarea at bounding box center [749, 214] width 209 height 55
click at [715, 149] on div at bounding box center [695, 141] width 99 height 29
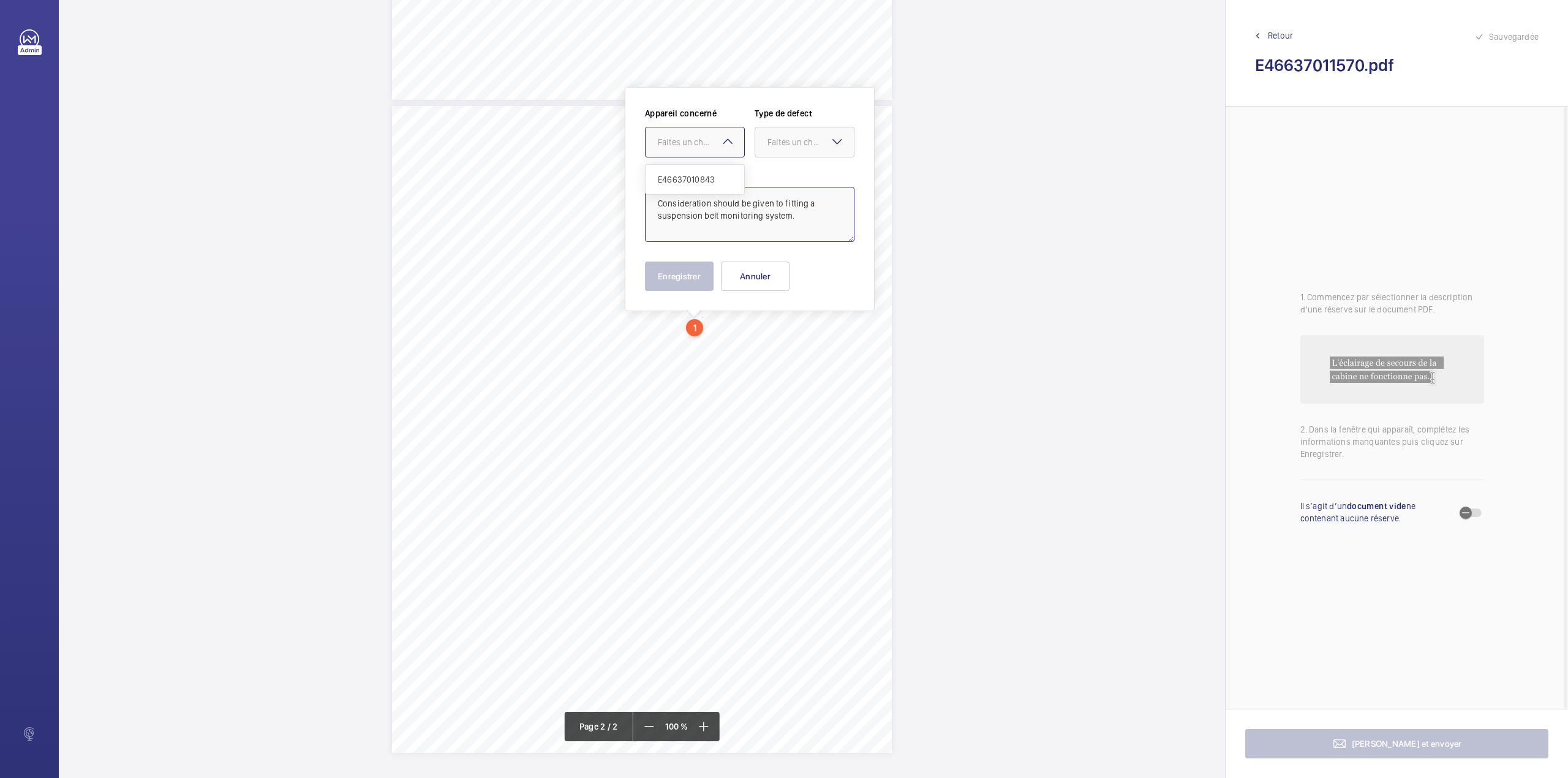
type textarea "Consideration should be given to fitting a suspension belt monitoring system."
click at [713, 159] on div "Appareil concerné Faites un choix E46637010843 Type de defect Faites un choix" at bounding box center [749, 137] width 209 height 60
click at [730, 143] on mat-icon at bounding box center [728, 141] width 15 height 15
click at [720, 177] on span "E46637010843" at bounding box center [695, 179] width 74 height 12
click at [794, 149] on div at bounding box center [805, 141] width 99 height 29
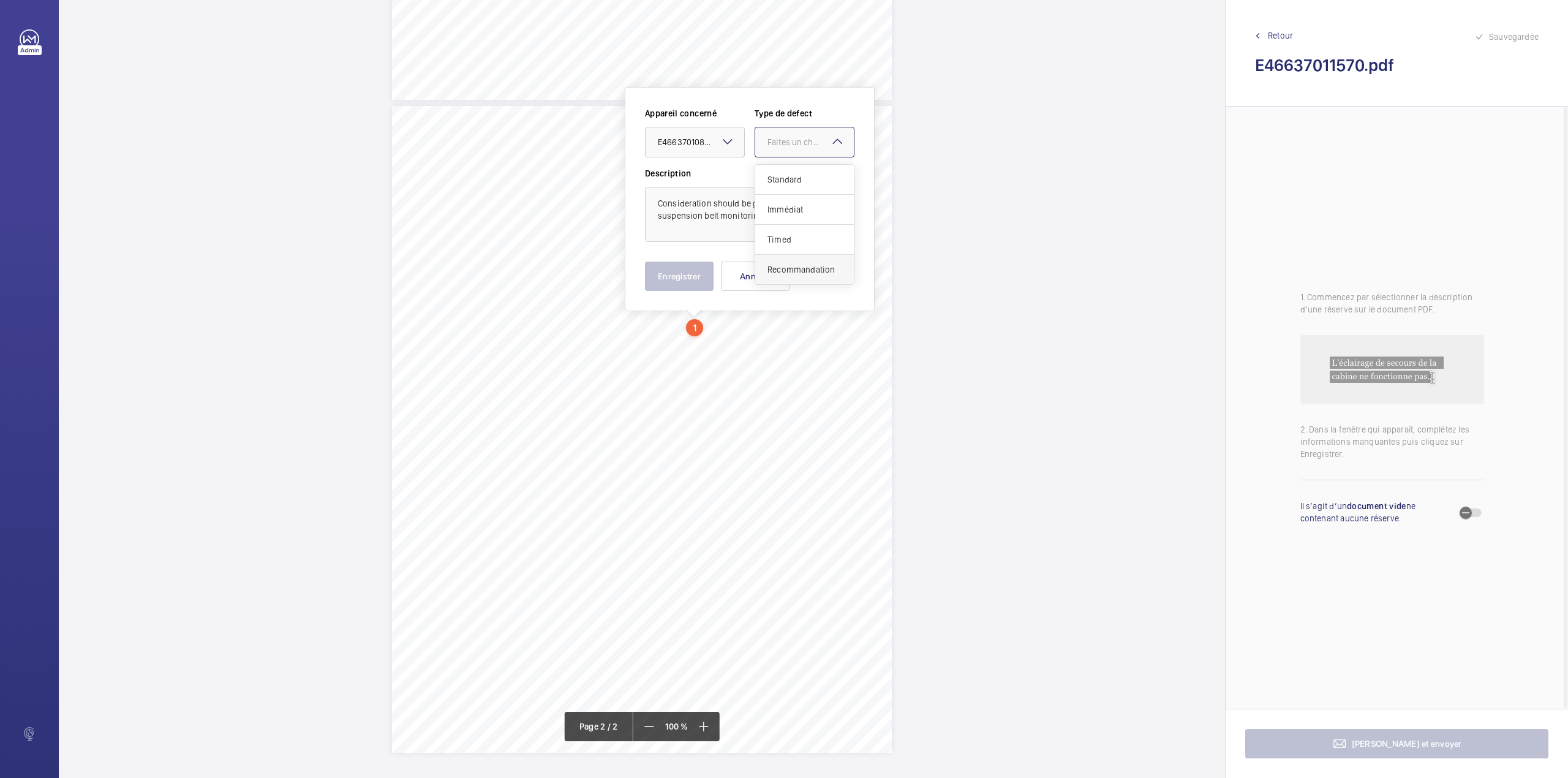
click at [787, 259] on div "Recommandation" at bounding box center [805, 269] width 99 height 29
click at [698, 282] on button "Enregistrer" at bounding box center [679, 276] width 69 height 29
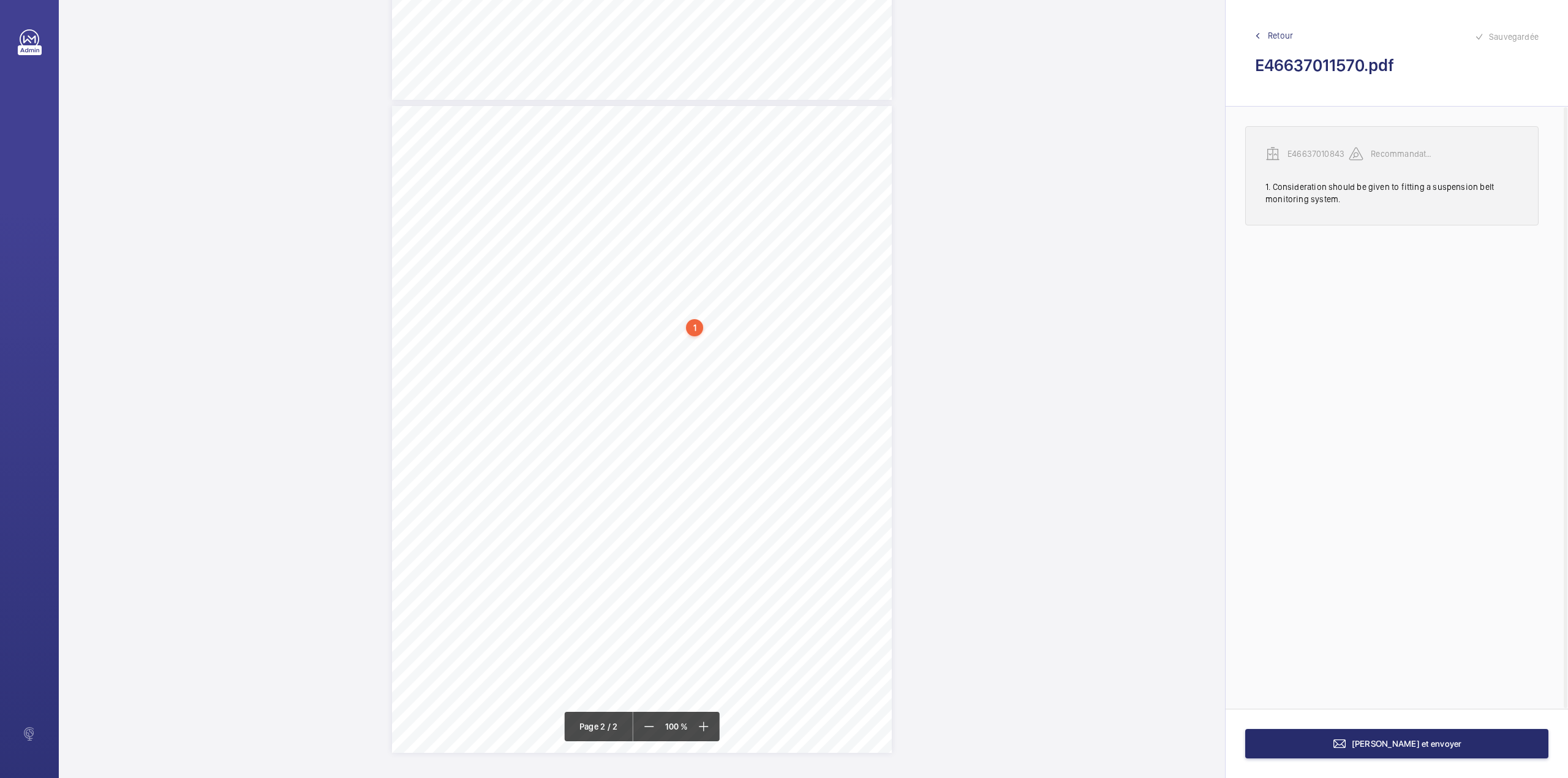
click at [1316, 153] on p "E46637010843" at bounding box center [1318, 154] width 61 height 12
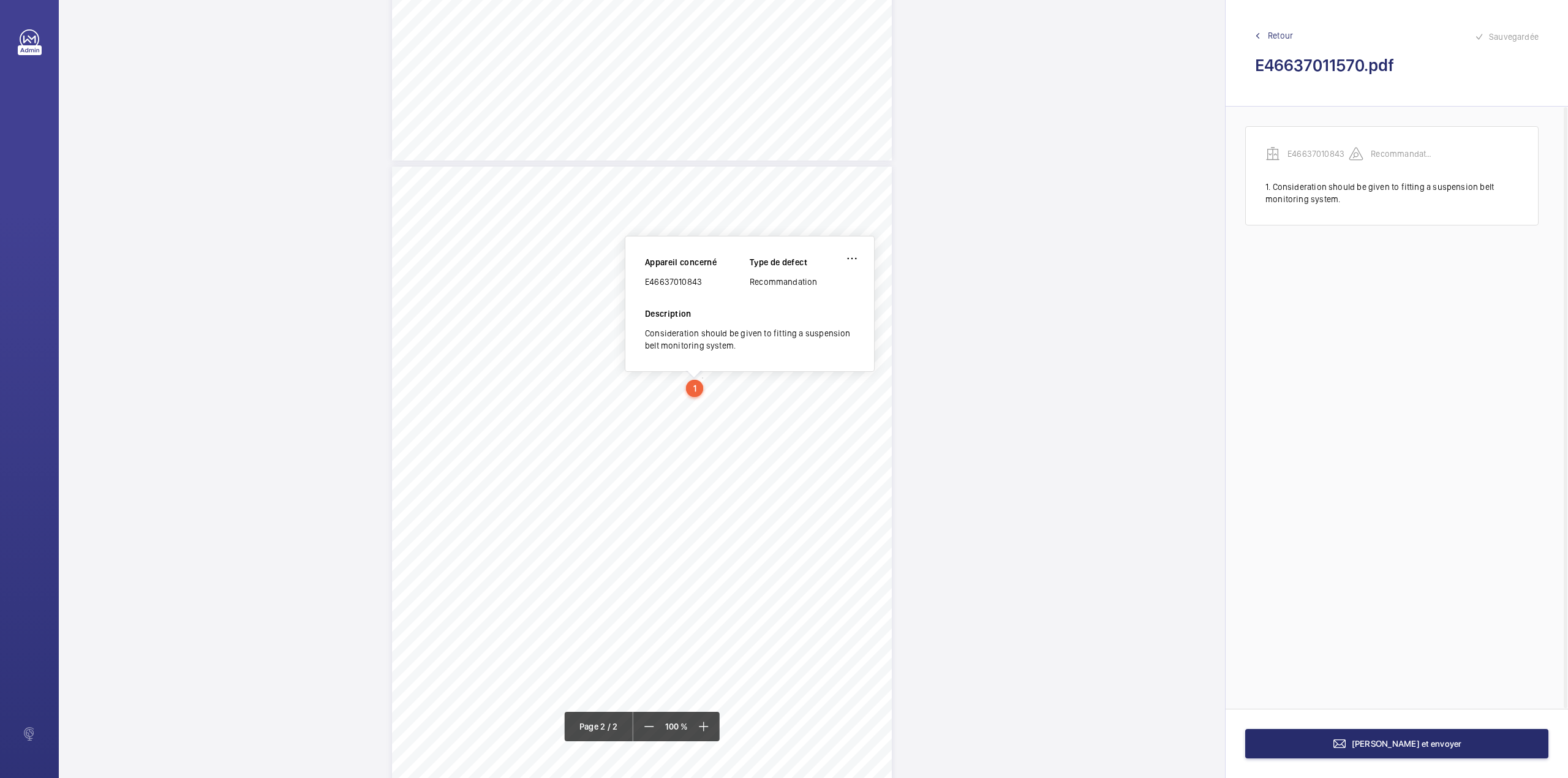
scroll to position [506, 0]
drag, startPoint x: 645, startPoint y: 282, endPoint x: 704, endPoint y: 280, distance: 59.0
click at [704, 280] on div "E46637010843" at bounding box center [697, 282] width 105 height 12
copy div "E46637010843"
click at [1382, 749] on button "[PERSON_NAME] et envoyer" at bounding box center [1397, 744] width 303 height 29
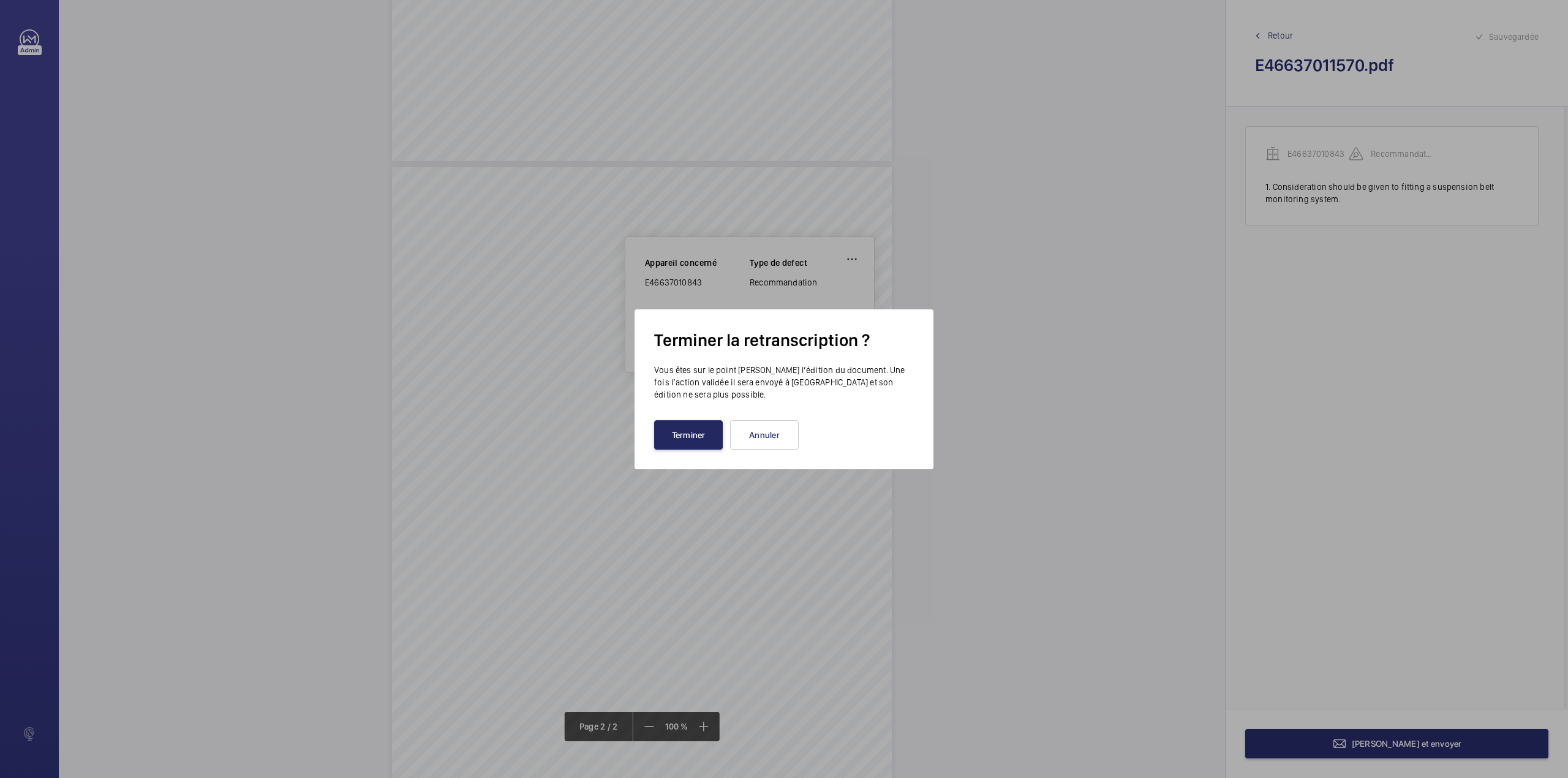
click at [678, 435] on button "Terminer" at bounding box center [688, 434] width 69 height 29
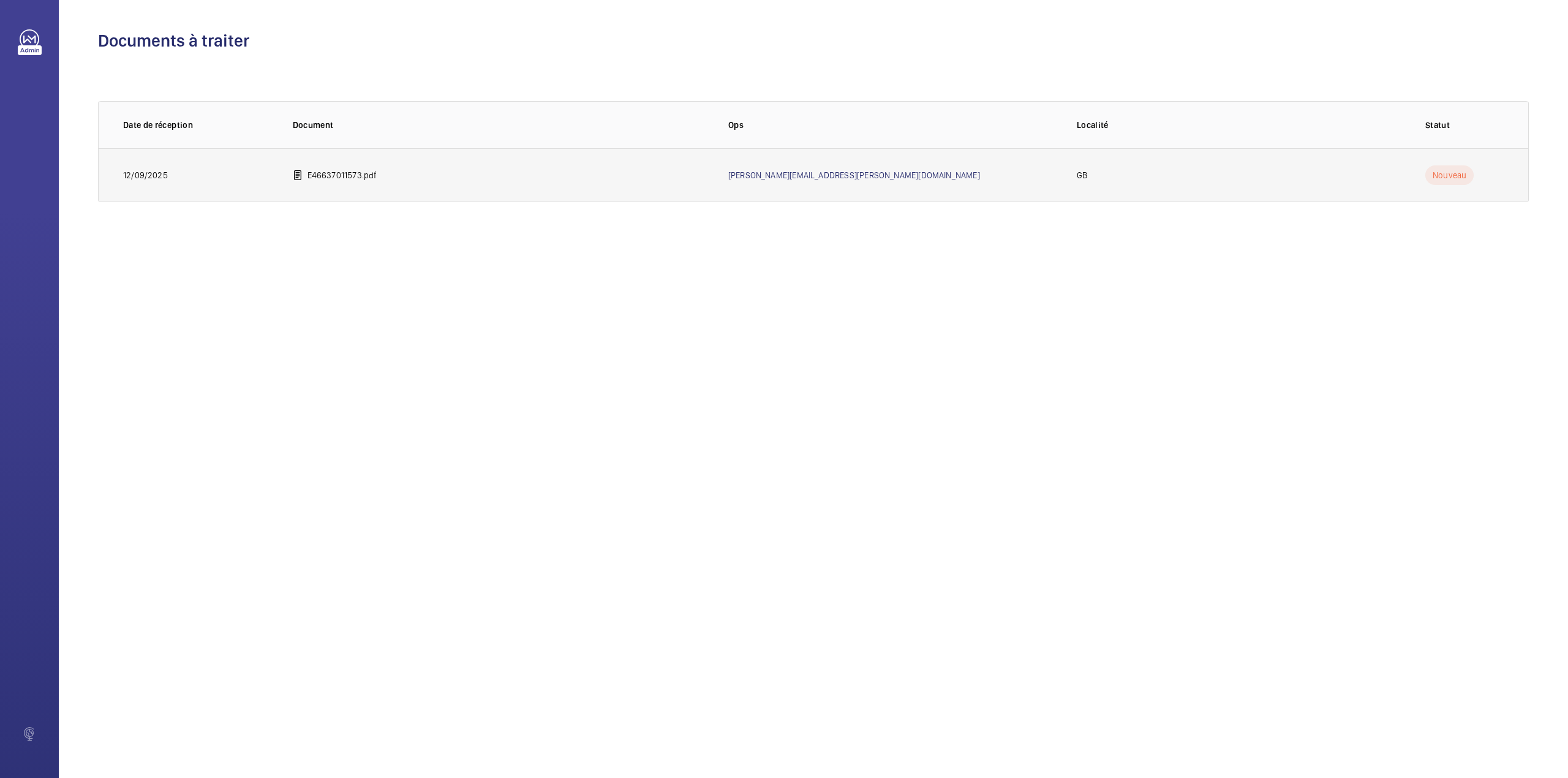
click at [404, 164] on td "E46637011573.pdf" at bounding box center [491, 175] width 436 height 54
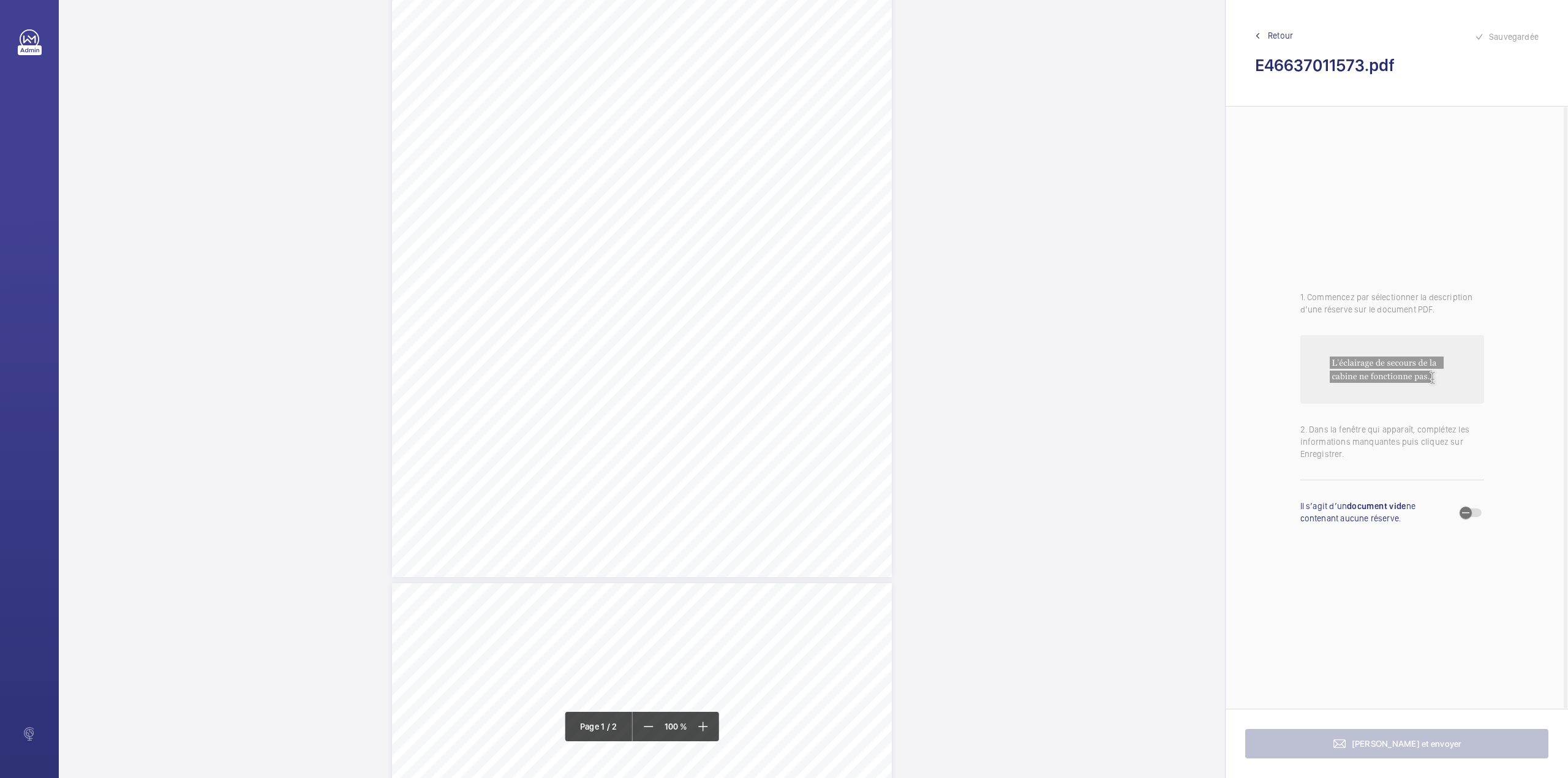
scroll to position [326, 0]
click at [723, 569] on div "N TS" at bounding box center [642, 670] width 500 height 647
click at [733, 212] on textarea at bounding box center [771, 219] width 209 height 55
click at [730, 154] on div at bounding box center [717, 147] width 99 height 29
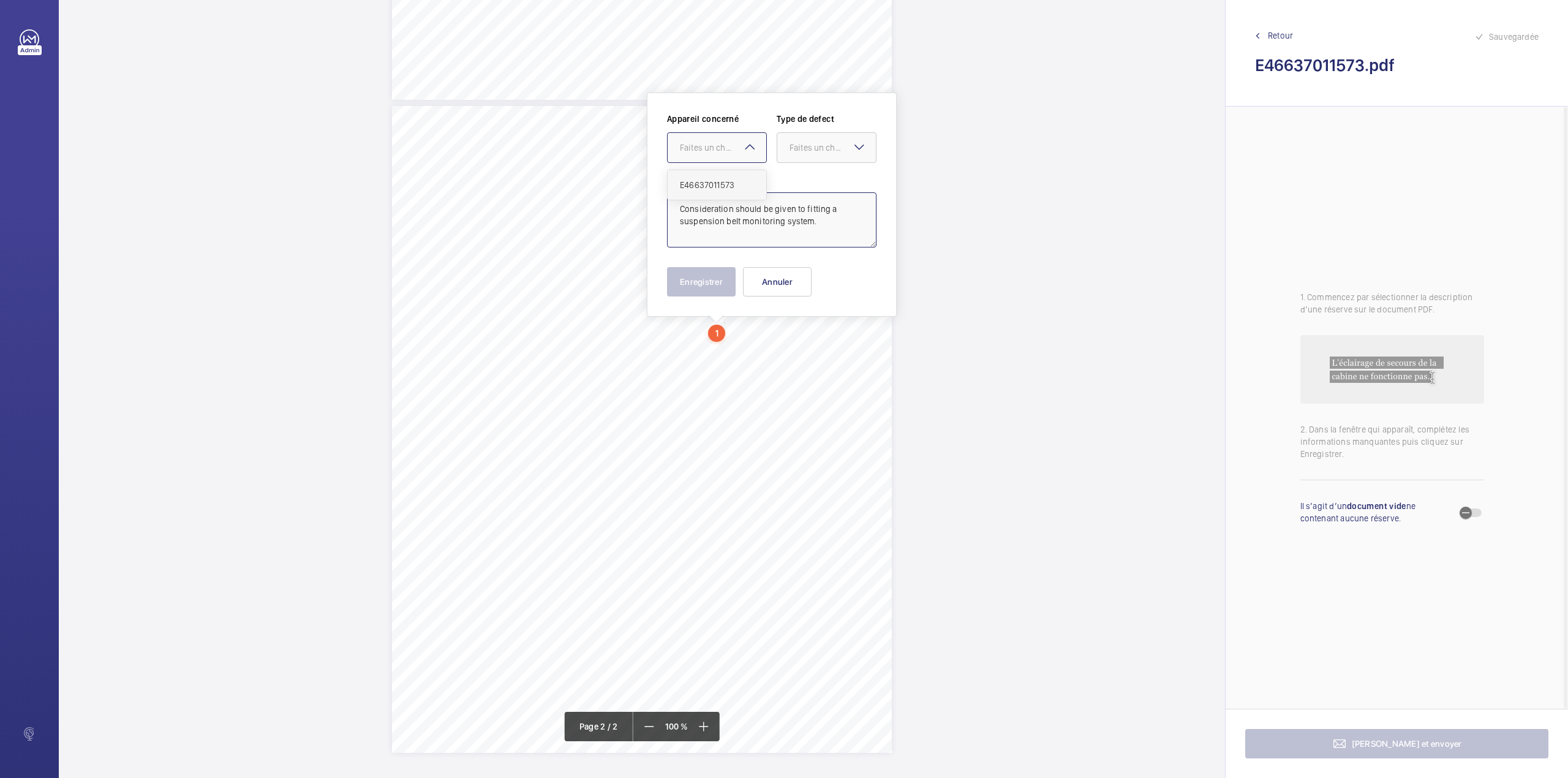
click at [730, 185] on span "E46637011573" at bounding box center [717, 184] width 74 height 12
click at [830, 152] on div "Faites un choix" at bounding box center [833, 147] width 86 height 12
click at [821, 176] on div "Standard" at bounding box center [826, 185] width 99 height 30
type textarea "Consideration should be given to fitting a suspension belt monitoring system."
click at [686, 286] on button "Enregistrer" at bounding box center [701, 281] width 69 height 29
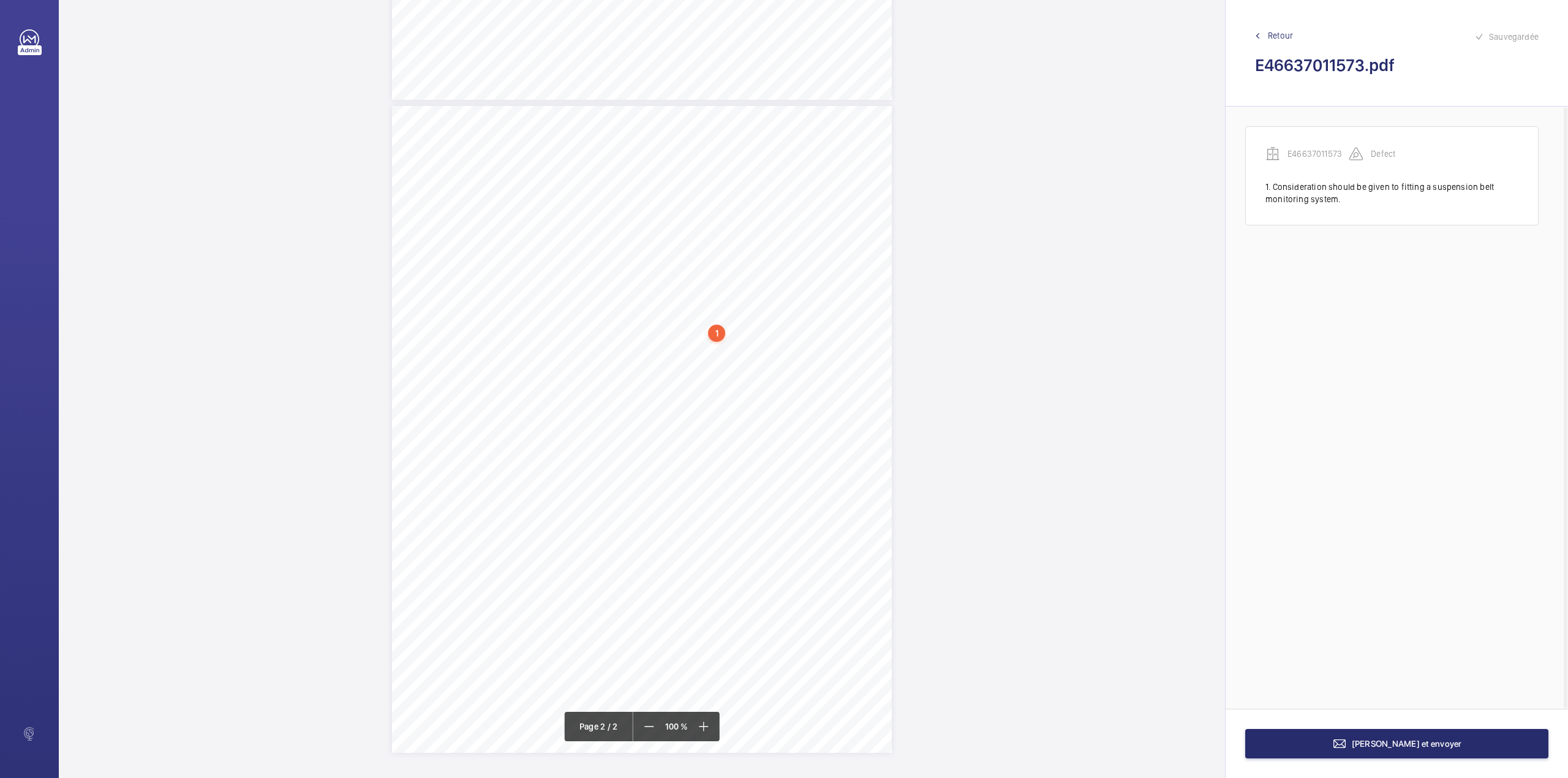
click at [729, 334] on div "N TS" at bounding box center [642, 429] width 500 height 647
click at [782, 296] on button "Annuler" at bounding box center [783, 288] width 69 height 29
click at [713, 329] on div "1" at bounding box center [716, 334] width 17 height 17
click at [868, 261] on wm-front-icon-button at bounding box center [873, 259] width 29 height 29
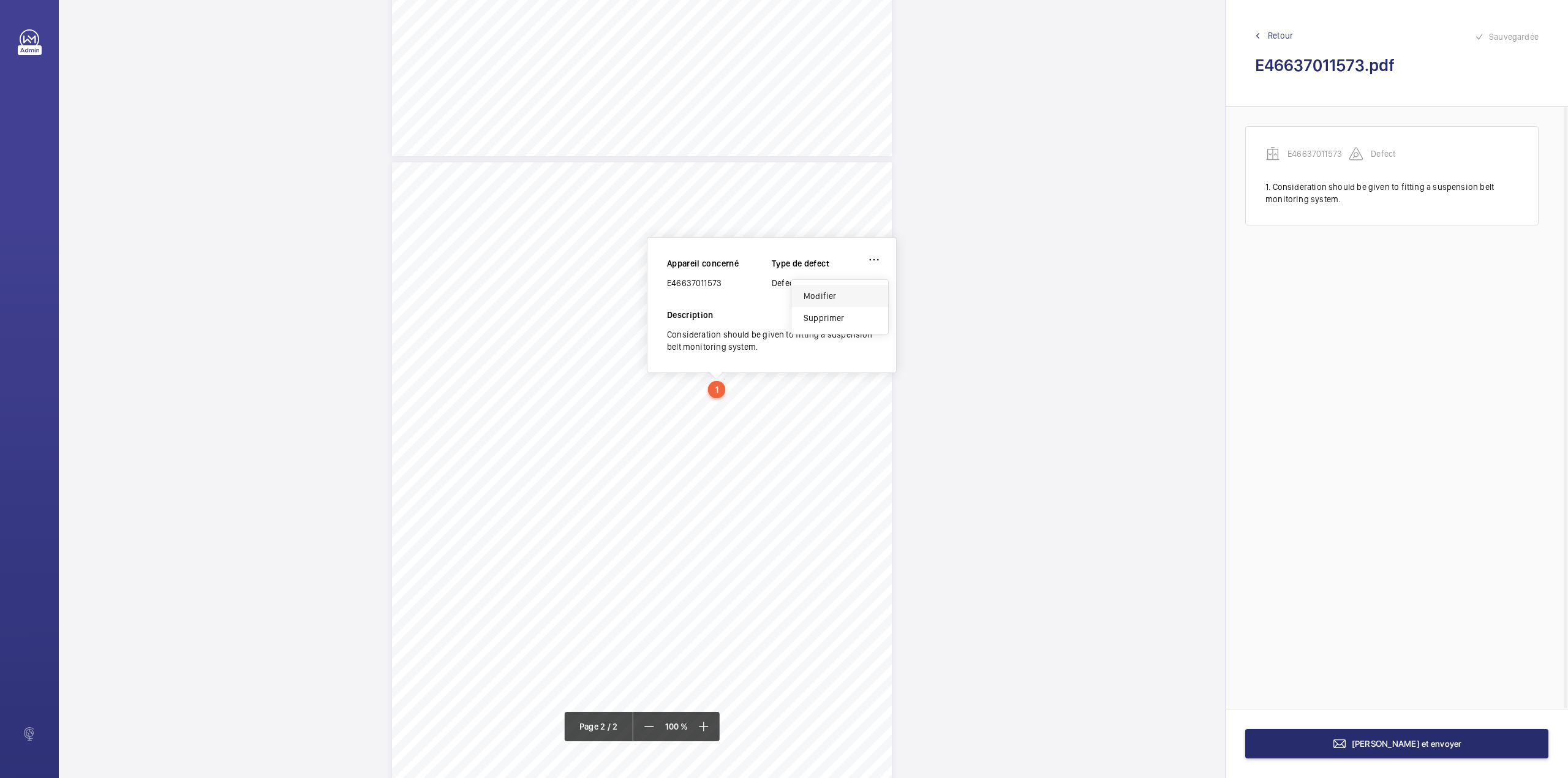
click at [819, 295] on div "Modifier" at bounding box center [840, 296] width 97 height 22
click at [860, 197] on mat-icon at bounding box center [859, 203] width 15 height 15
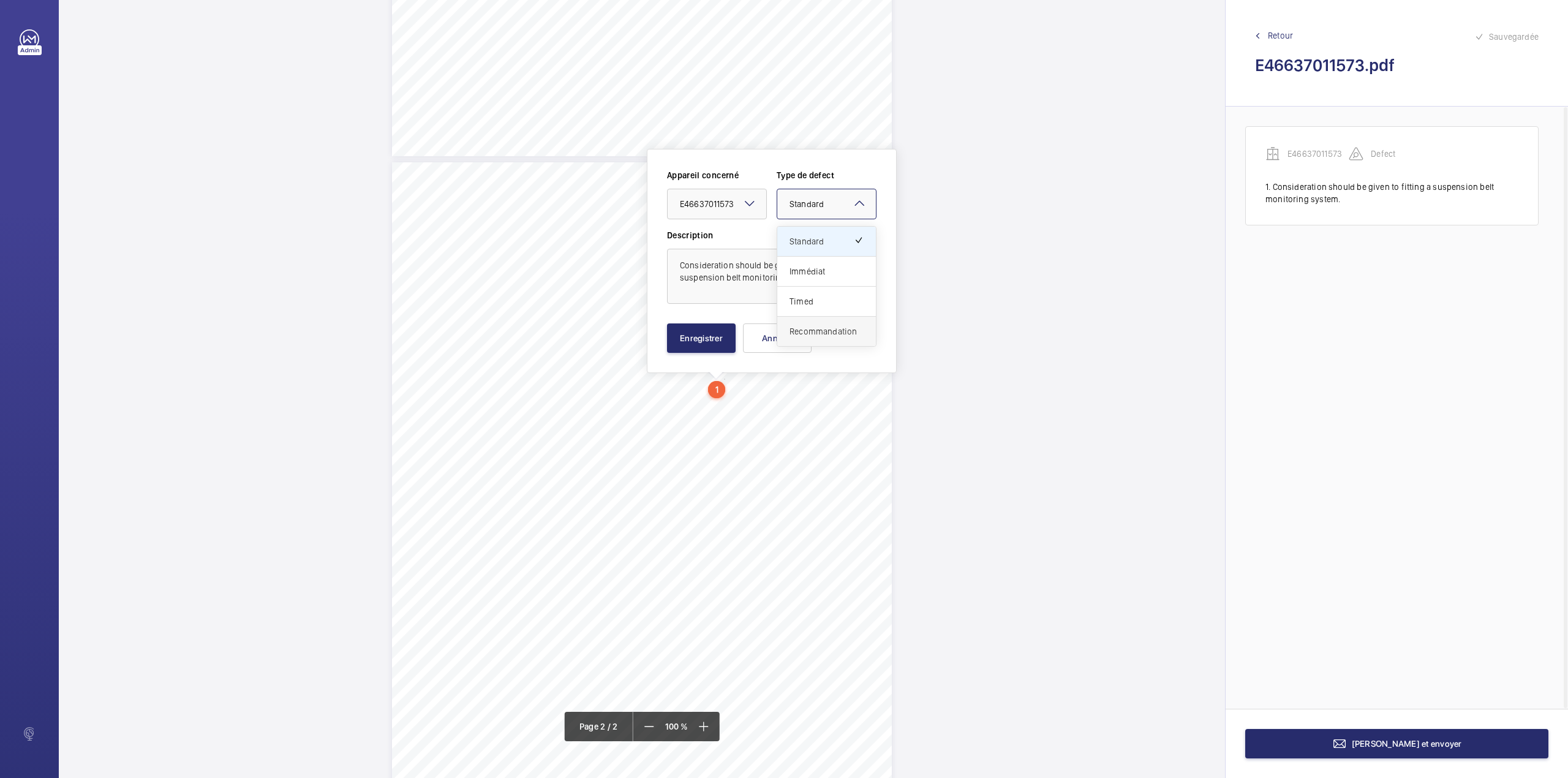
click at [828, 327] on span "Recommandation" at bounding box center [827, 331] width 74 height 12
click at [708, 336] on button "Enregistrer" at bounding box center [701, 338] width 69 height 29
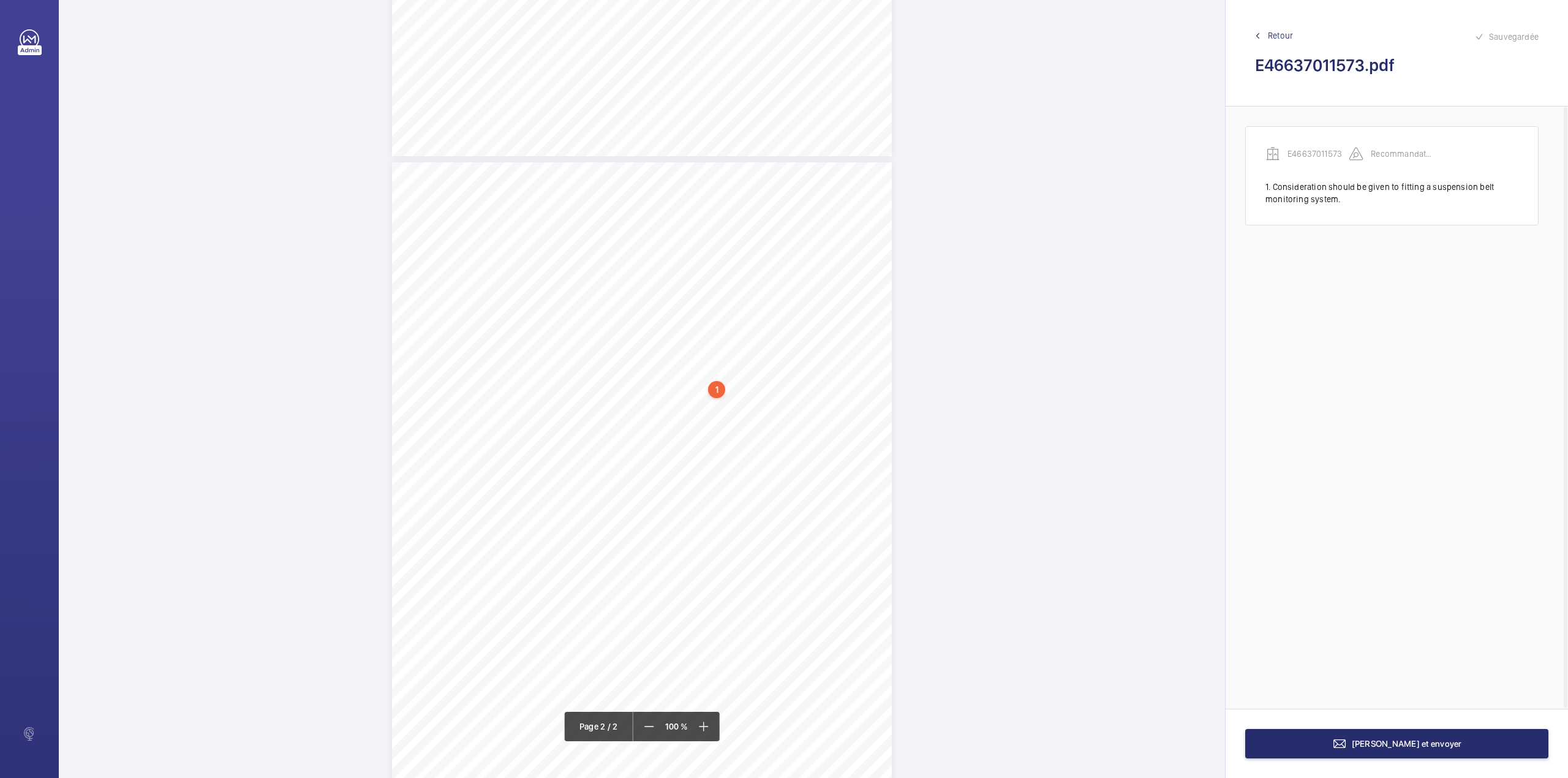
click at [868, 412] on div "N TS" at bounding box center [642, 486] width 500 height 647
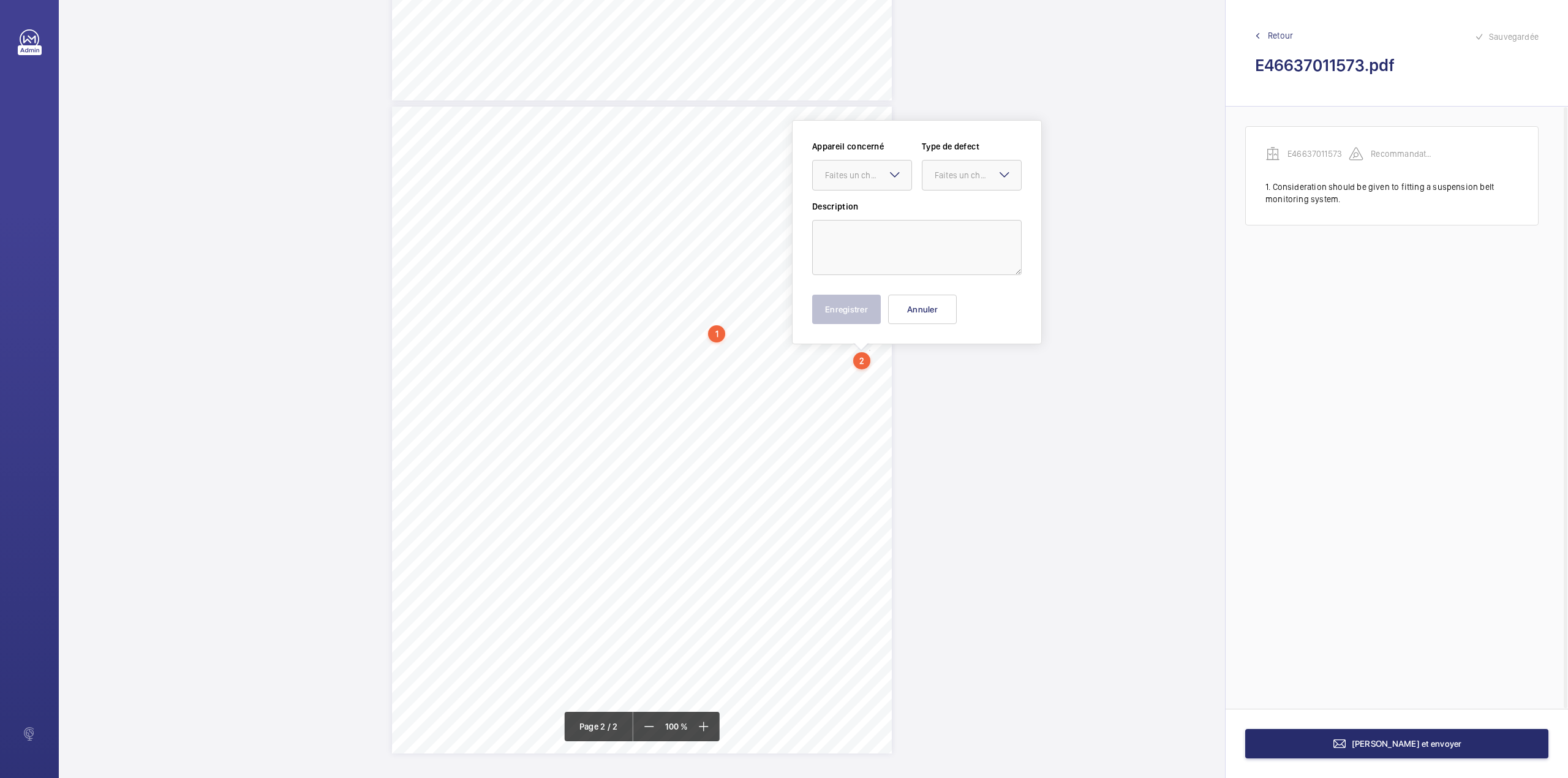
scroll to position [567, 0]
click at [913, 257] on textarea at bounding box center [916, 246] width 209 height 55
type textarea "Corrosion on drive motor should be investigated and rectified by the maintenanc…"
click at [991, 246] on textarea "Corrosion on drive motor should be investigated and rectified by the maintenanc…" at bounding box center [916, 246] width 209 height 55
click at [865, 172] on div "Faites un choix" at bounding box center [868, 174] width 86 height 12
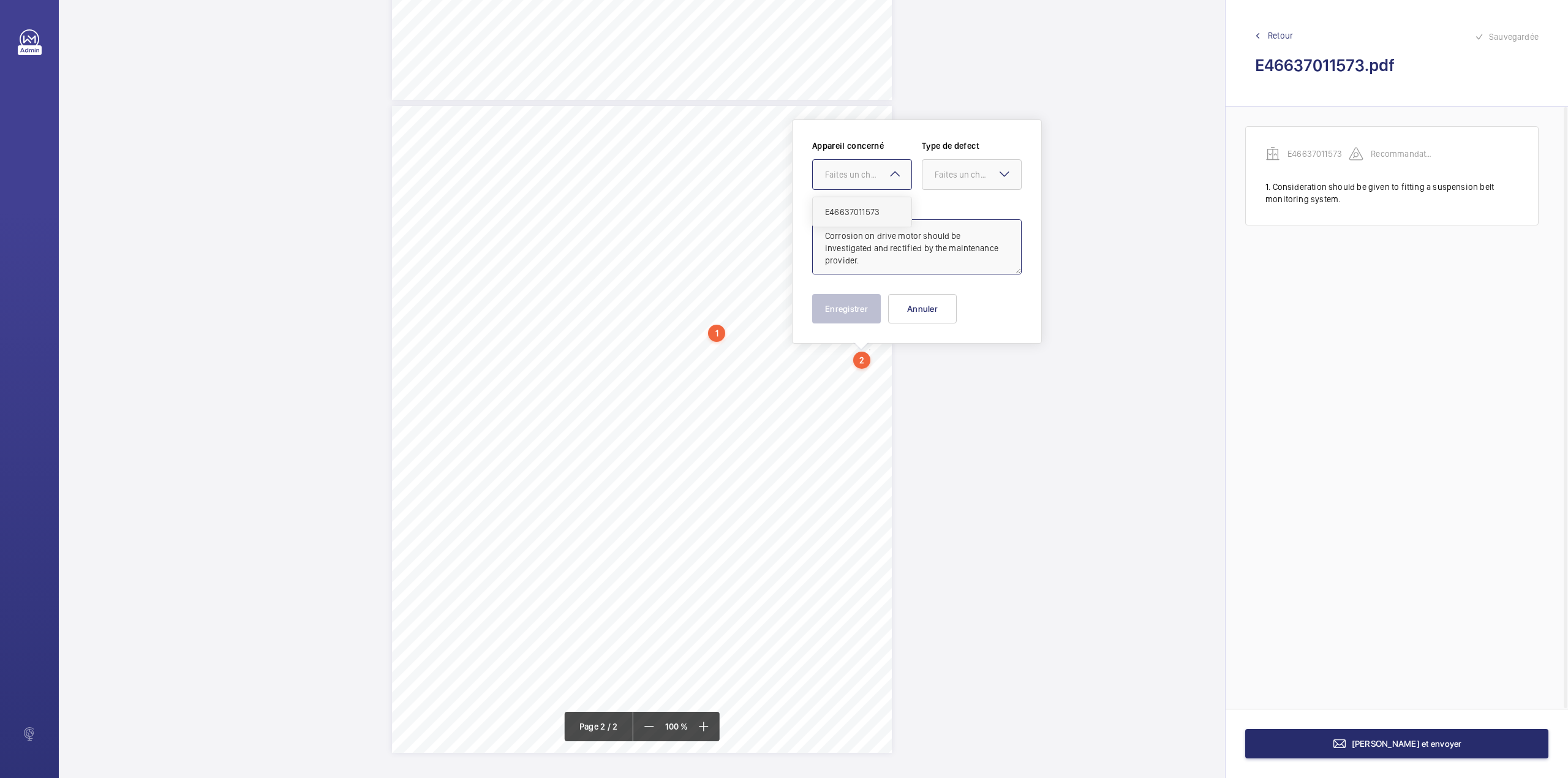
drag, startPoint x: 860, startPoint y: 201, endPoint x: 890, endPoint y: 196, distance: 30.4
click at [860, 202] on div "E46637011573" at bounding box center [862, 211] width 99 height 29
click at [966, 175] on div "Faites un choix" at bounding box center [978, 174] width 86 height 12
click at [940, 299] on span "Recommandation" at bounding box center [972, 301] width 74 height 12
type textarea "Corrosion on drive motor should be investigated and rectified by the maintenanc…"
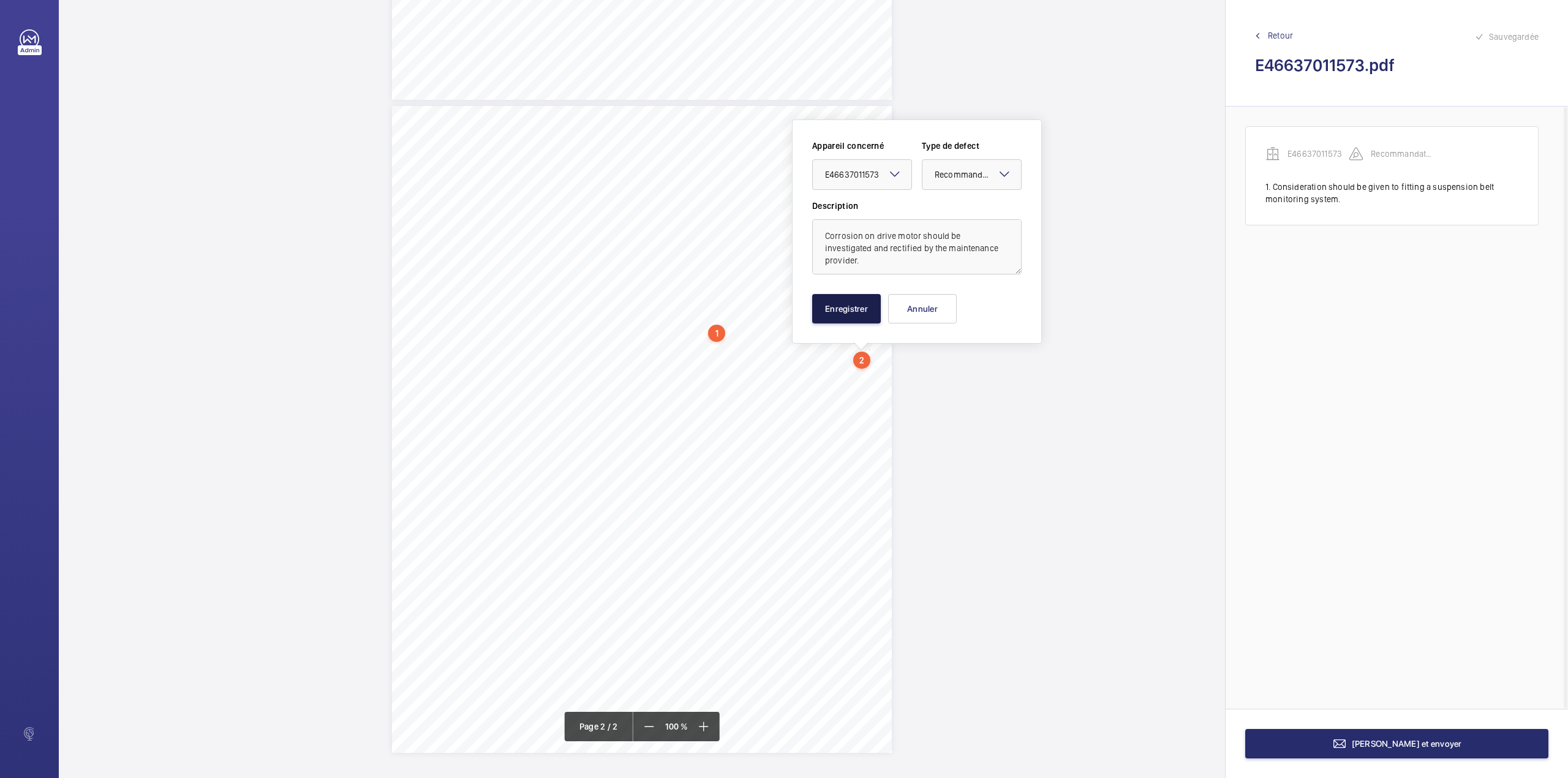
click at [841, 316] on button "Enregistrer" at bounding box center [846, 309] width 69 height 29
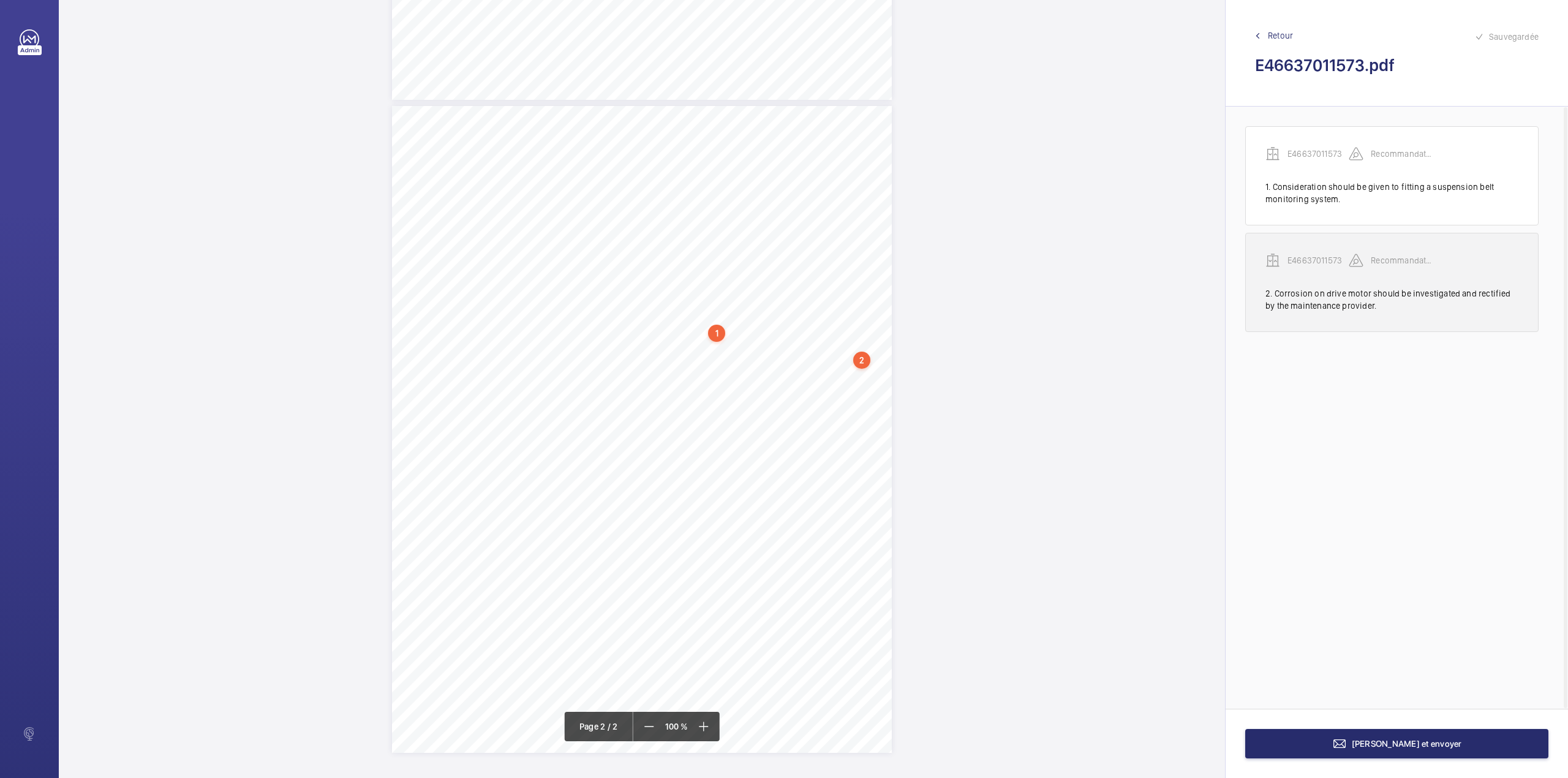
click at [1316, 258] on p "E46637011573" at bounding box center [1318, 260] width 61 height 12
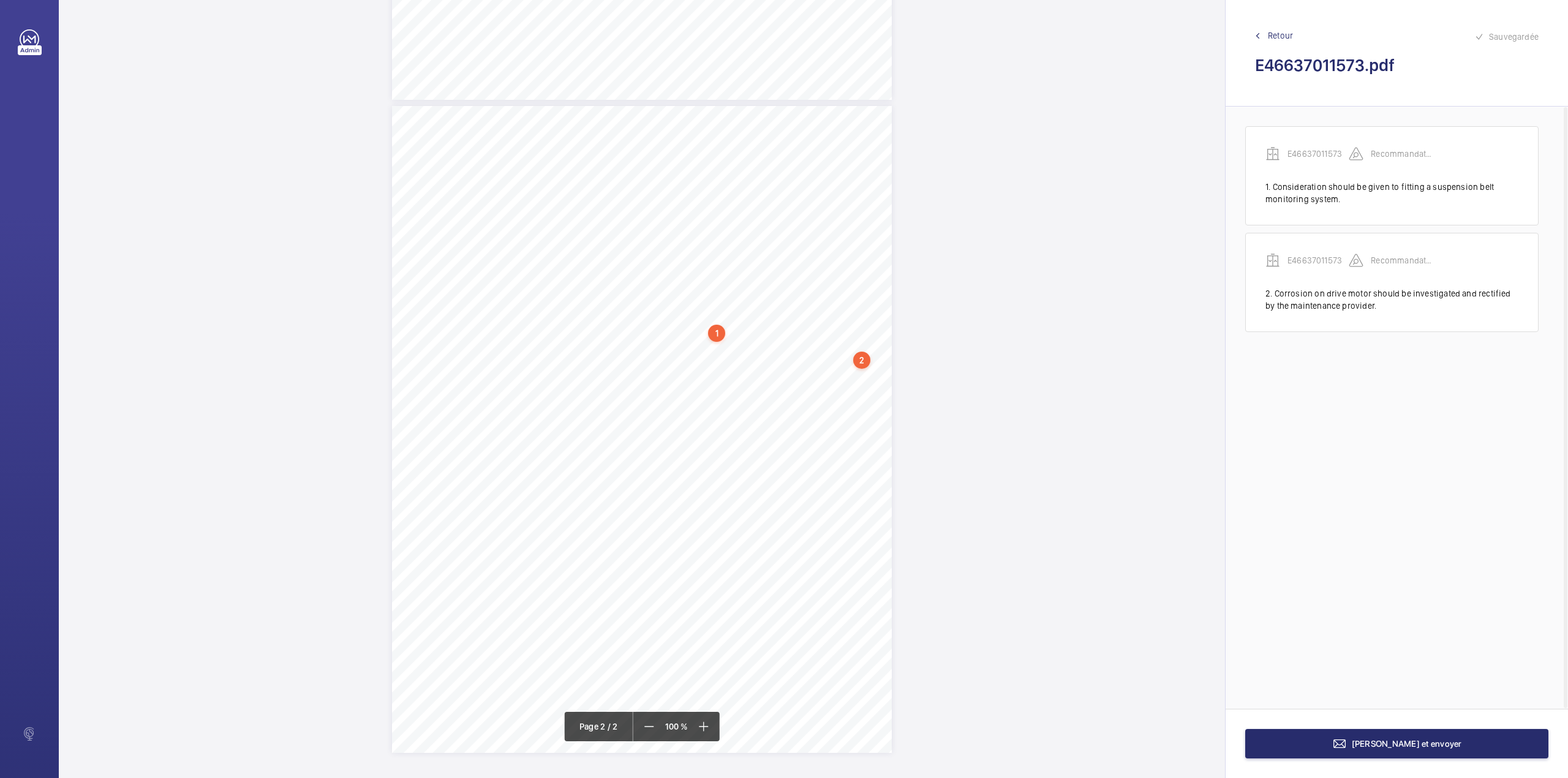
scroll to position [537, 0]
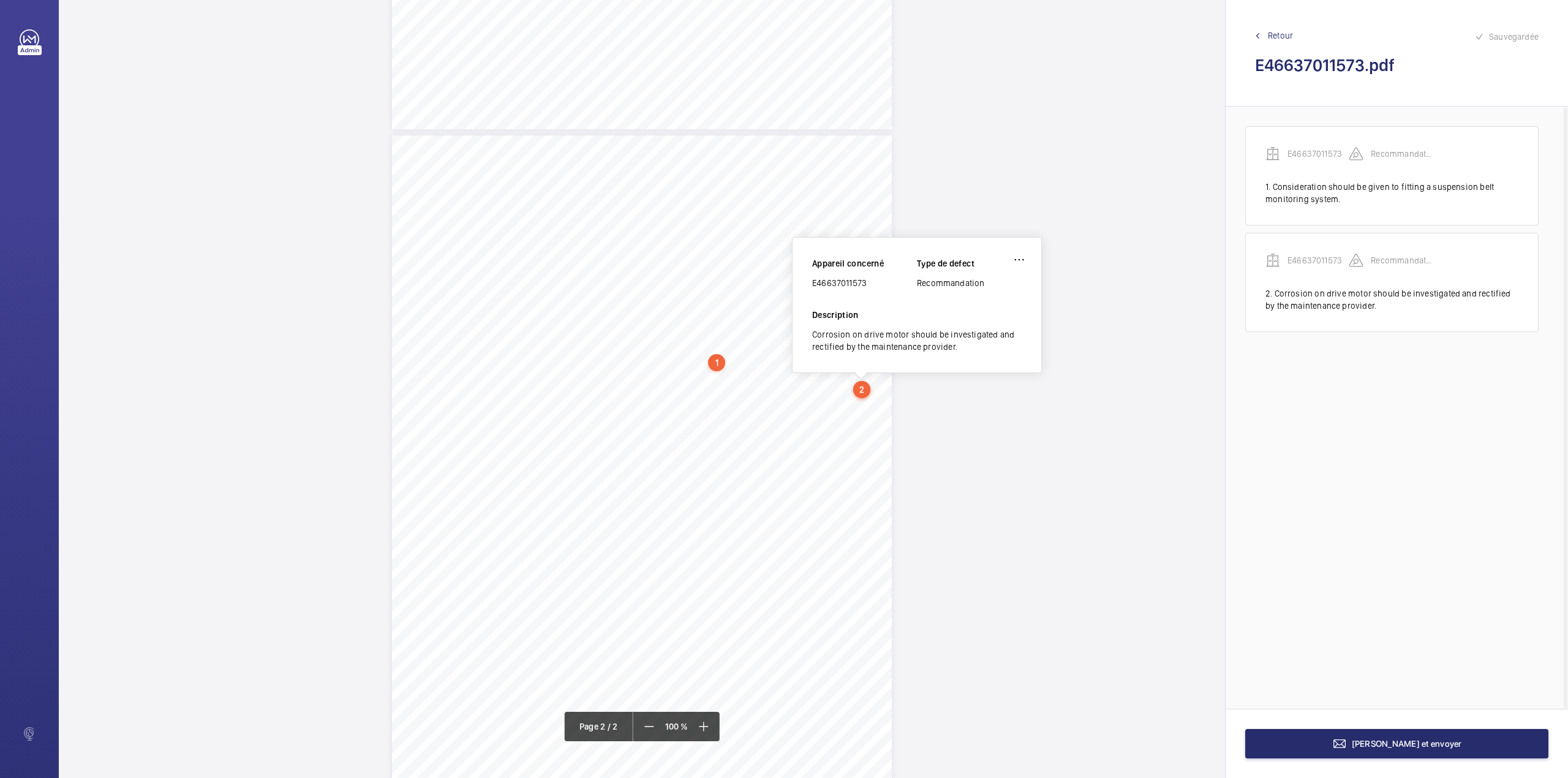
drag, startPoint x: 812, startPoint y: 283, endPoint x: 867, endPoint y: 280, distance: 55.1
click at [867, 280] on div "E46637011573" at bounding box center [864, 283] width 105 height 12
copy div "E46637011573"
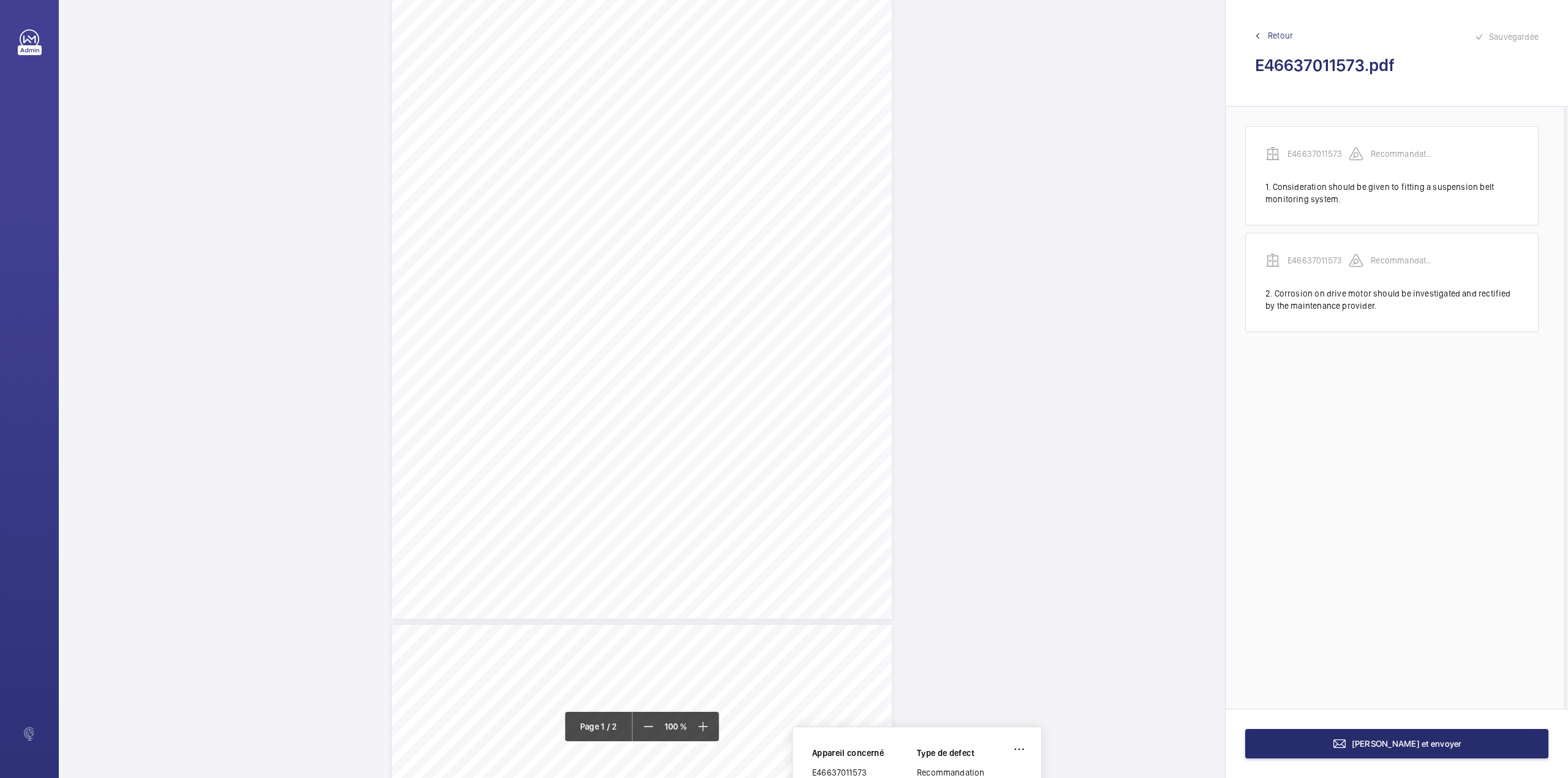
scroll to position [0, 0]
click at [1431, 743] on span "[PERSON_NAME] et envoyer" at bounding box center [1407, 744] width 110 height 10
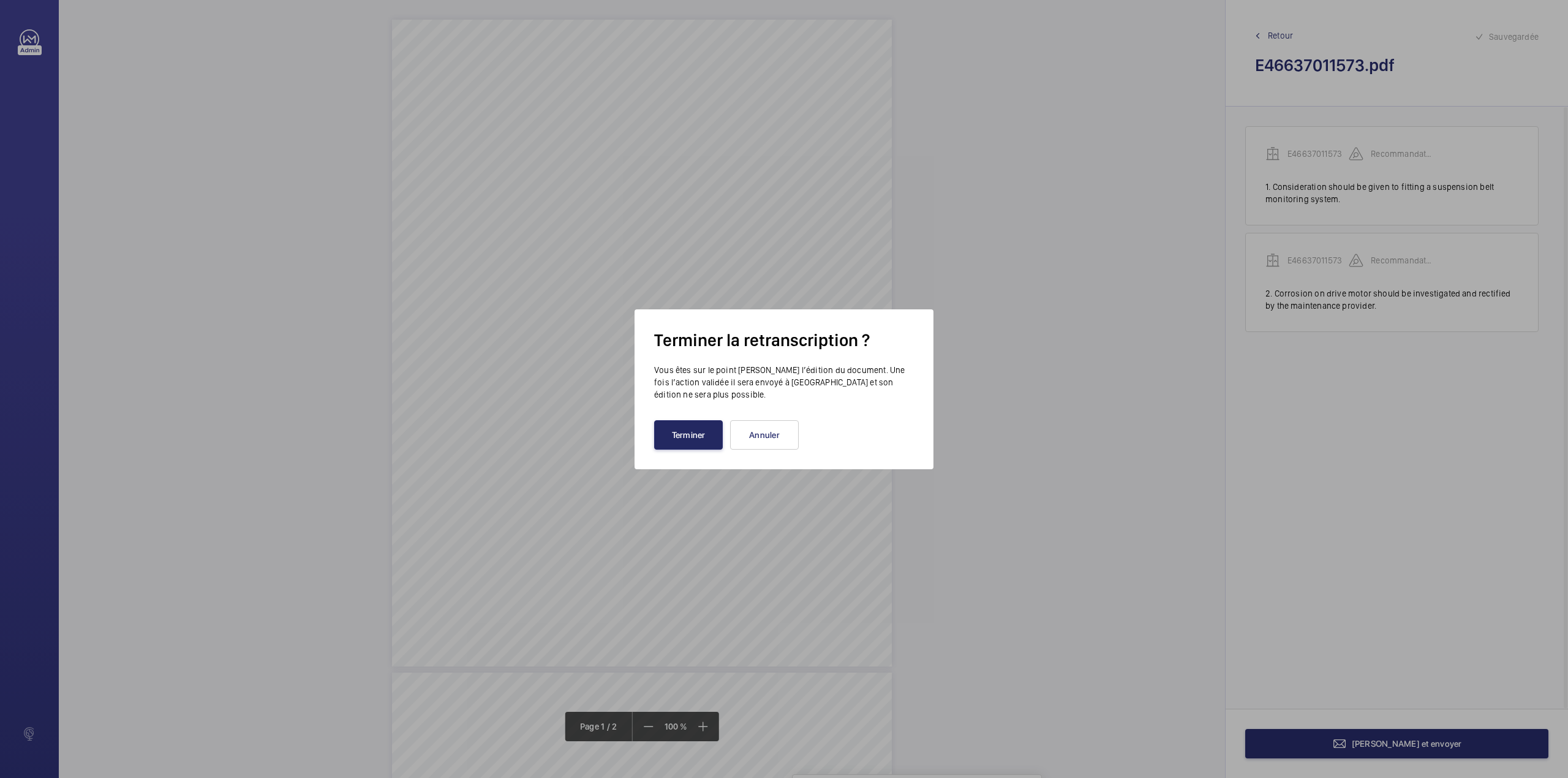
click at [698, 432] on button "Terminer" at bounding box center [688, 434] width 69 height 29
